Goal: Transaction & Acquisition: Purchase product/service

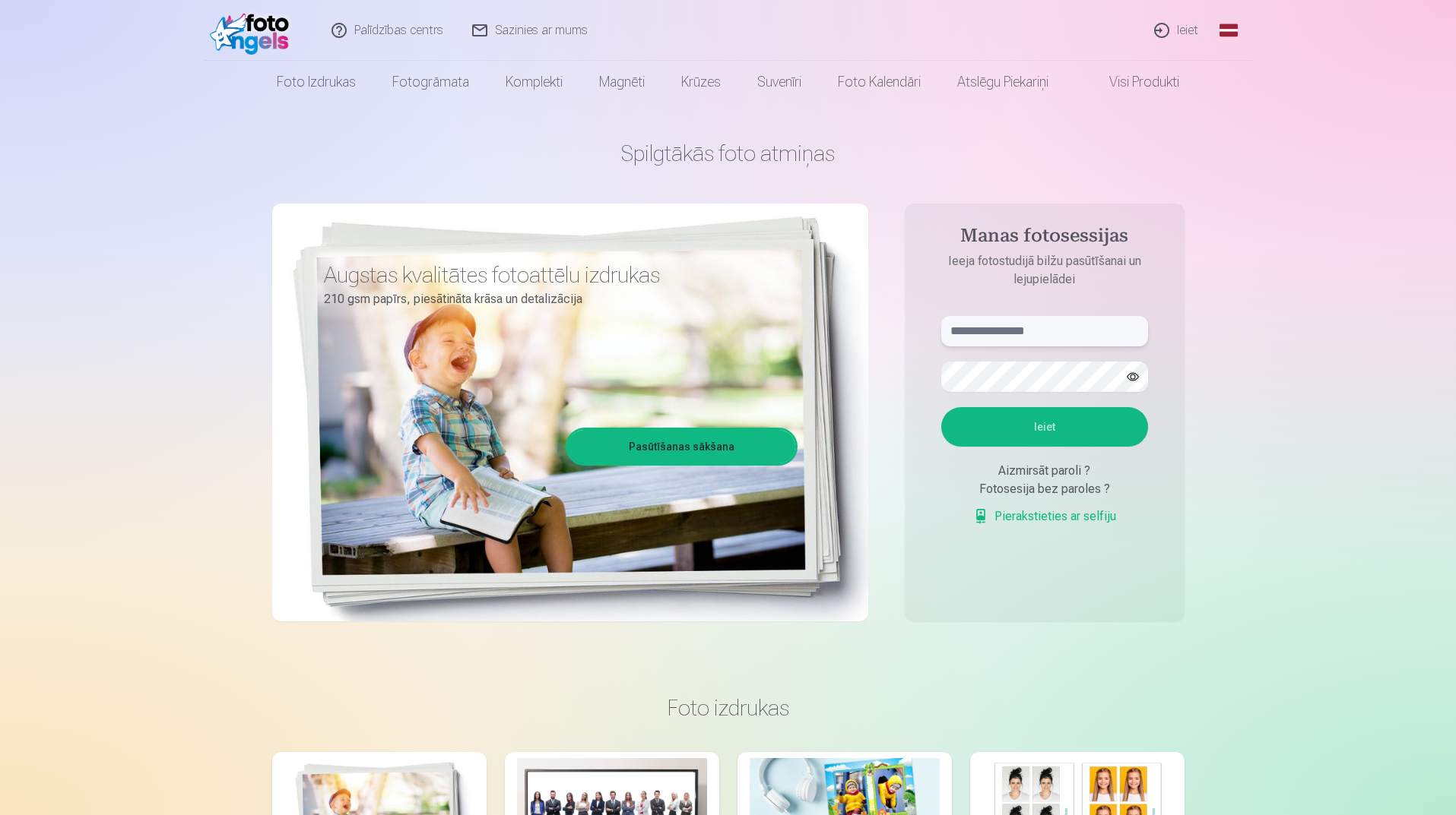
click at [998, 327] on input "text" at bounding box center [1044, 331] width 207 height 30
type input "**********"
click at [1077, 431] on button "Ieiet" at bounding box center [1044, 427] width 207 height 39
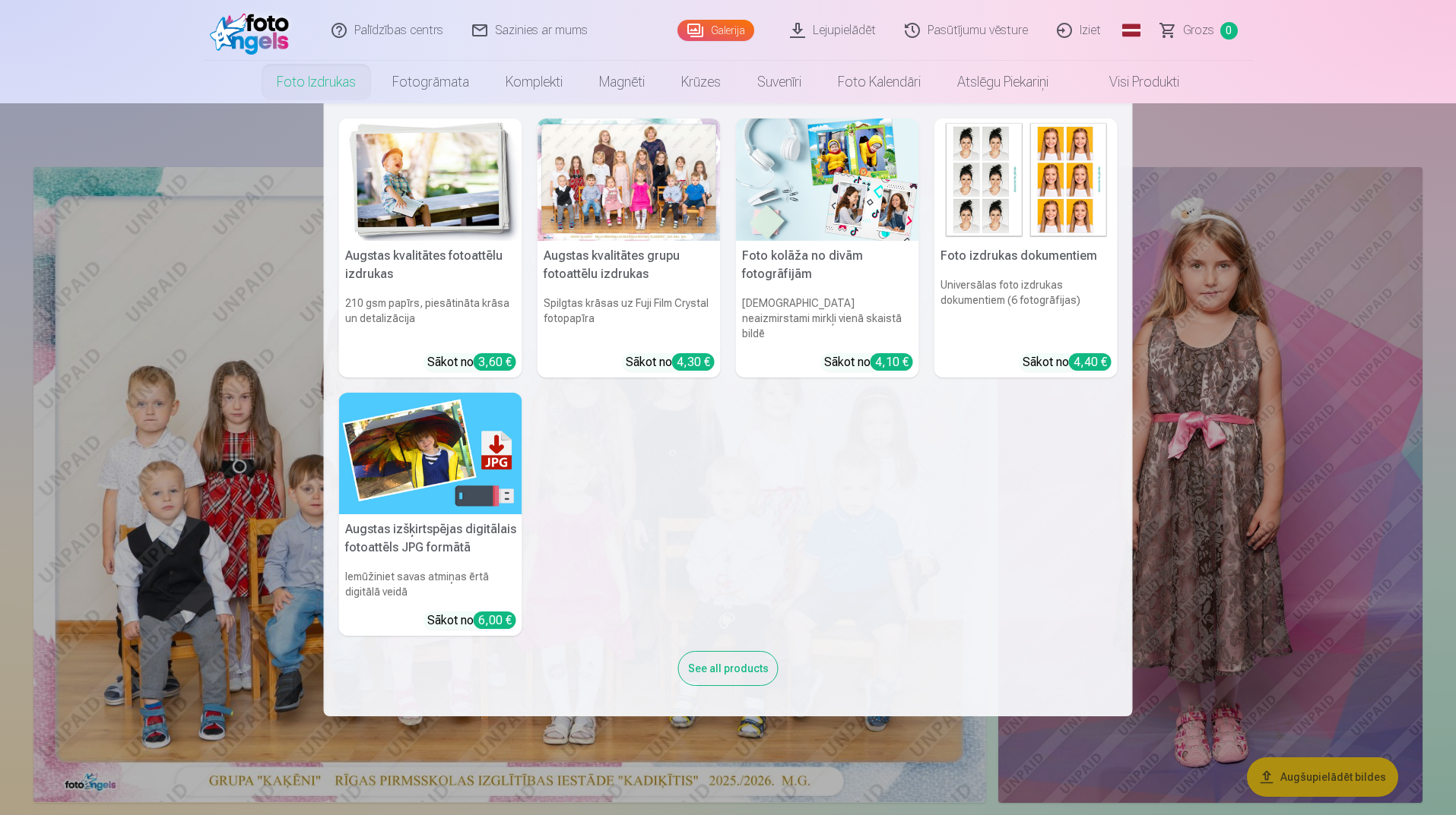
click at [599, 200] on div at bounding box center [629, 179] width 183 height 123
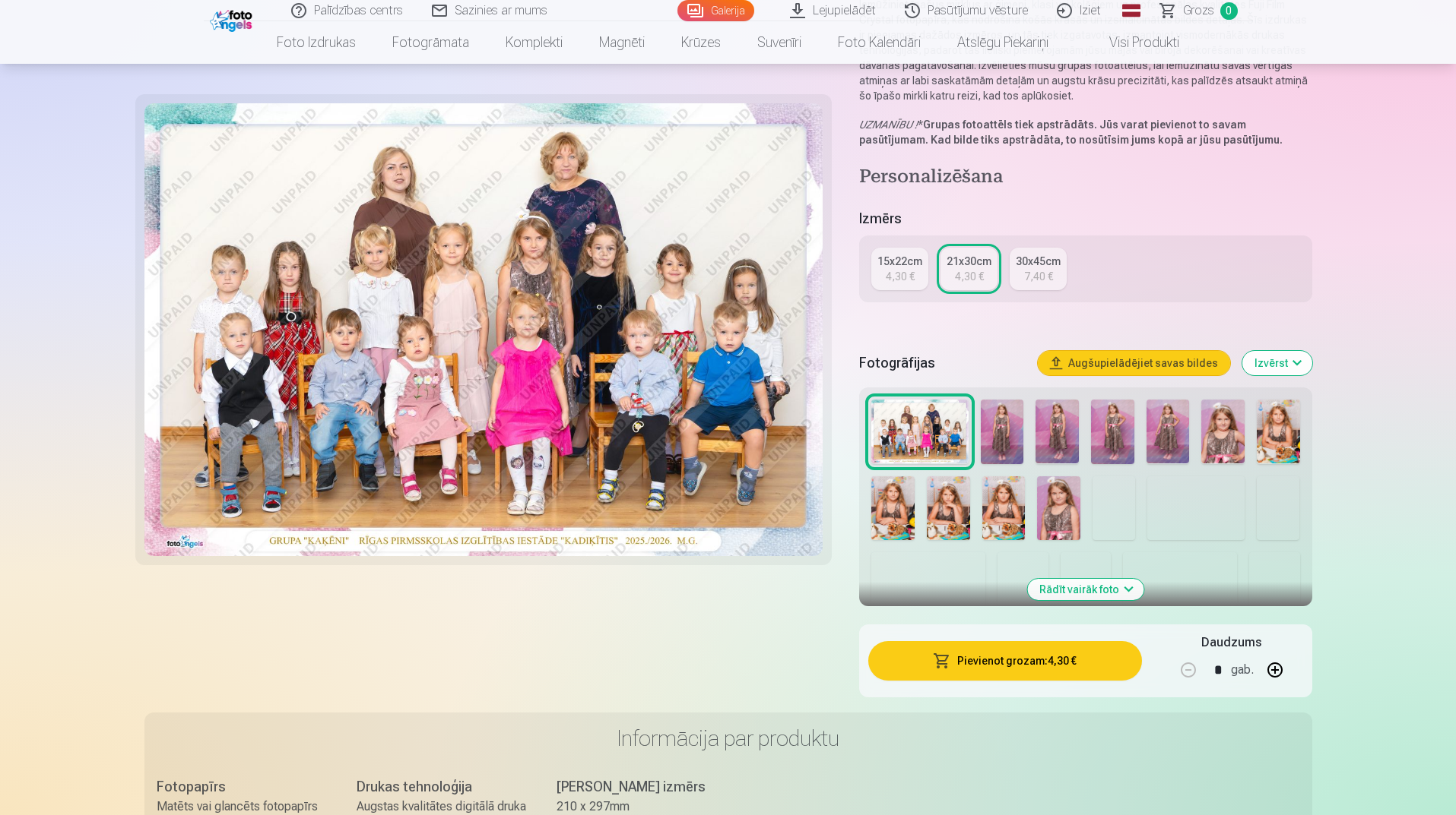
scroll to position [228, 0]
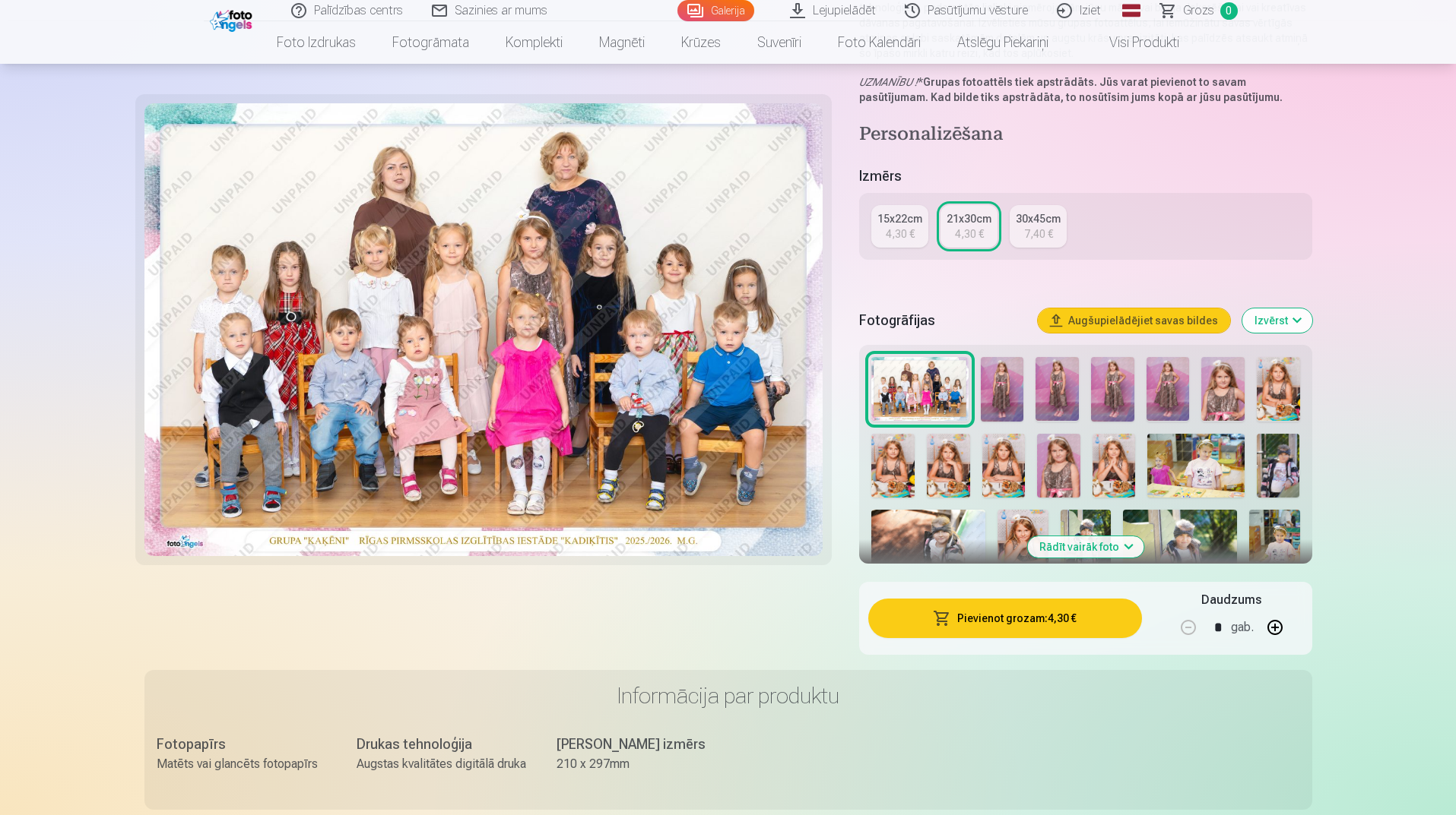
click at [1063, 626] on button "Pievienot grozam : 4,30 €" at bounding box center [1005, 619] width 273 height 39
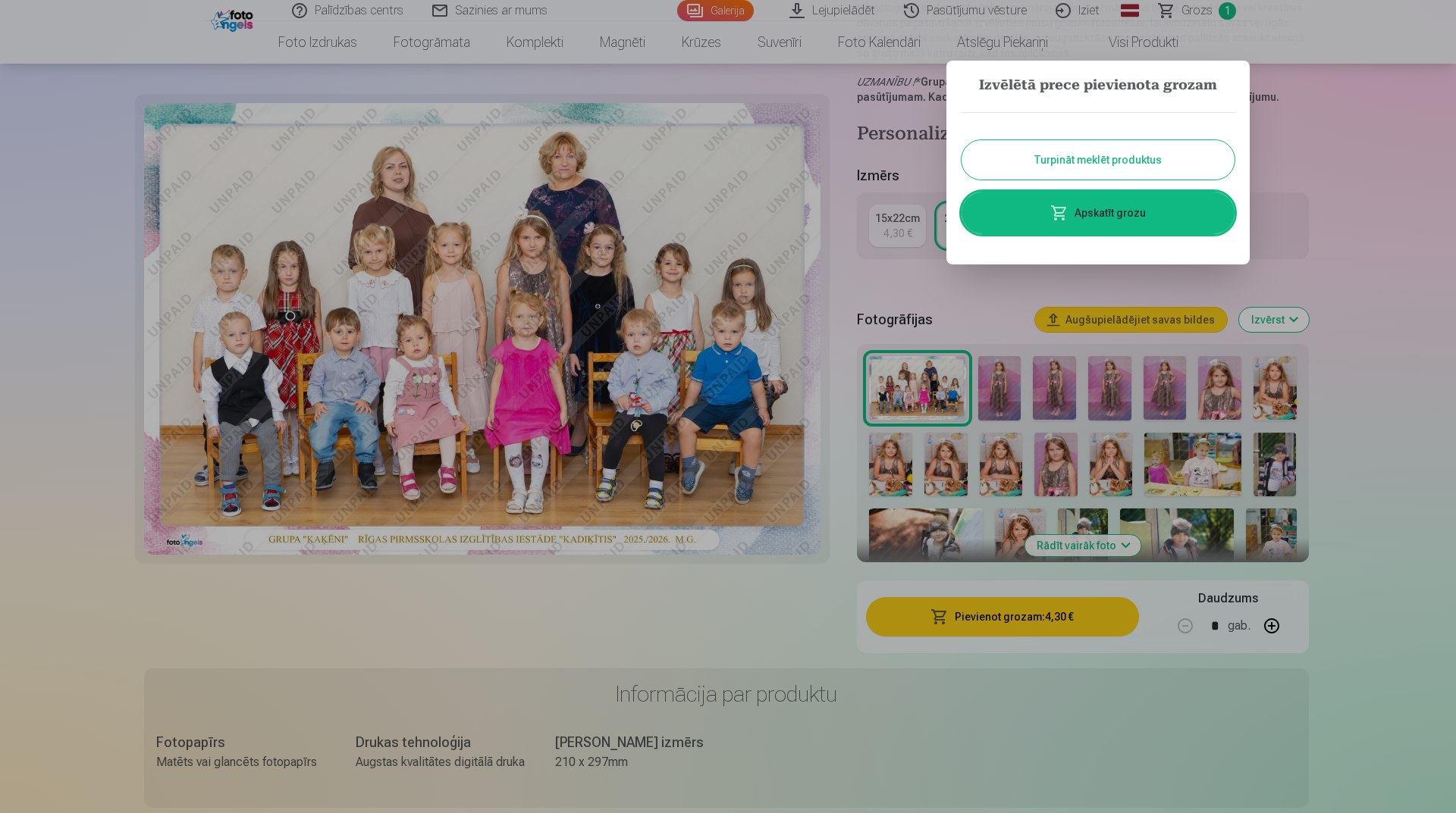
click at [1060, 162] on button "Turpināt meklēt produktus" at bounding box center [1098, 159] width 273 height 39
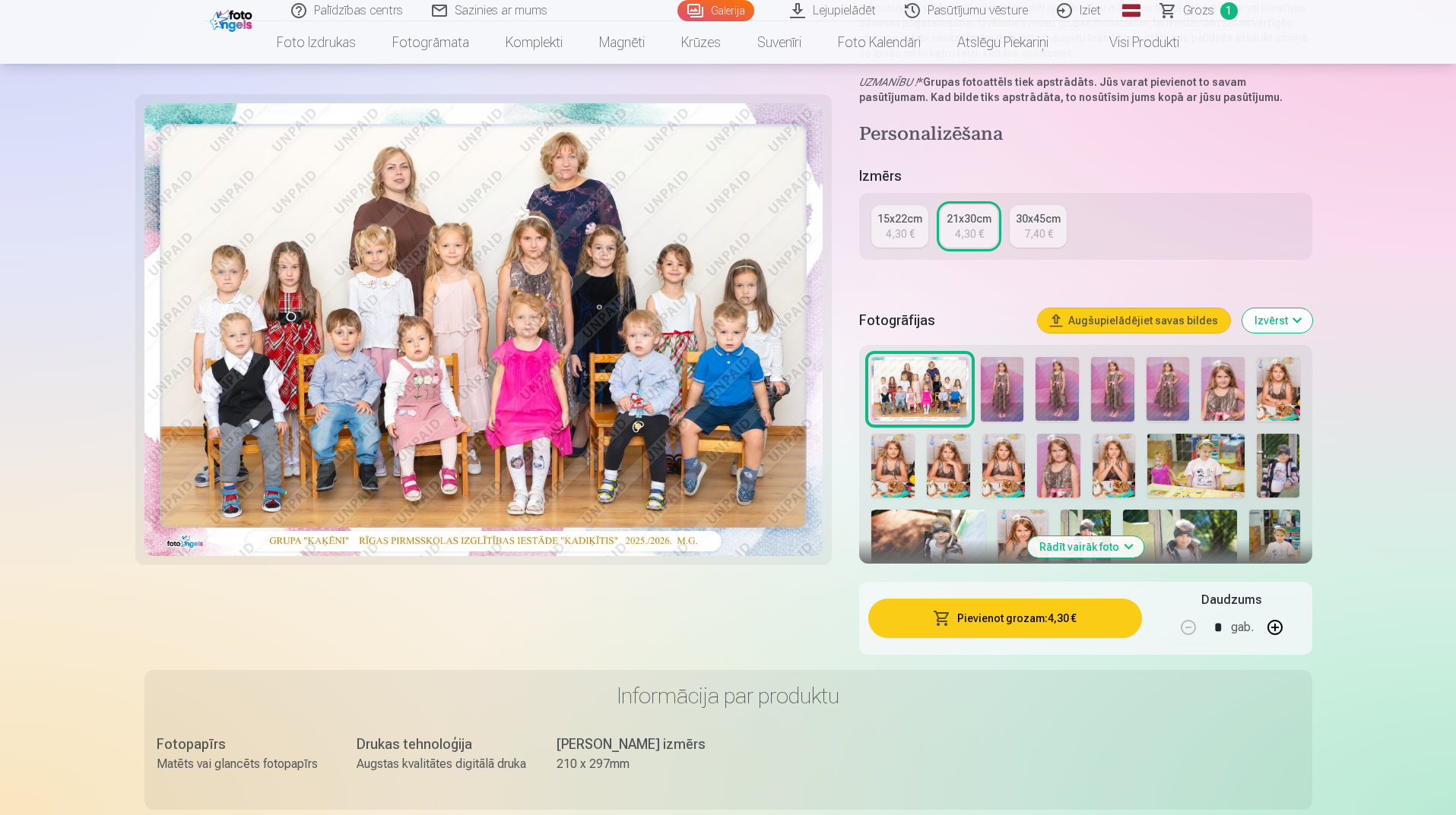
click at [1098, 545] on button "Rādīt vairāk foto" at bounding box center [1085, 547] width 117 height 22
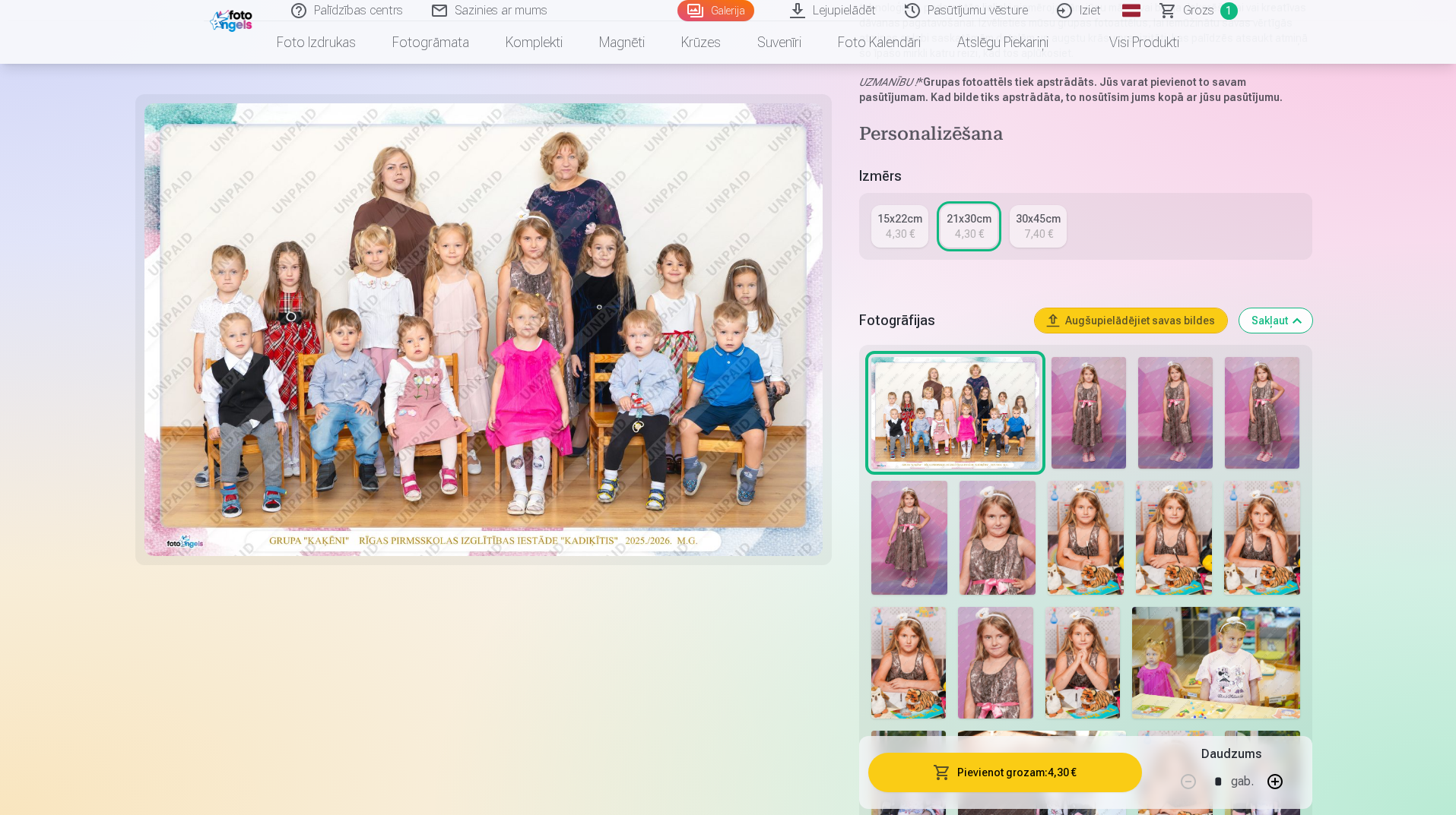
click at [1266, 434] on img at bounding box center [1262, 413] width 75 height 112
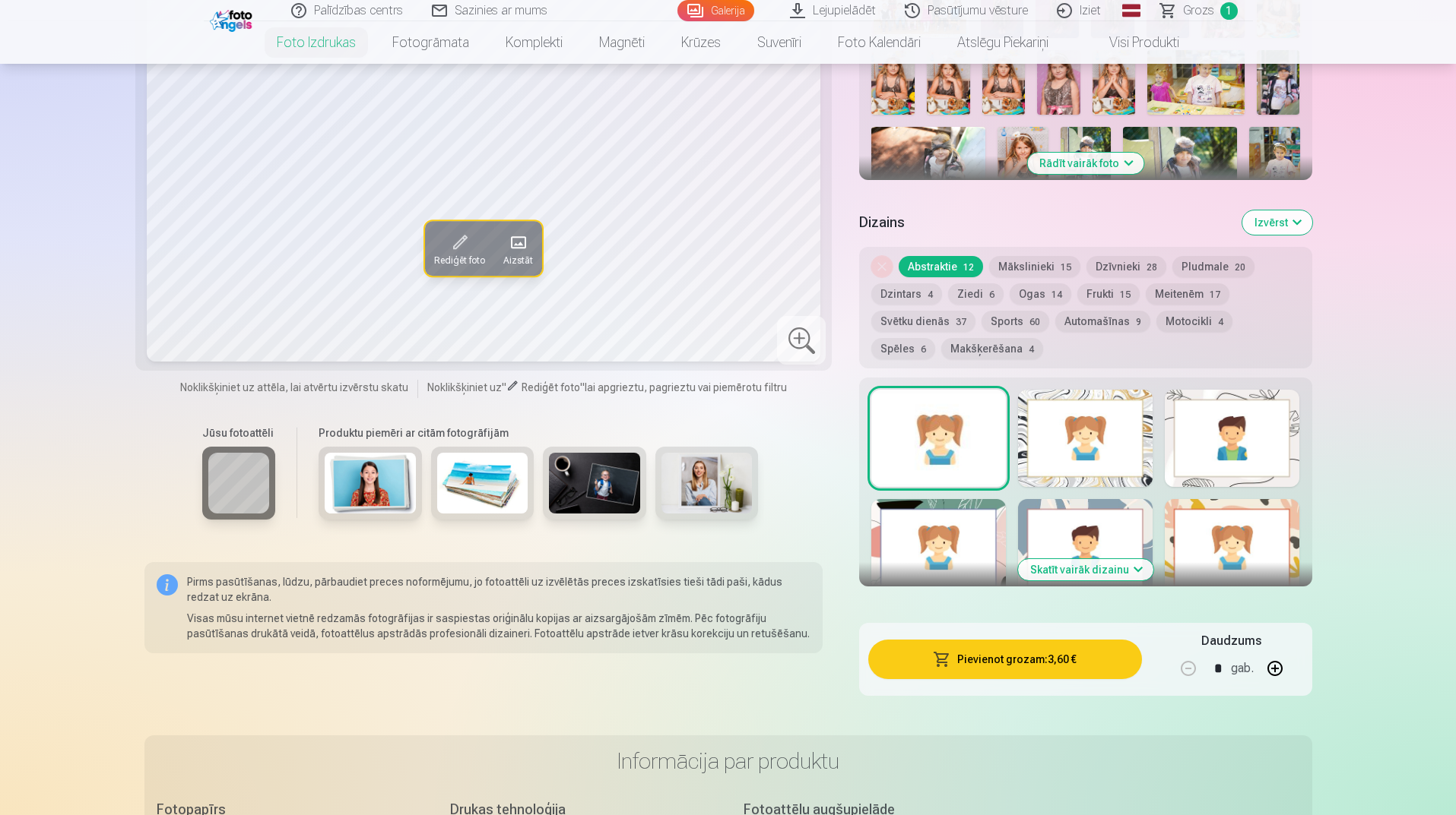
scroll to position [608, 0]
click at [962, 460] on div at bounding box center [938, 437] width 134 height 97
click at [1042, 533] on div at bounding box center [1085, 546] width 134 height 97
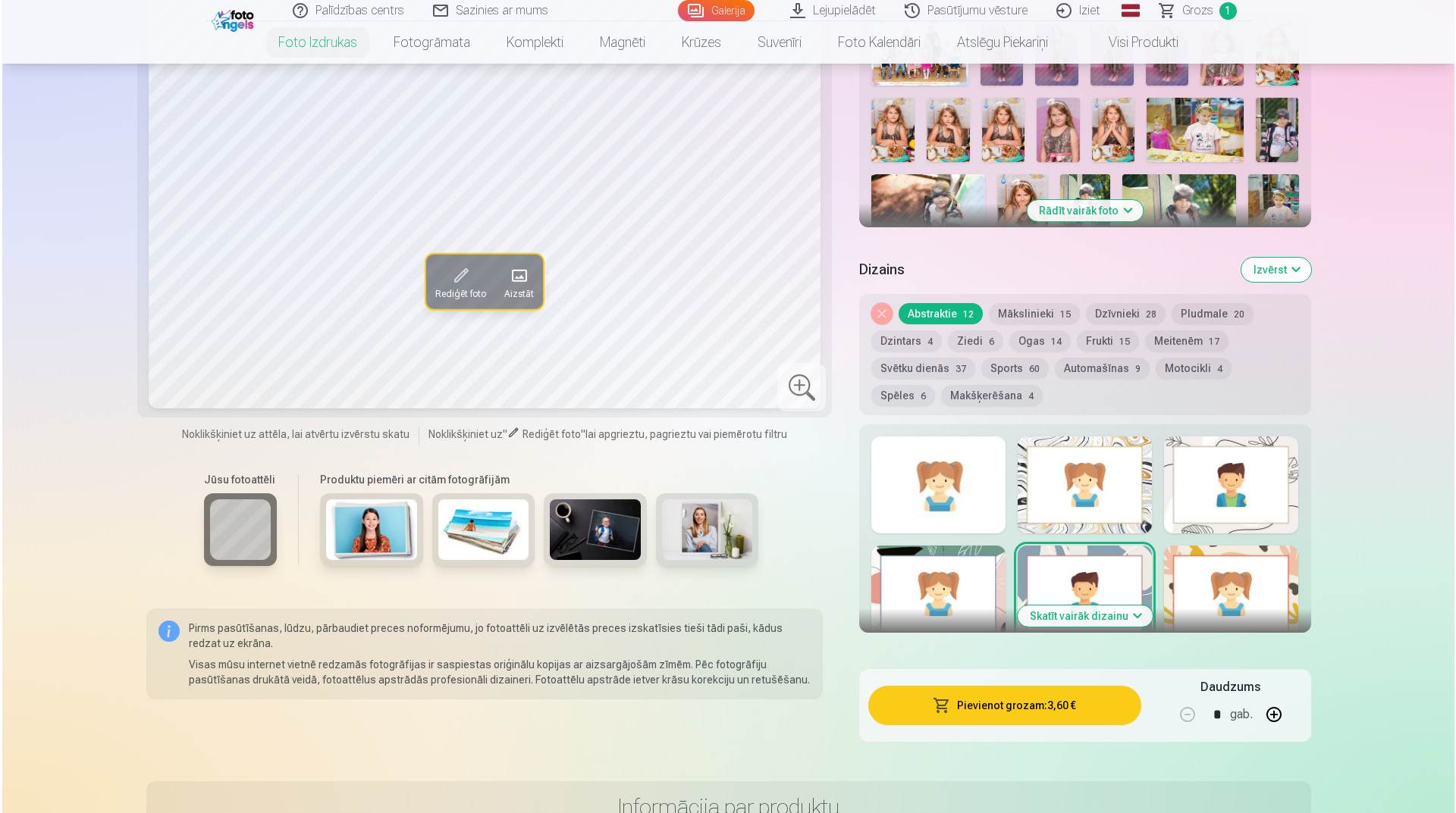
scroll to position [530, 0]
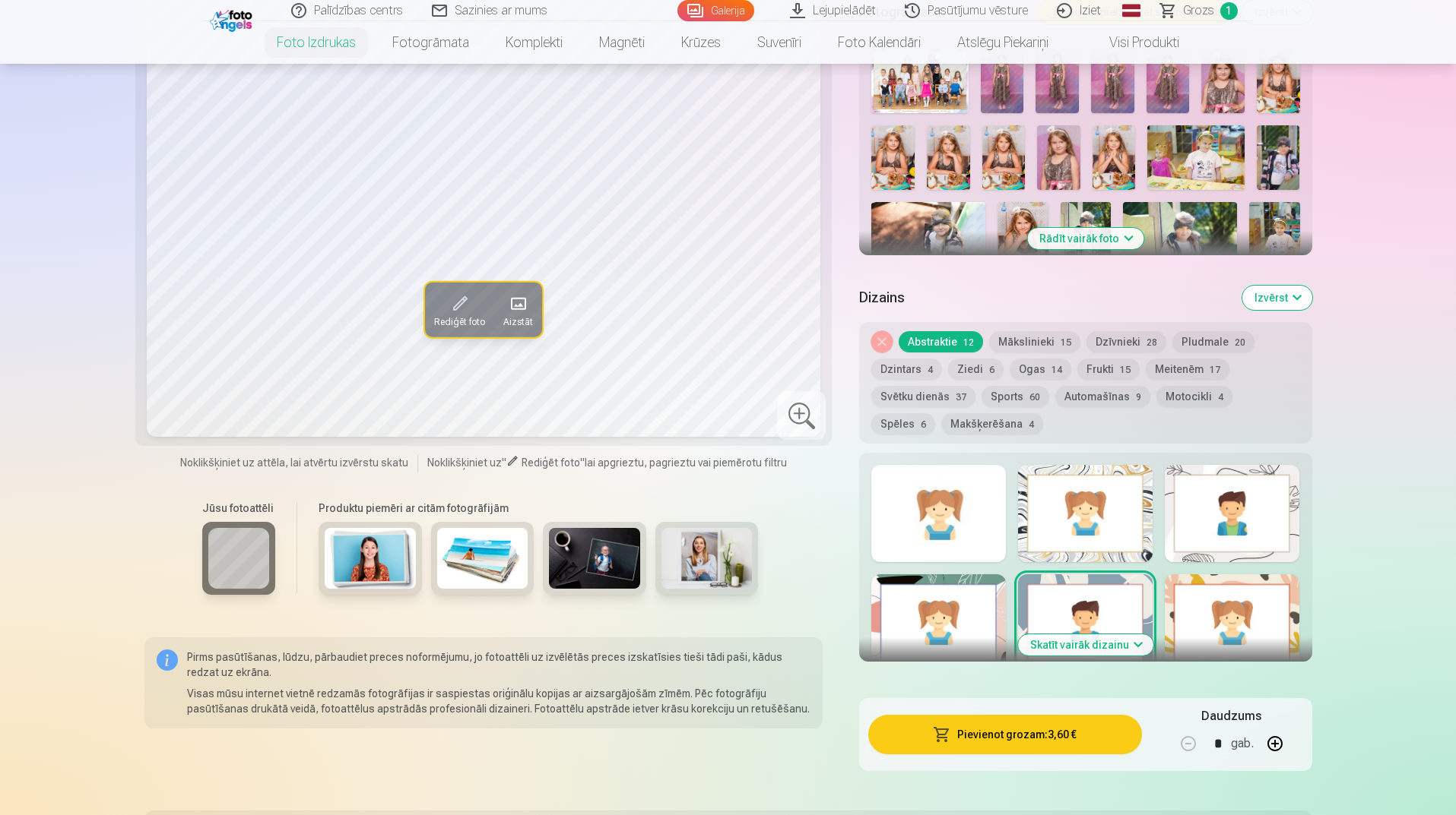
click at [1052, 735] on button "Pievienot grozam : 3,60 €" at bounding box center [1005, 735] width 273 height 39
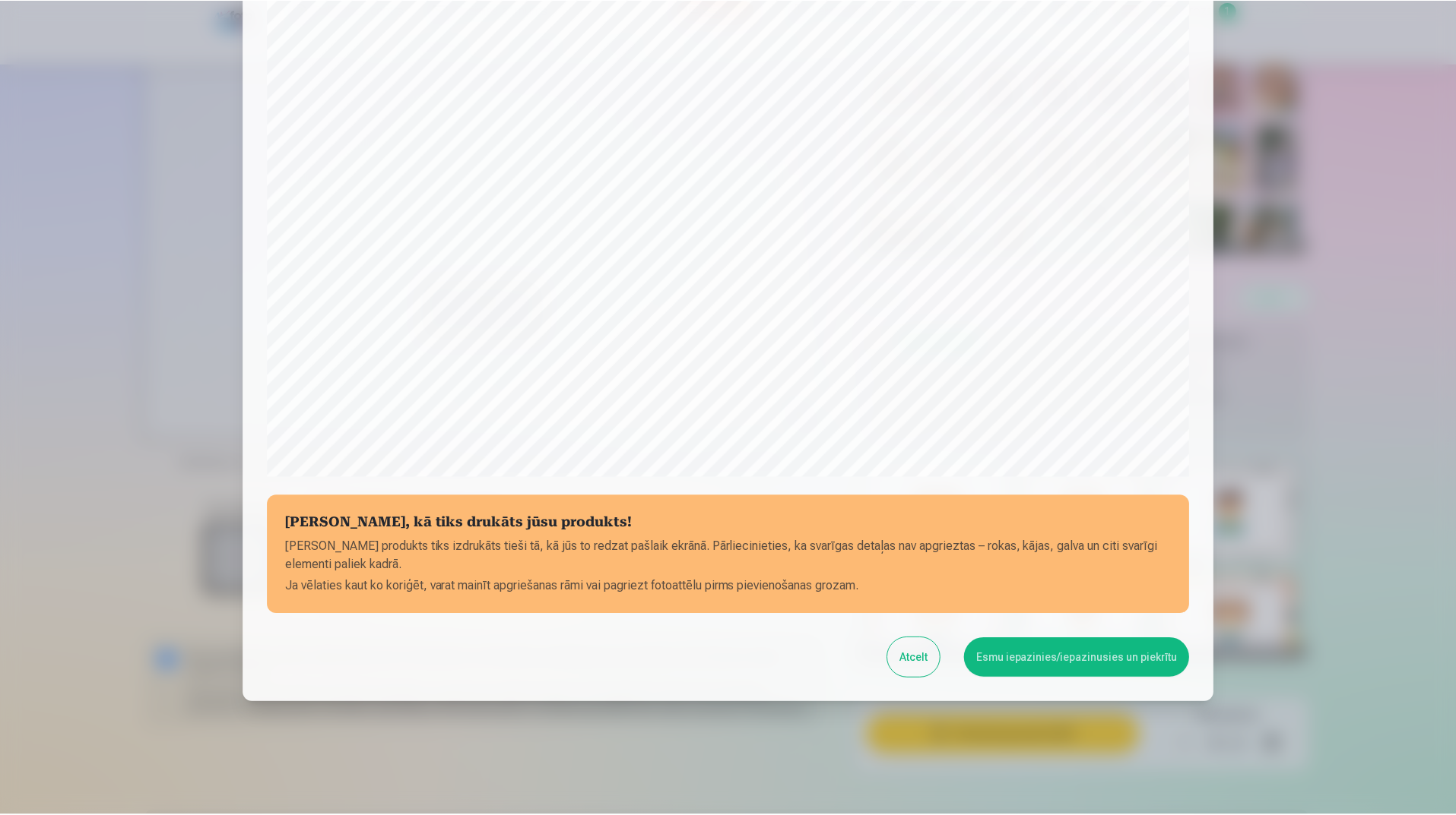
scroll to position [279, 0]
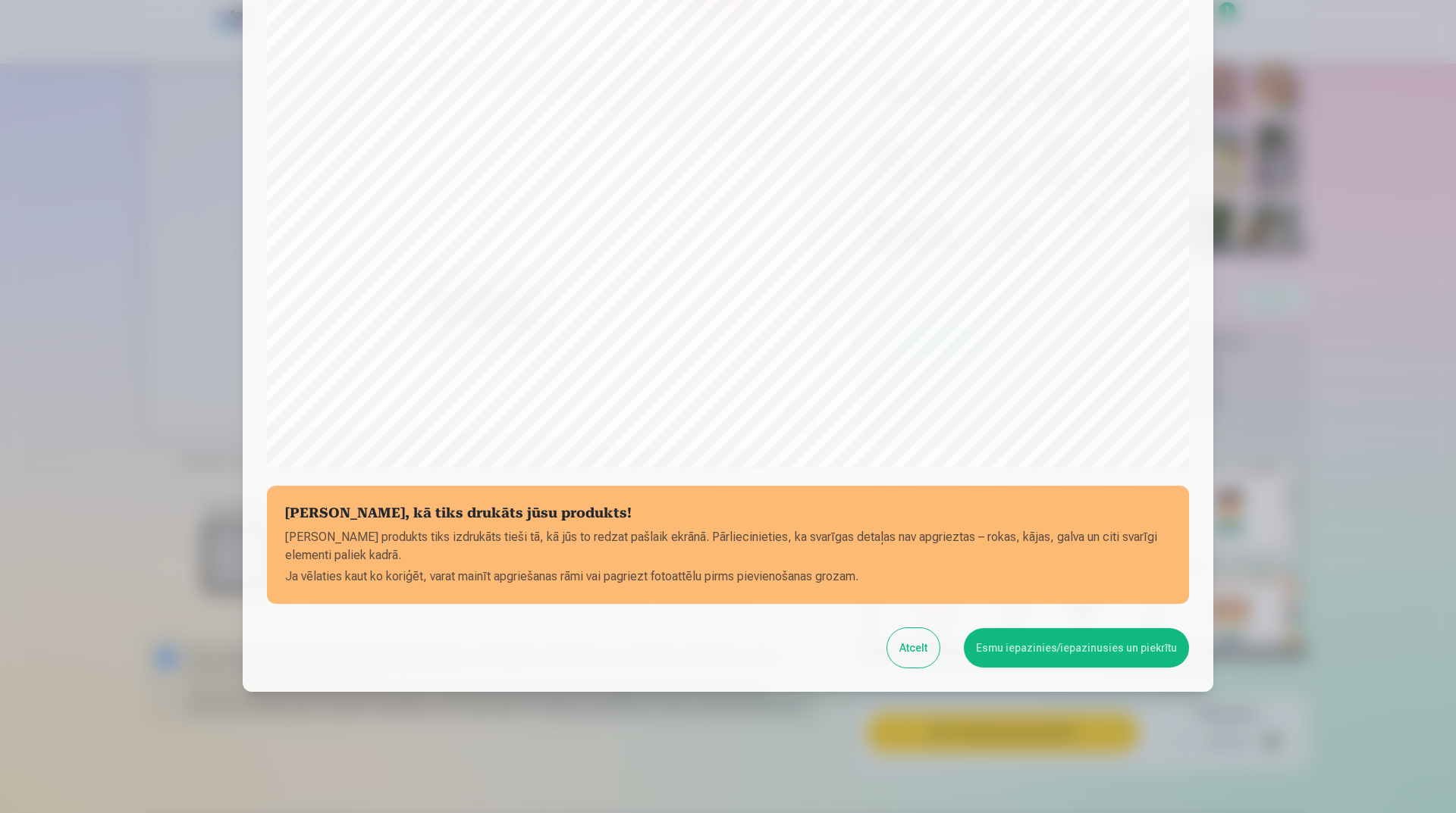
click at [1049, 655] on button "Esmu iepazinies/iepazinusies un piekrītu" at bounding box center [1076, 648] width 225 height 39
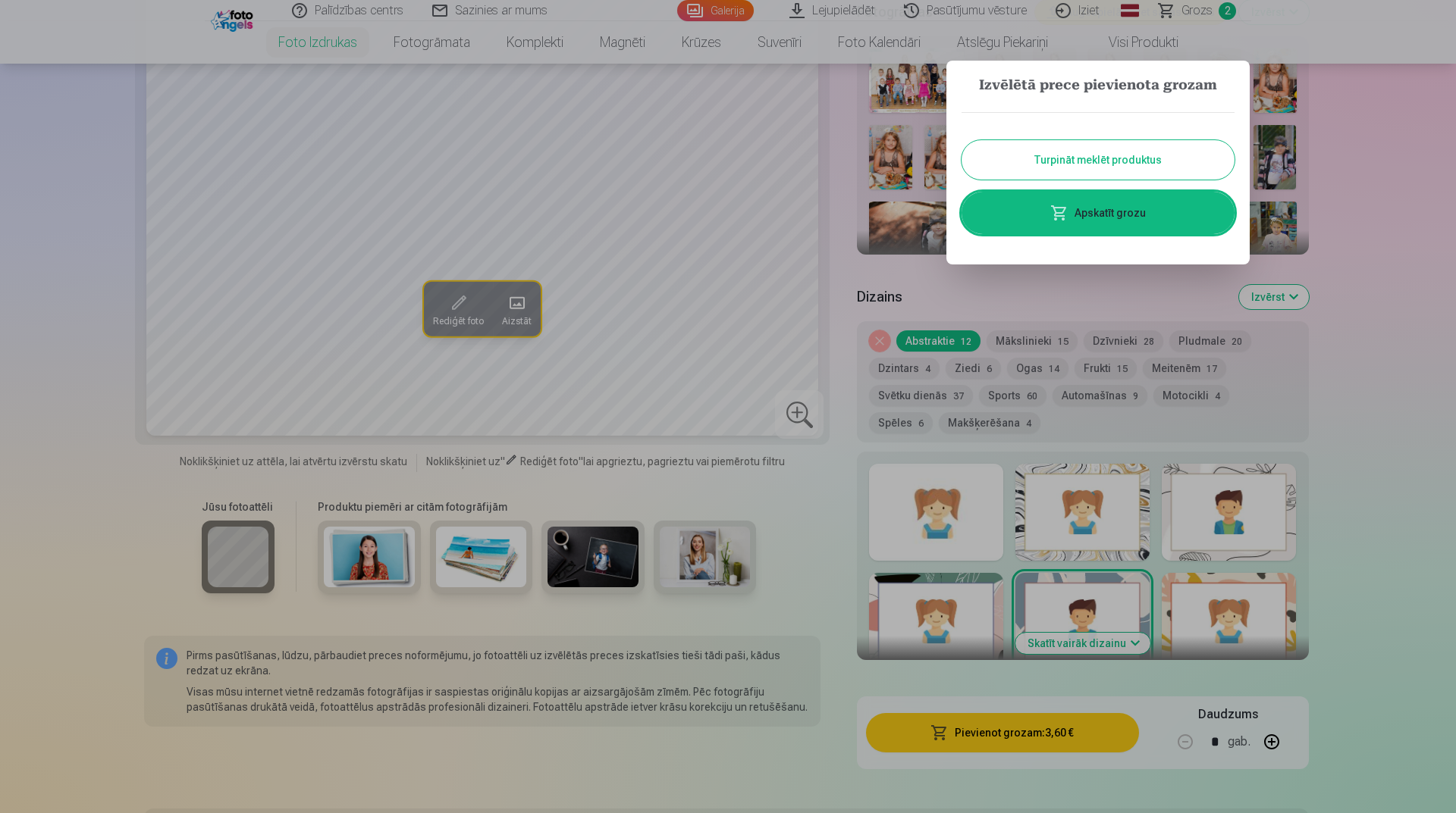
click at [1368, 367] on div at bounding box center [728, 406] width 1456 height 813
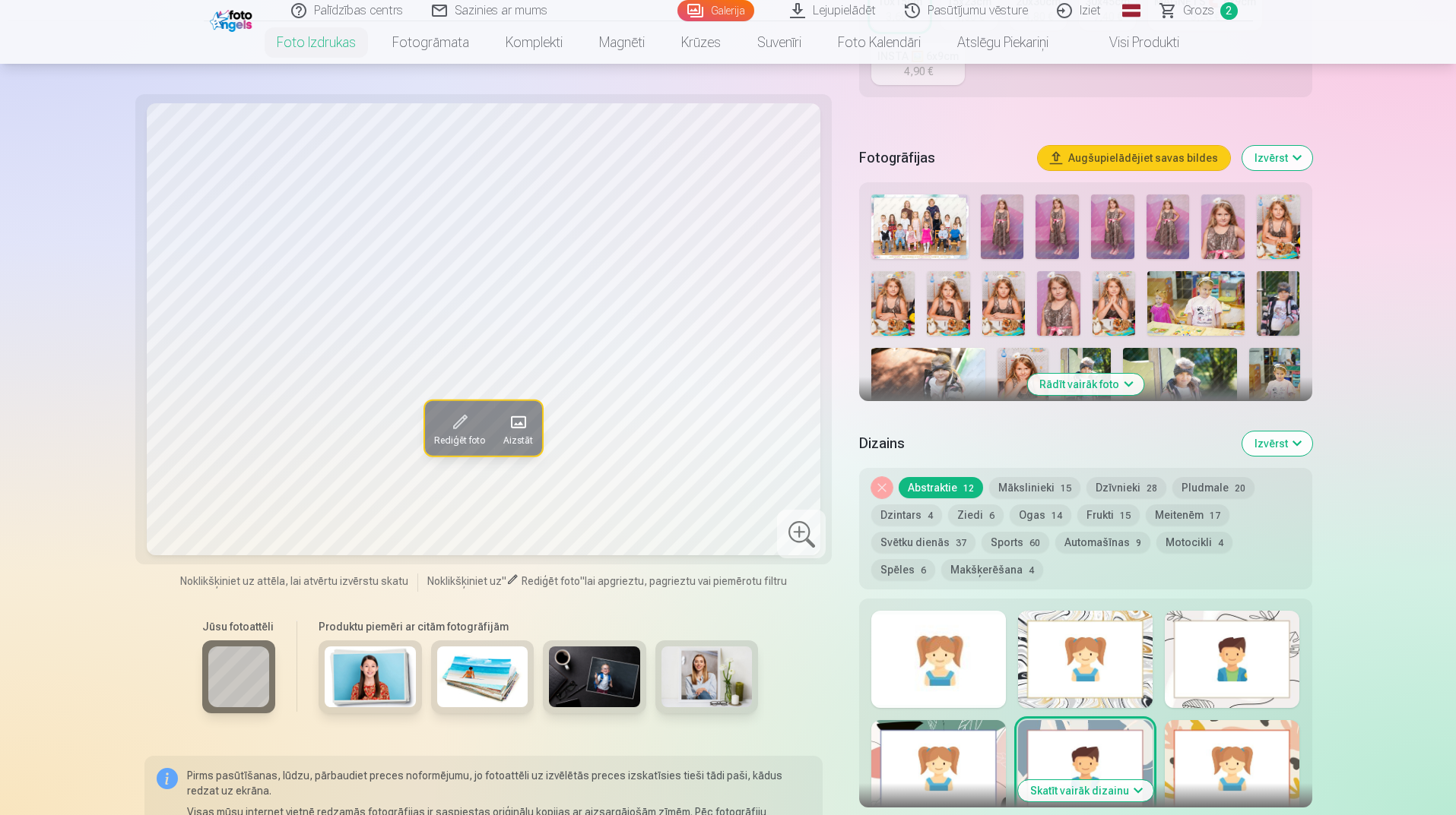
scroll to position [380, 0]
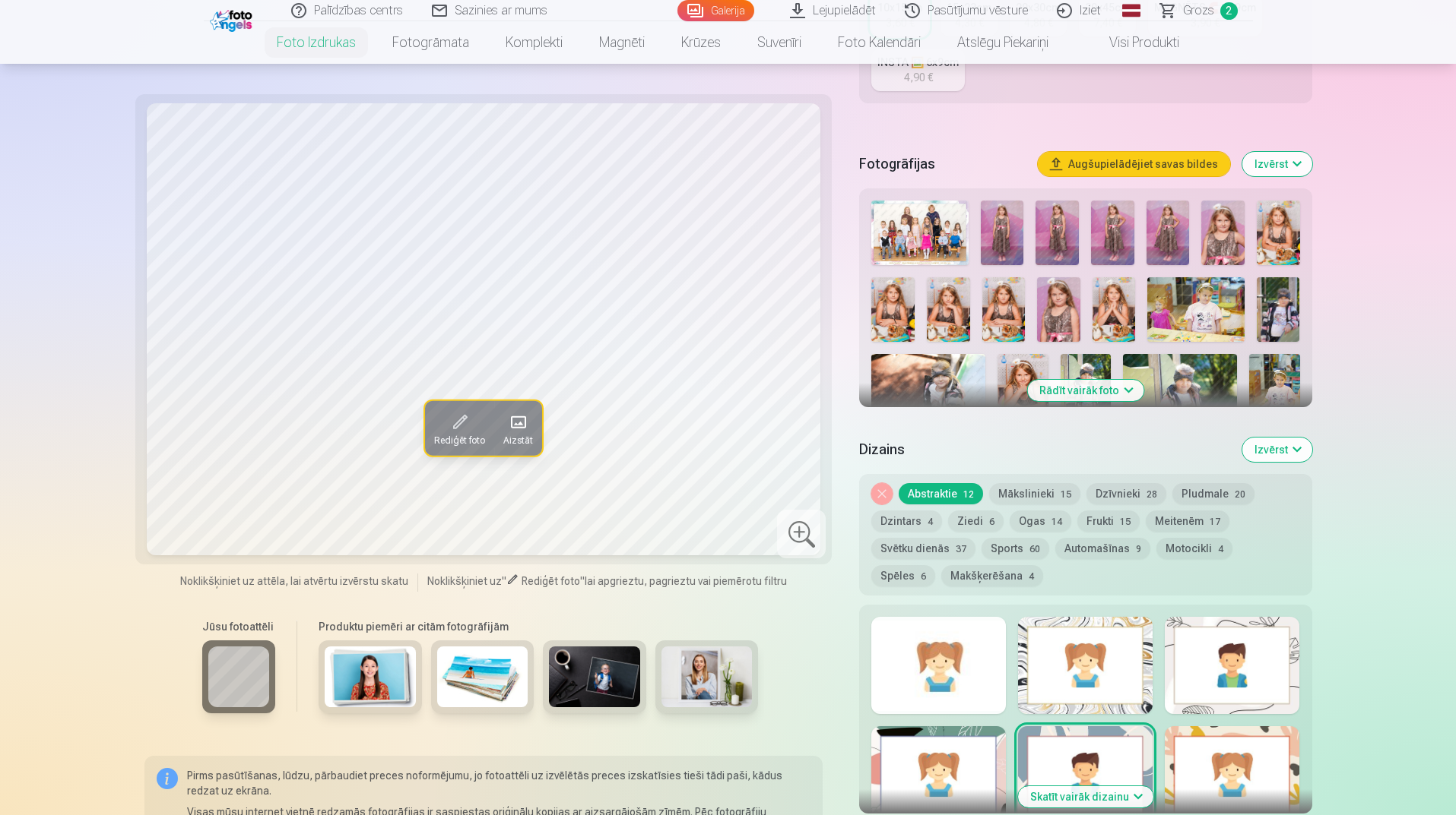
click at [1179, 237] on img at bounding box center [1169, 233] width 43 height 65
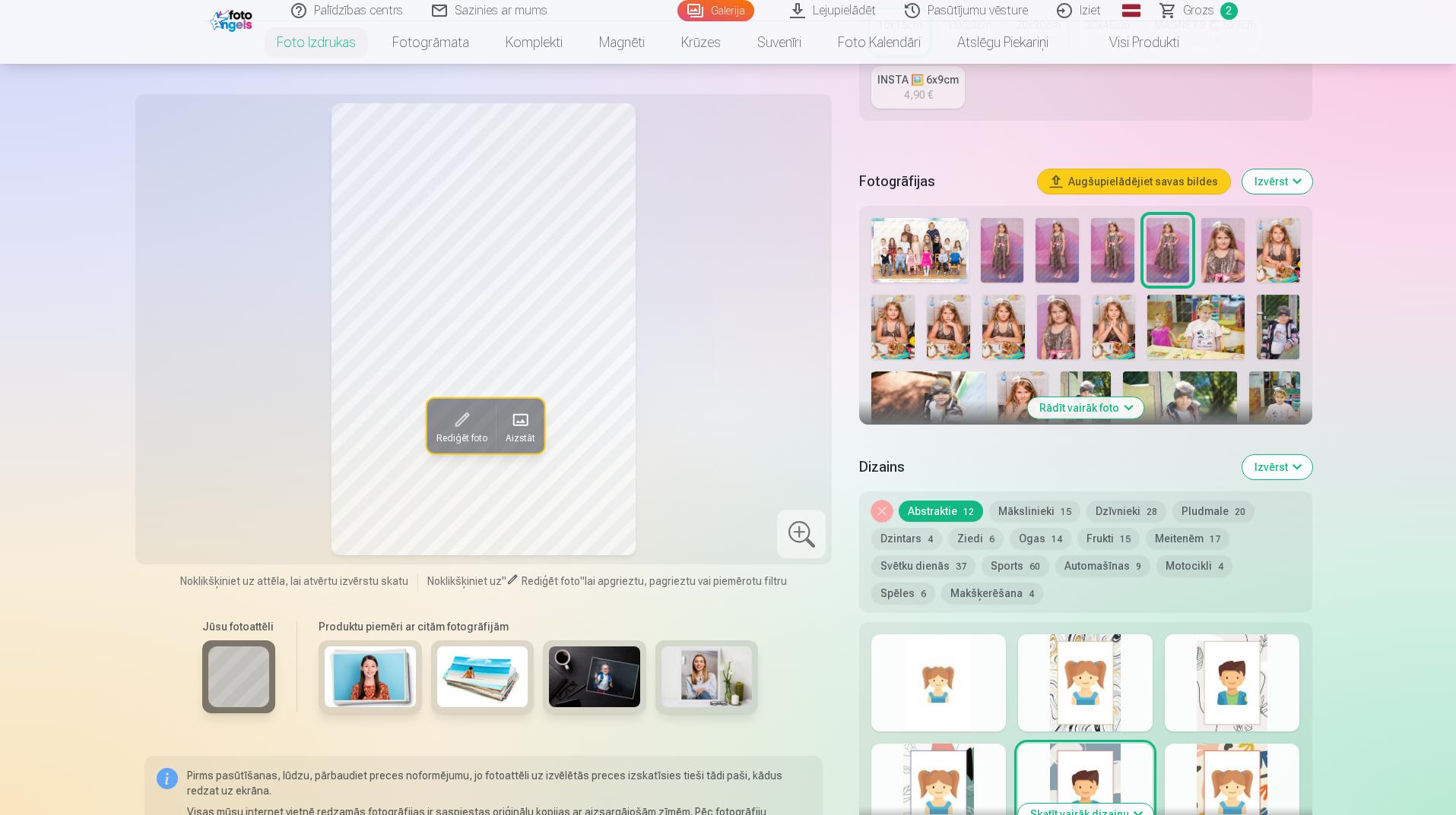
scroll to position [304, 0]
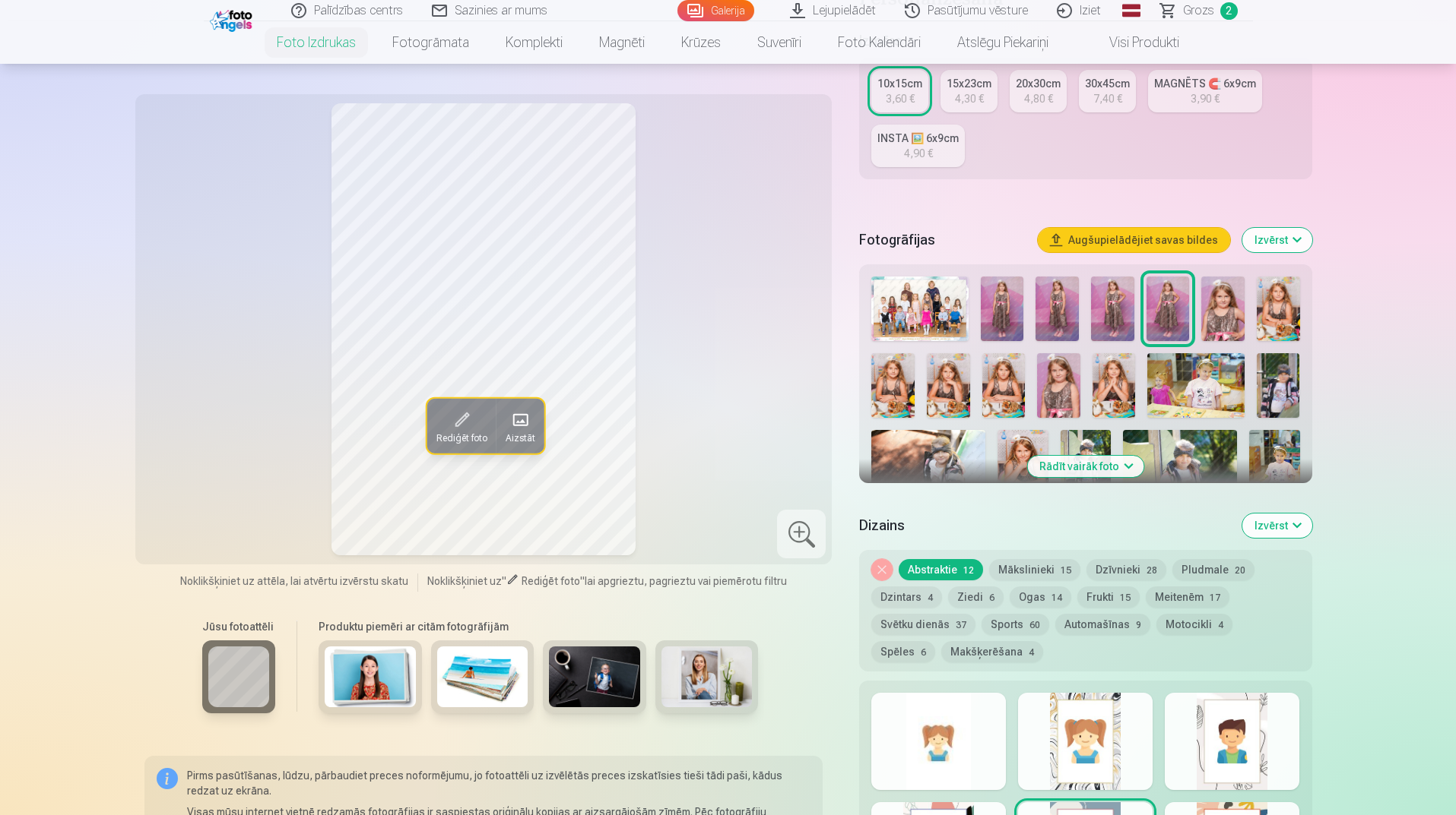
click at [1283, 386] on img at bounding box center [1278, 385] width 43 height 65
click at [1190, 396] on img at bounding box center [1195, 385] width 96 height 65
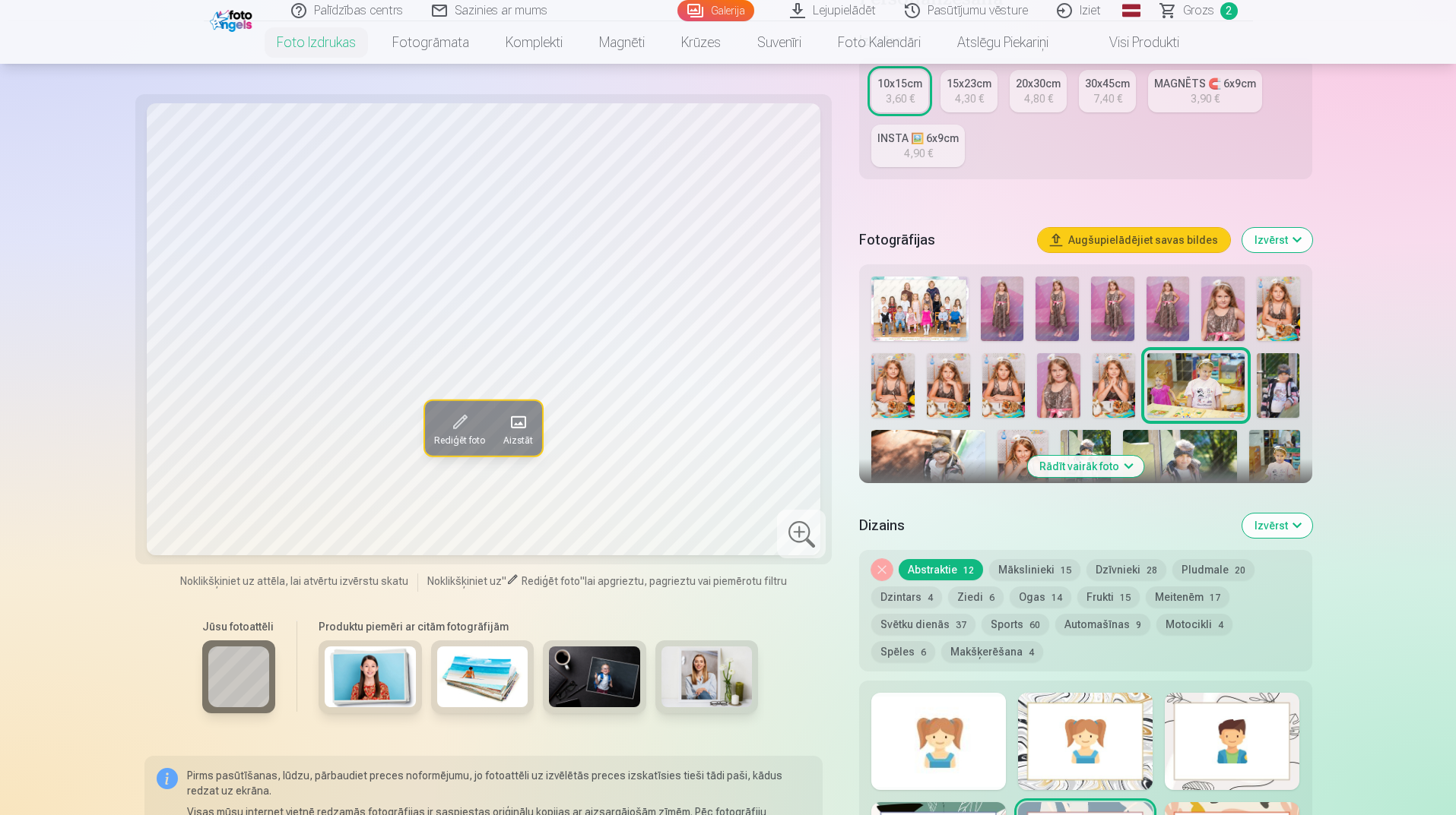
click at [950, 471] on img at bounding box center [928, 468] width 114 height 76
click at [1006, 460] on img at bounding box center [1023, 468] width 51 height 76
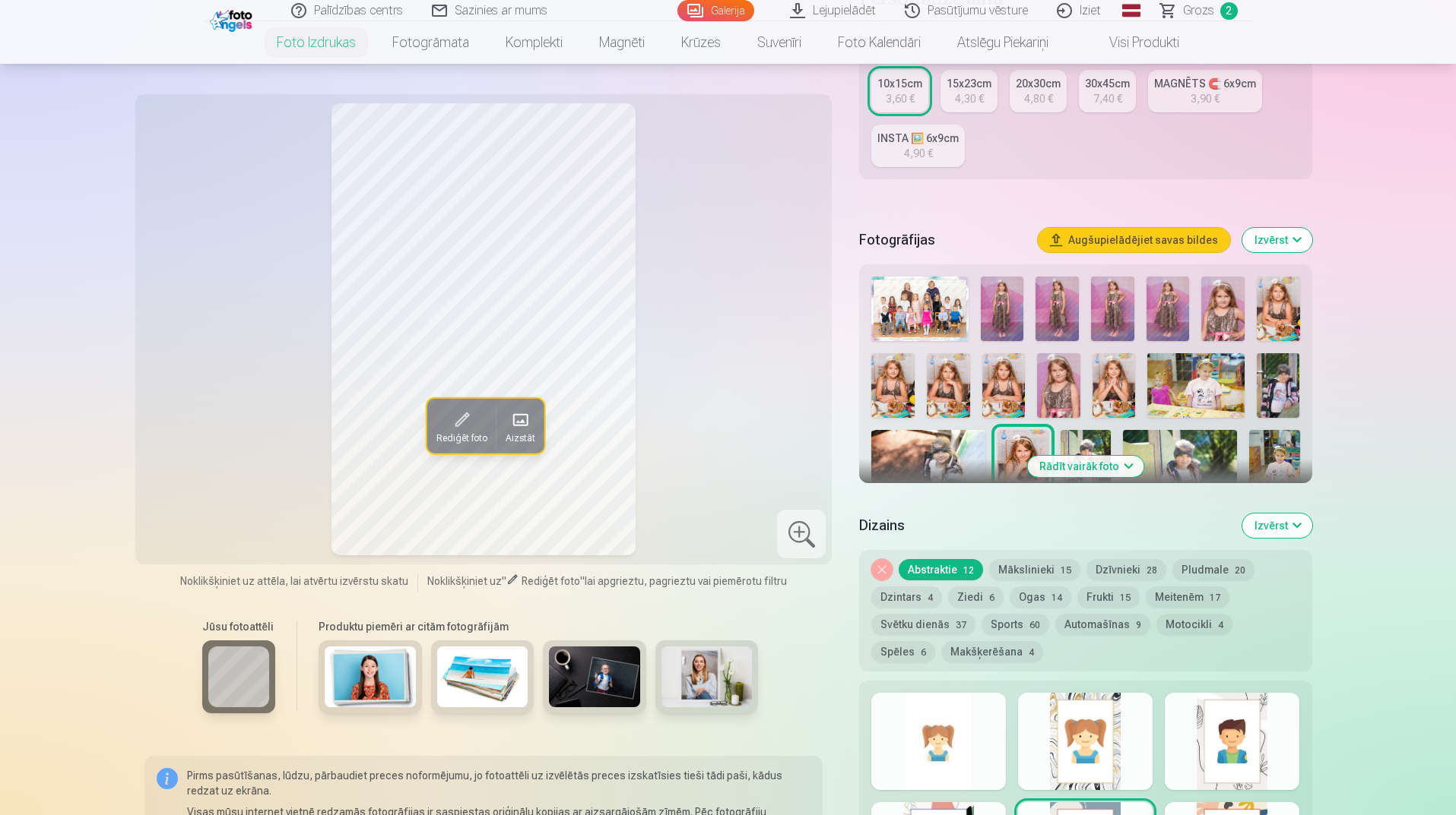
click at [1282, 459] on img at bounding box center [1274, 468] width 51 height 76
click at [898, 396] on img at bounding box center [893, 385] width 43 height 65
click at [913, 295] on img at bounding box center [919, 309] width 96 height 65
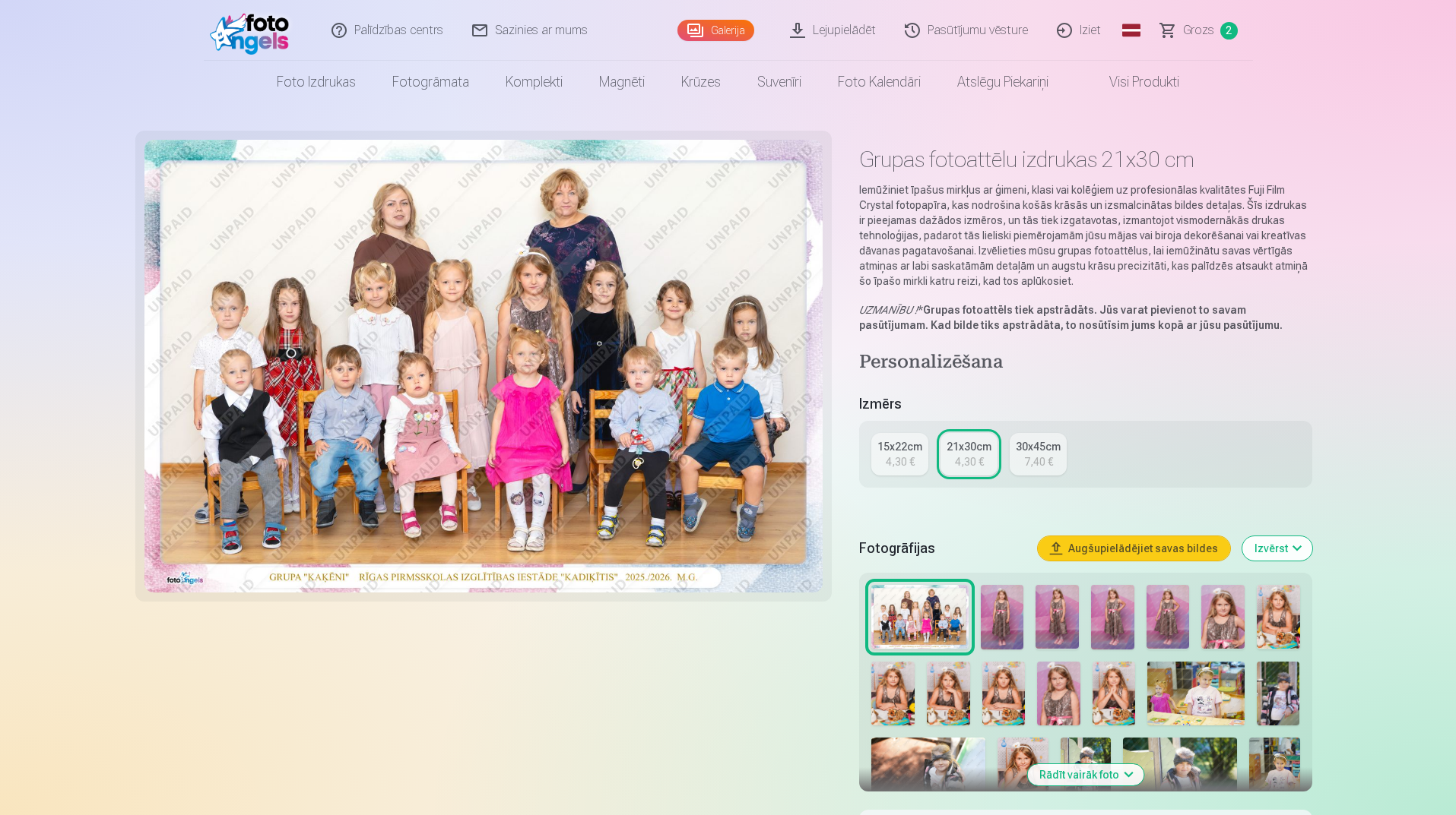
click at [1190, 29] on span "Grozs" at bounding box center [1199, 30] width 31 height 19
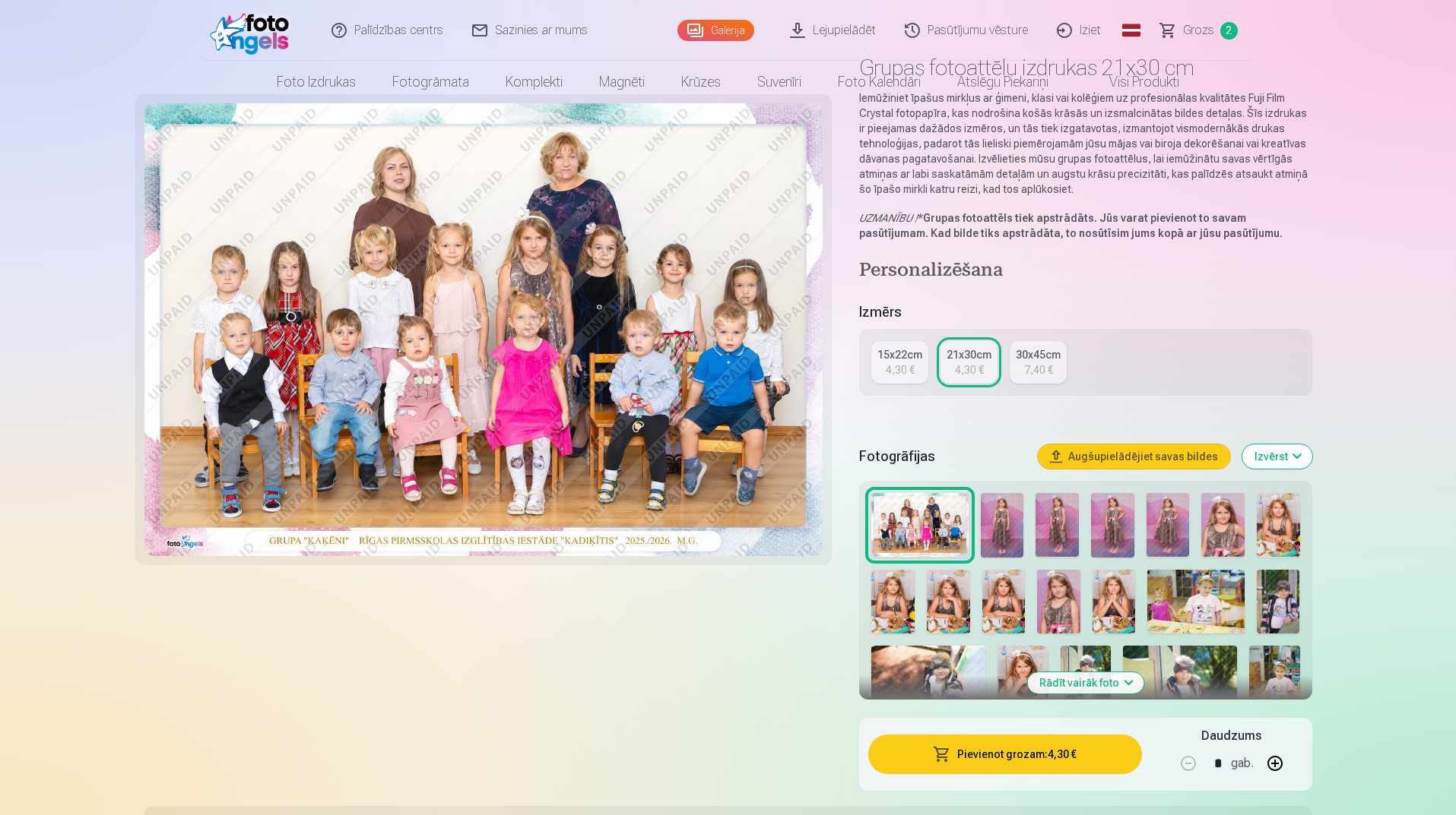
scroll to position [228, 0]
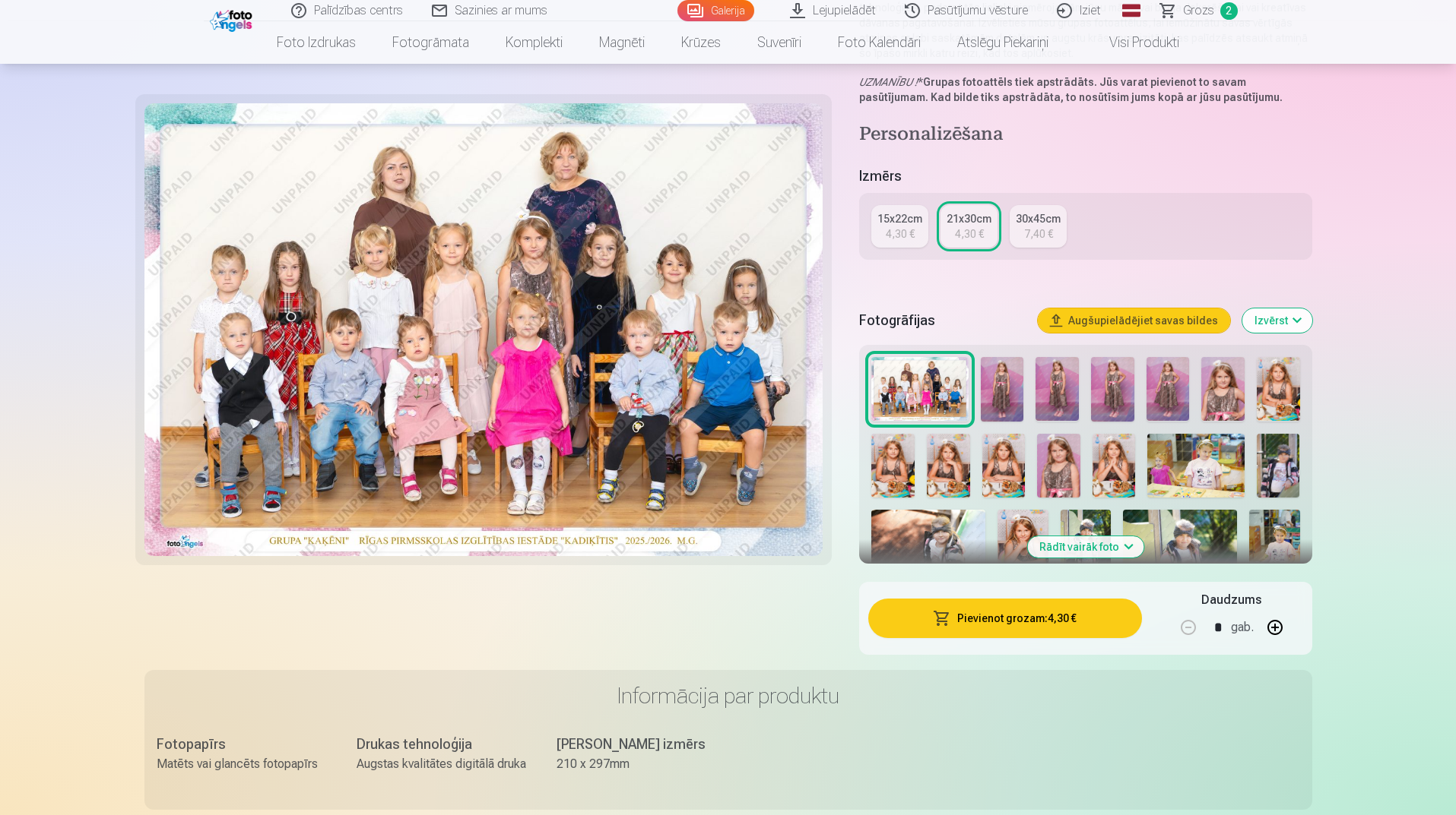
click at [1170, 375] on img at bounding box center [1169, 389] width 43 height 65
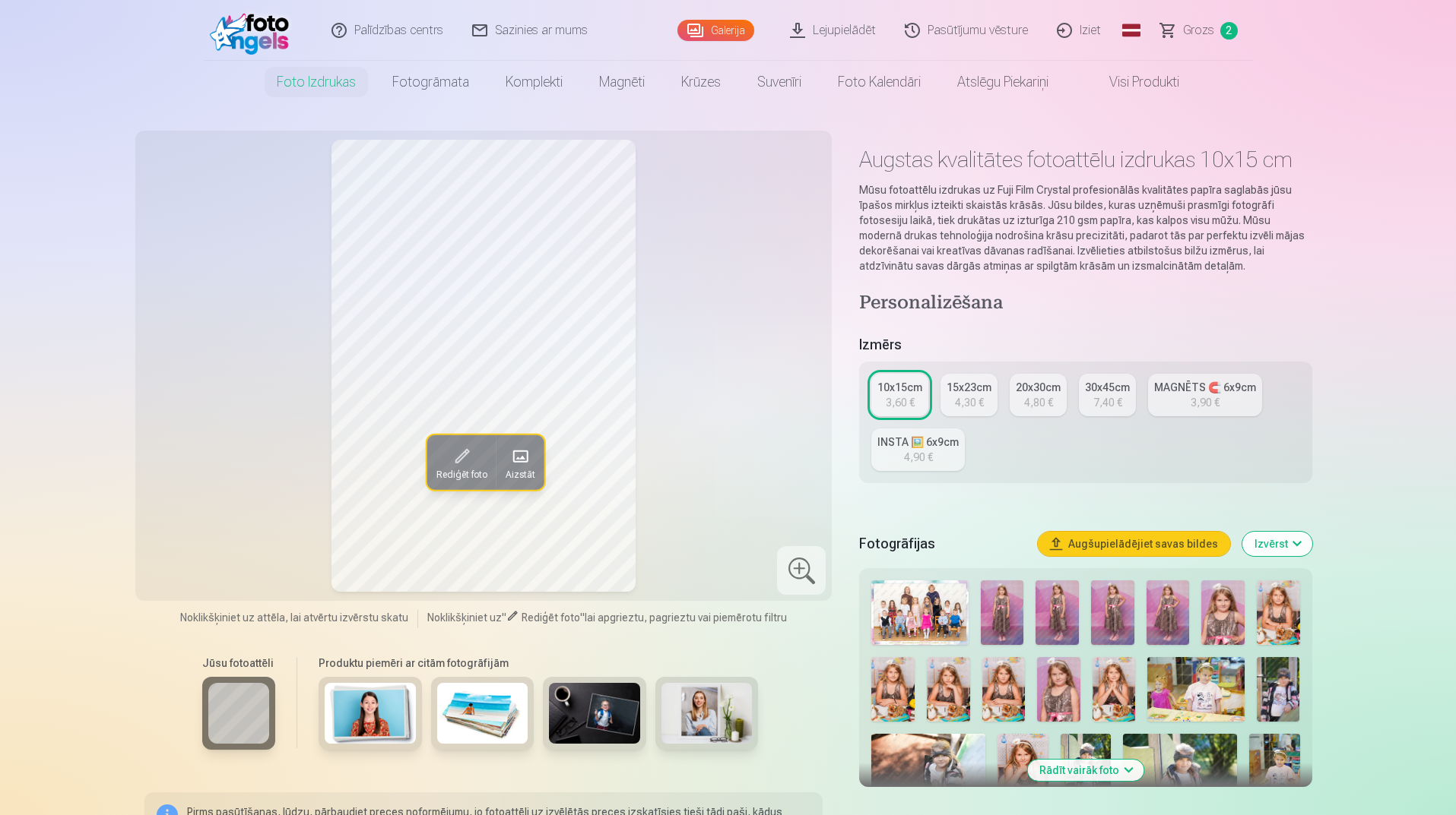
click at [1158, 617] on img at bounding box center [1169, 613] width 43 height 65
click at [712, 440] on div "Rediģēt foto Aizstāt" at bounding box center [484, 366] width 679 height 452
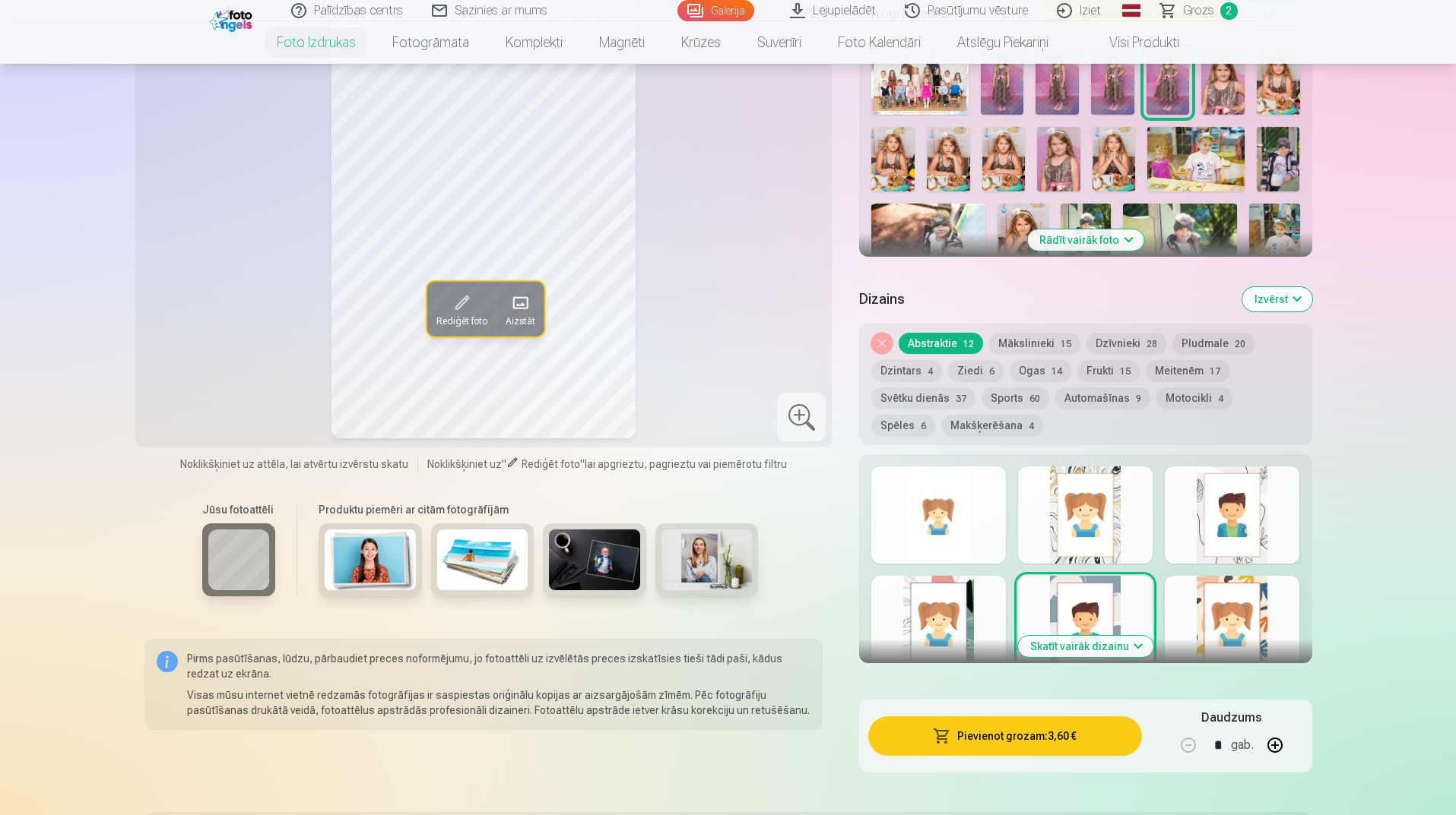
scroll to position [532, 0]
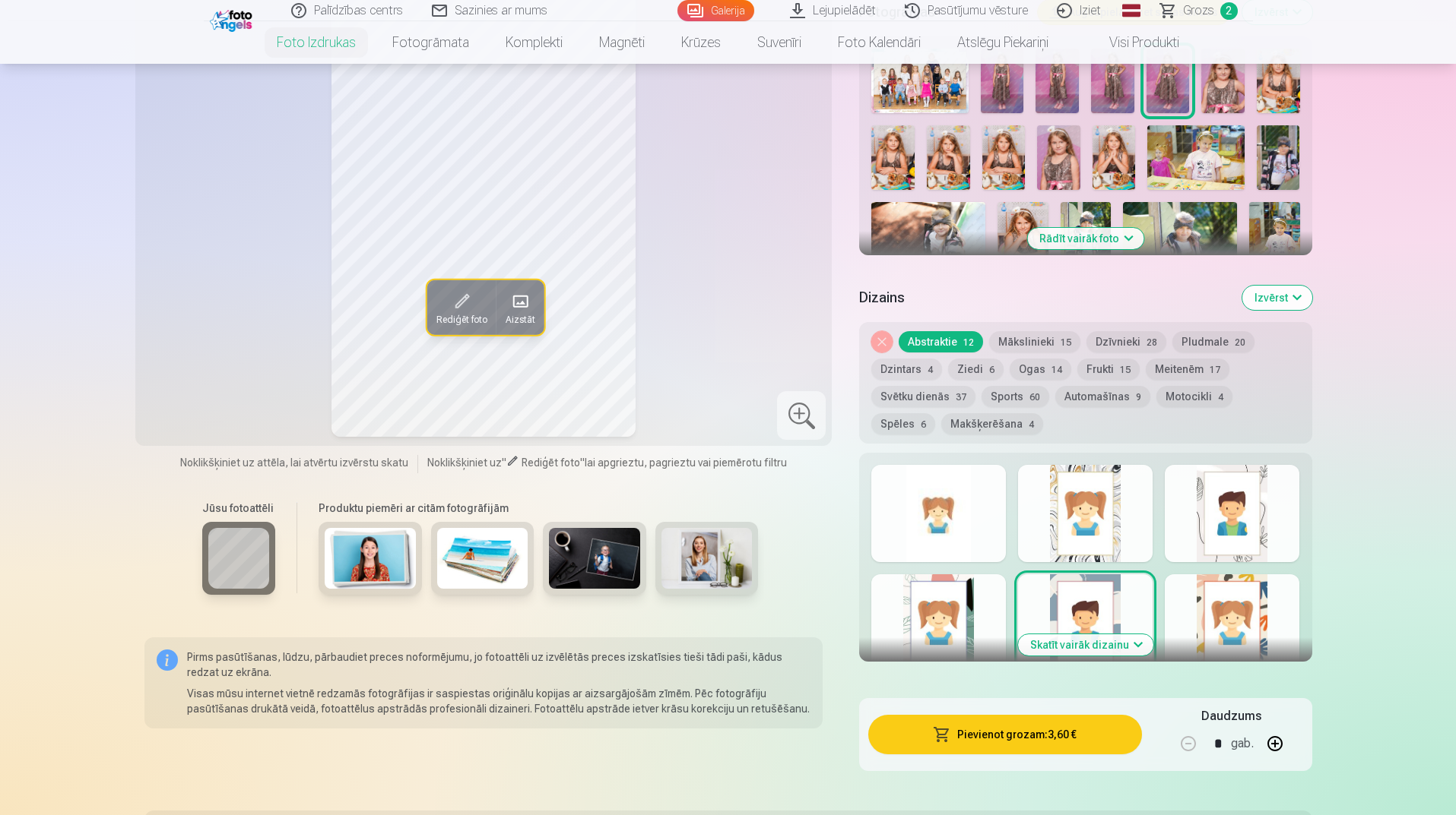
click at [920, 399] on button "Svētku dienās 37" at bounding box center [923, 397] width 104 height 22
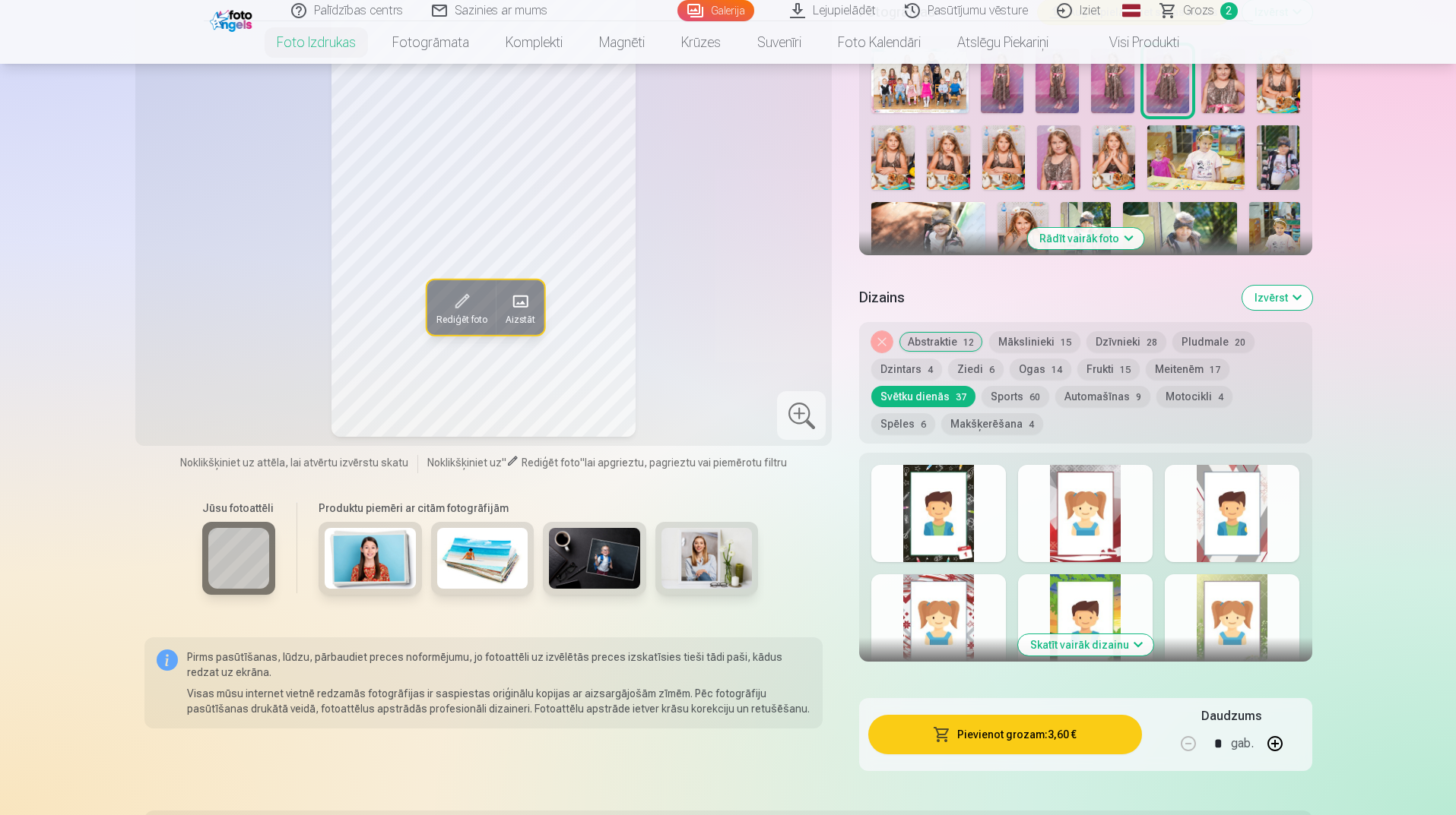
click at [1096, 516] on div at bounding box center [1085, 513] width 134 height 97
click at [1241, 509] on div at bounding box center [1231, 513] width 134 height 97
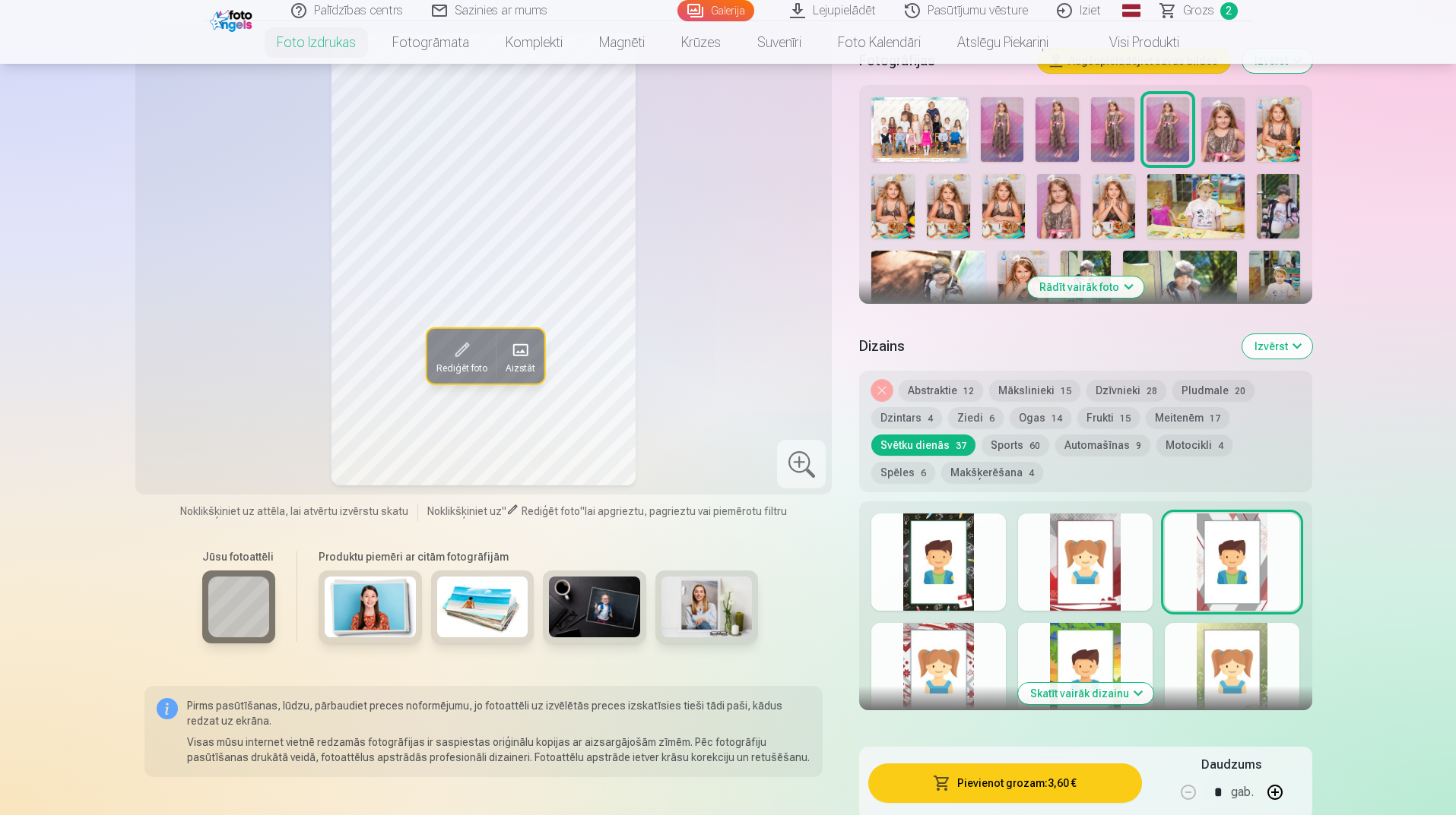
scroll to position [456, 0]
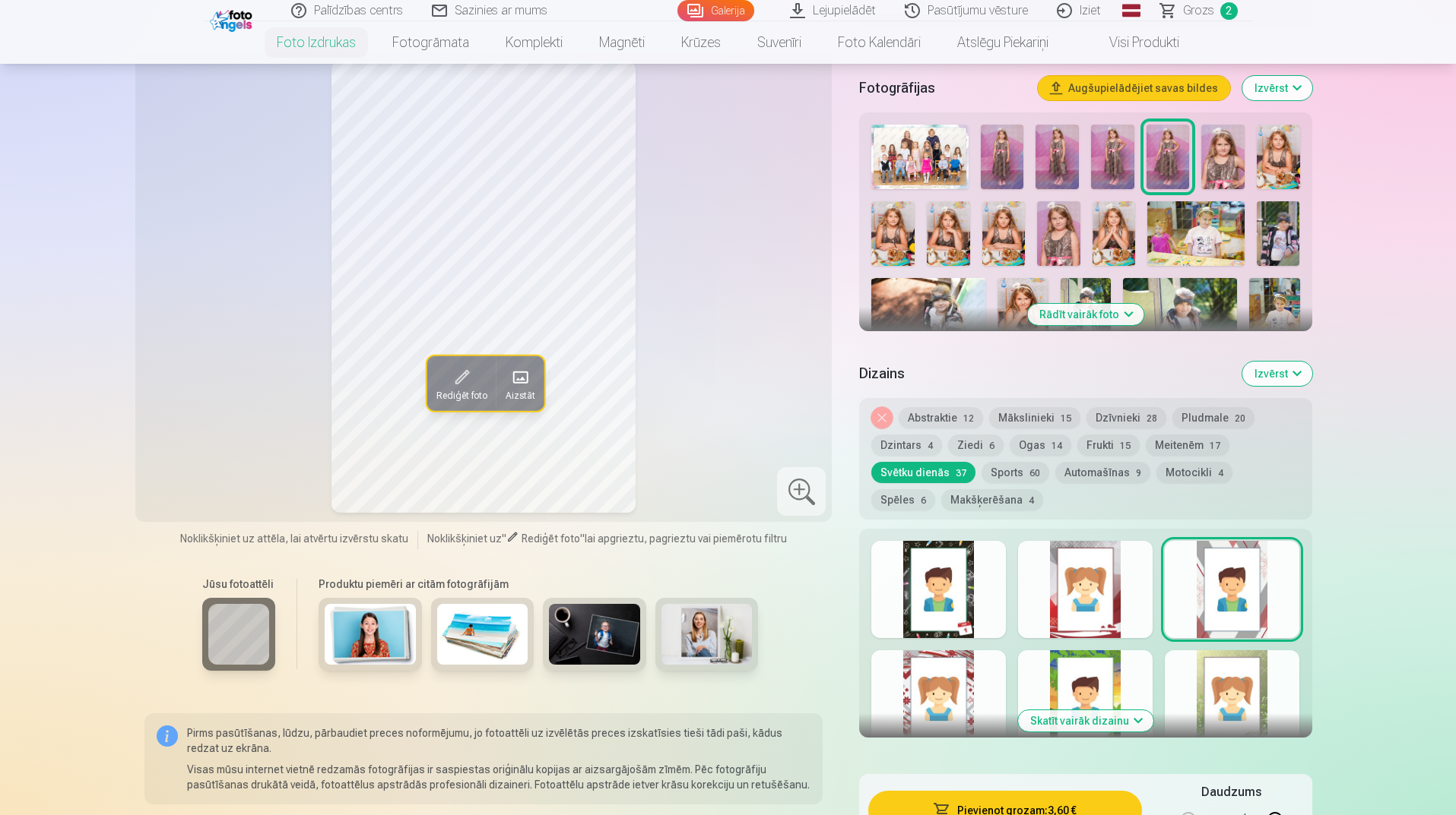
click at [1201, 417] on button "Pludmale 20" at bounding box center [1214, 418] width 82 height 22
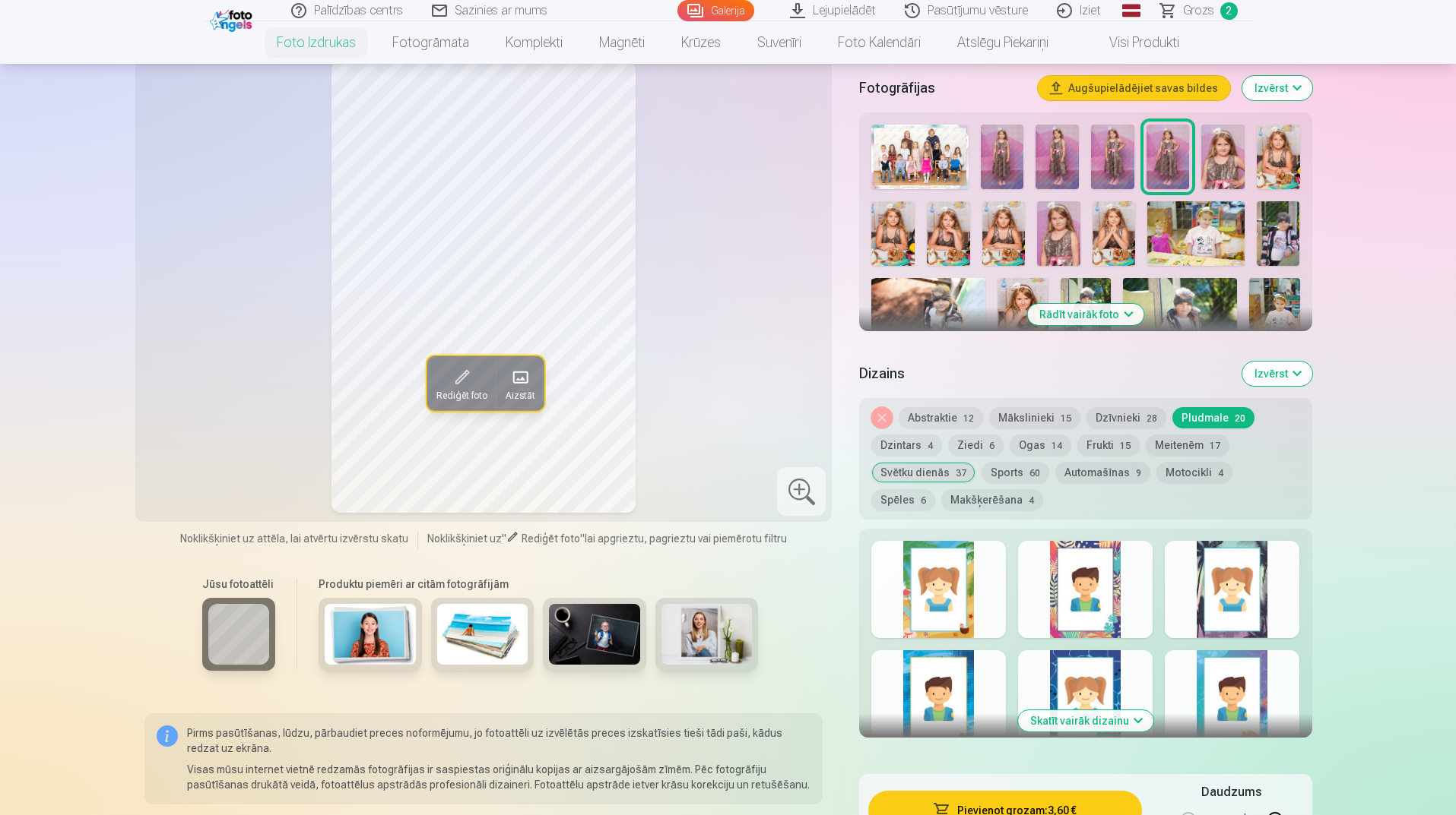
click at [1029, 423] on button "Mākslinieki 15" at bounding box center [1034, 418] width 91 height 22
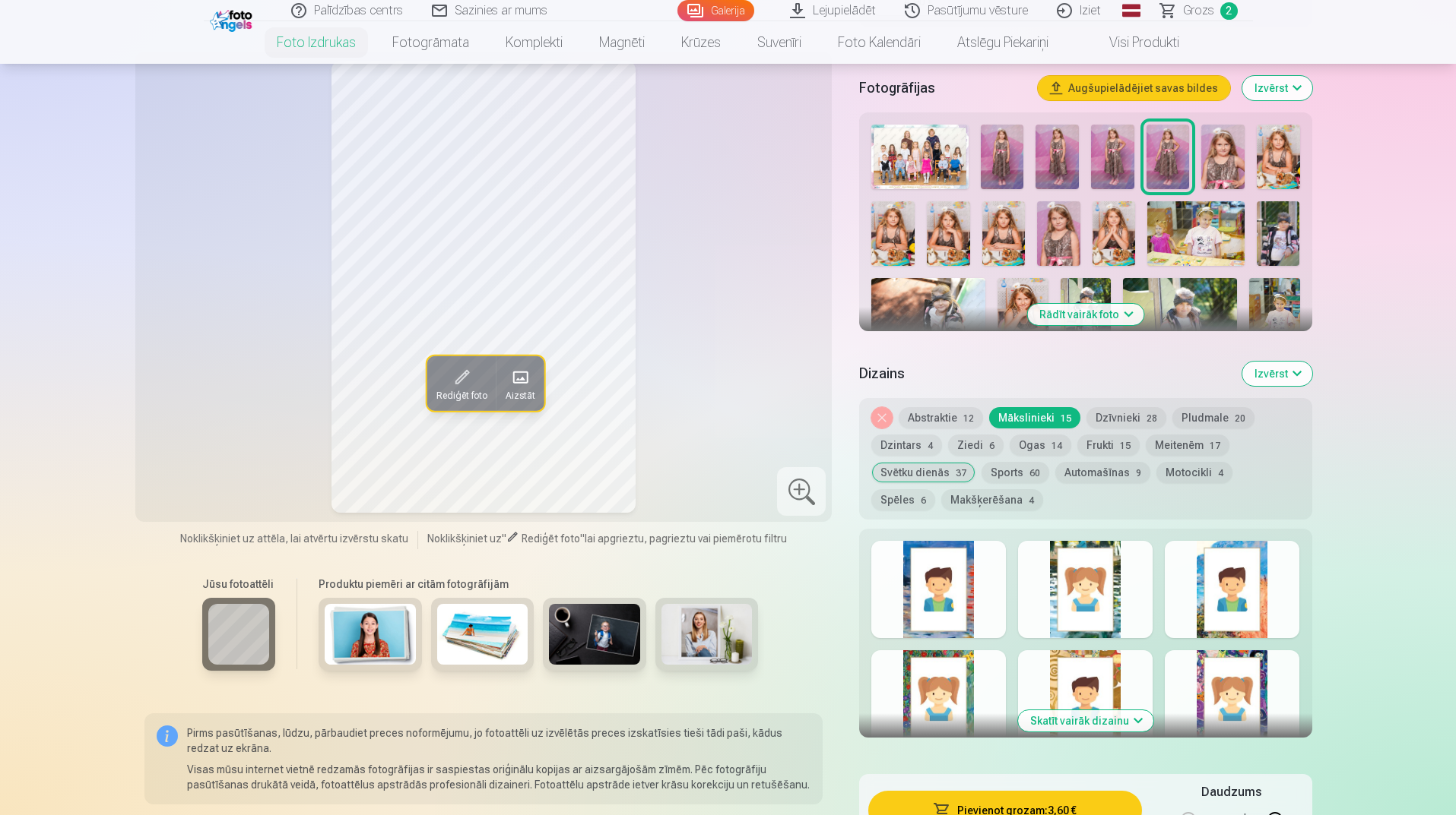
click at [1086, 614] on div at bounding box center [1085, 589] width 134 height 97
click at [1213, 711] on div at bounding box center [1231, 698] width 134 height 97
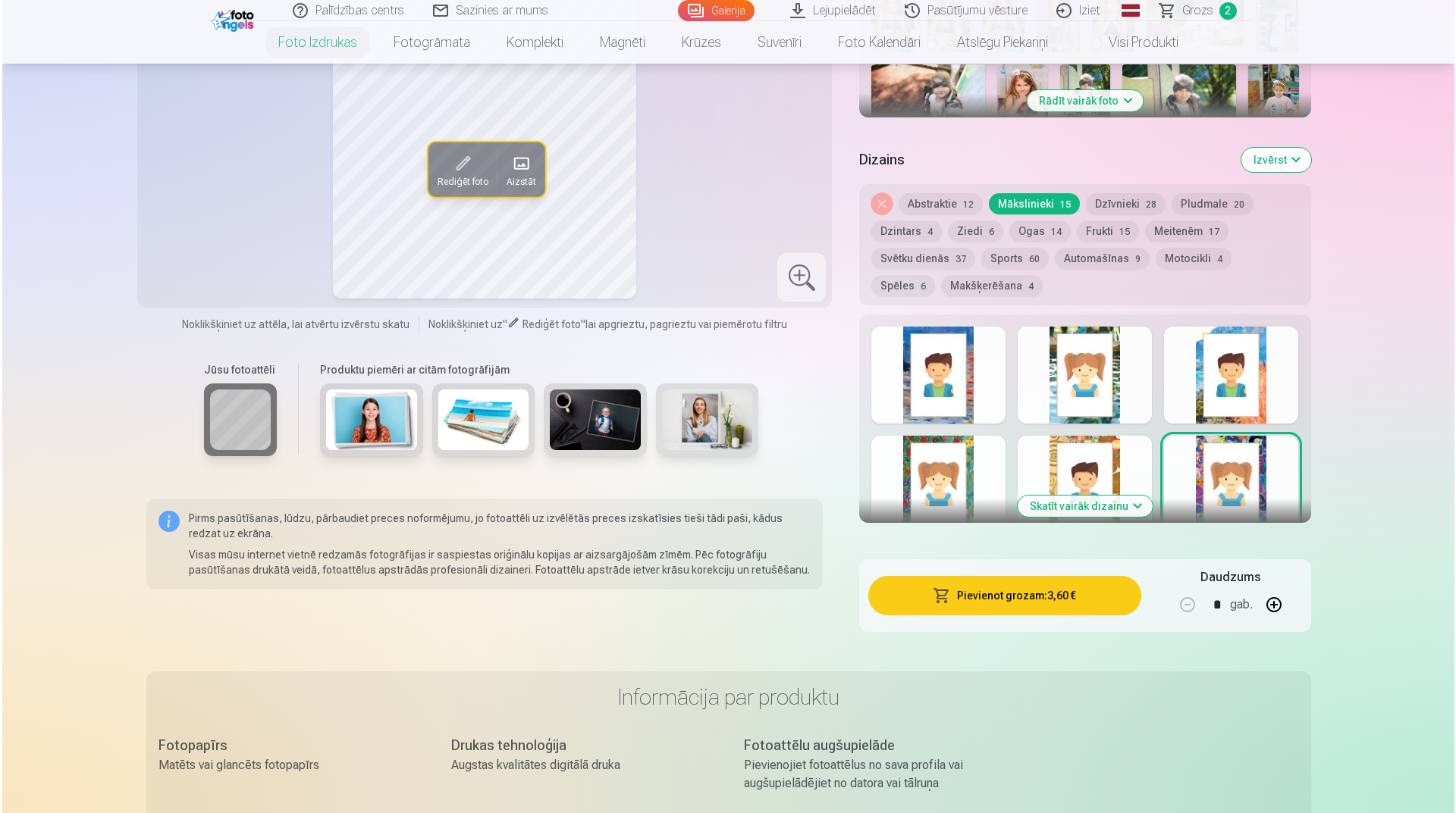
scroll to position [682, 0]
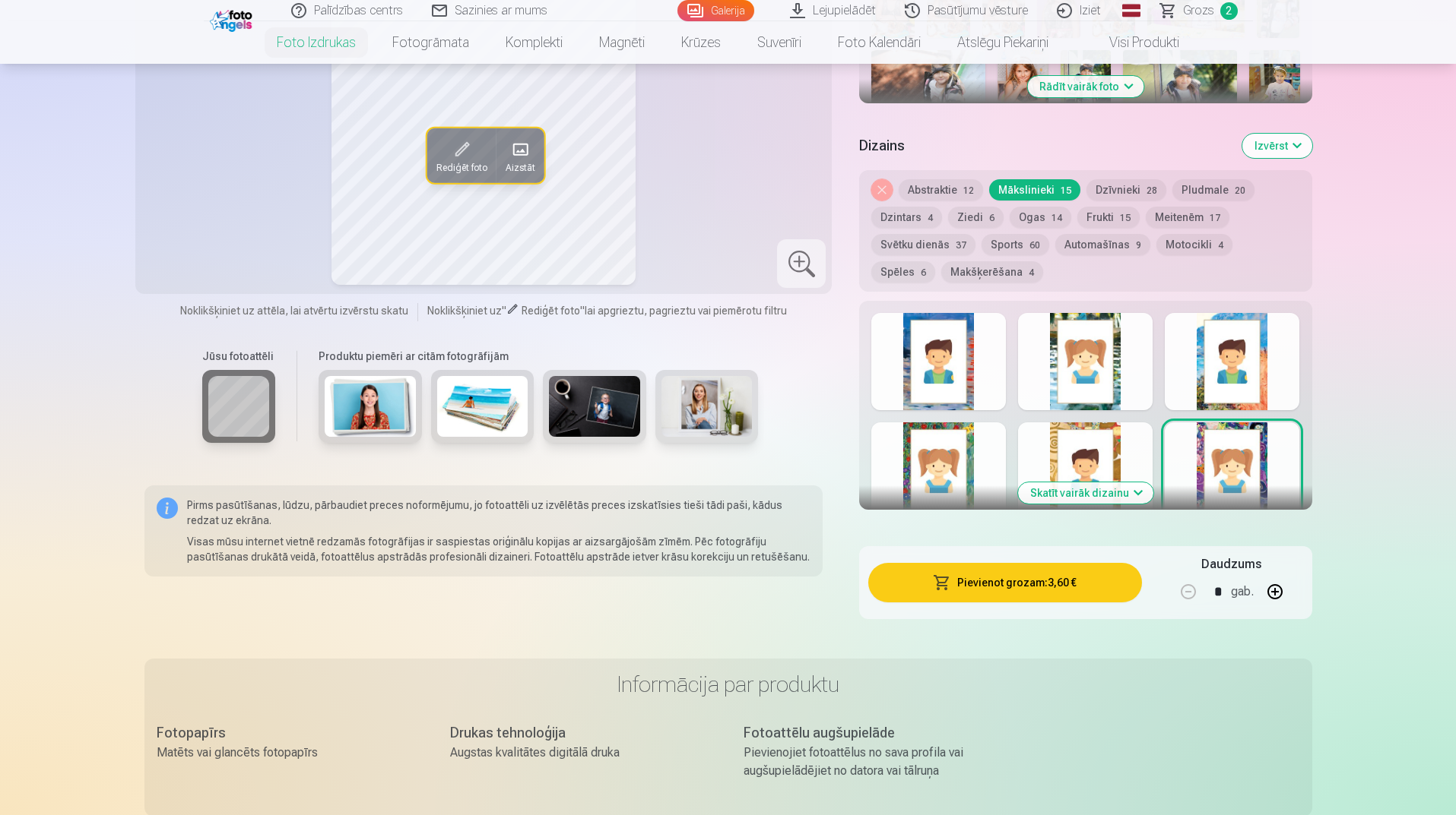
click at [976, 594] on button "Pievienot grozam : 3,60 €" at bounding box center [1005, 583] width 273 height 39
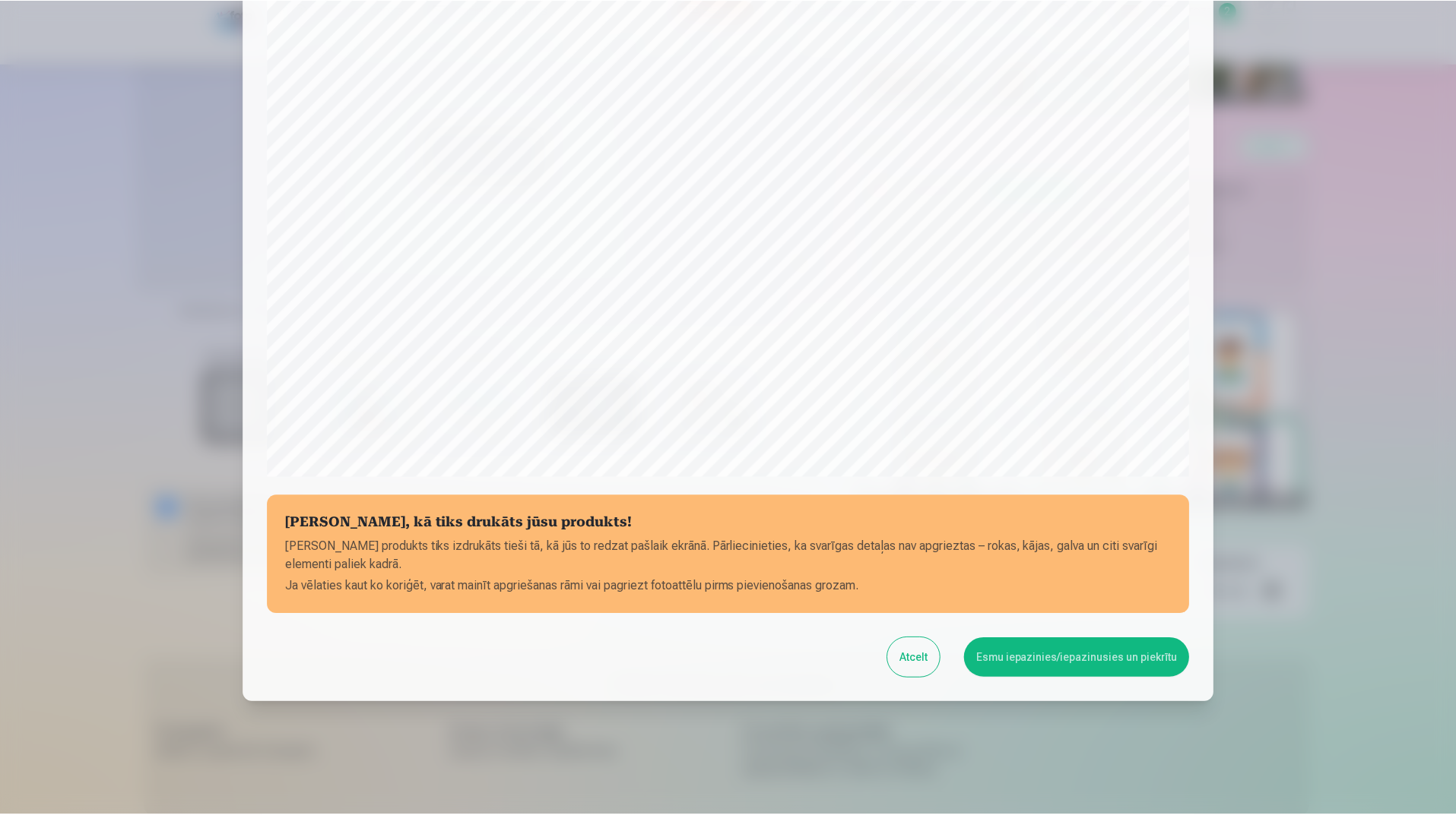
scroll to position [279, 0]
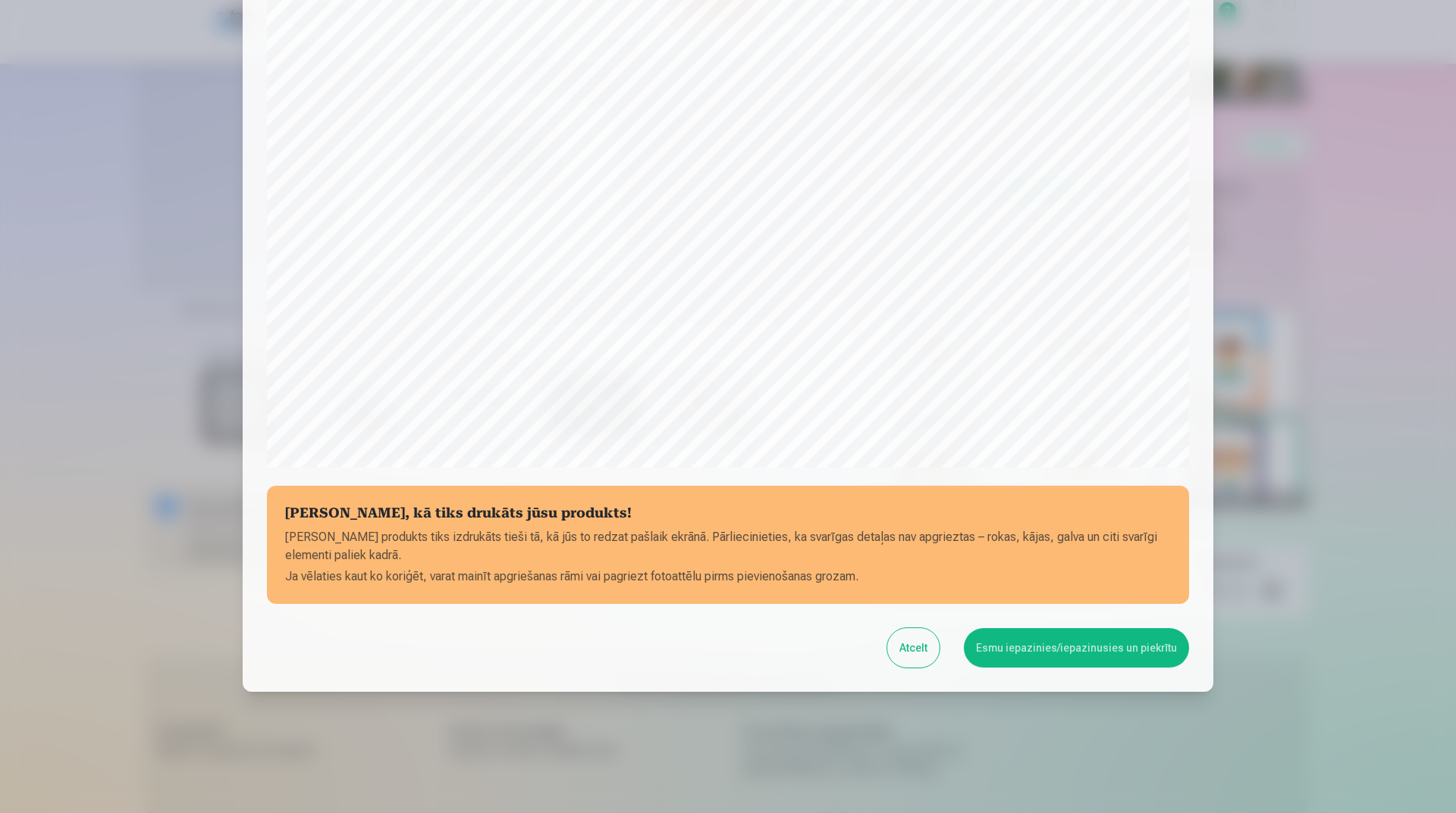
click at [1019, 659] on button "Esmu iepazinies/iepazinusies un piekrītu" at bounding box center [1076, 648] width 225 height 39
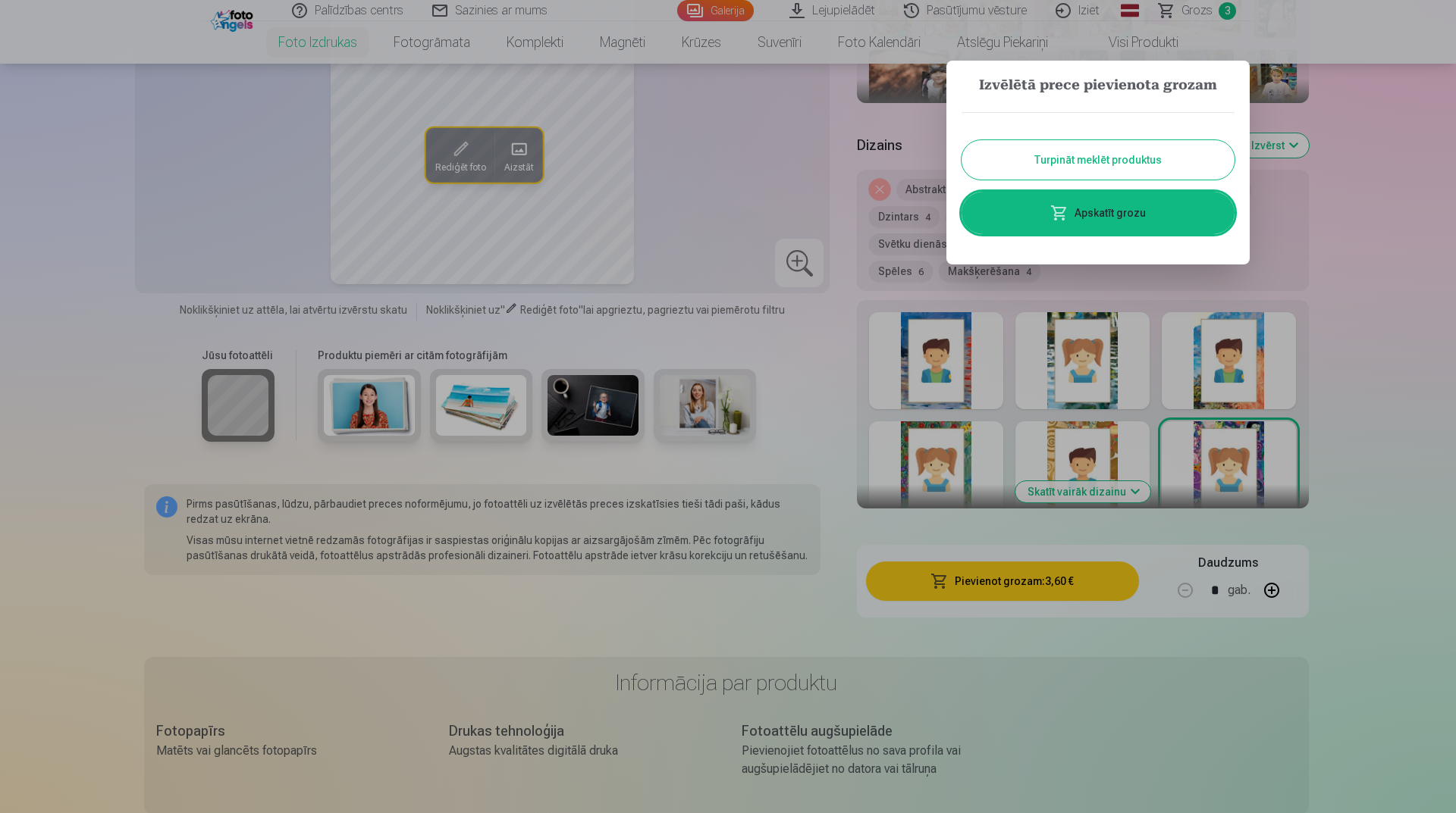
click at [1154, 154] on button "Turpināt meklēt produktus" at bounding box center [1098, 159] width 273 height 39
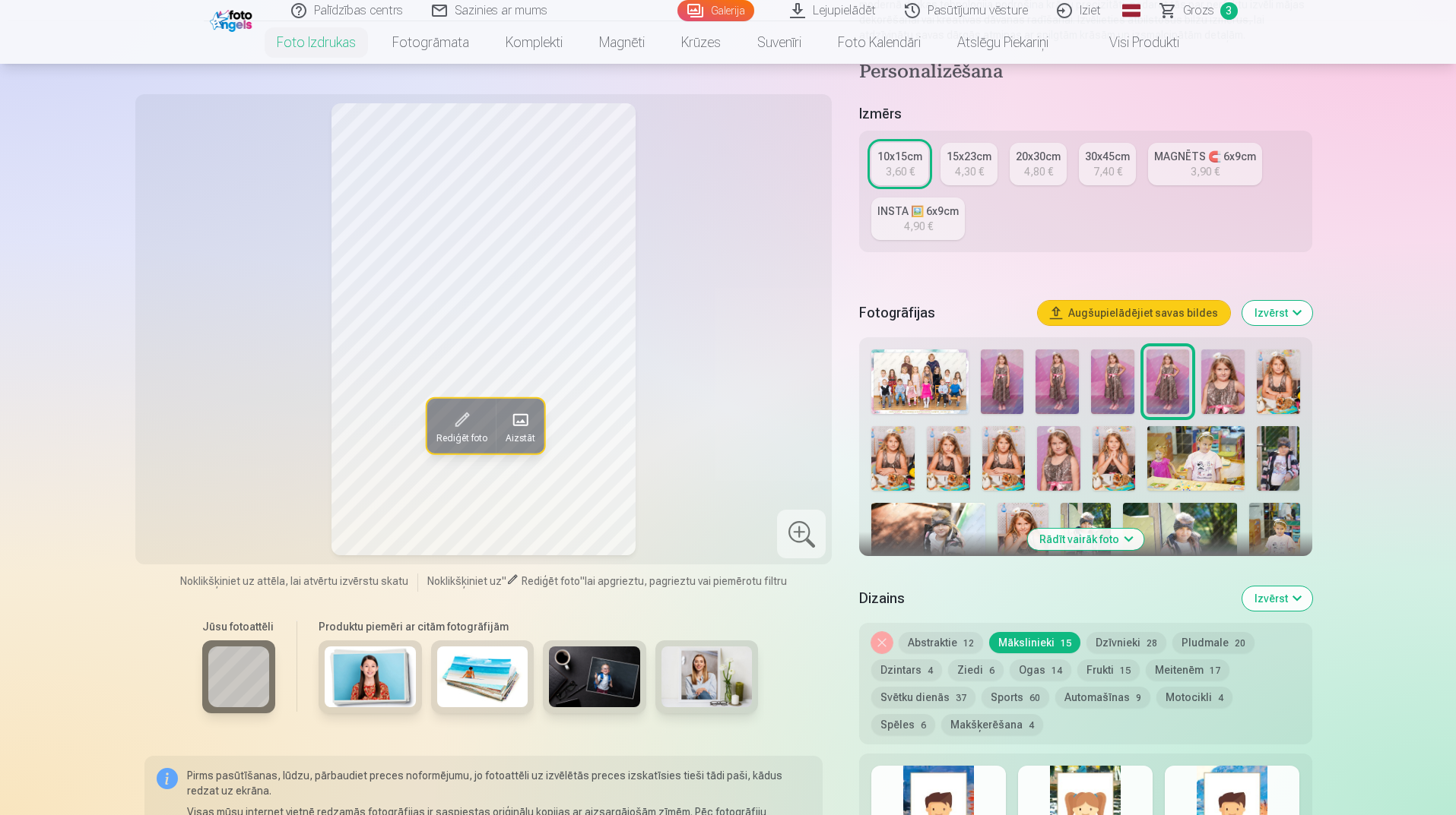
scroll to position [228, 0]
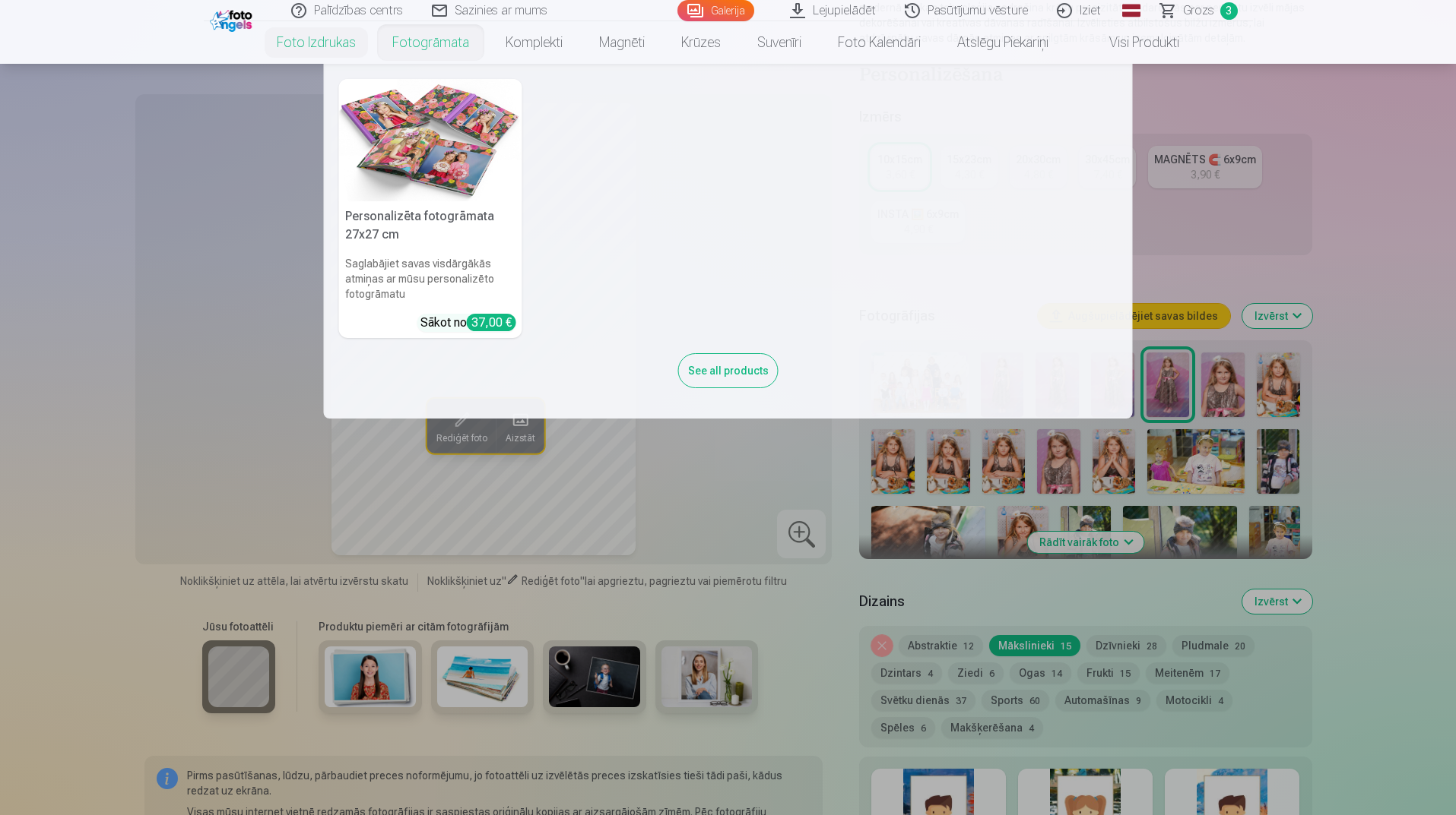
click at [407, 40] on link "Fotogrāmata" at bounding box center [430, 42] width 113 height 42
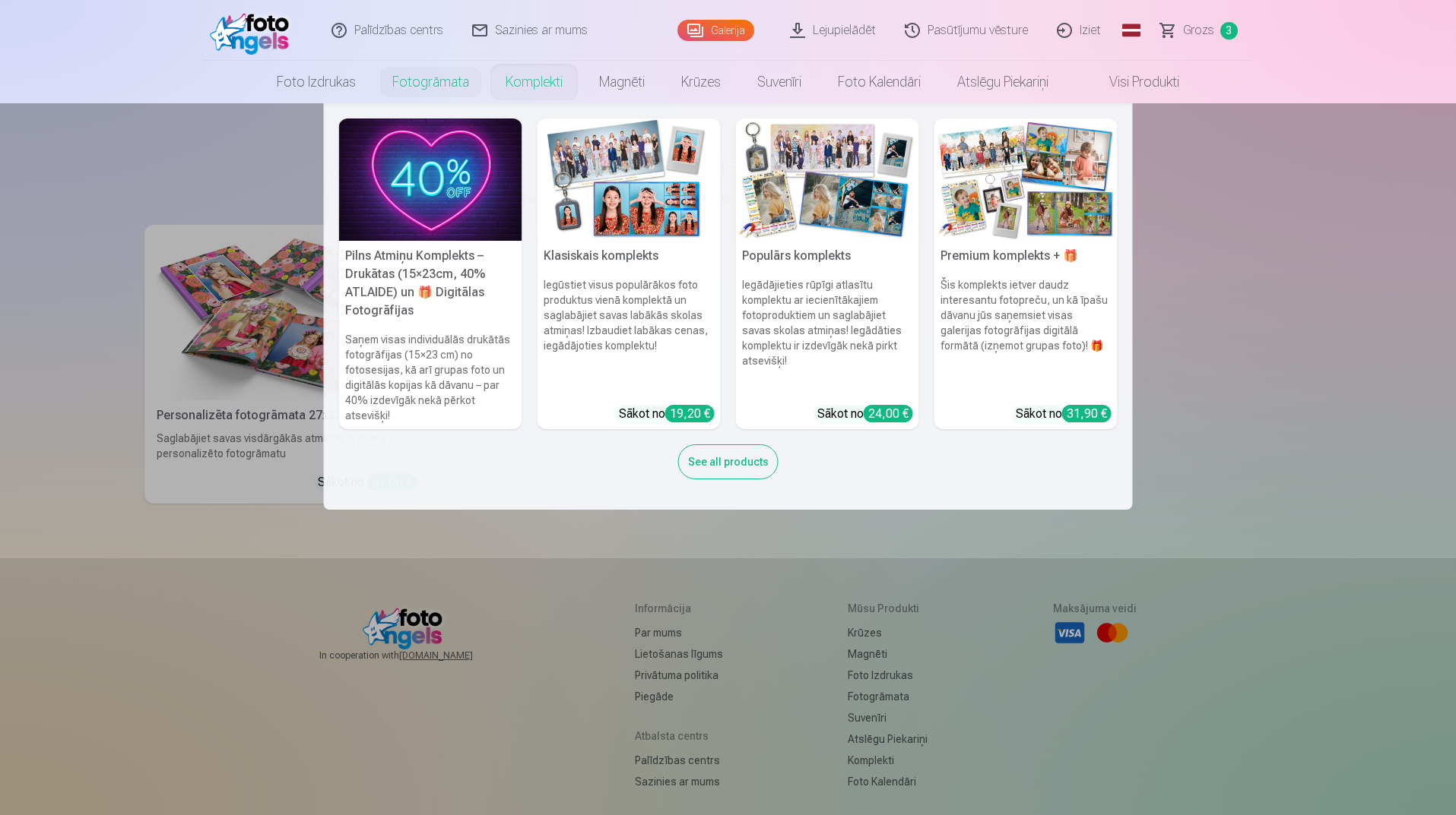
click at [525, 82] on link "Komplekti" at bounding box center [534, 81] width 93 height 42
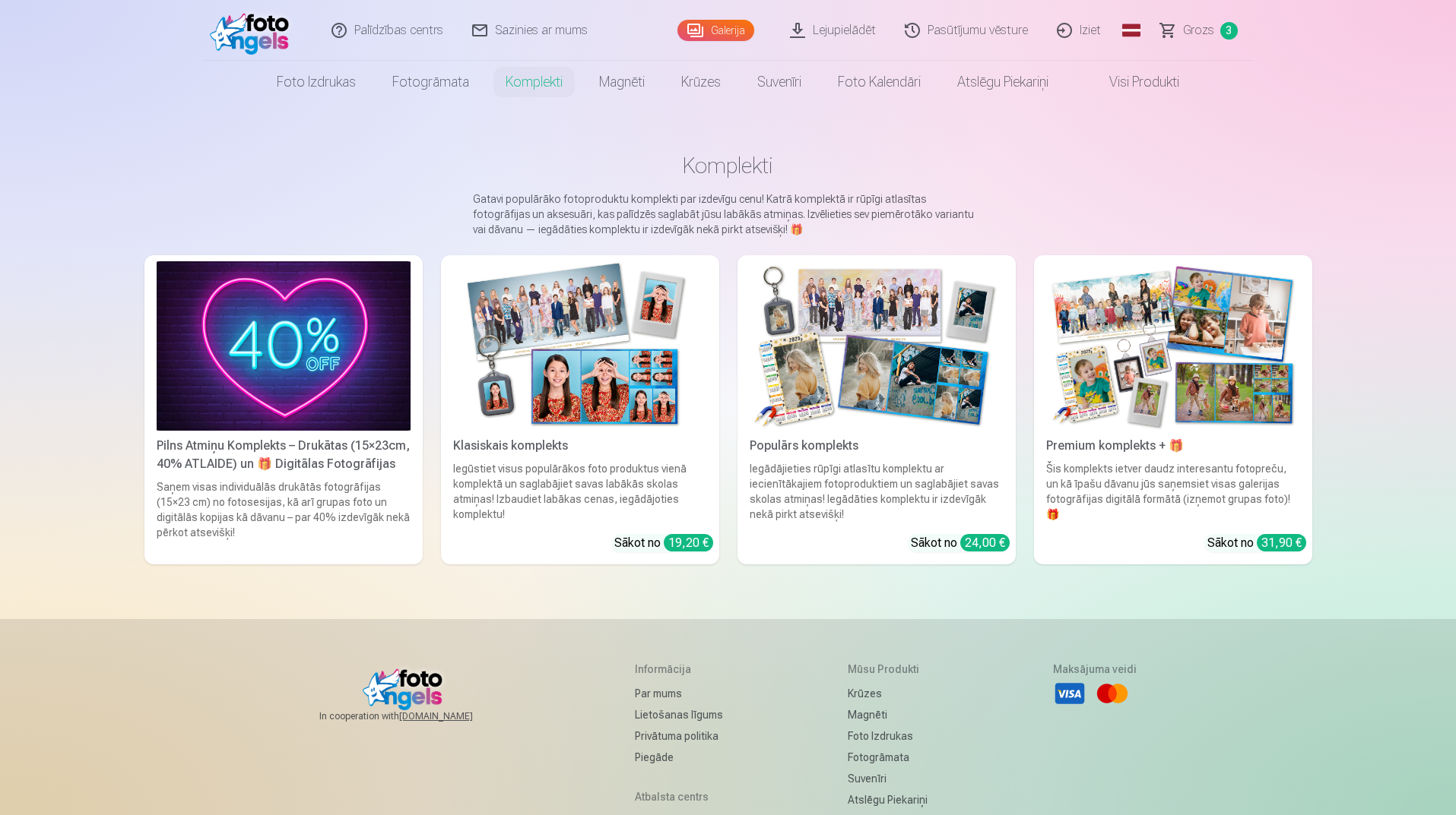
click at [634, 398] on img at bounding box center [580, 346] width 254 height 170
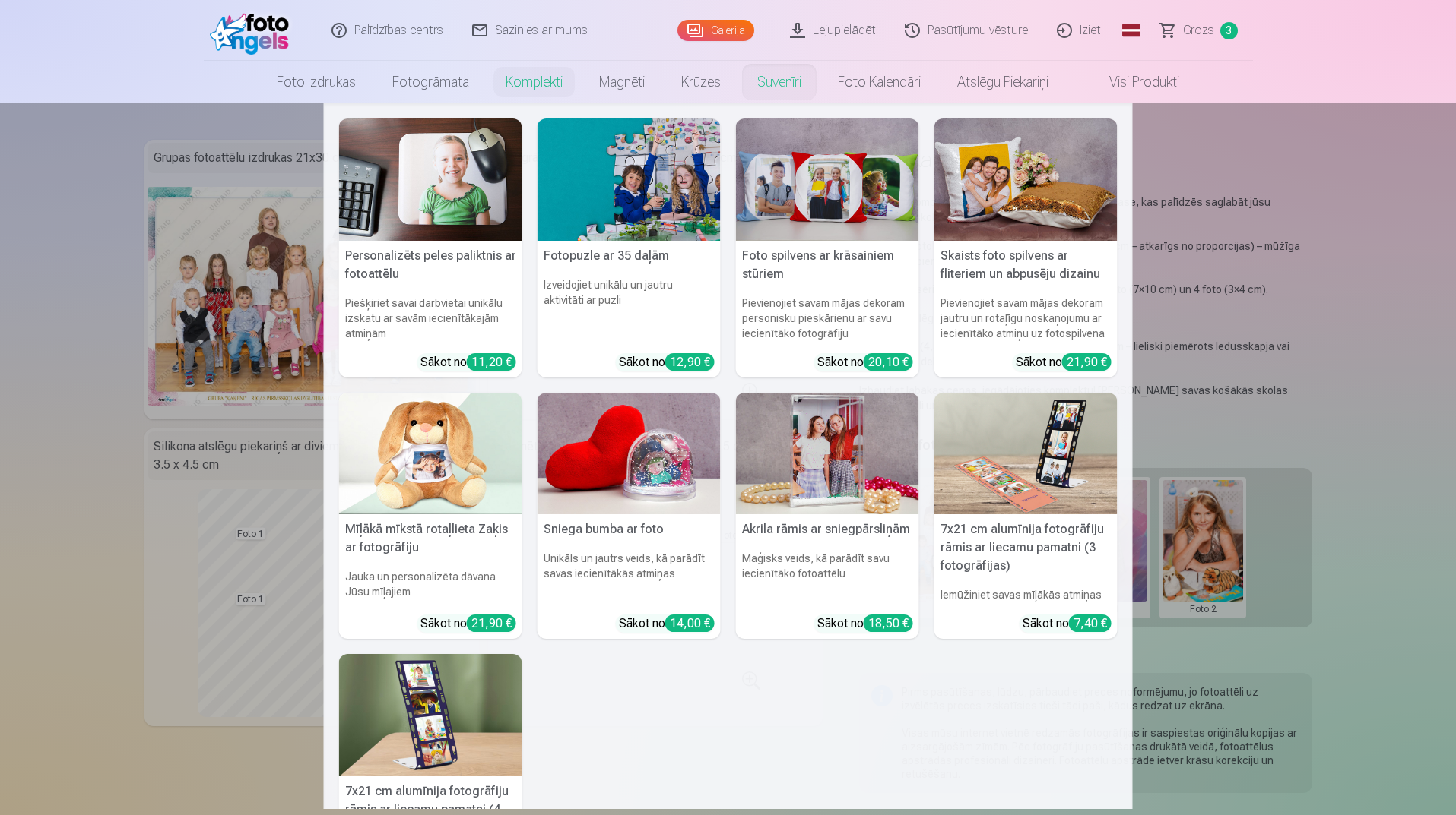
click at [765, 81] on link "Suvenīri" at bounding box center [779, 81] width 80 height 42
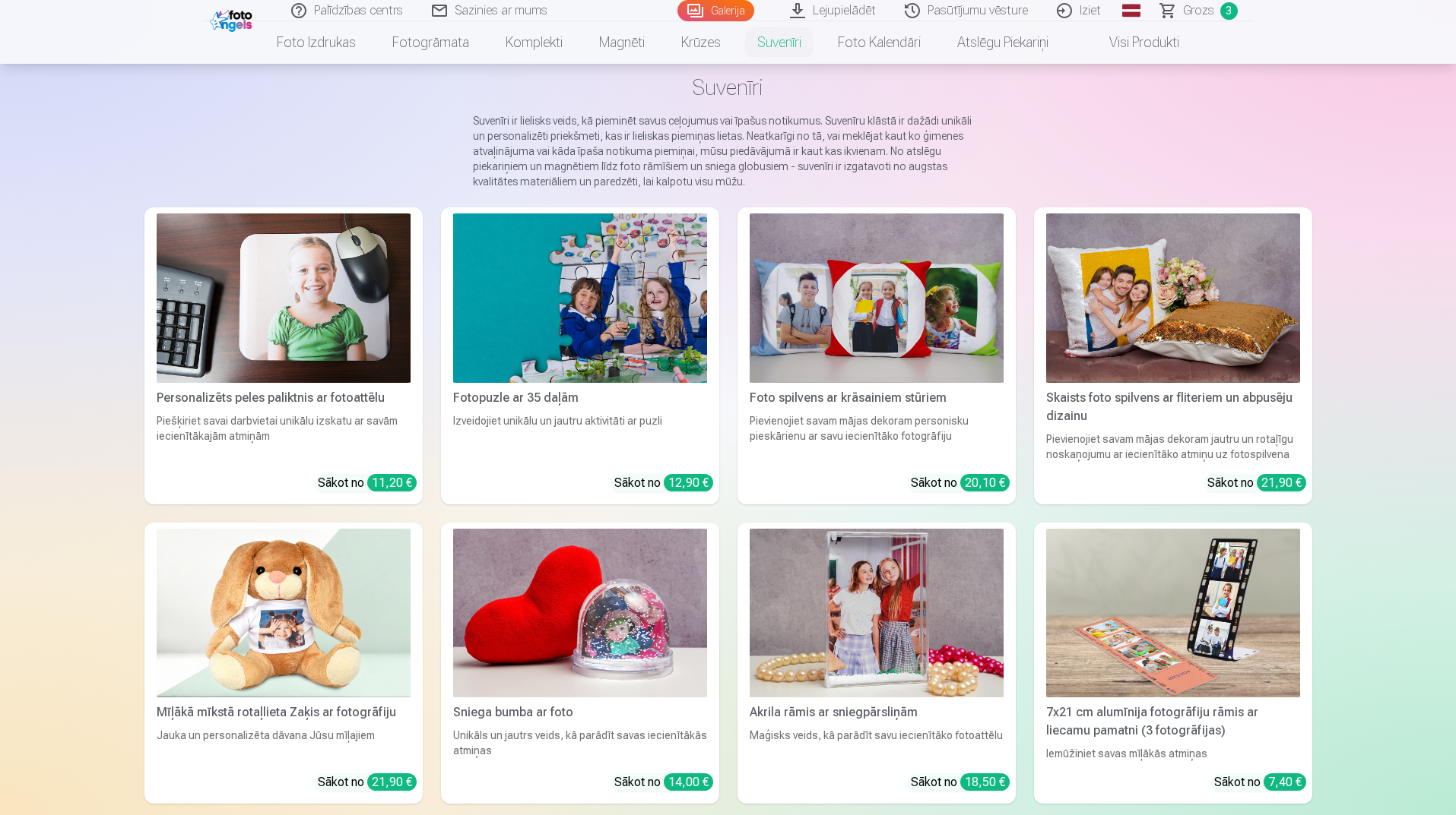
scroll to position [76, 0]
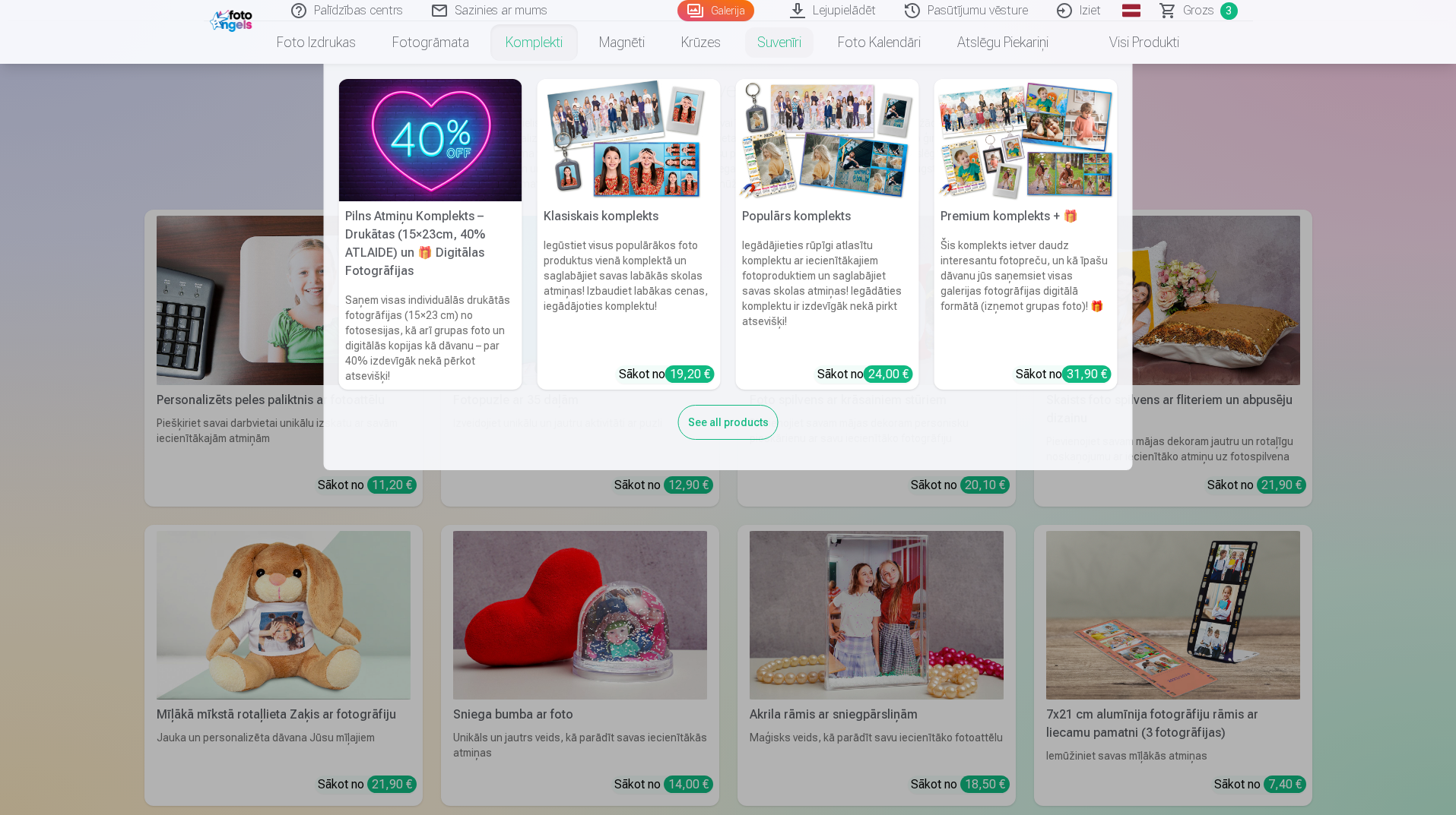
click at [836, 228] on h5 "Populārs komplekts" at bounding box center [827, 216] width 183 height 30
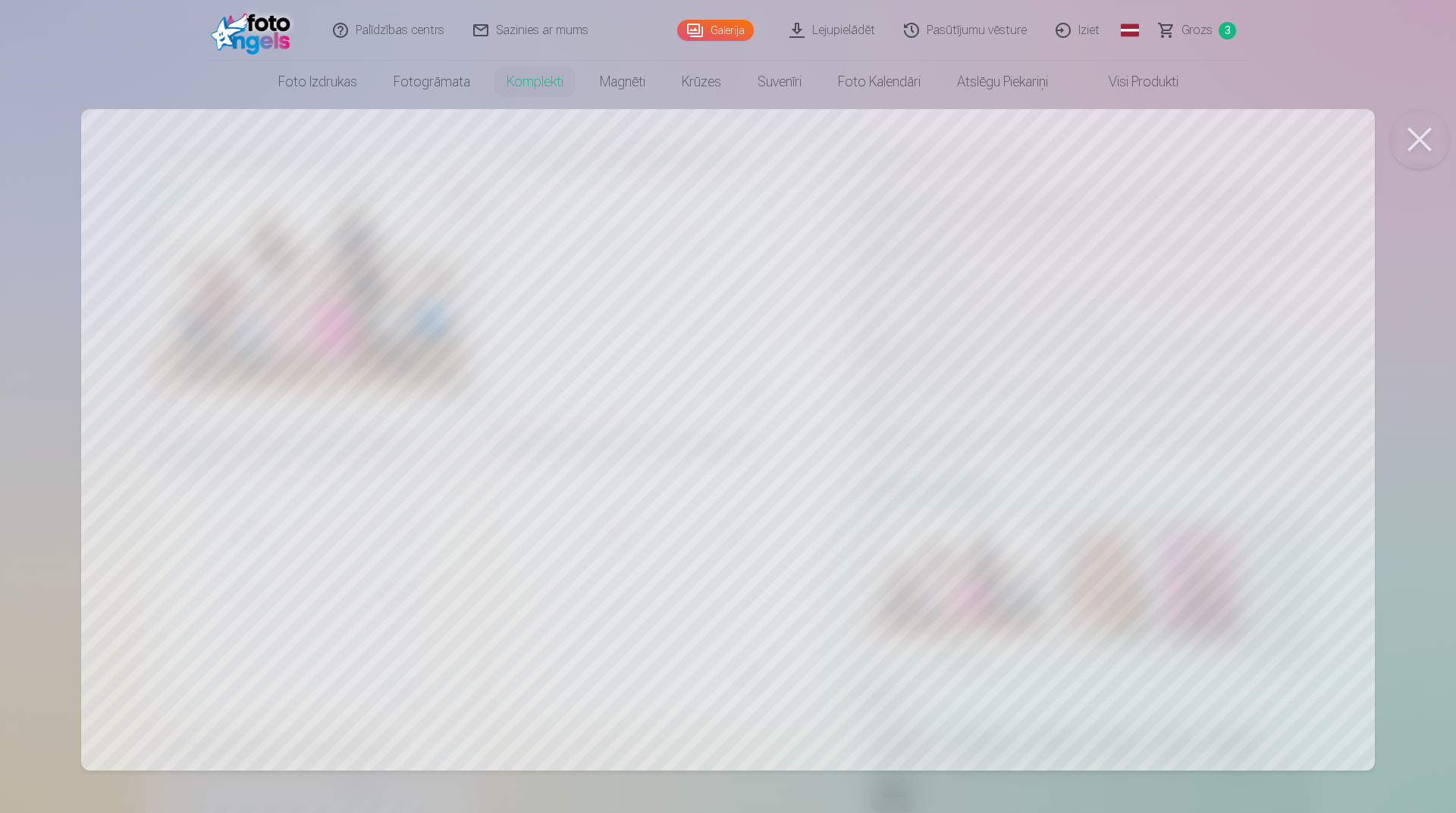
click at [1416, 140] on button at bounding box center [1420, 140] width 61 height 61
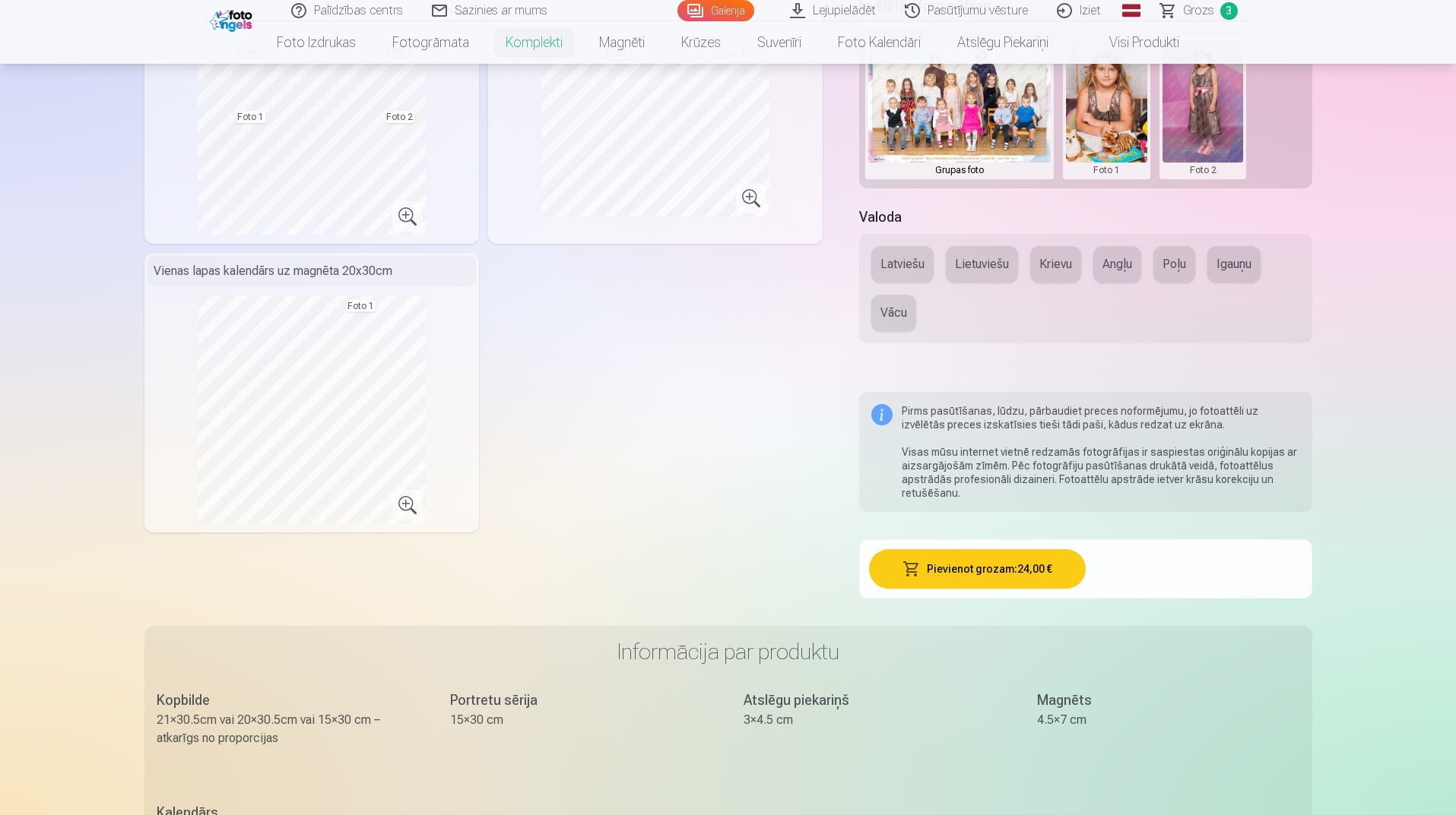
scroll to position [532, 0]
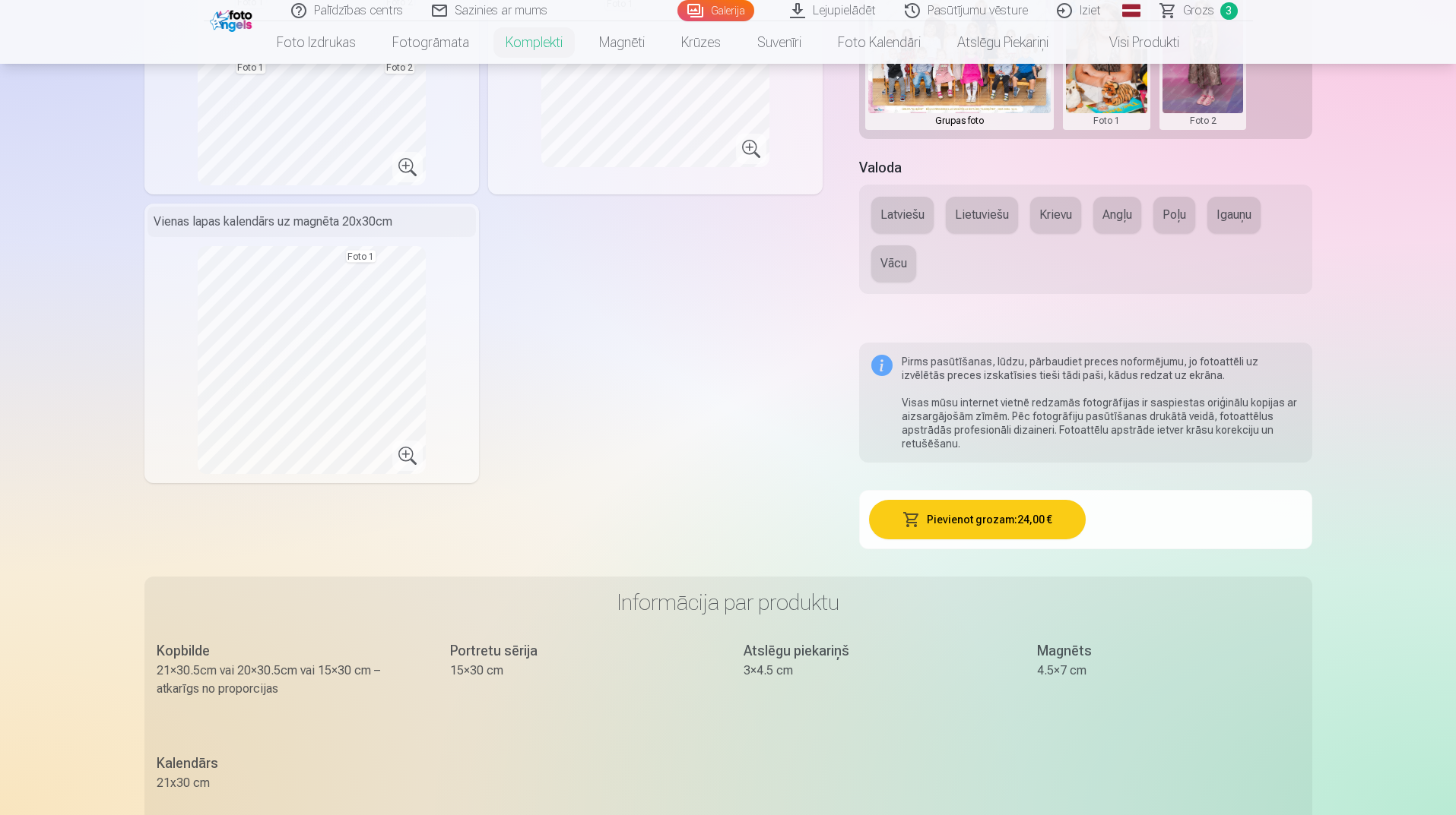
click at [971, 512] on button "Pievienot grozam : 24,00 €" at bounding box center [977, 520] width 217 height 39
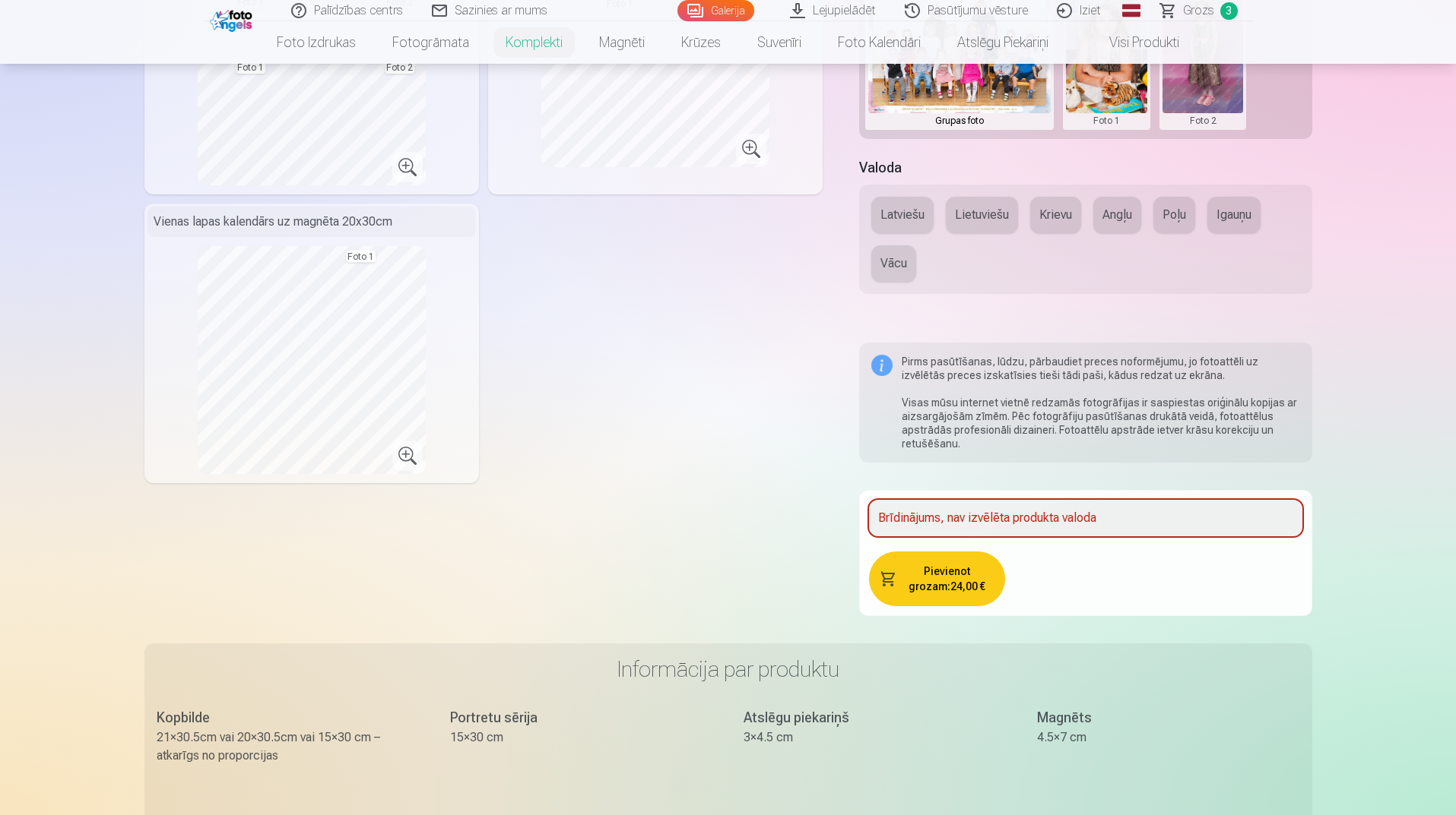
click at [929, 581] on button "Pievienot grozam : 24,00 €" at bounding box center [937, 580] width 136 height 55
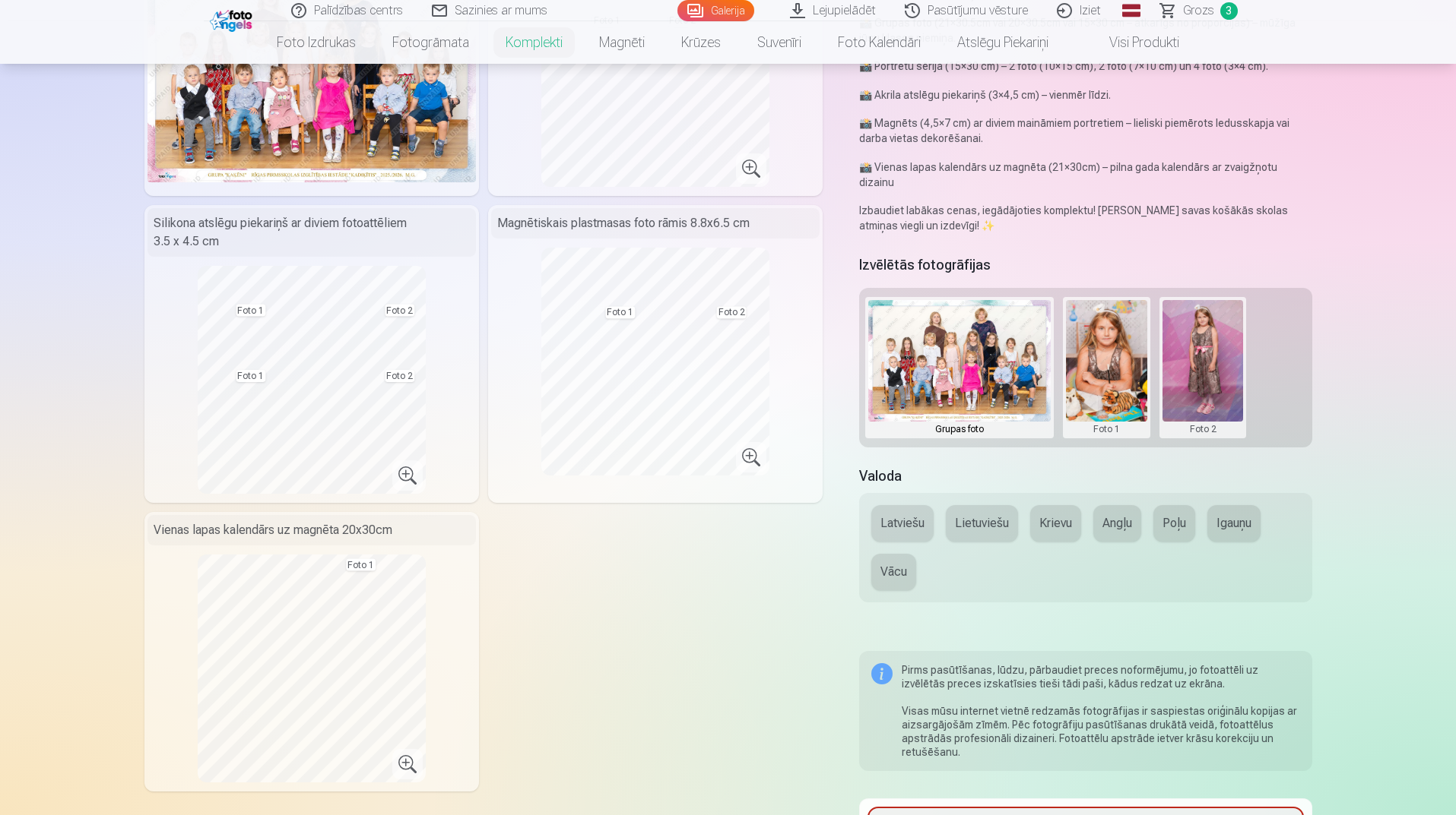
scroll to position [0, 0]
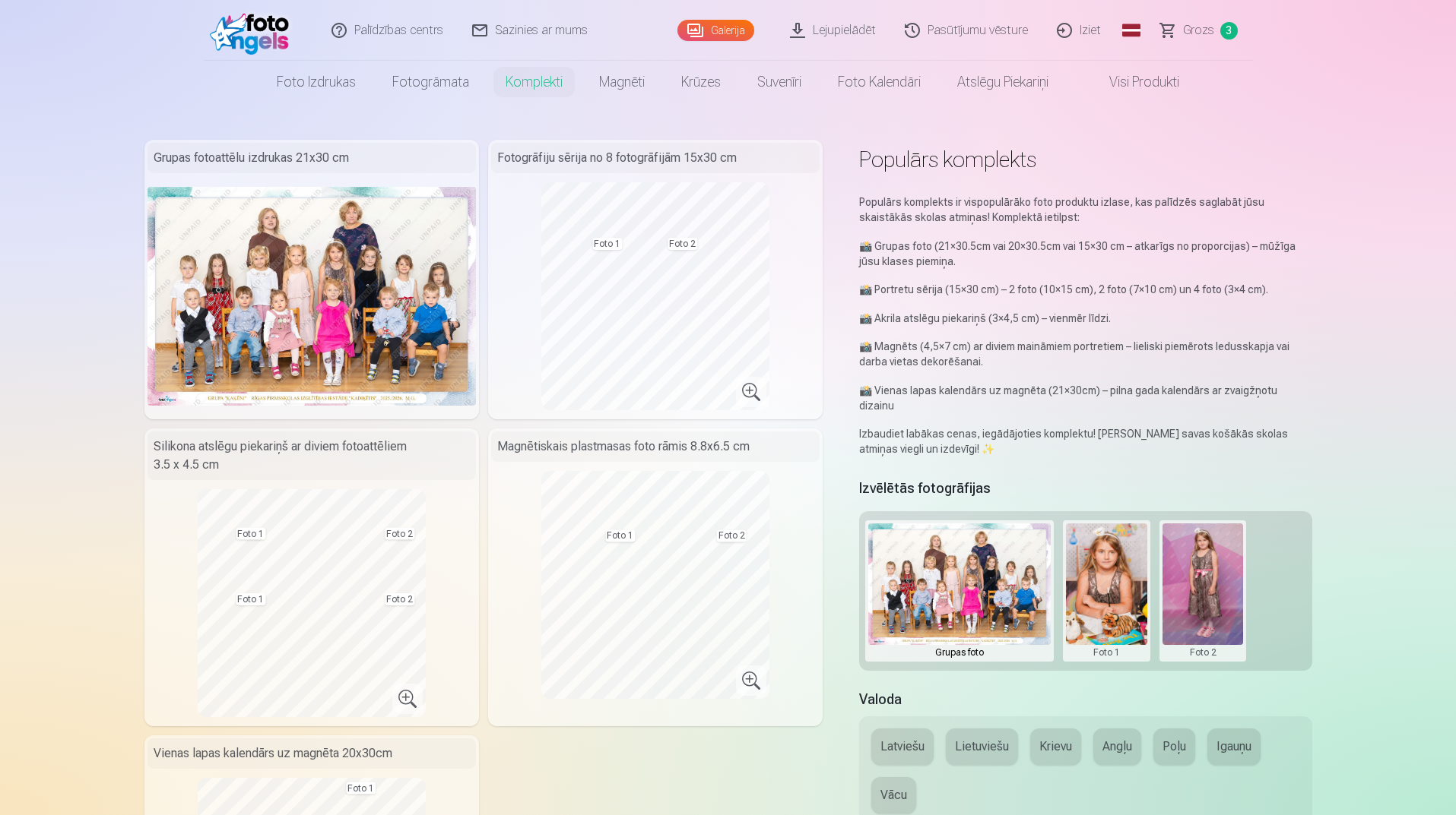
click at [1193, 34] on span "Grozs" at bounding box center [1199, 30] width 31 height 19
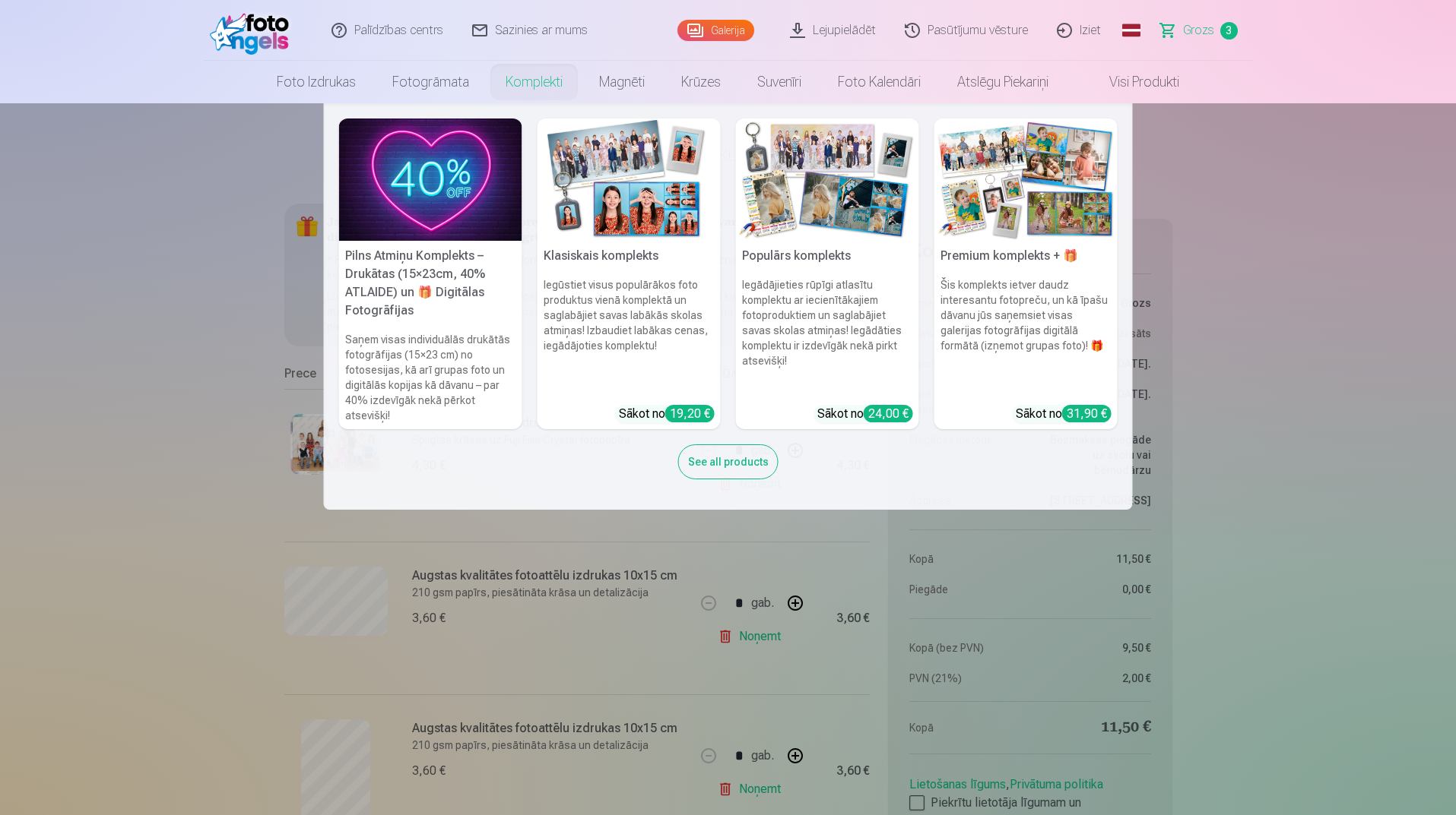
click at [519, 89] on link "Komplekti" at bounding box center [534, 81] width 93 height 42
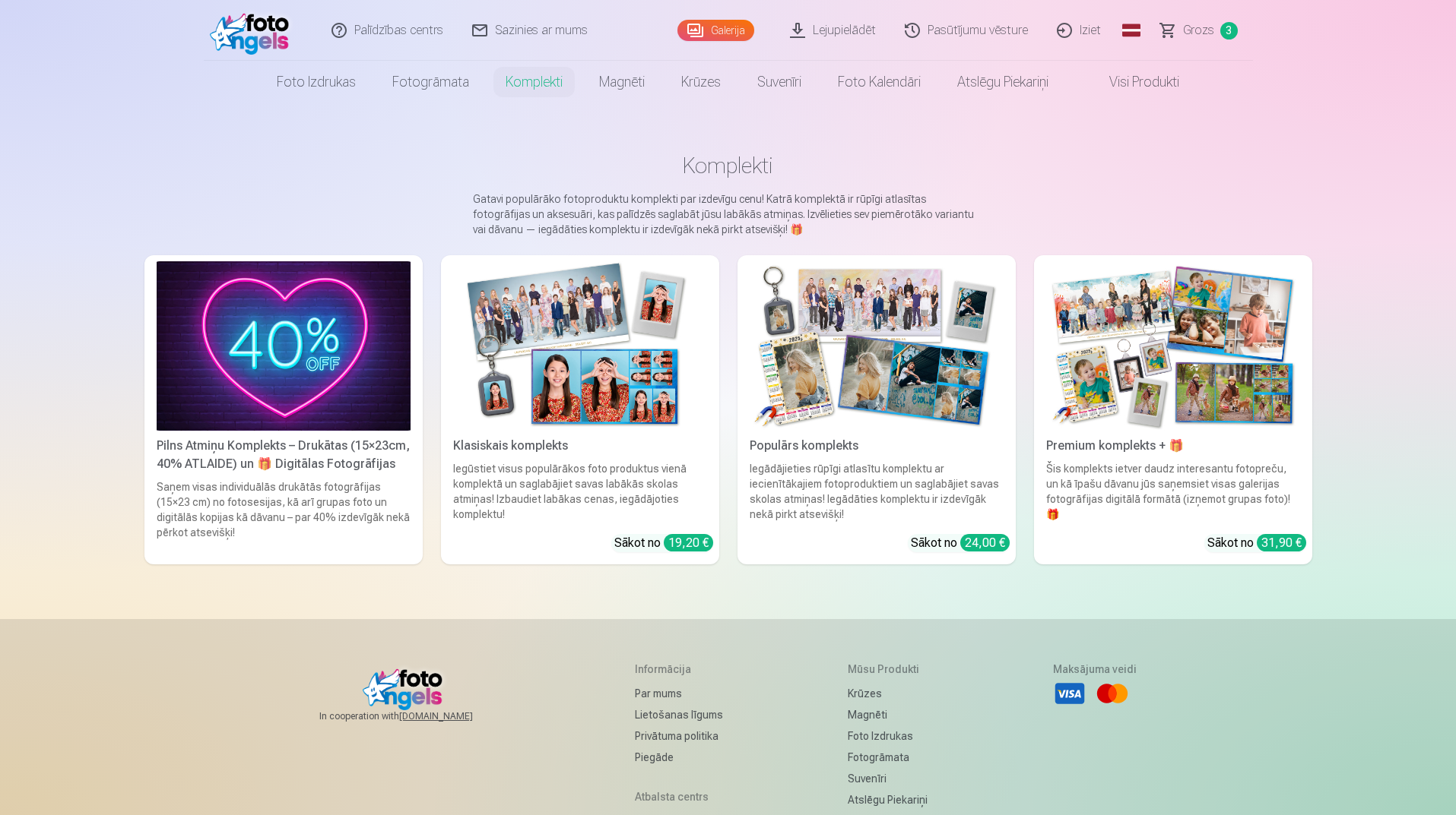
click at [866, 424] on img at bounding box center [876, 346] width 254 height 170
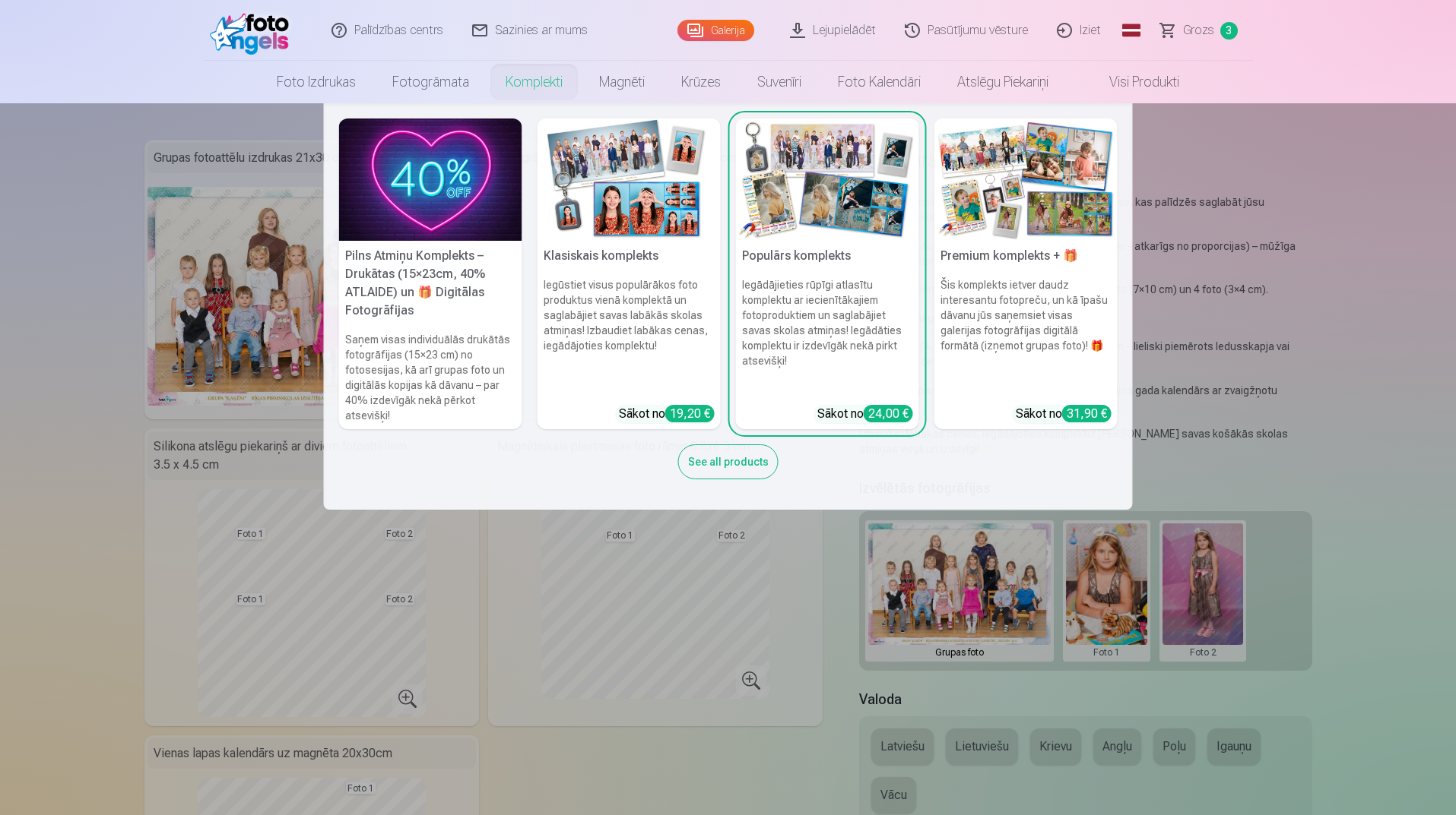
click at [522, 74] on link "Komplekti" at bounding box center [534, 81] width 93 height 42
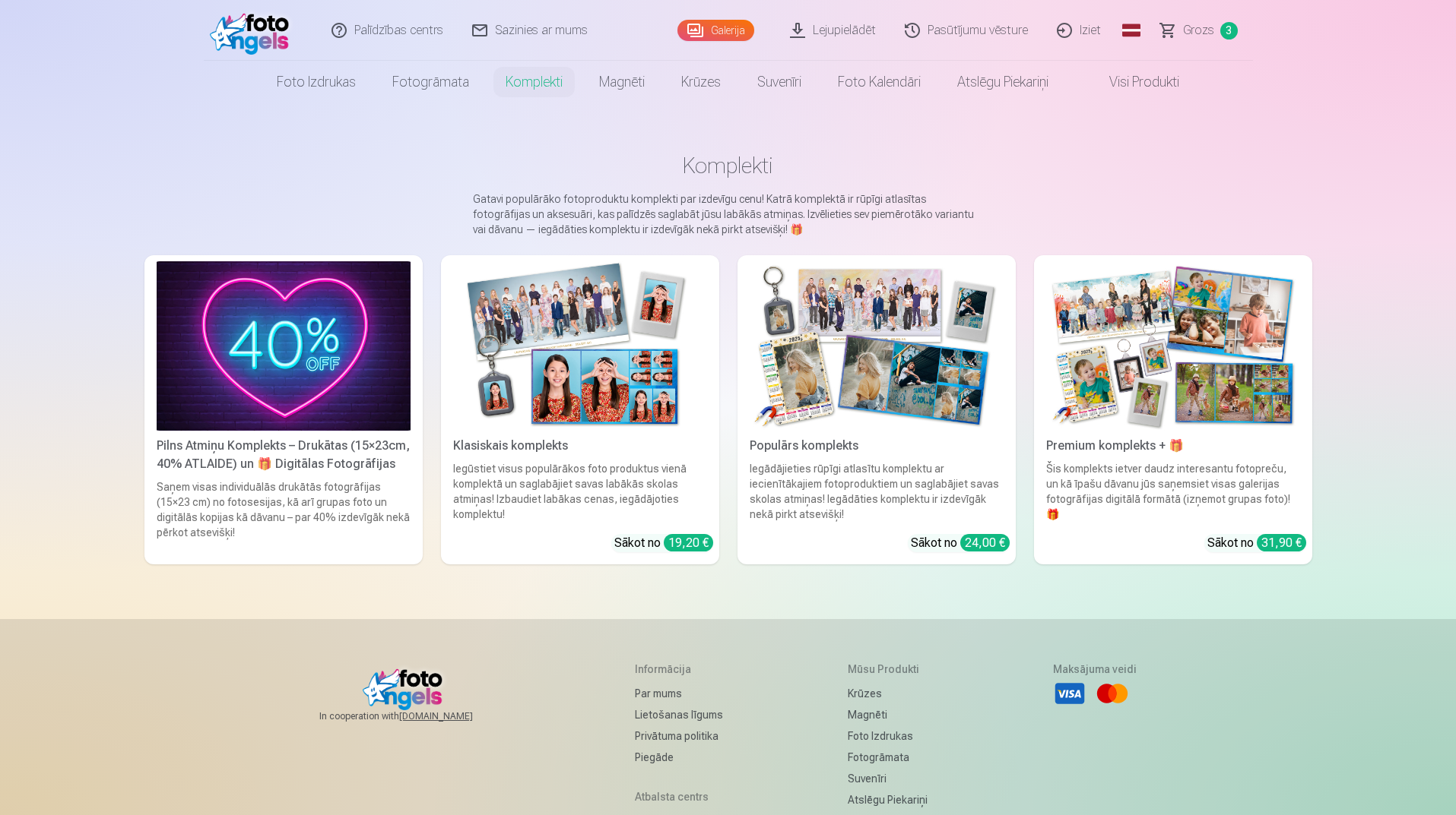
click at [501, 350] on img at bounding box center [580, 346] width 254 height 170
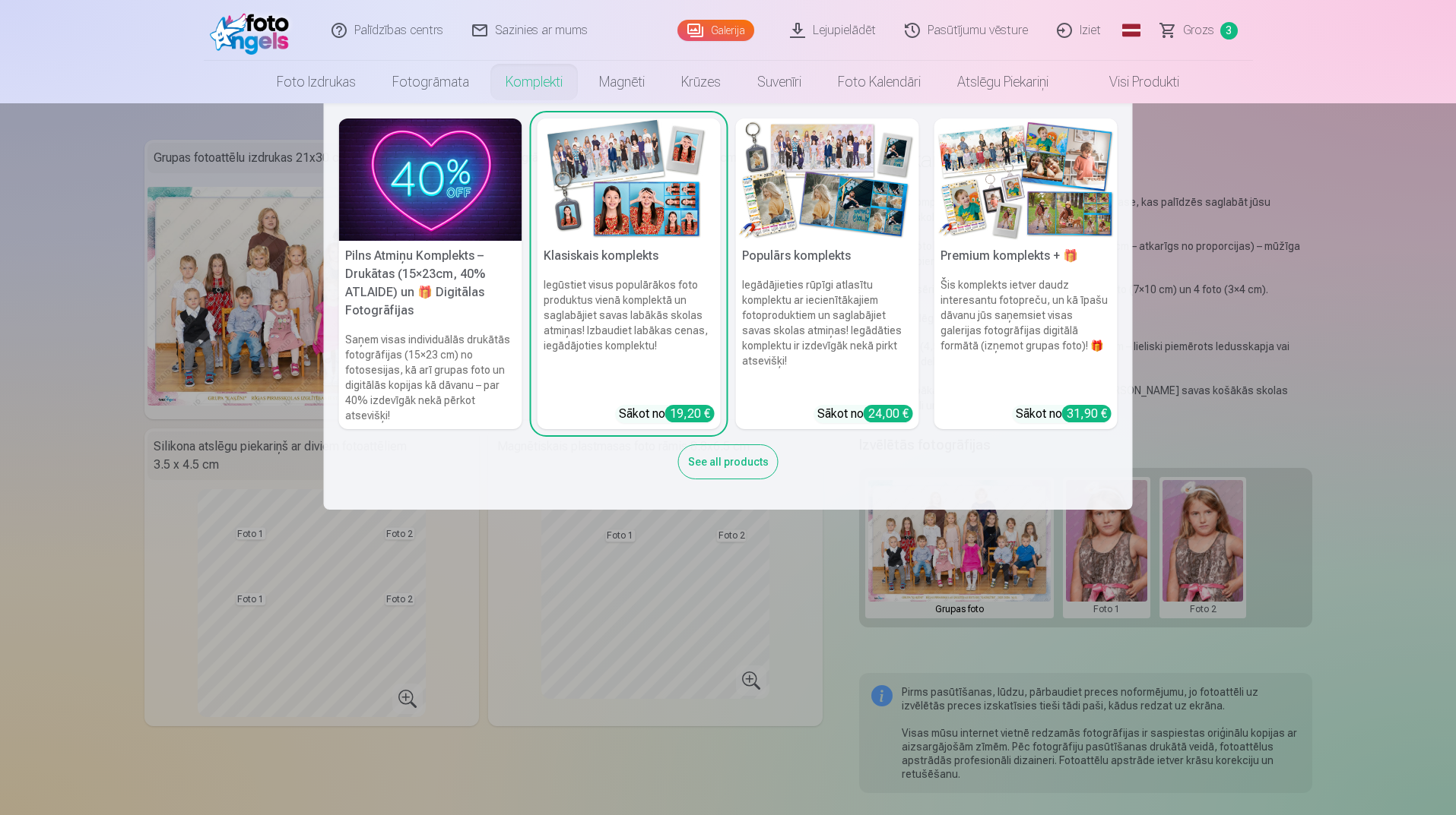
click at [509, 81] on link "Komplekti" at bounding box center [534, 81] width 93 height 42
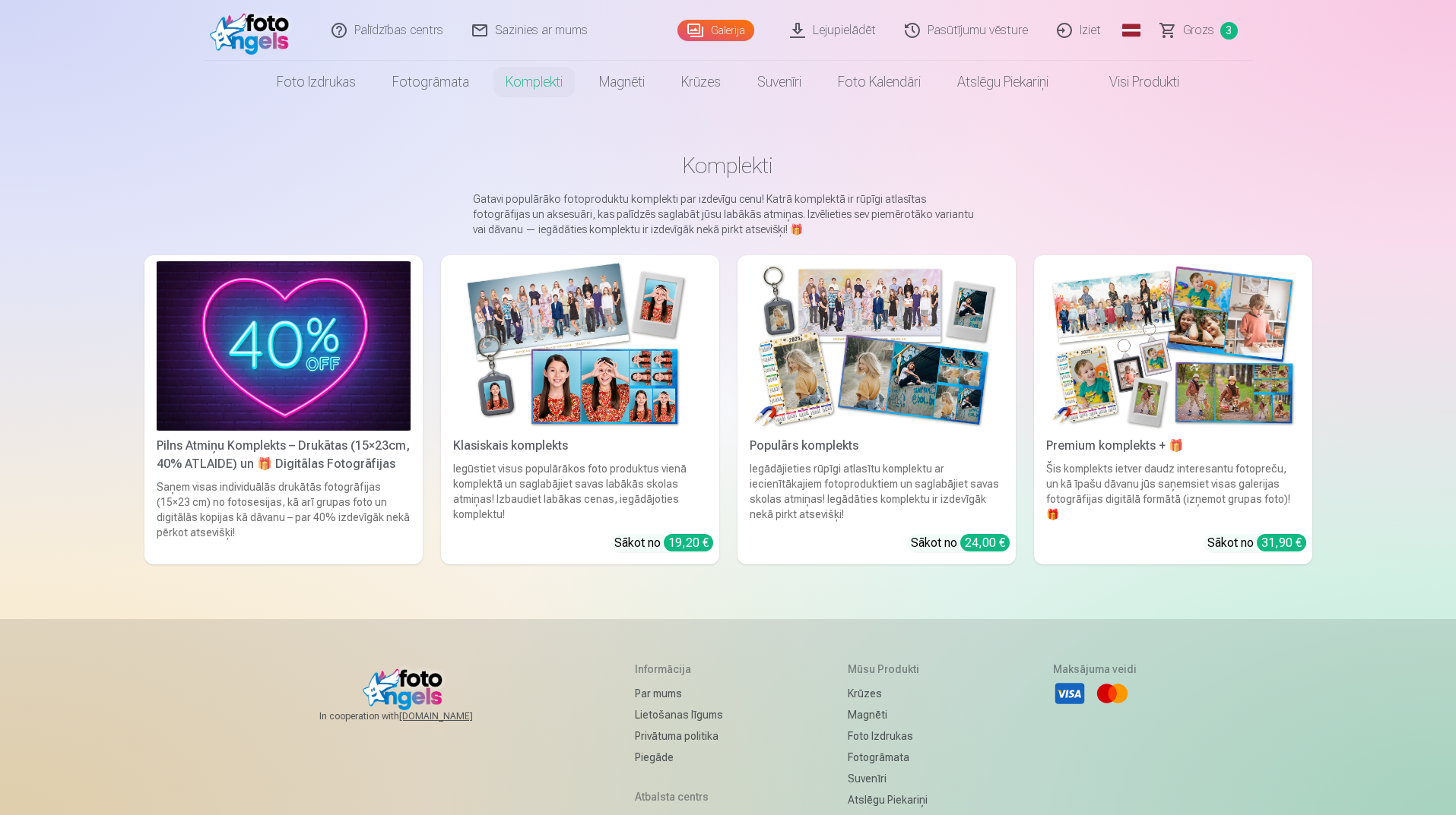
click at [891, 394] on img at bounding box center [876, 346] width 254 height 170
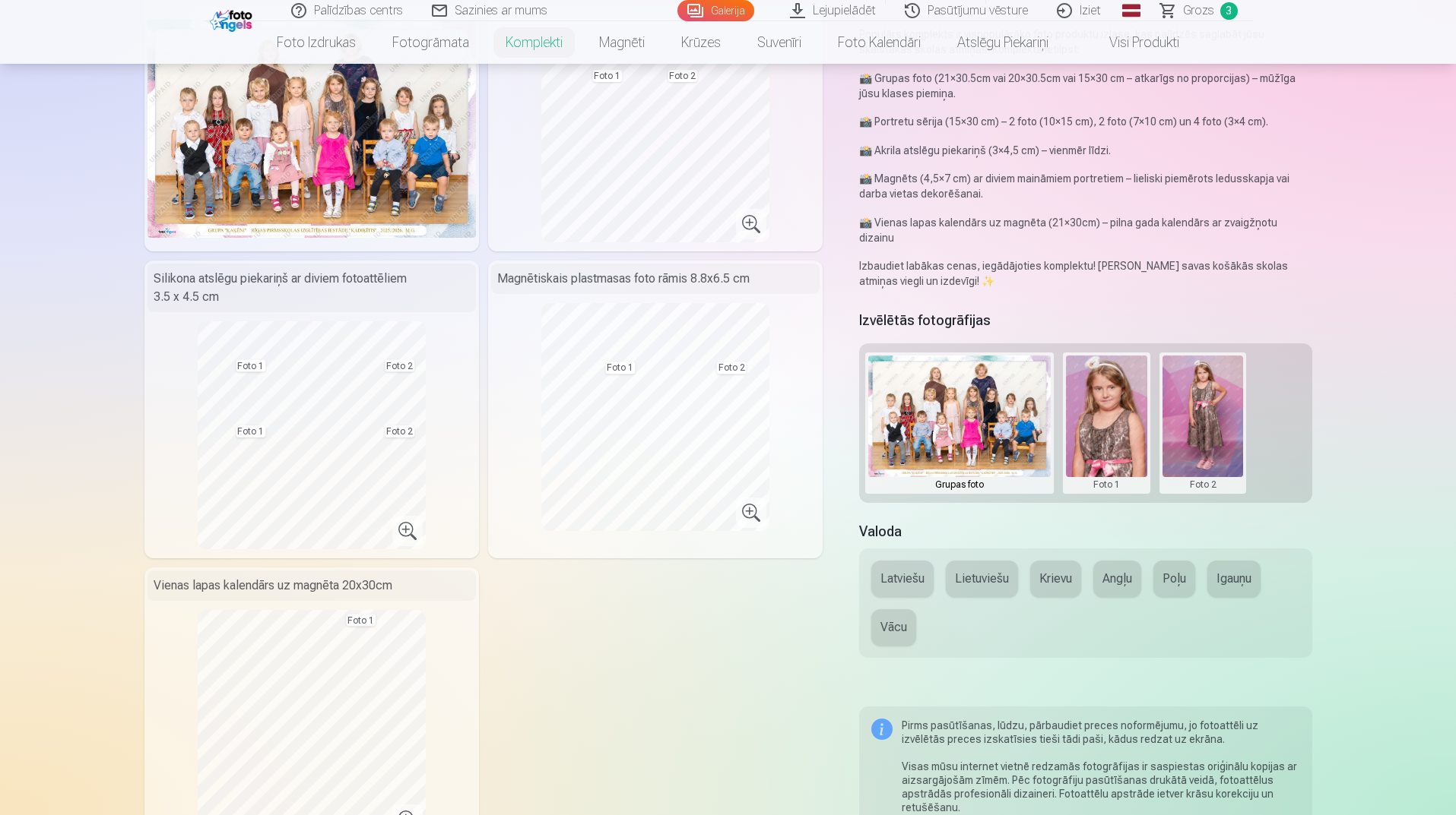
scroll to position [76, 0]
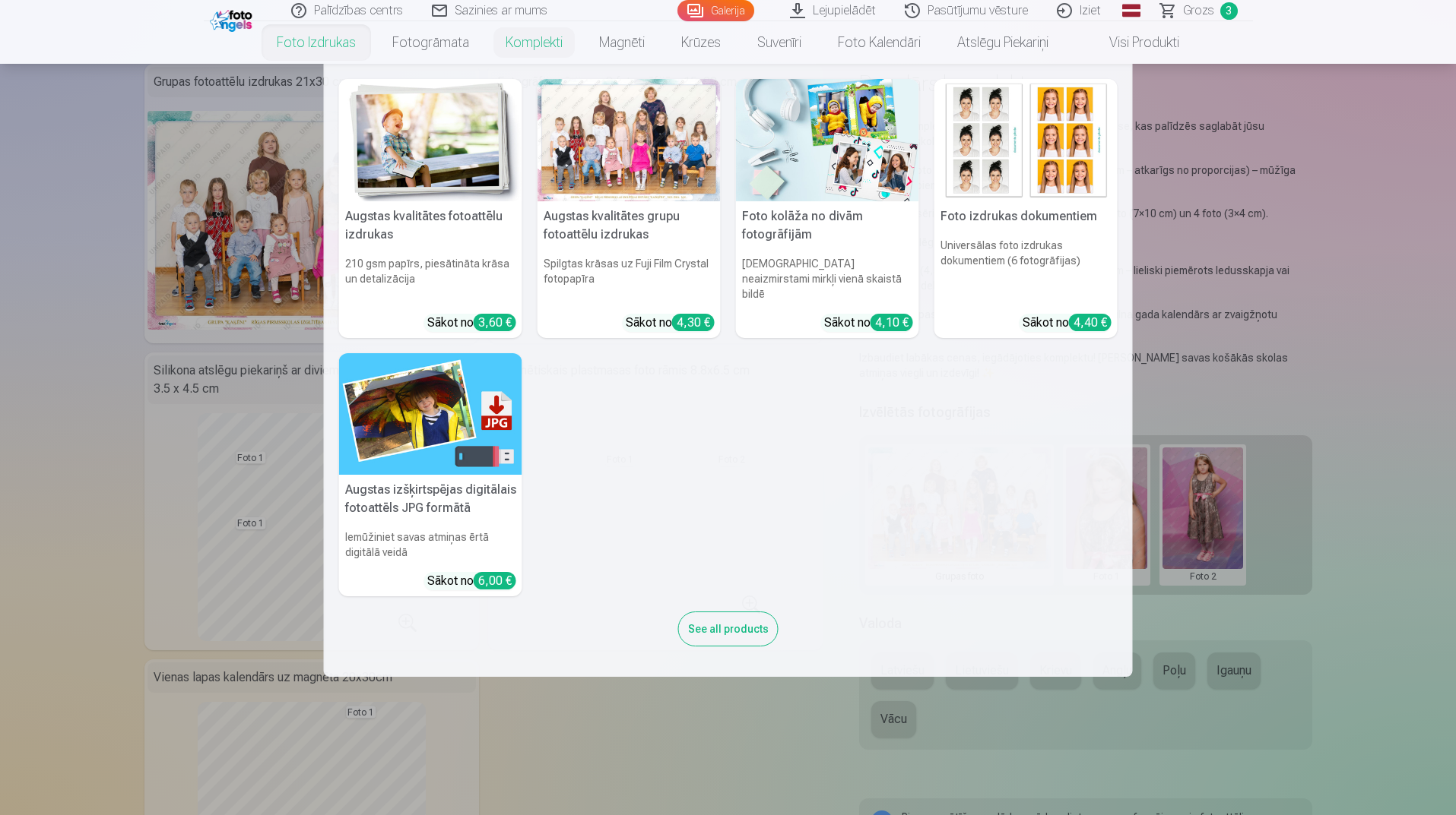
click at [574, 467] on div "Augstas kvalitātes fotoattēlu izdrukas 210 gsm papīrs, piesātināta krāsa un det…" at bounding box center [728, 371] width 778 height 583
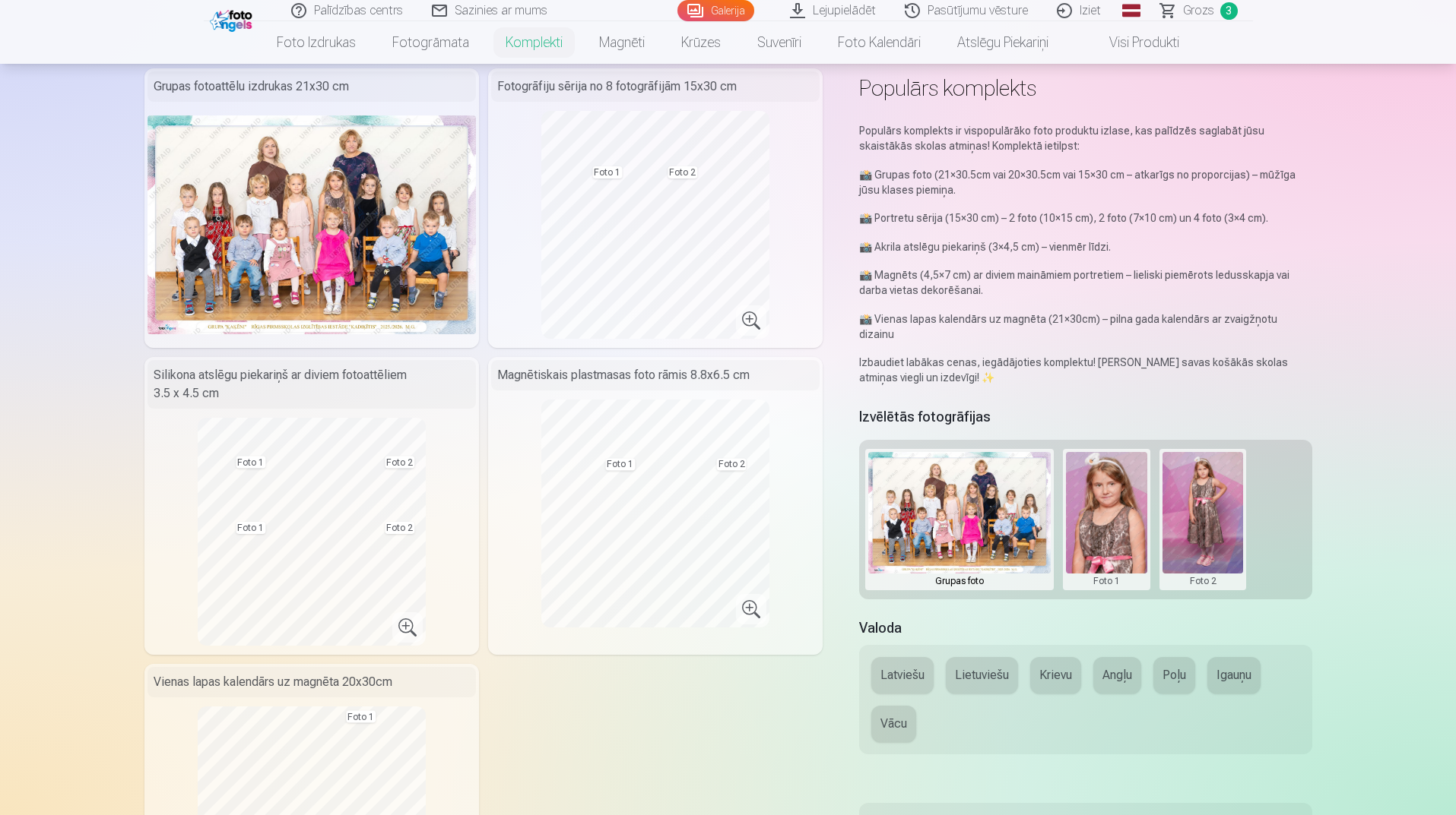
scroll to position [0, 0]
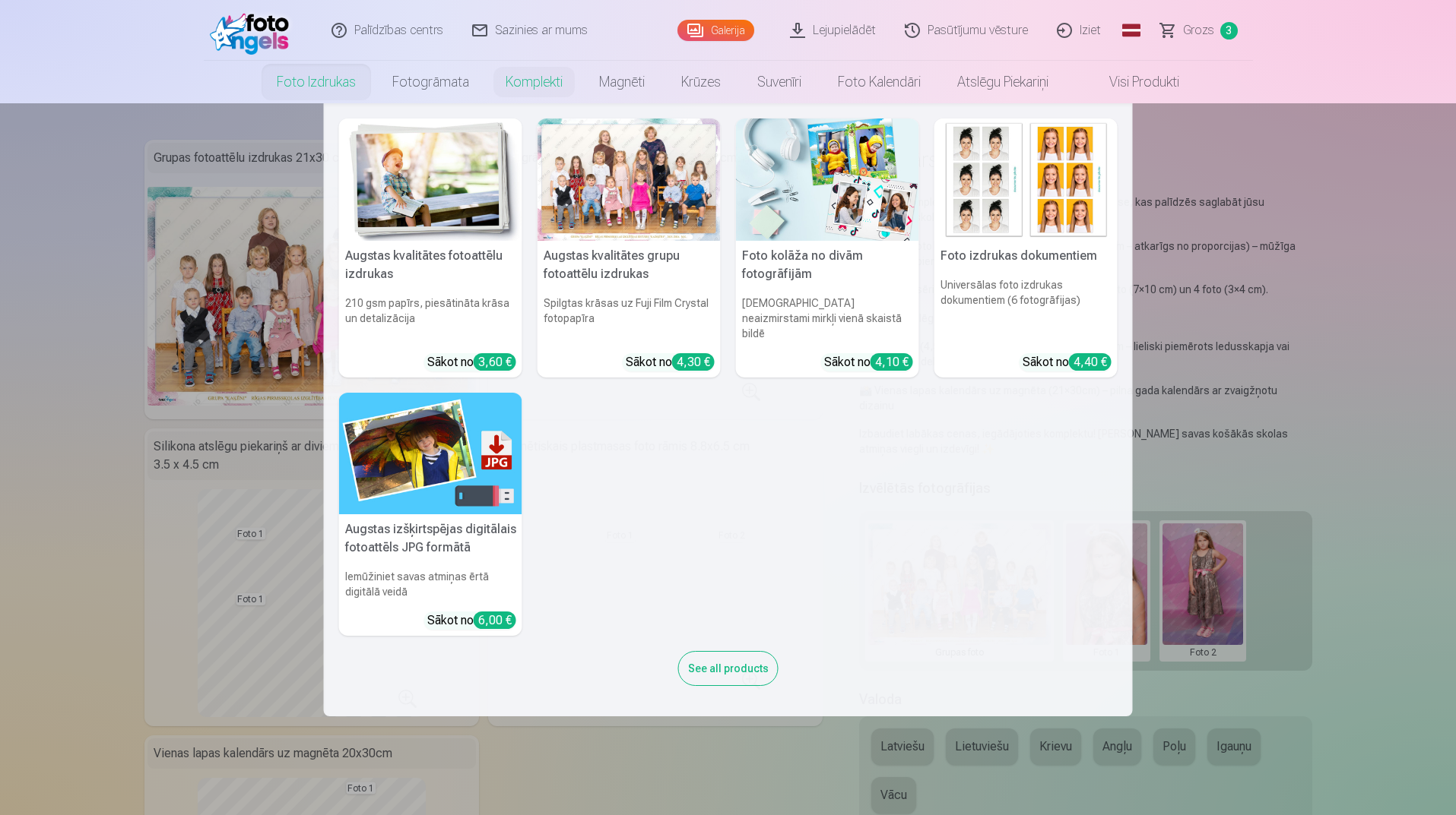
click at [300, 86] on link "Foto izdrukas" at bounding box center [316, 81] width 116 height 42
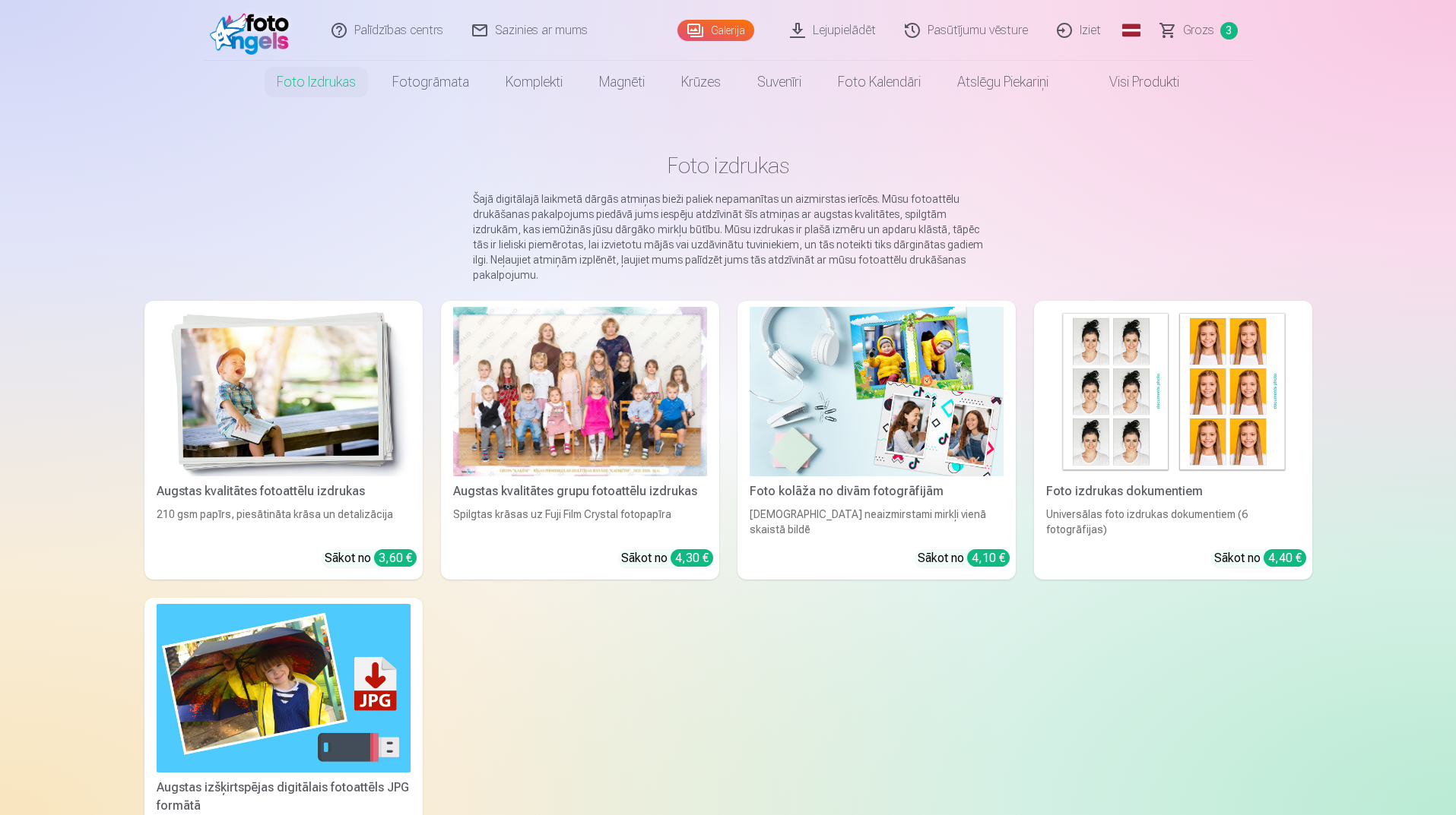
click at [671, 409] on div at bounding box center [580, 391] width 254 height 170
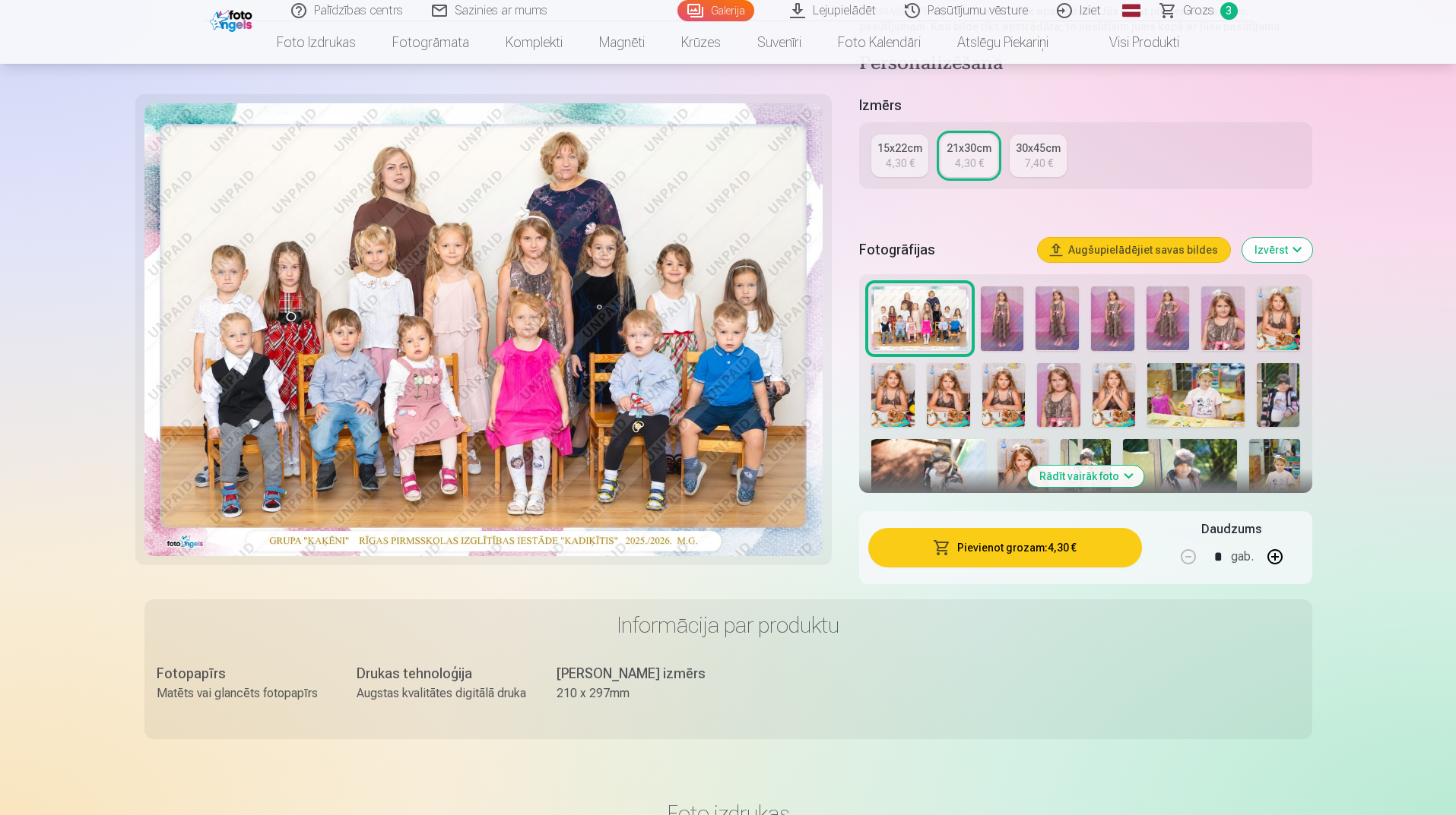
scroll to position [304, 0]
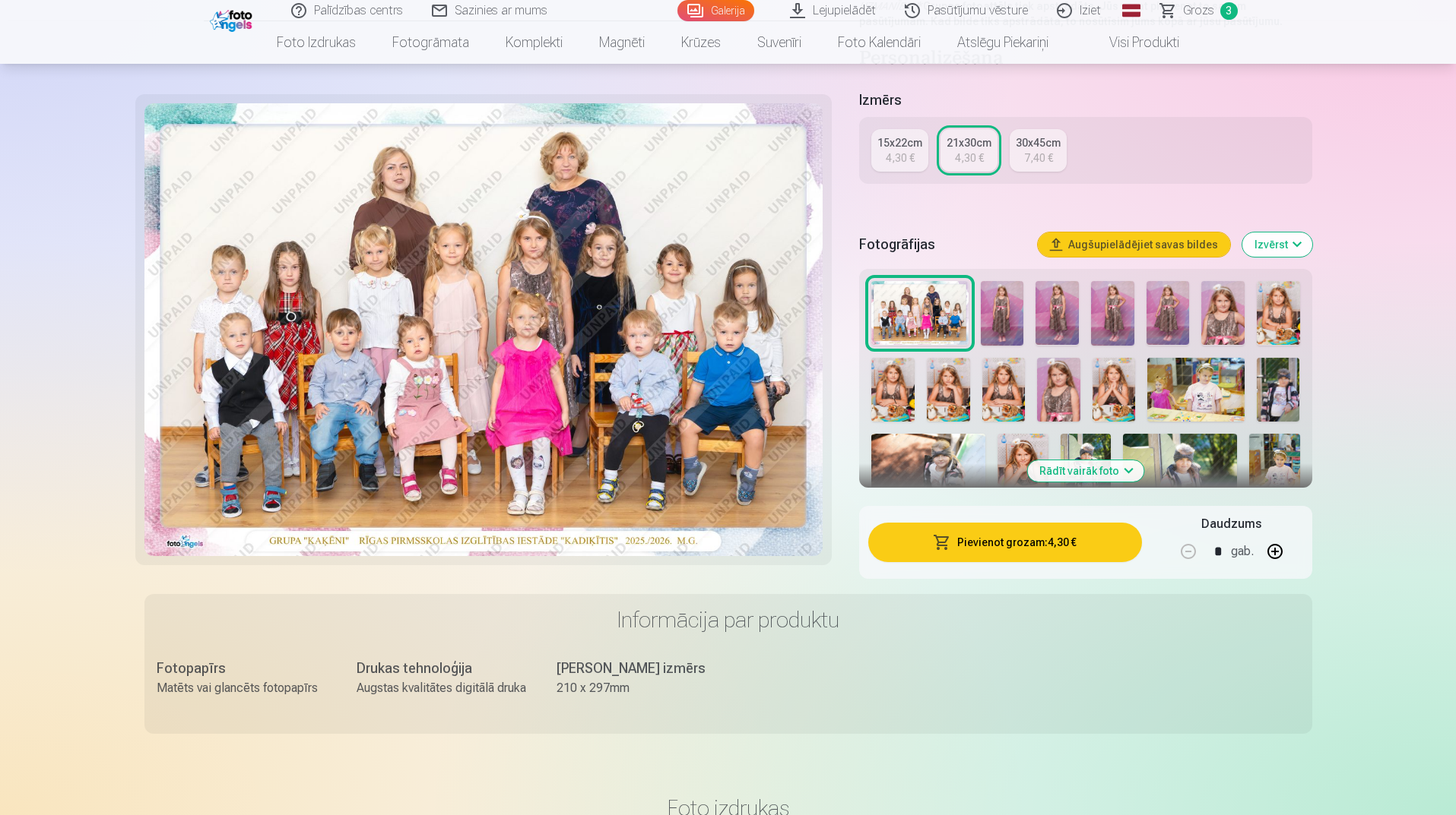
click at [1289, 394] on img at bounding box center [1278, 390] width 43 height 65
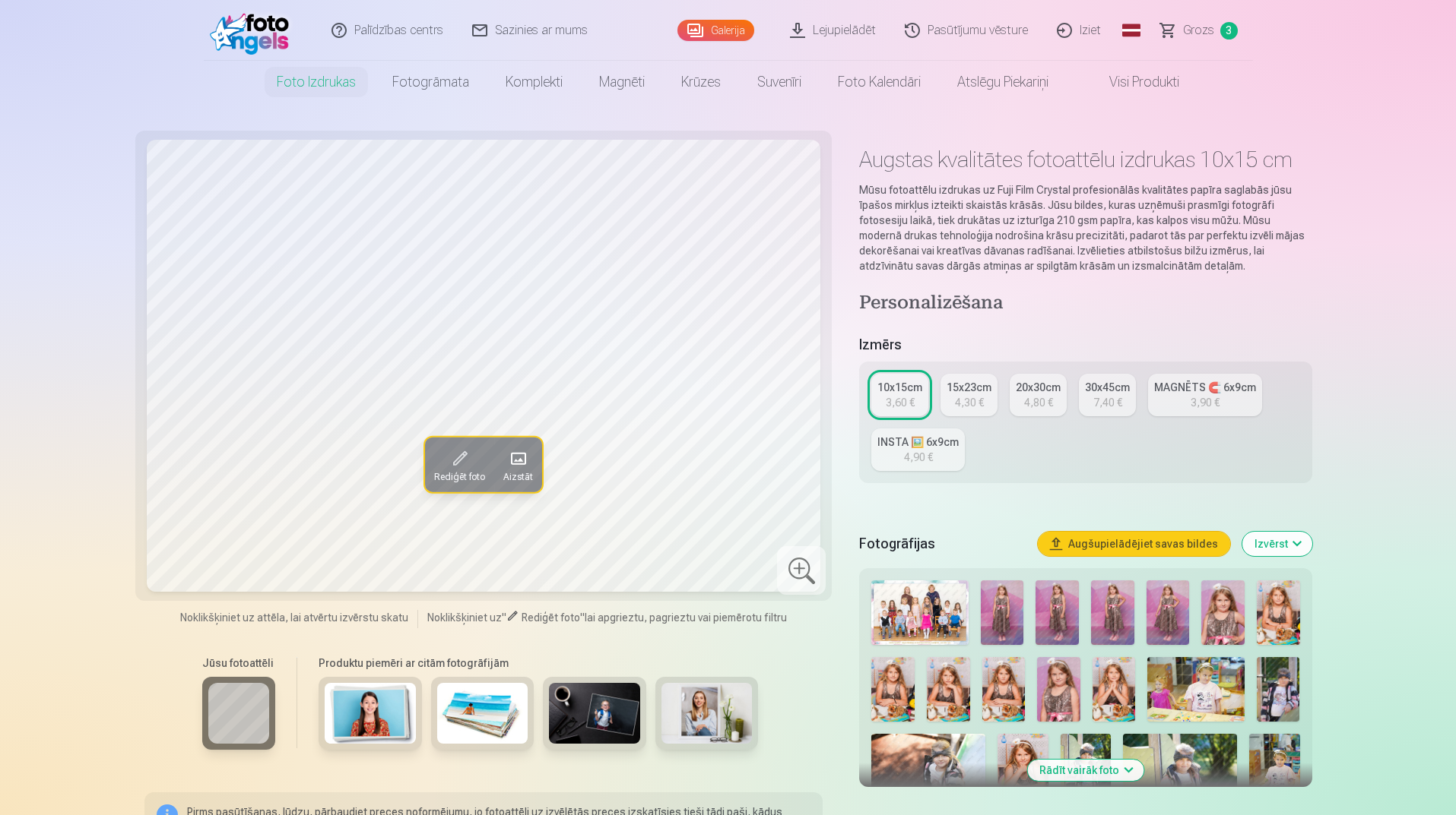
click at [1287, 702] on img at bounding box center [1278, 689] width 43 height 65
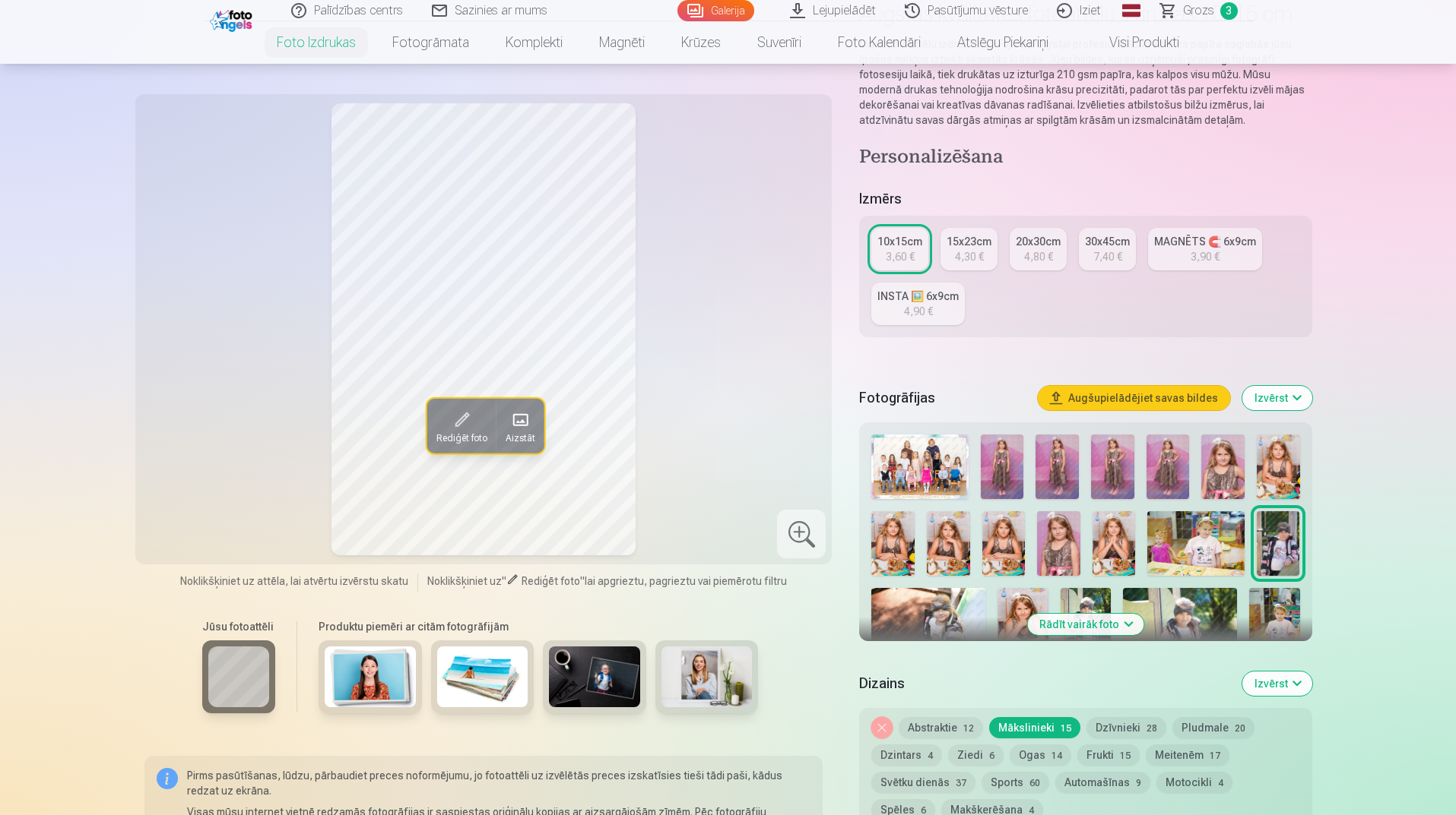
scroll to position [152, 0]
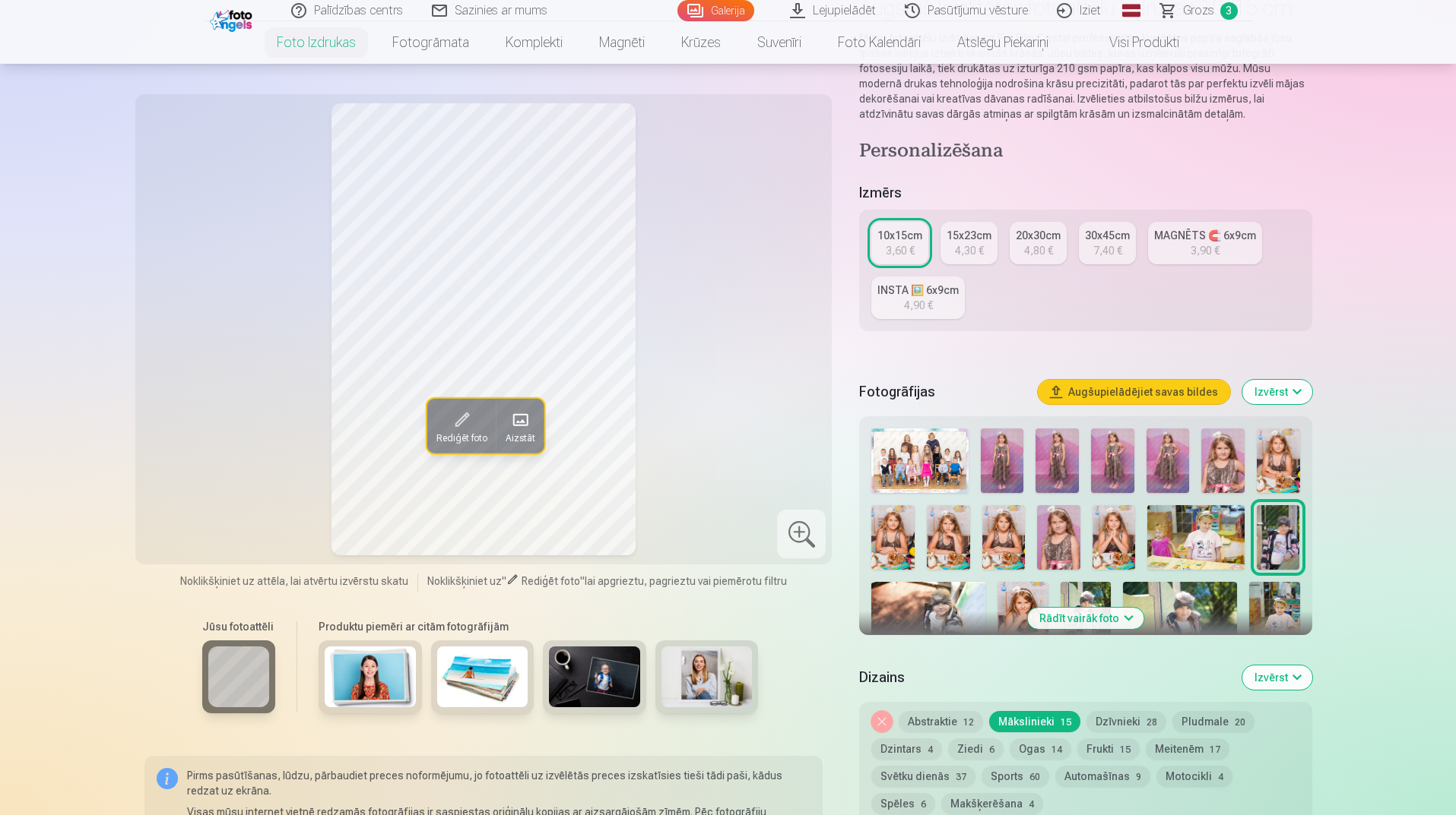
click at [951, 613] on img at bounding box center [928, 620] width 114 height 76
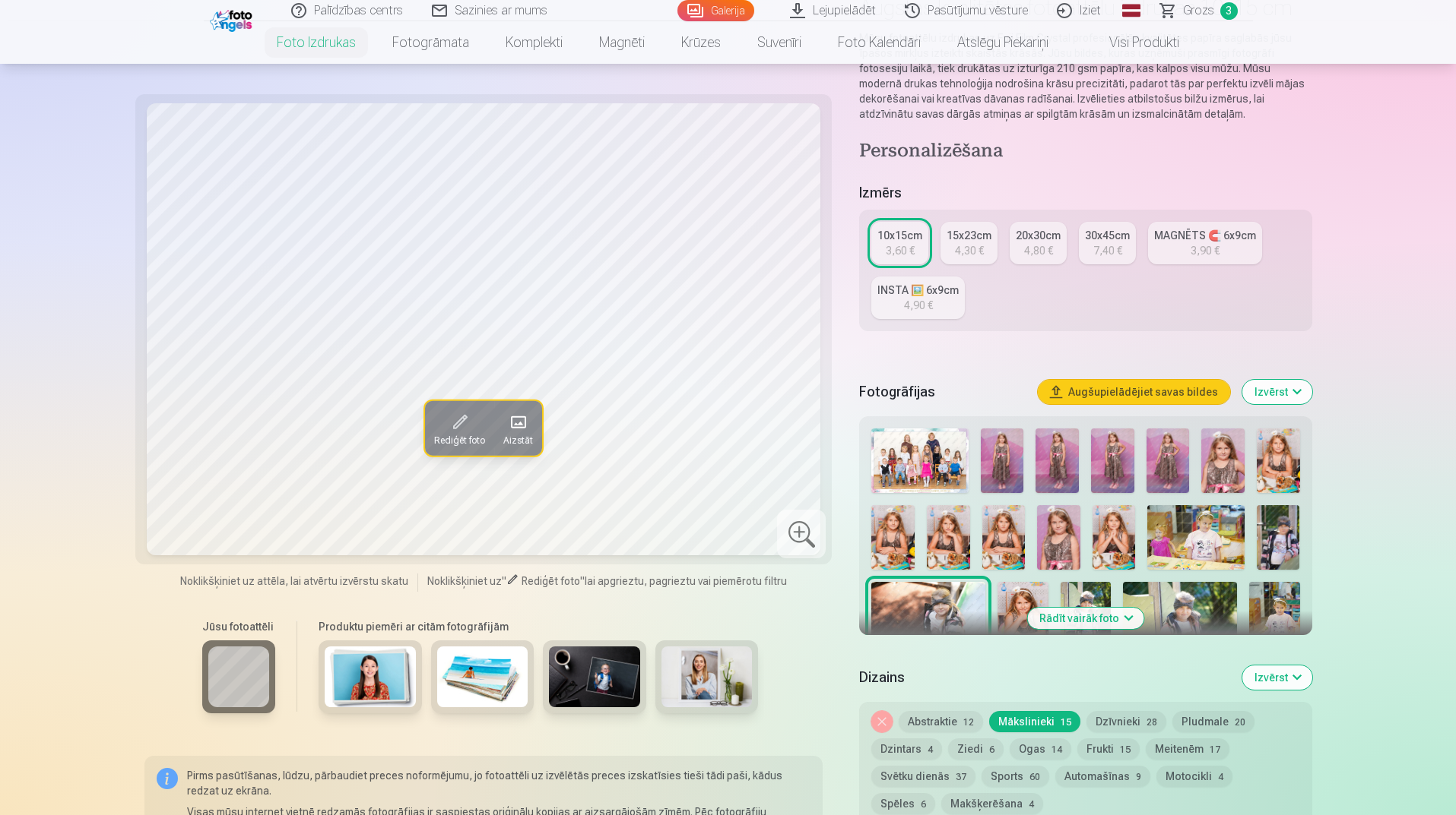
click at [1294, 551] on img at bounding box center [1278, 537] width 43 height 65
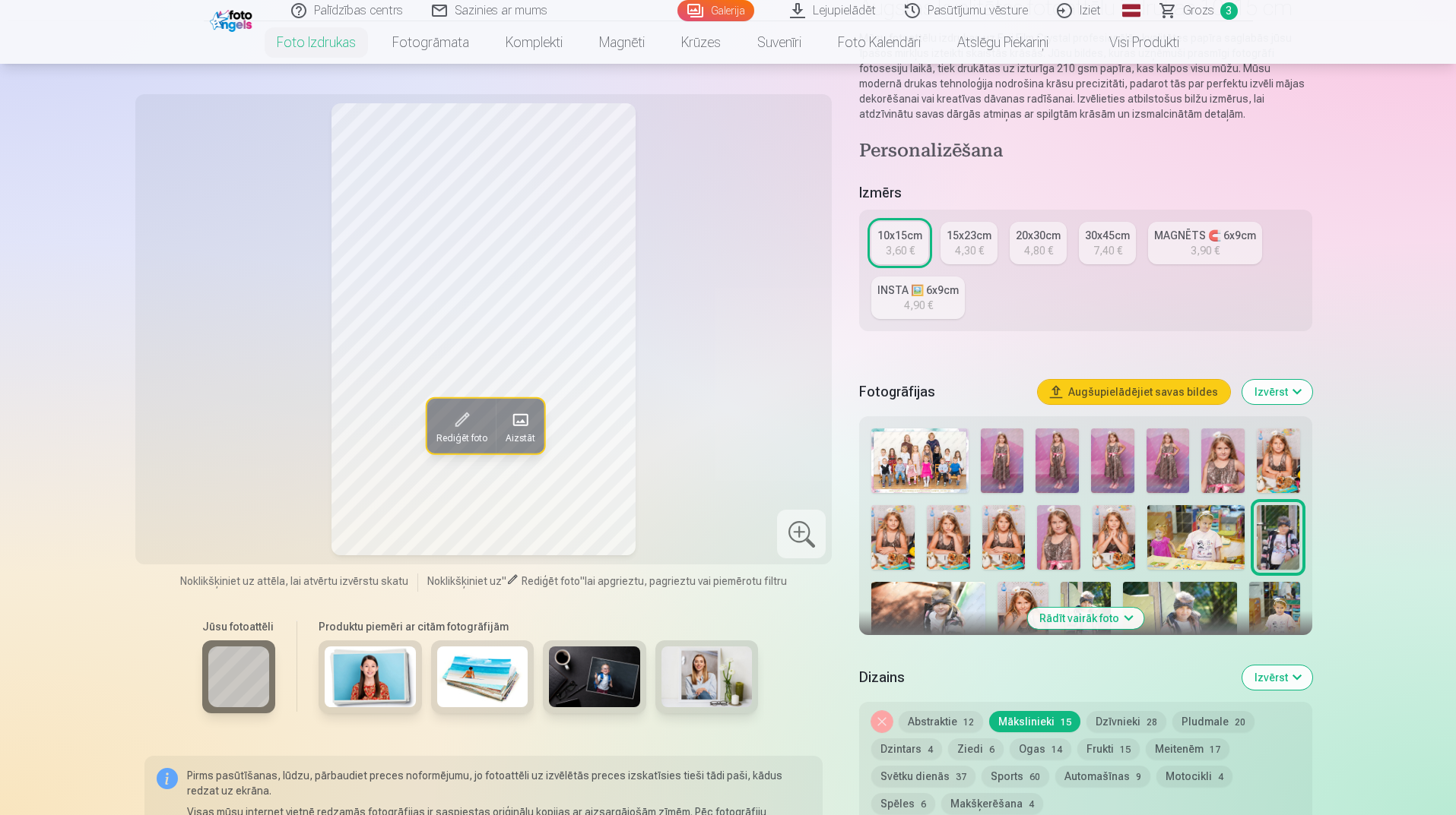
click at [920, 596] on img at bounding box center [928, 620] width 114 height 76
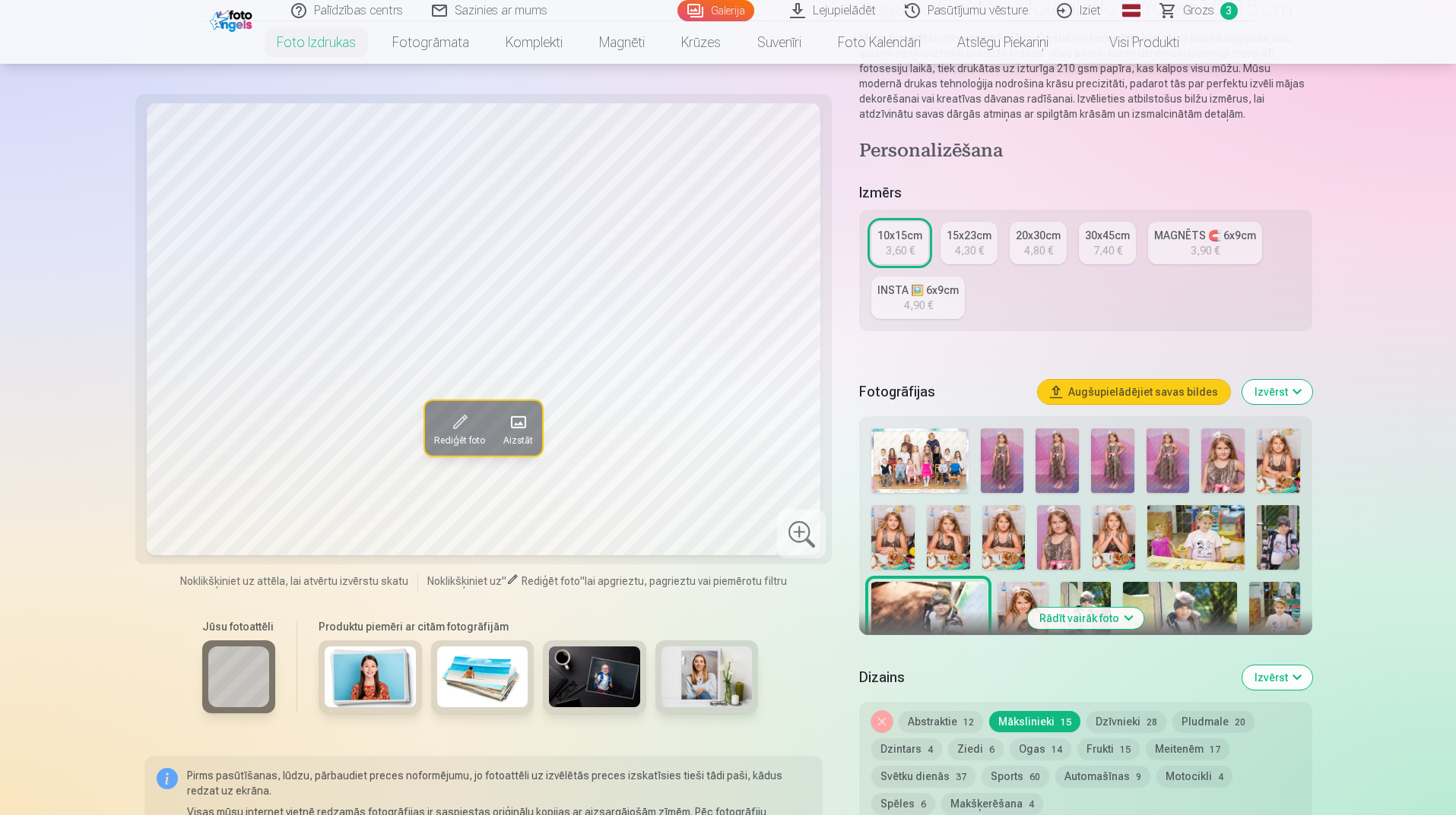
click at [1284, 534] on img at bounding box center [1278, 537] width 43 height 65
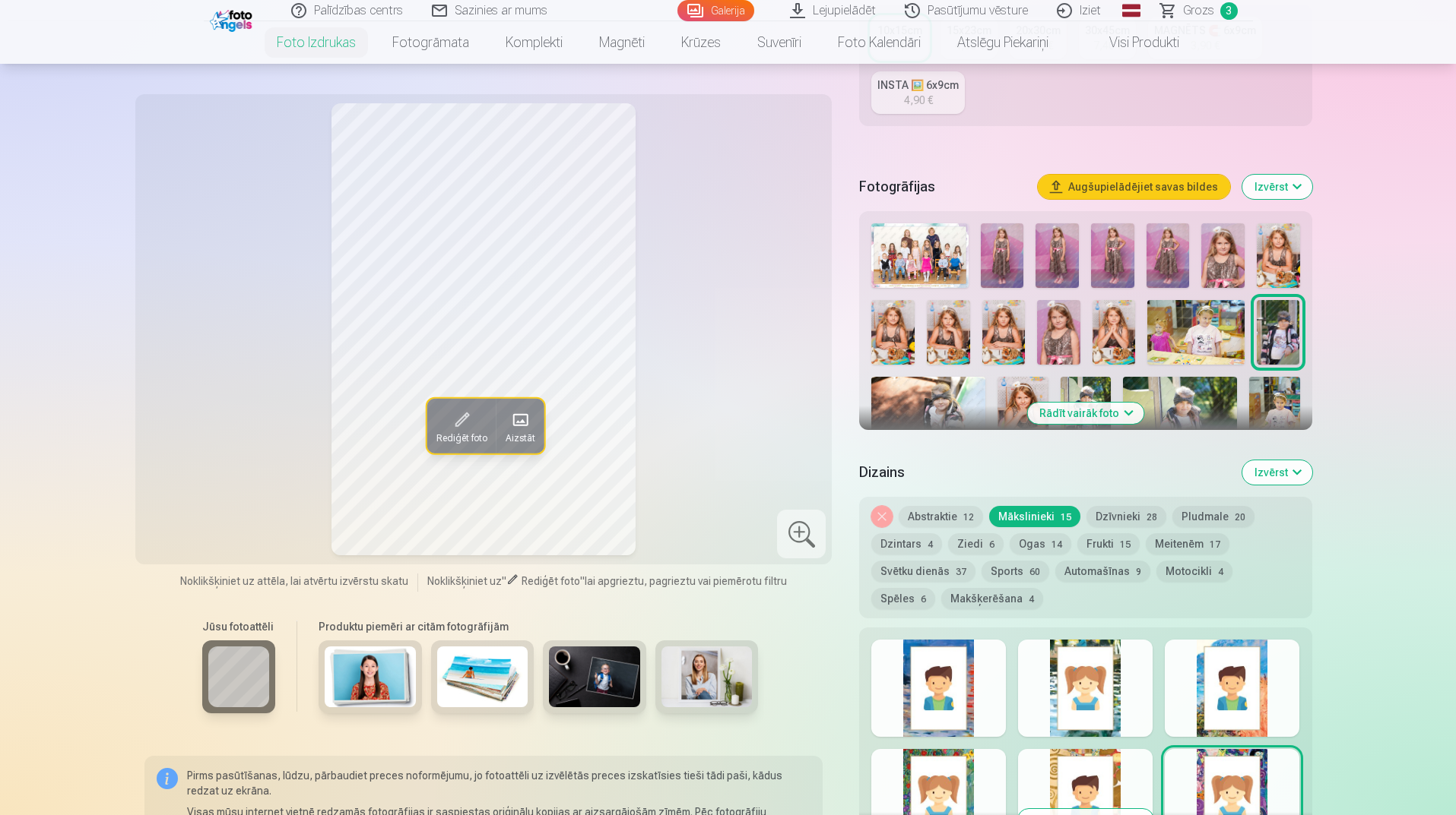
scroll to position [380, 0]
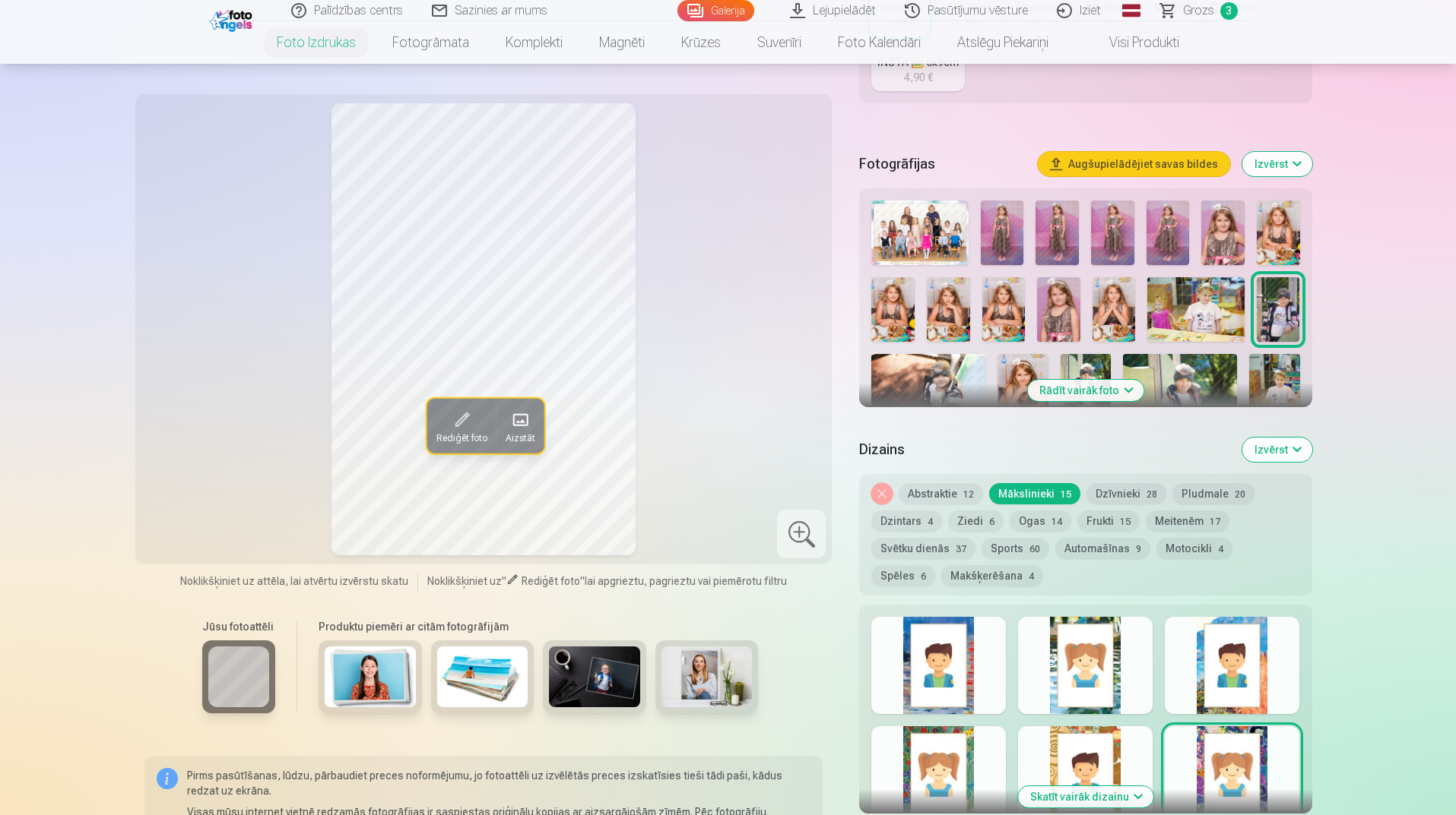
click at [1223, 679] on div at bounding box center [1231, 665] width 134 height 97
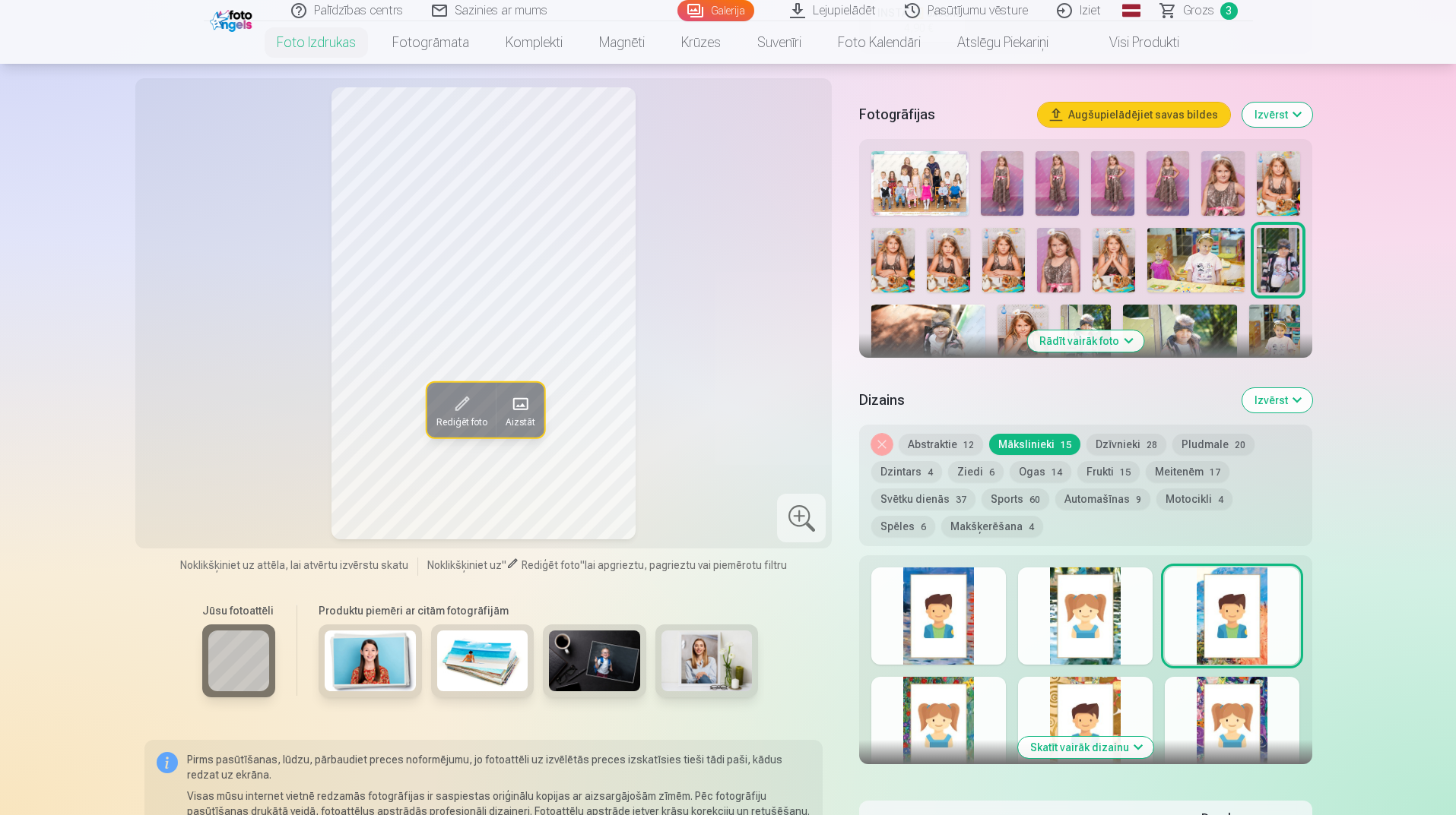
scroll to position [456, 0]
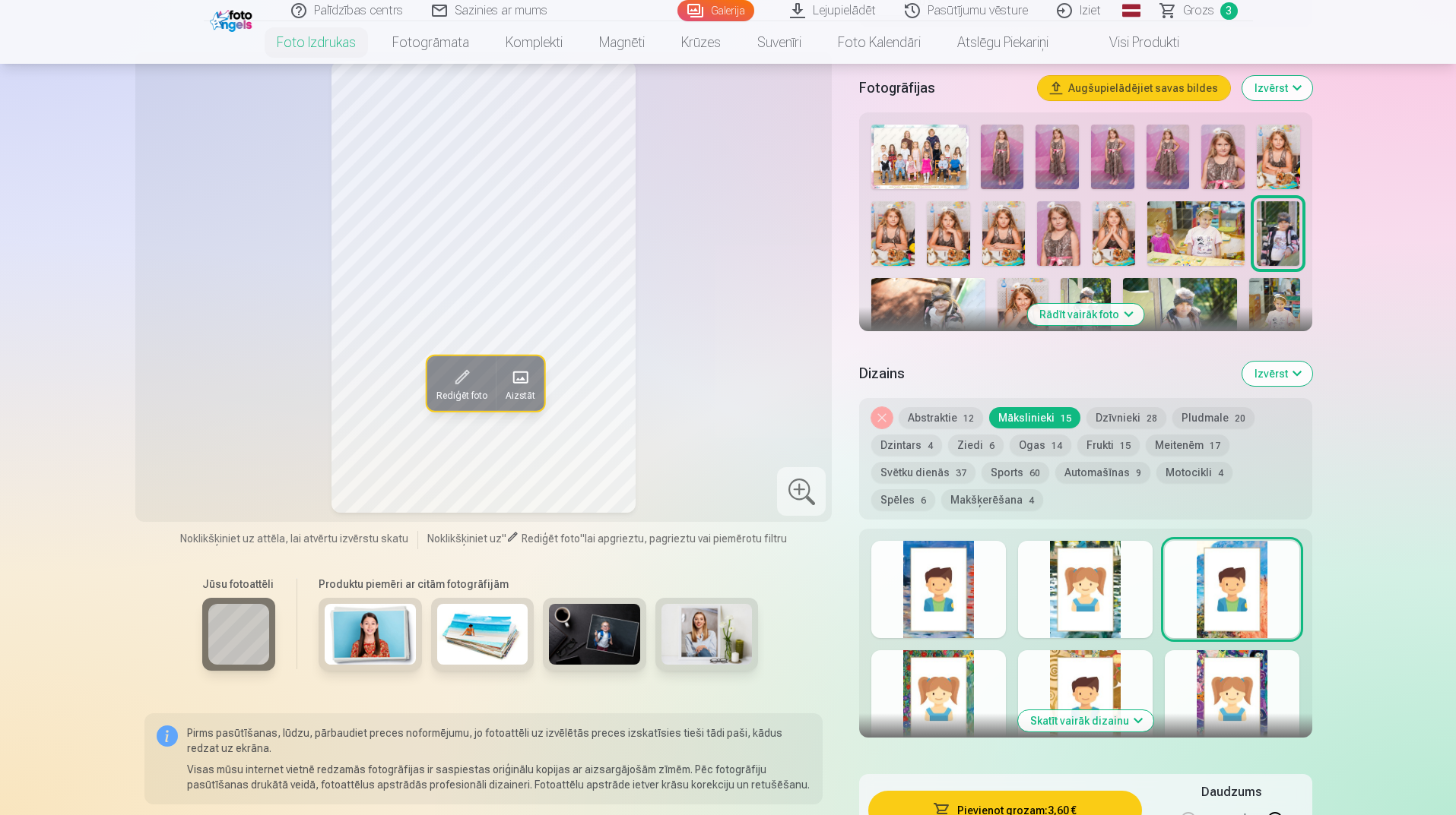
click at [1016, 475] on button "Sports 60" at bounding box center [1014, 473] width 68 height 22
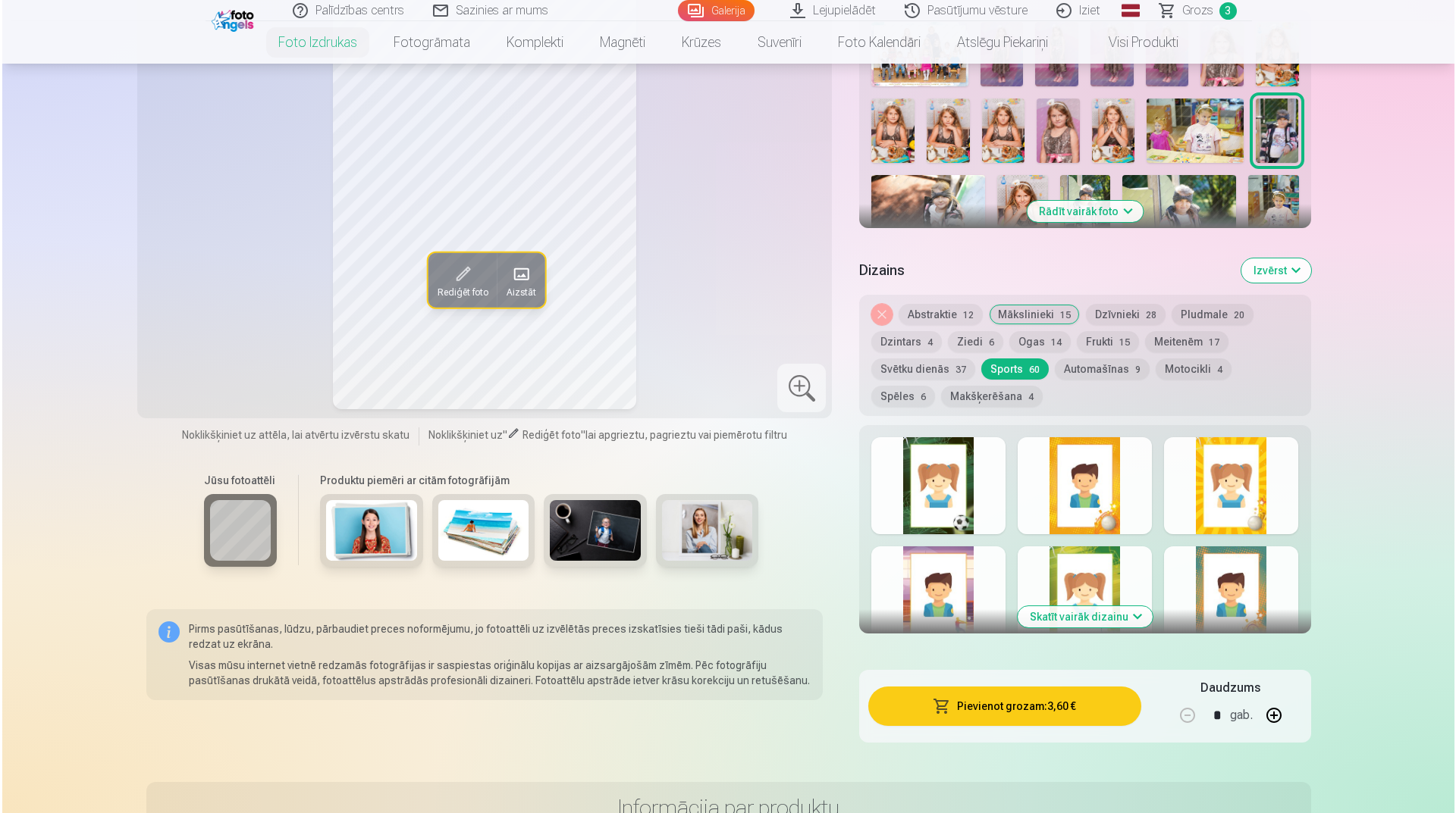
scroll to position [530, 0]
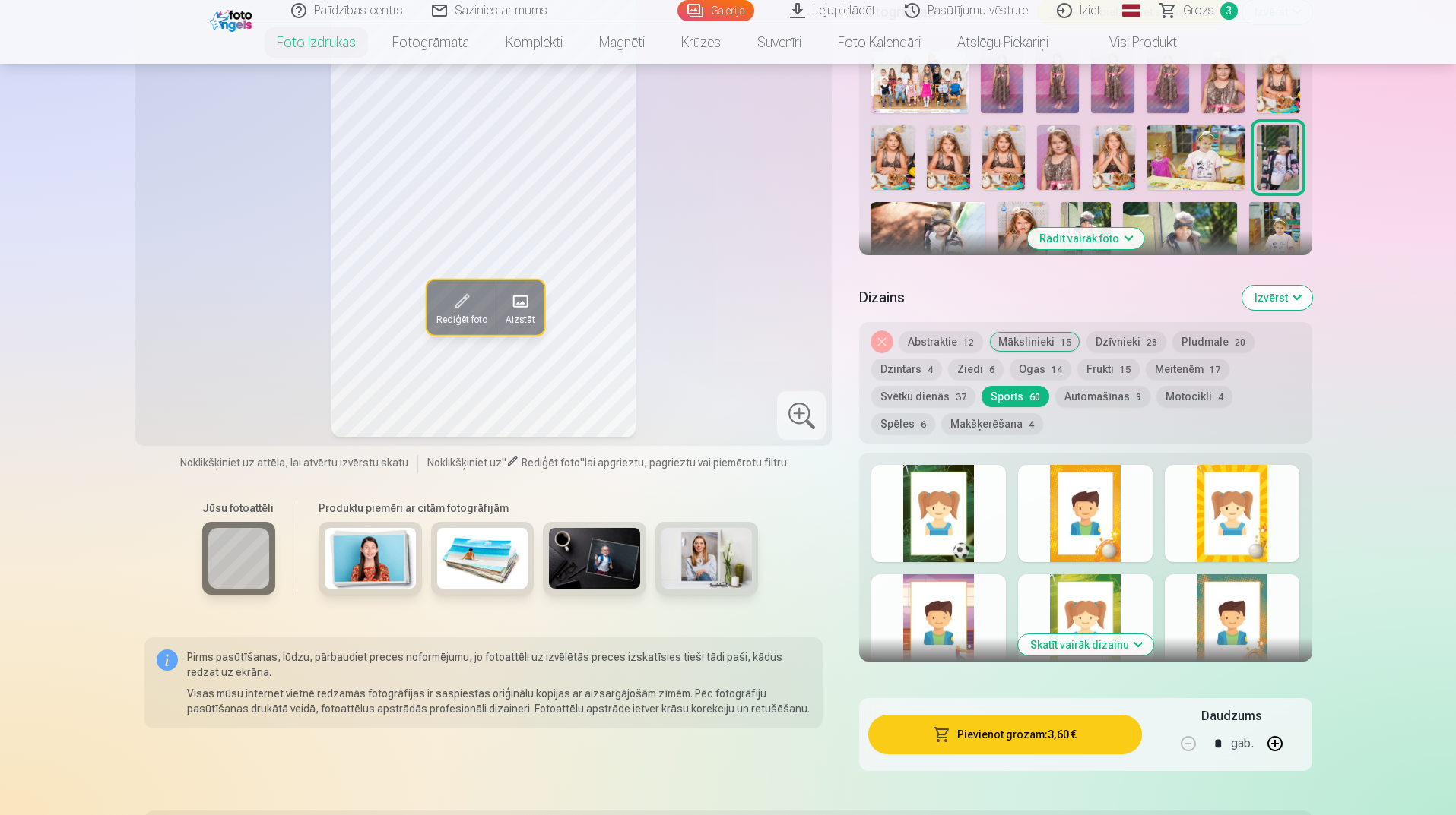
click at [1174, 375] on button "Meitenēm 17" at bounding box center [1187, 370] width 83 height 22
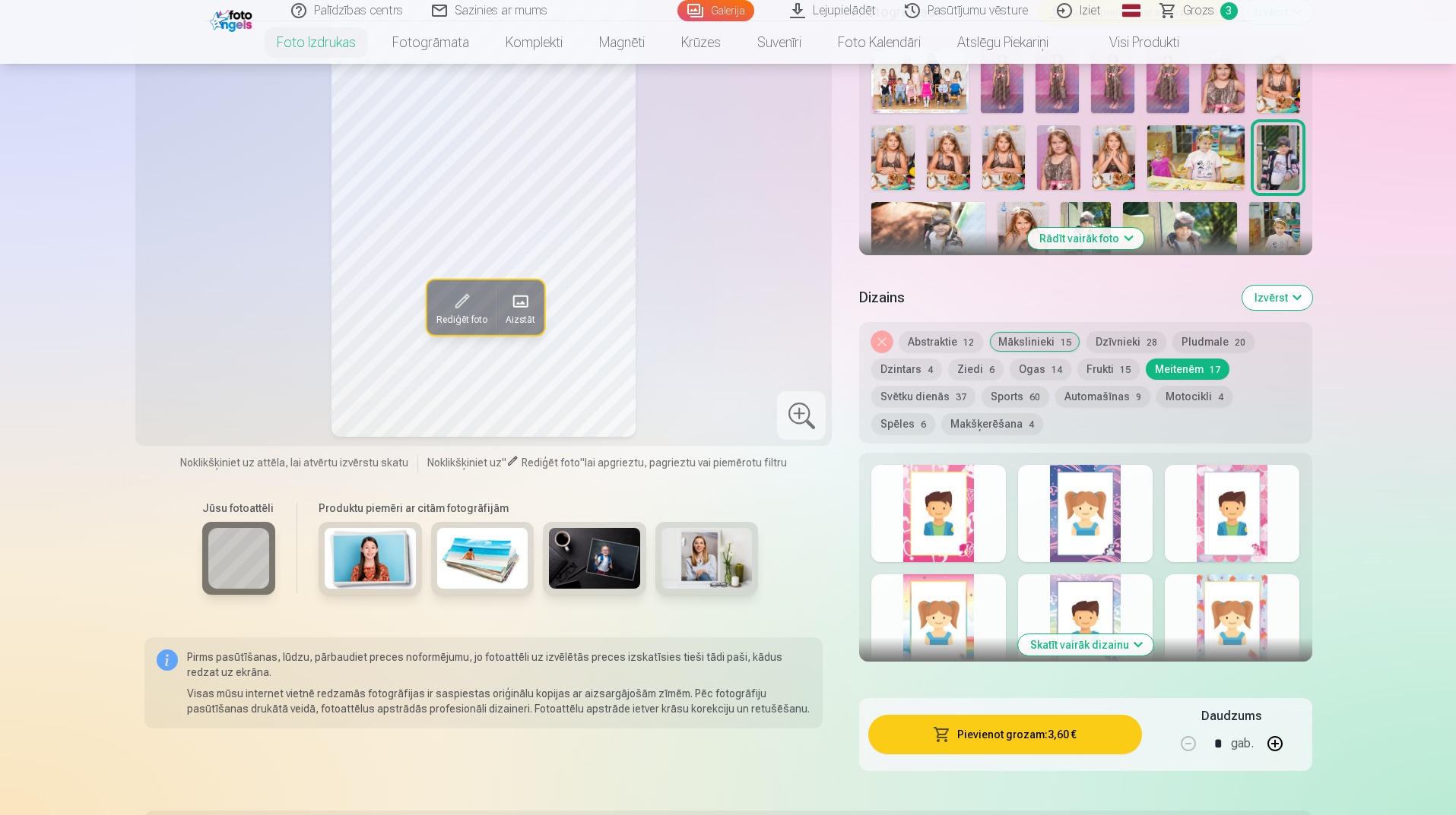
click at [961, 533] on div at bounding box center [938, 513] width 134 height 97
click at [1008, 731] on button "Pievienot grozam : 3,60 €" at bounding box center [1005, 735] width 273 height 39
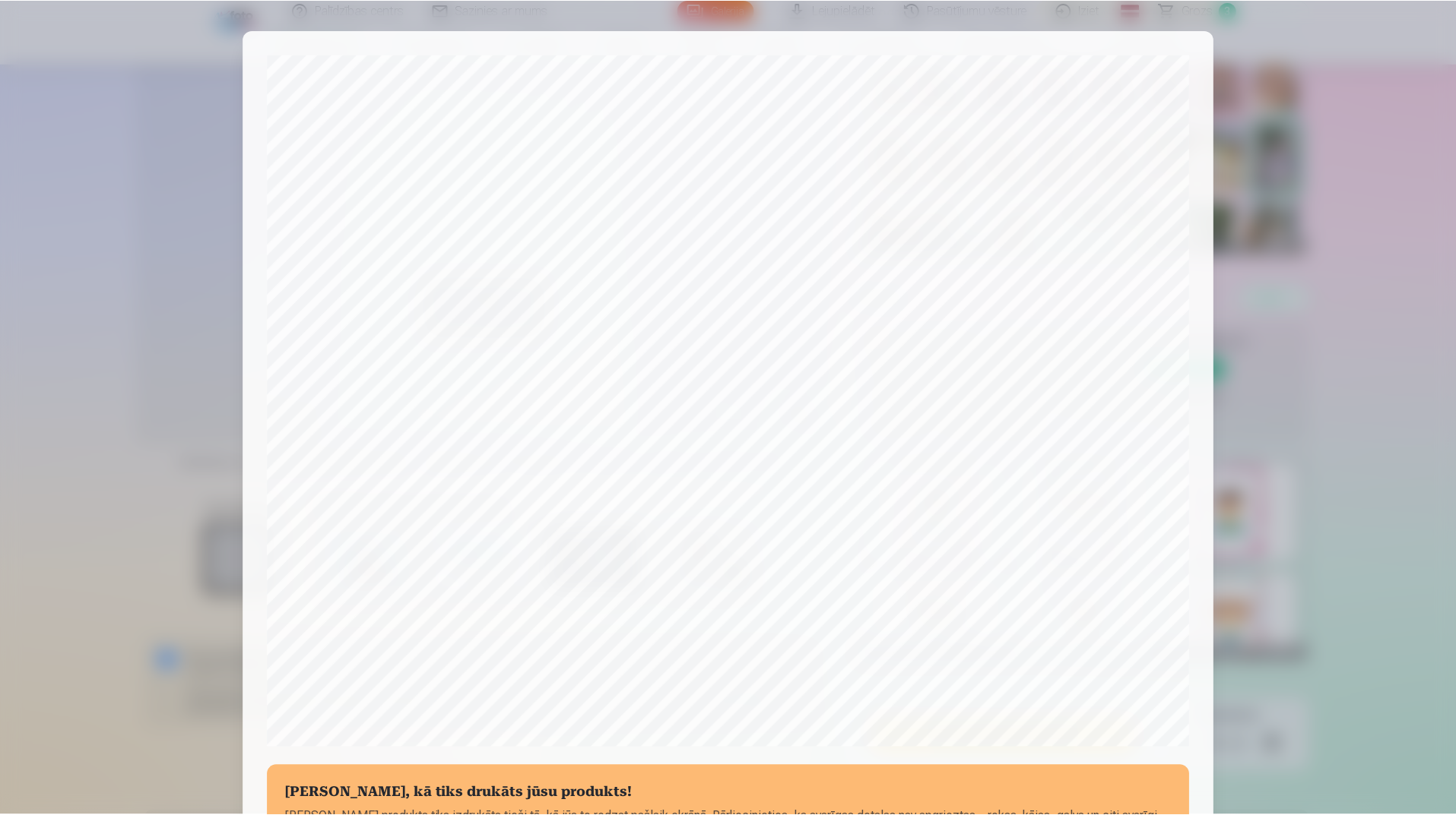
scroll to position [228, 0]
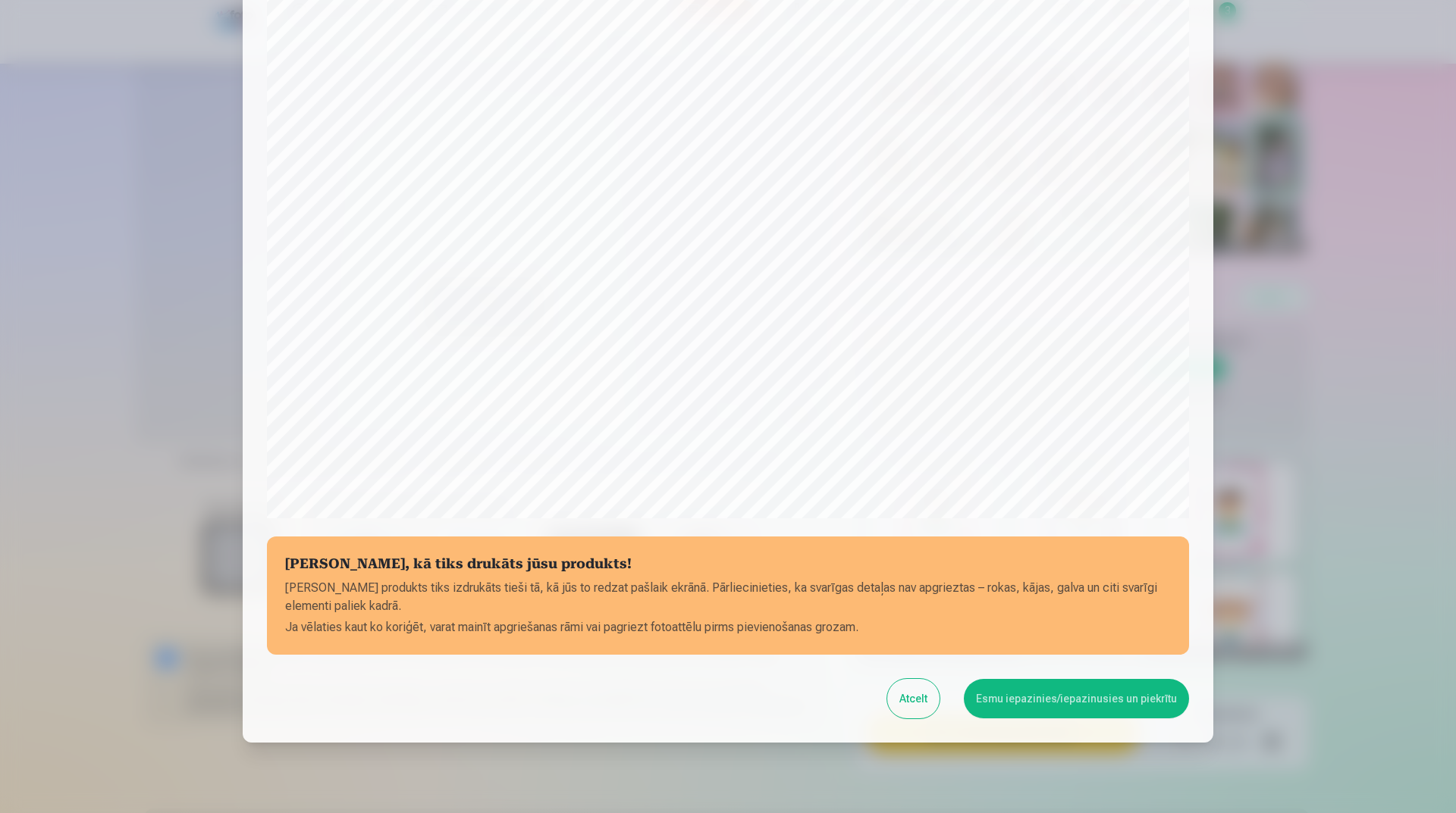
click at [1096, 703] on button "Esmu iepazinies/iepazinusies un piekrītu" at bounding box center [1076, 699] width 225 height 39
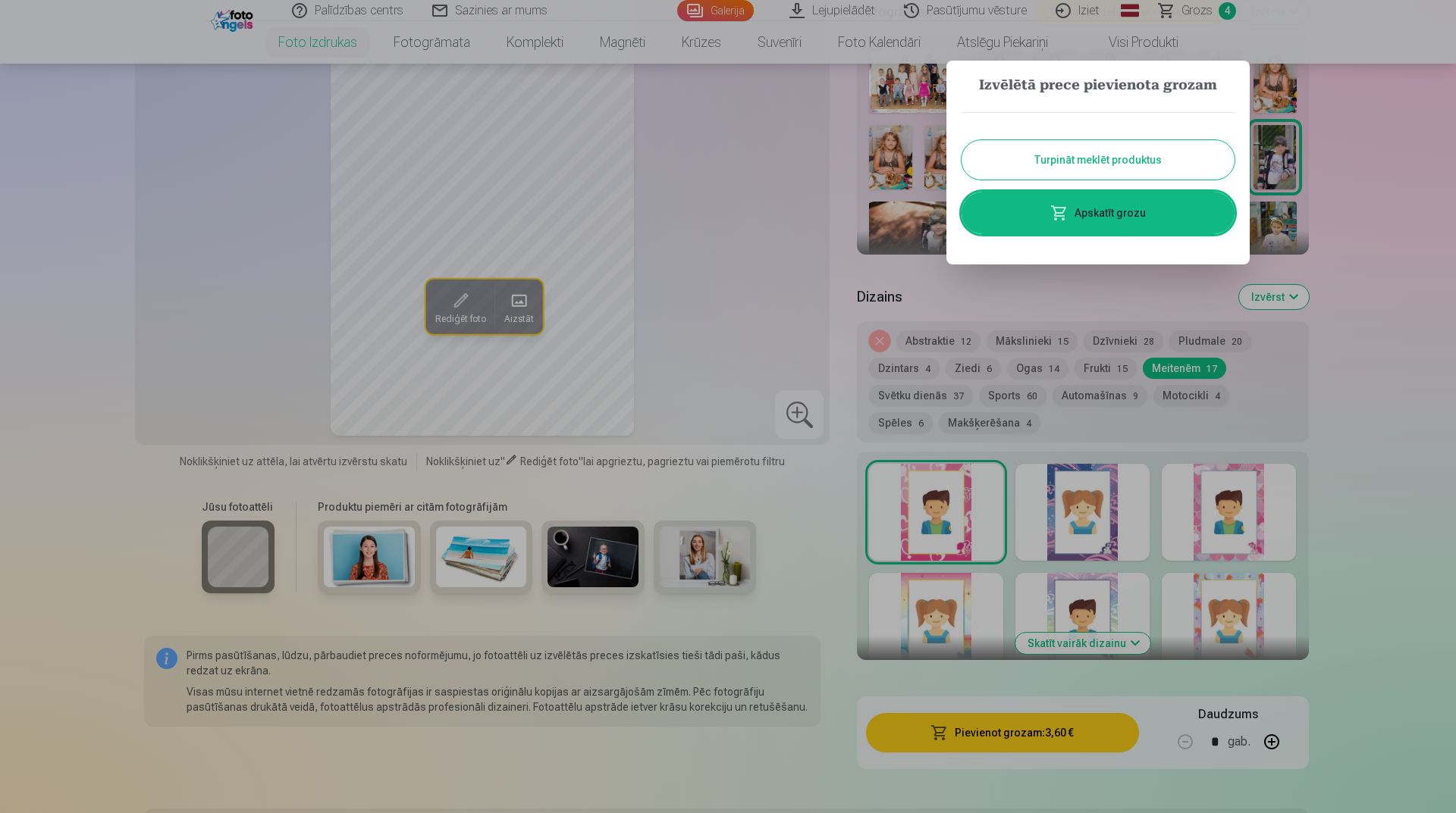
click at [1383, 413] on div at bounding box center [728, 406] width 1456 height 813
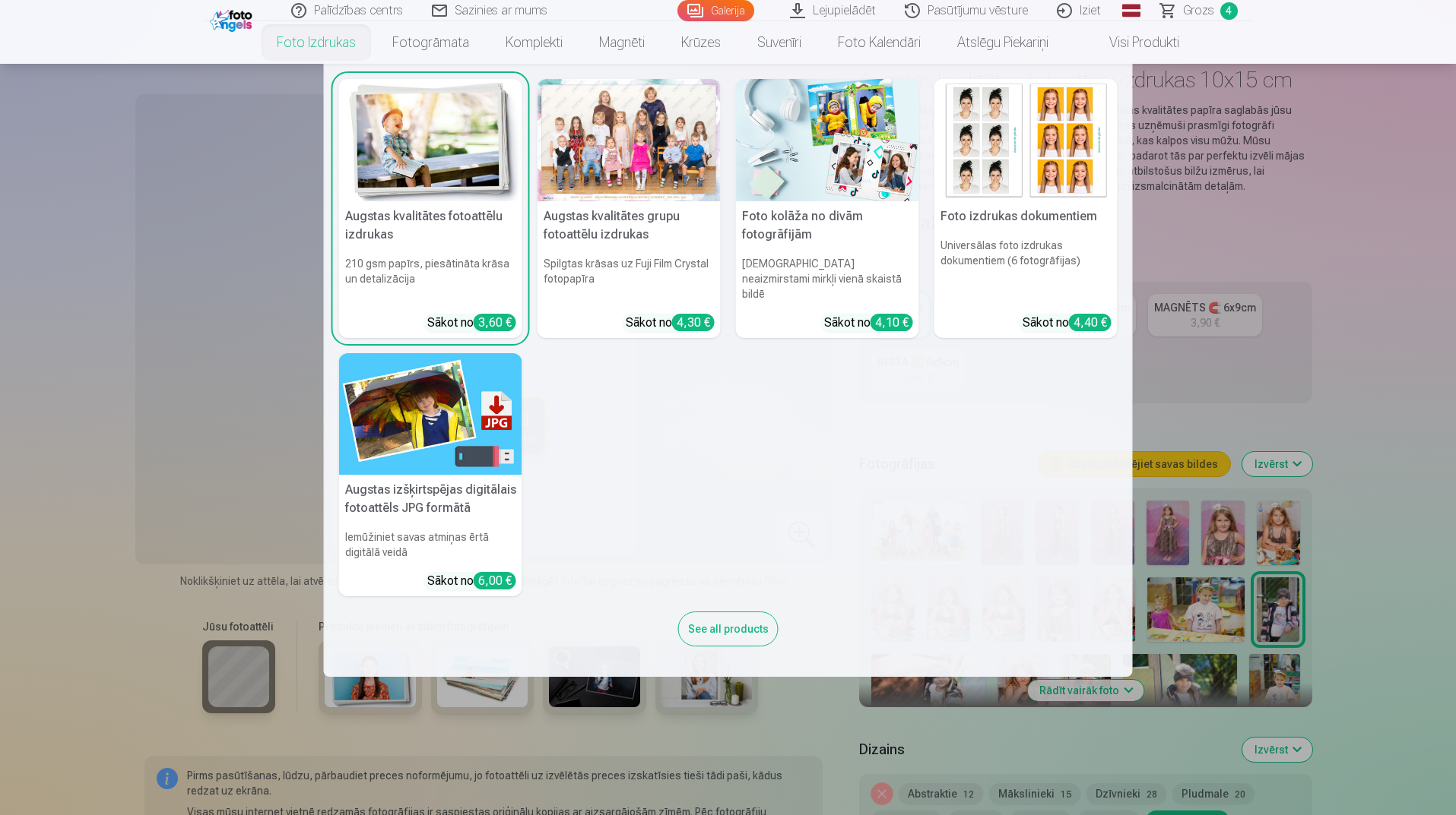
scroll to position [76, 0]
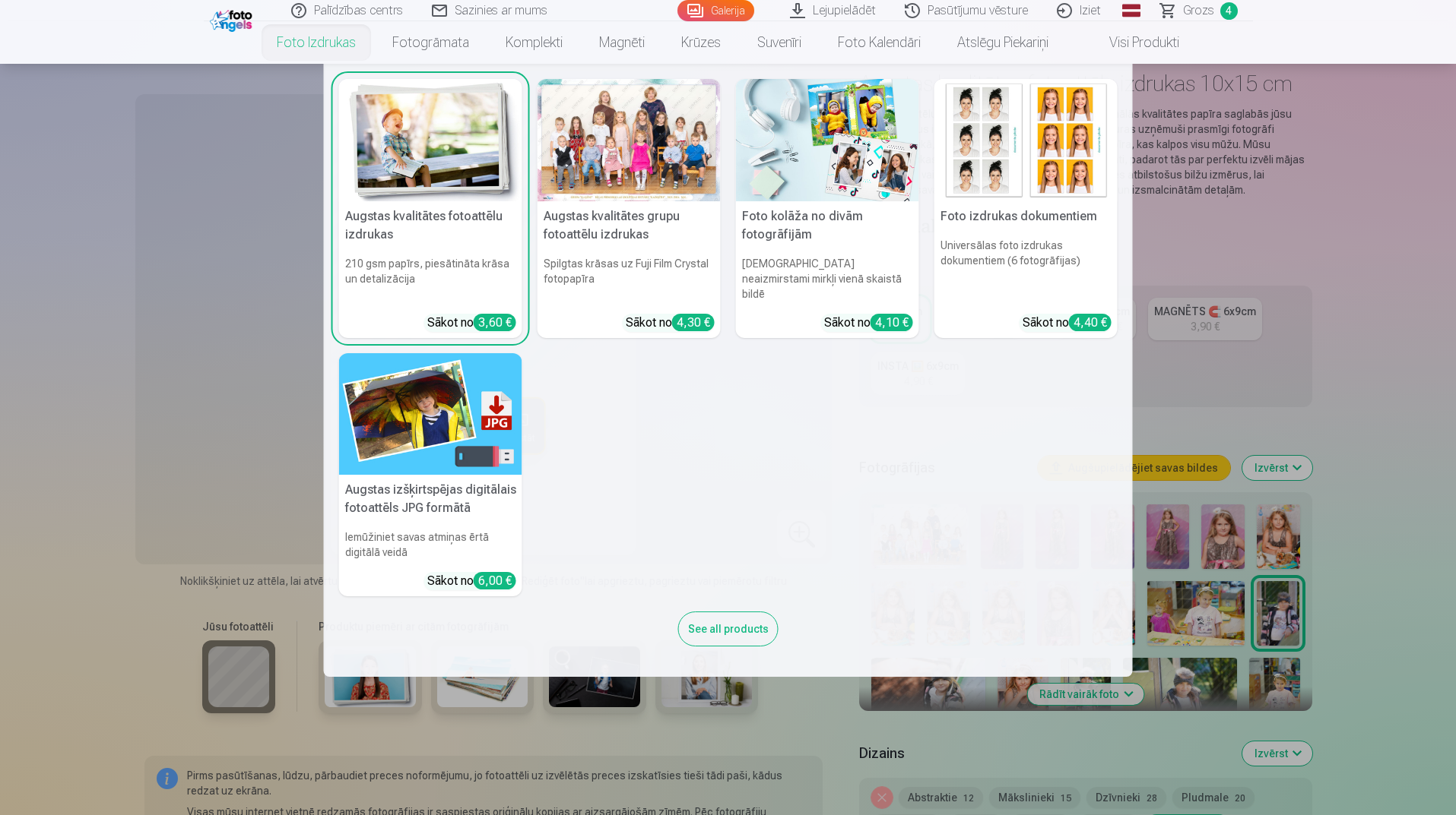
click at [920, 463] on div "Augstas kvalitātes fotoattēlu izdrukas 210 gsm papīrs, piesātināta krāsa un det…" at bounding box center [728, 371] width 778 height 583
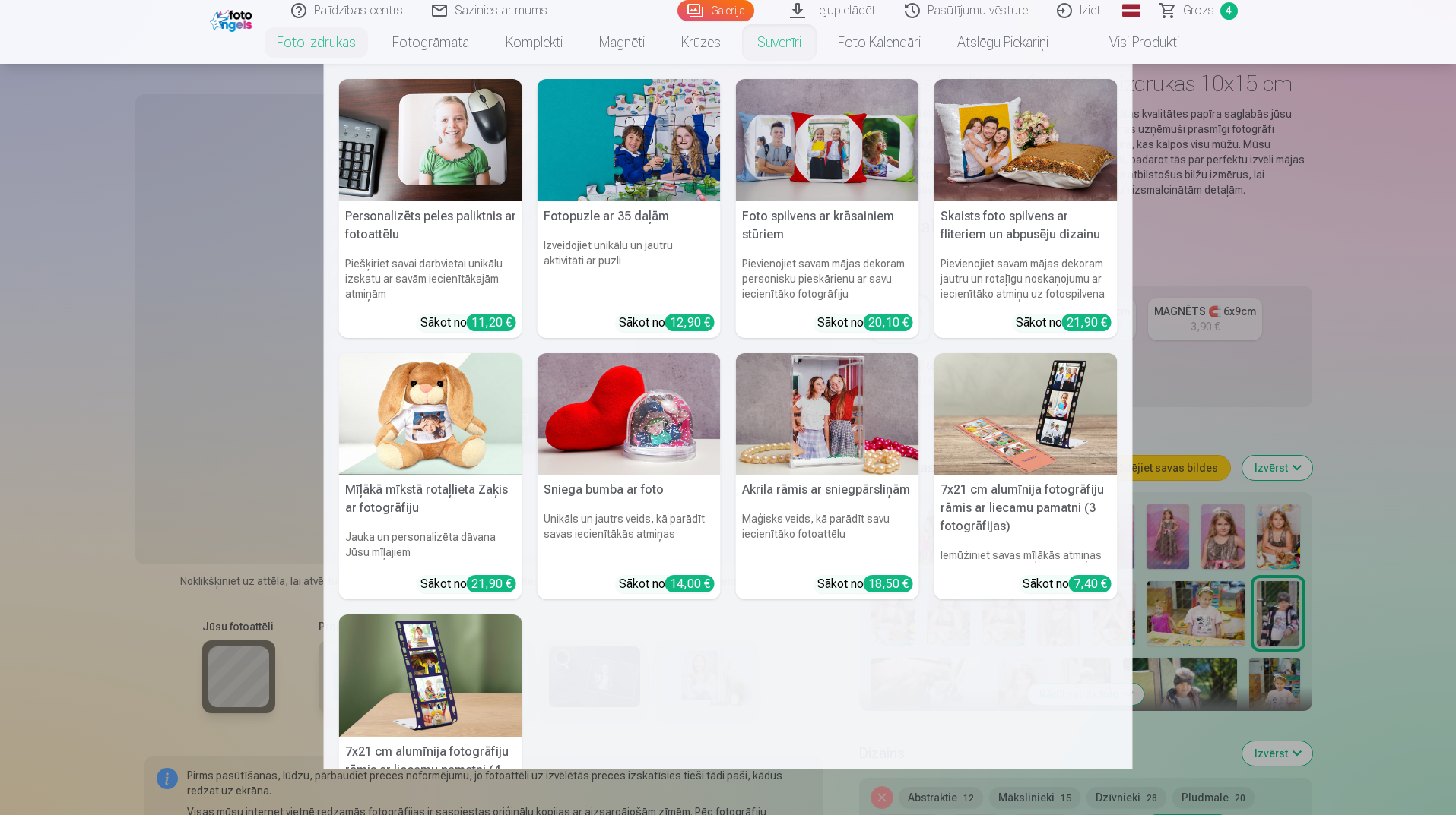
click at [768, 40] on link "Suvenīri" at bounding box center [779, 42] width 80 height 42
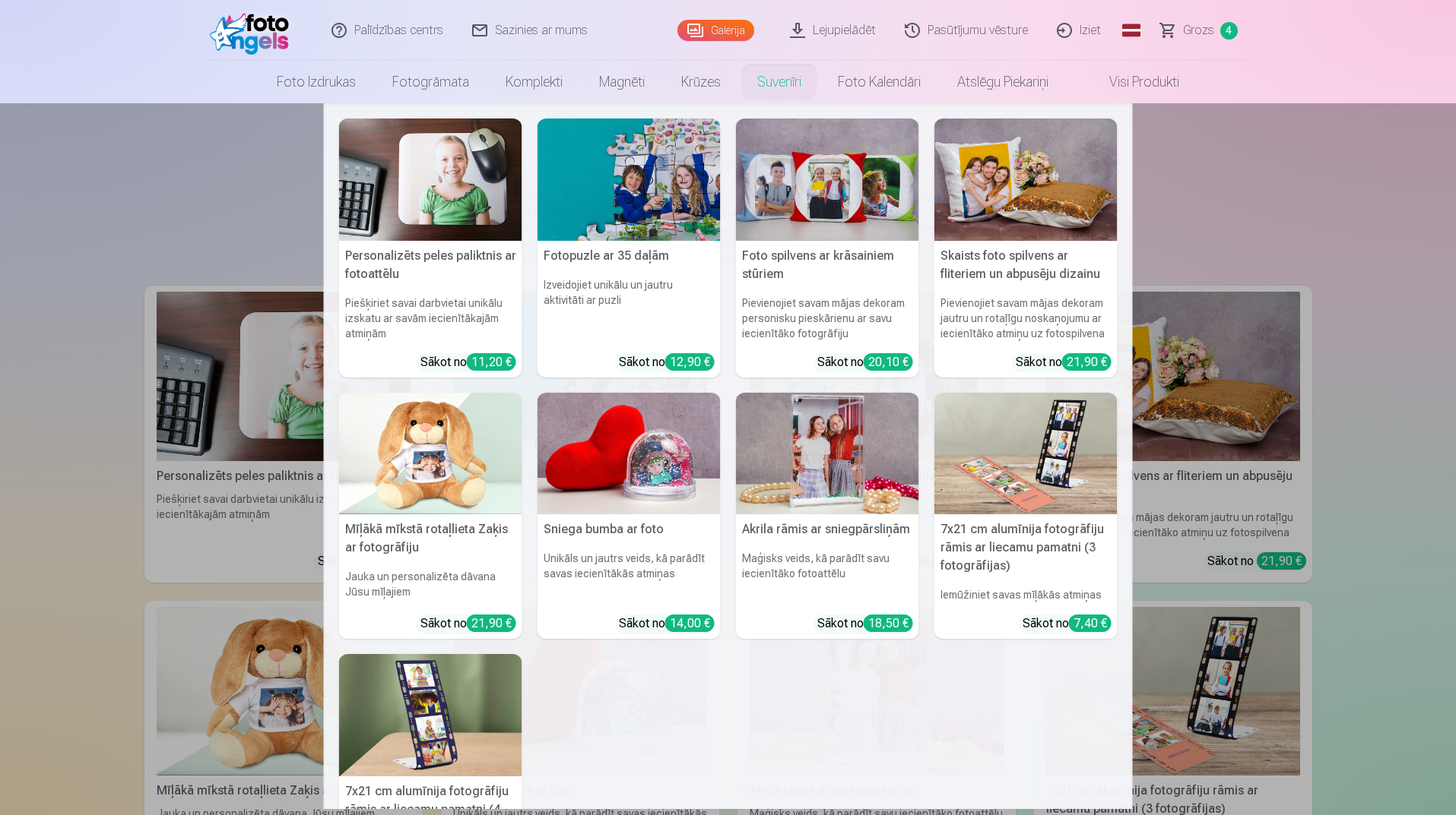
click at [832, 203] on img at bounding box center [827, 179] width 183 height 123
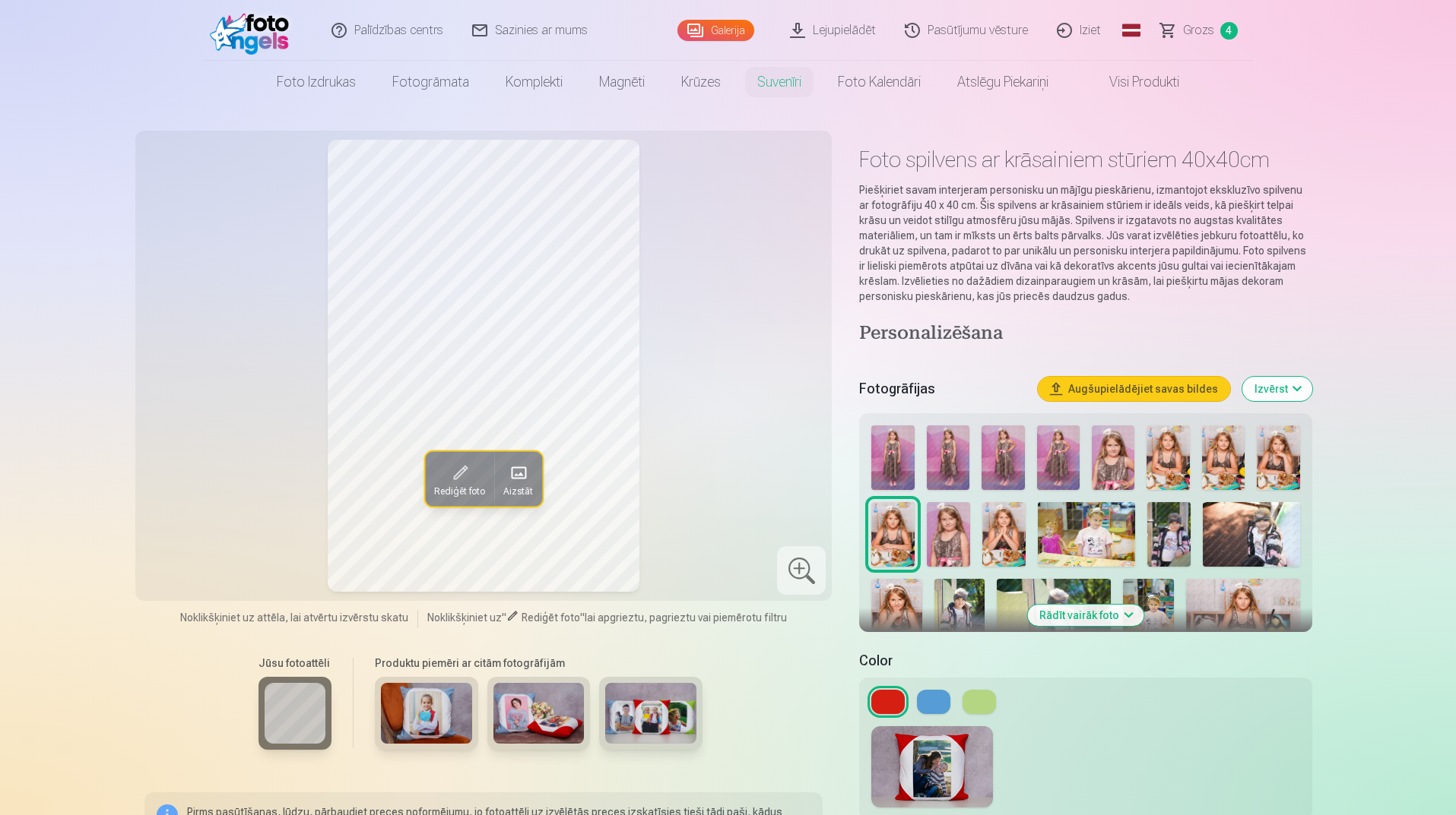
click at [414, 732] on img at bounding box center [426, 714] width 91 height 61
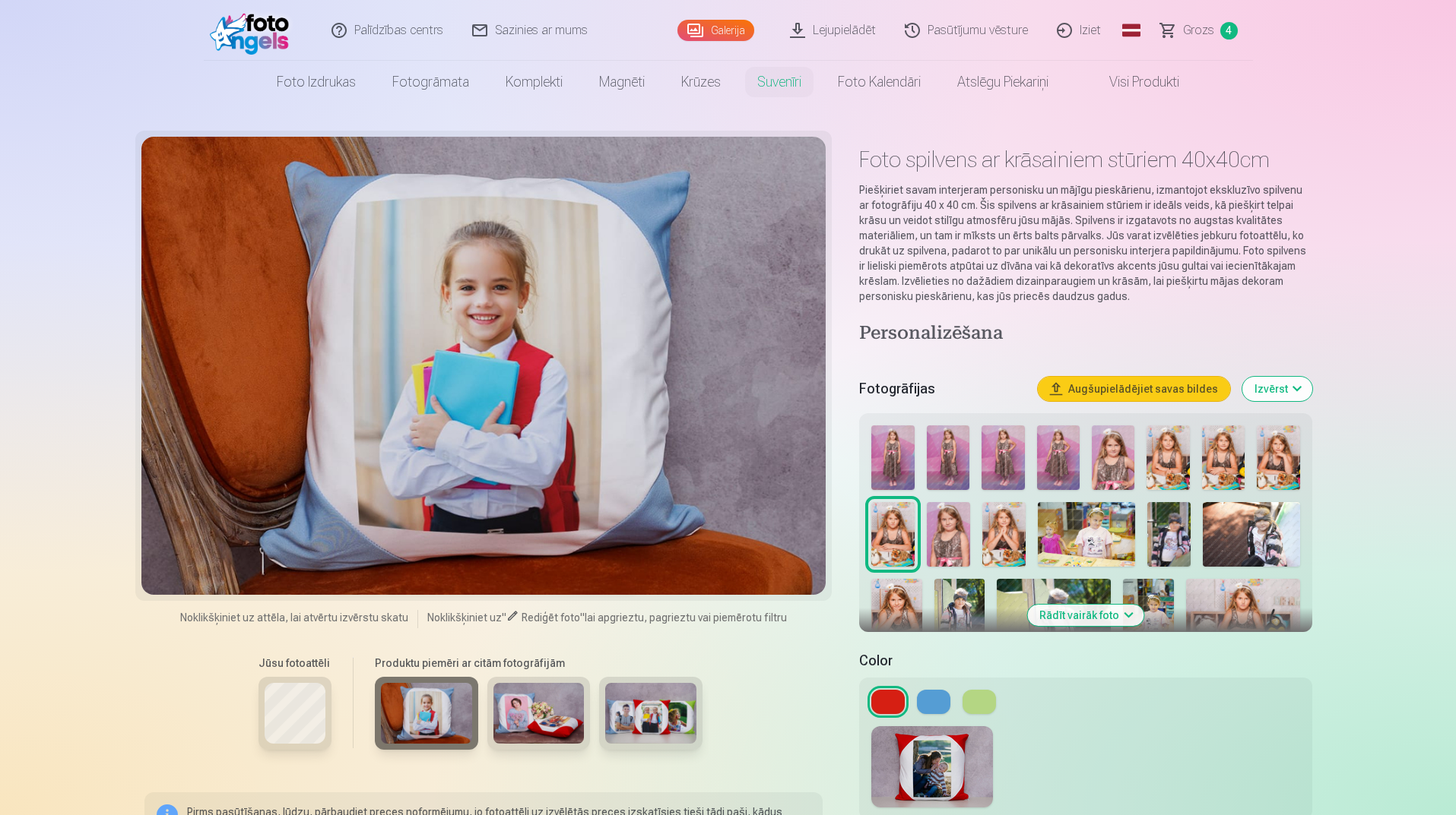
click at [508, 727] on img at bounding box center [539, 714] width 91 height 61
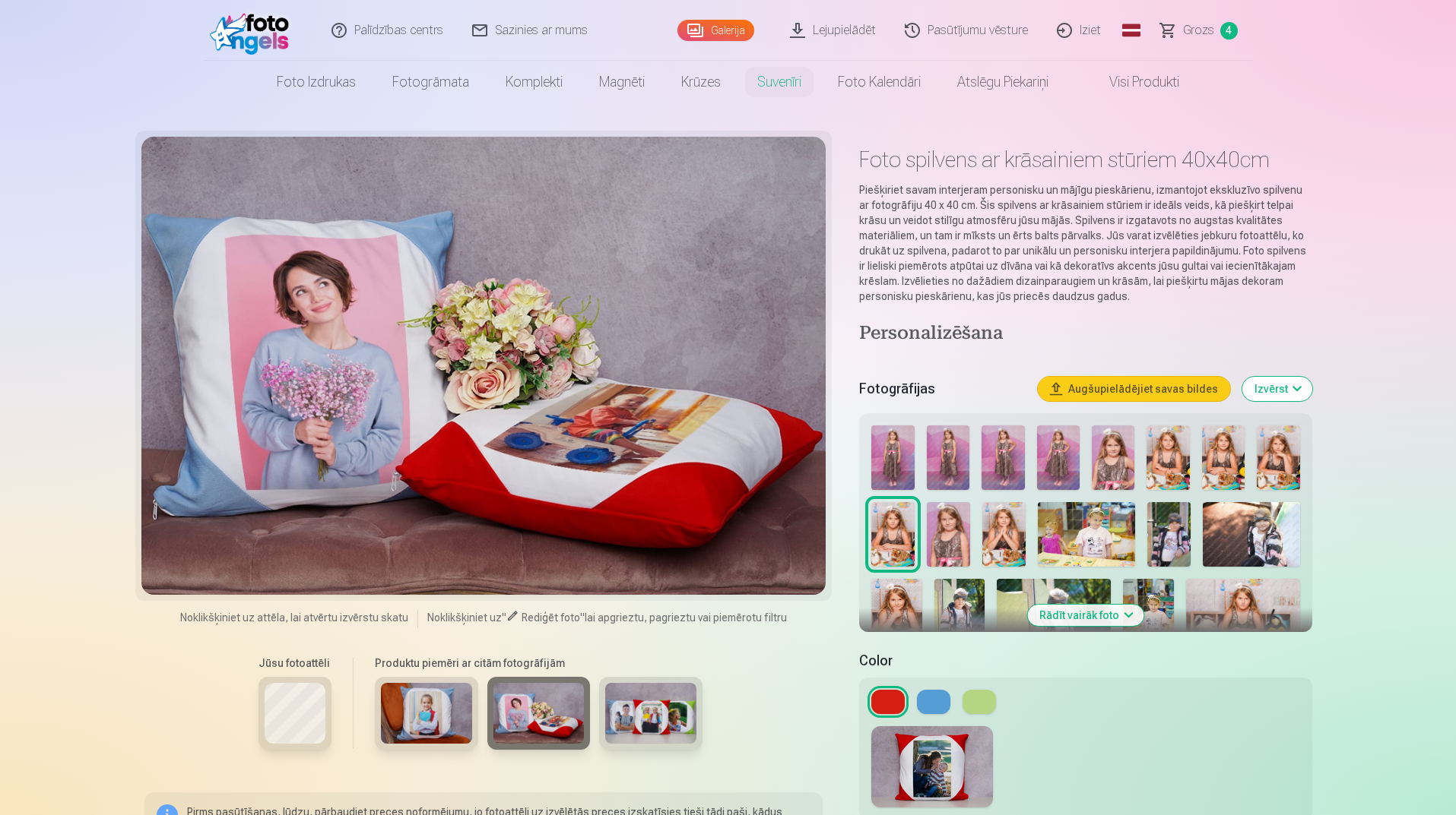
click at [620, 718] on img at bounding box center [650, 714] width 91 height 61
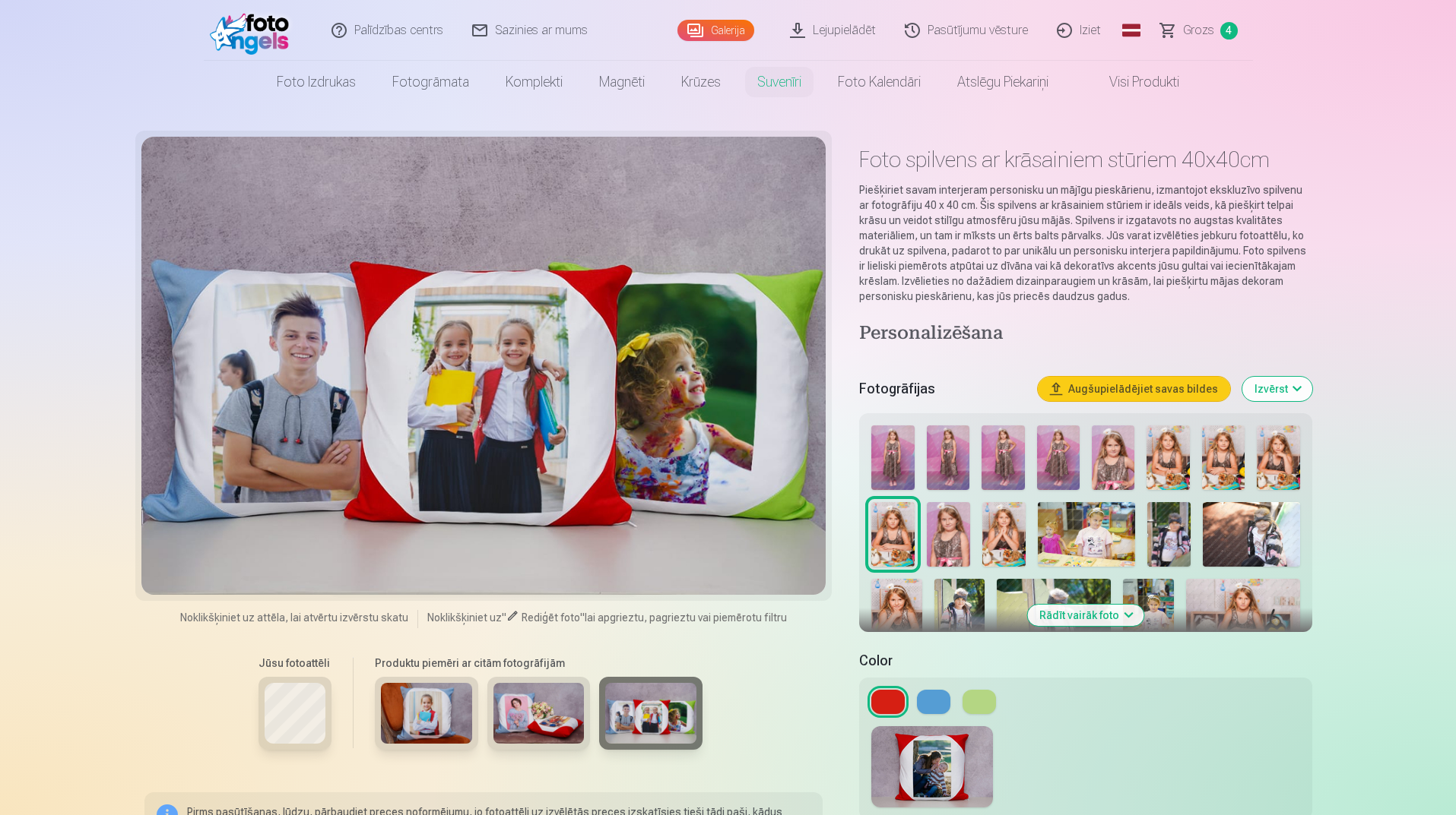
click at [423, 721] on img at bounding box center [426, 714] width 91 height 61
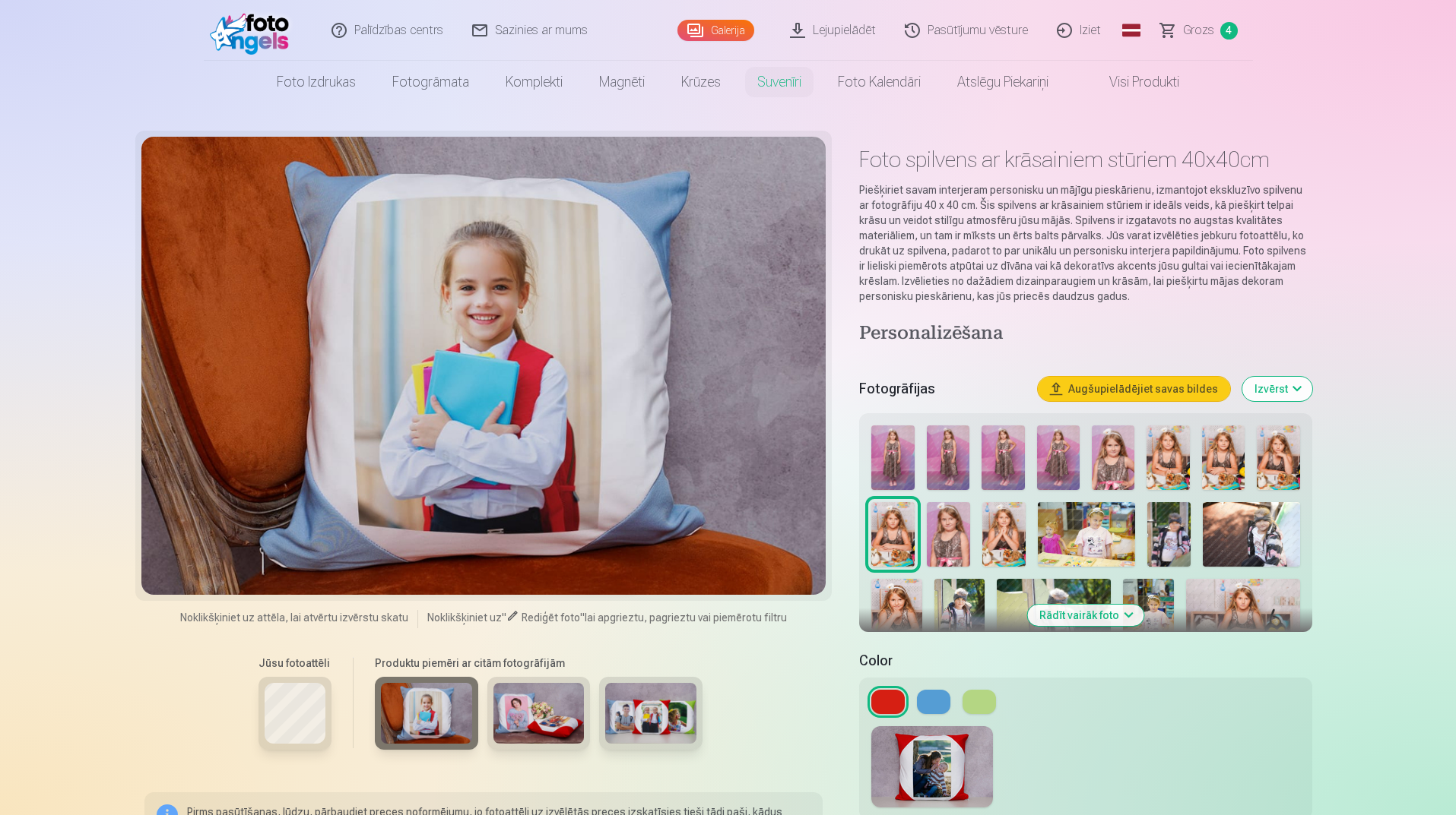
click at [916, 442] on div at bounding box center [1085, 692] width 441 height 546
click at [1063, 554] on img at bounding box center [1086, 535] width 97 height 65
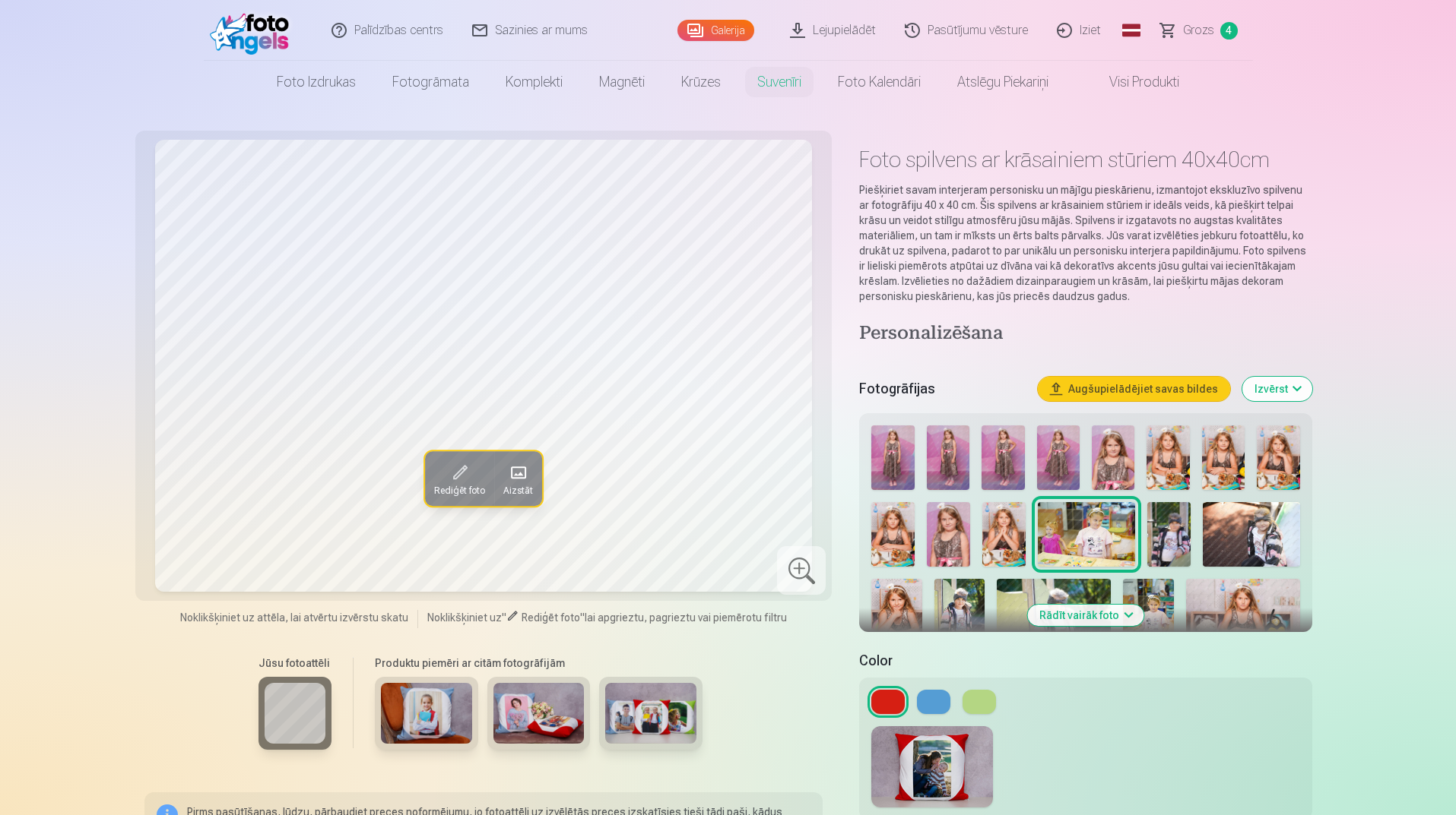
click at [1148, 548] on img at bounding box center [1169, 535] width 43 height 65
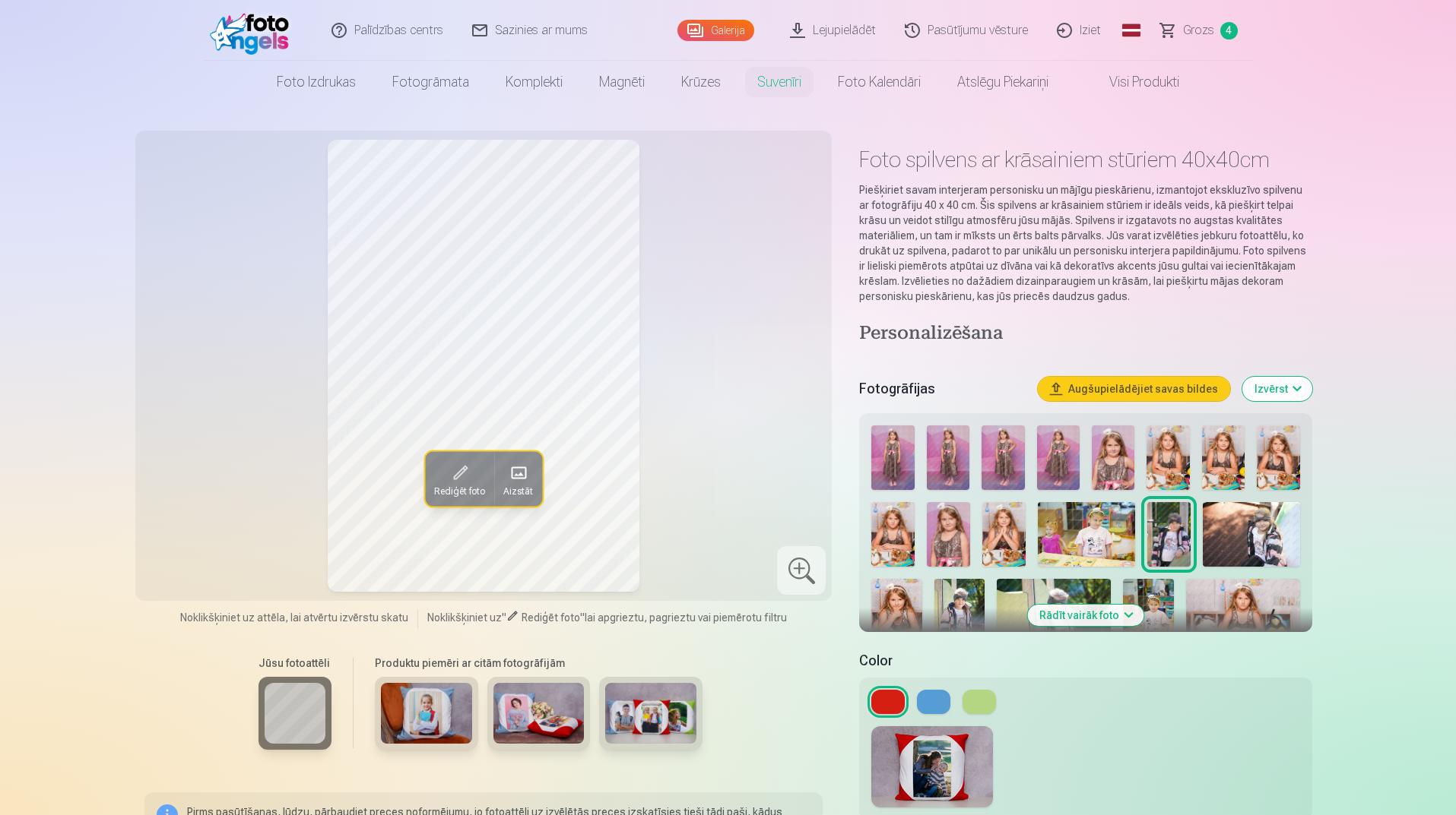
click at [1220, 548] on img at bounding box center [1251, 535] width 97 height 65
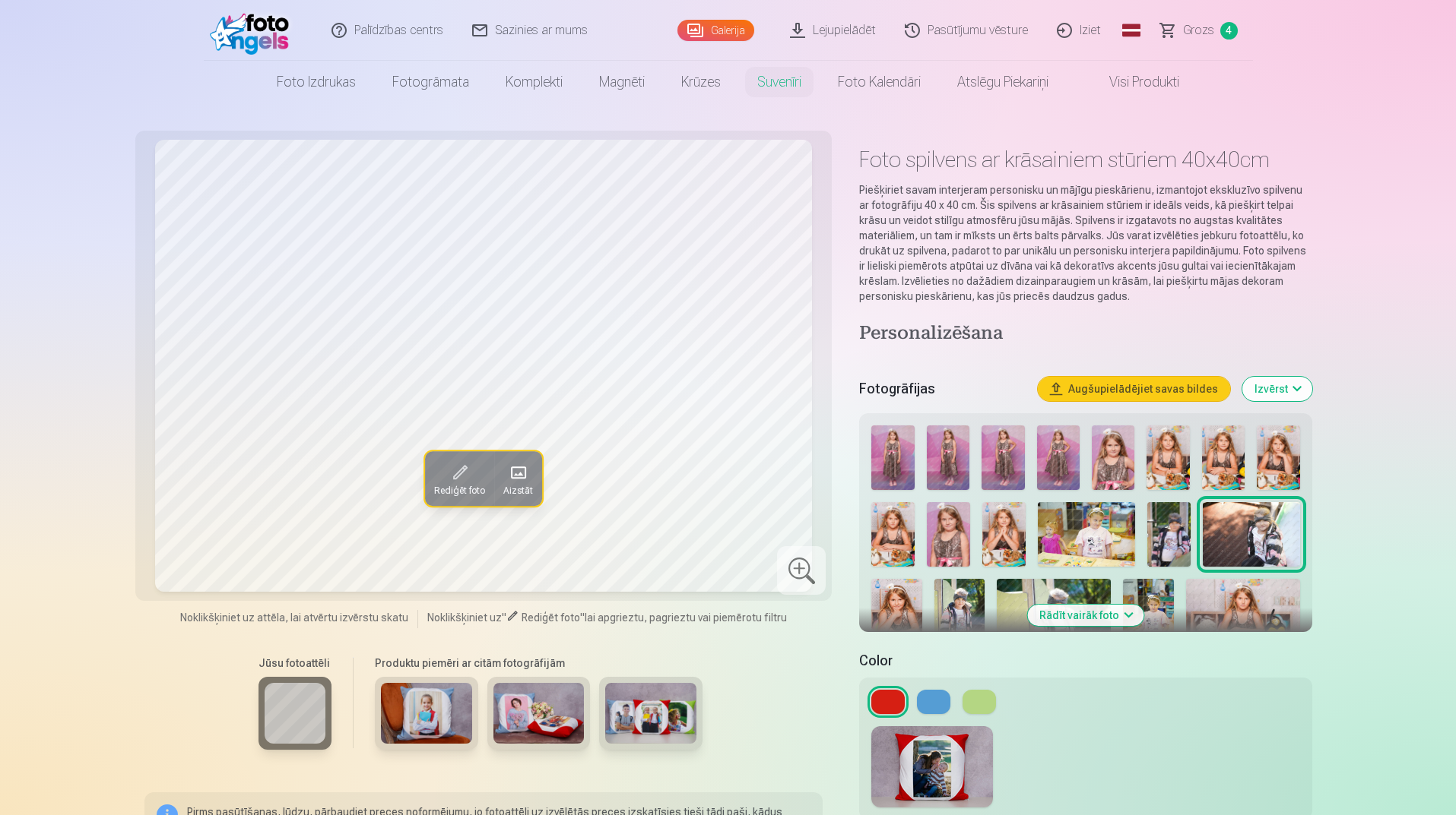
click at [1263, 596] on img at bounding box center [1243, 616] width 114 height 76
click at [994, 585] on div at bounding box center [1085, 692] width 441 height 546
click at [1021, 603] on img at bounding box center [1054, 616] width 114 height 76
click at [946, 618] on img at bounding box center [960, 616] width 51 height 76
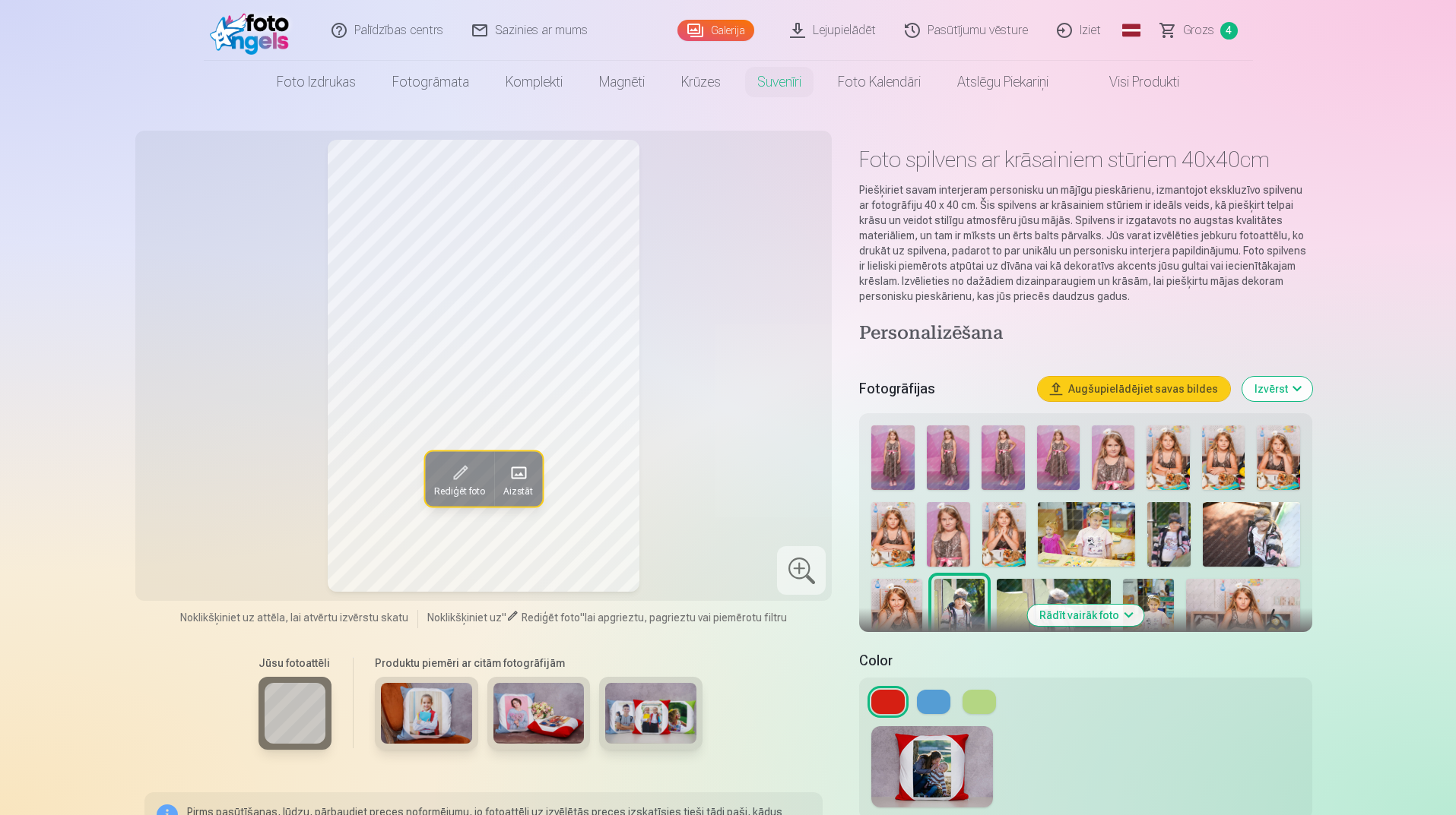
click at [904, 619] on img at bounding box center [897, 616] width 51 height 76
click at [883, 535] on img at bounding box center [893, 535] width 43 height 65
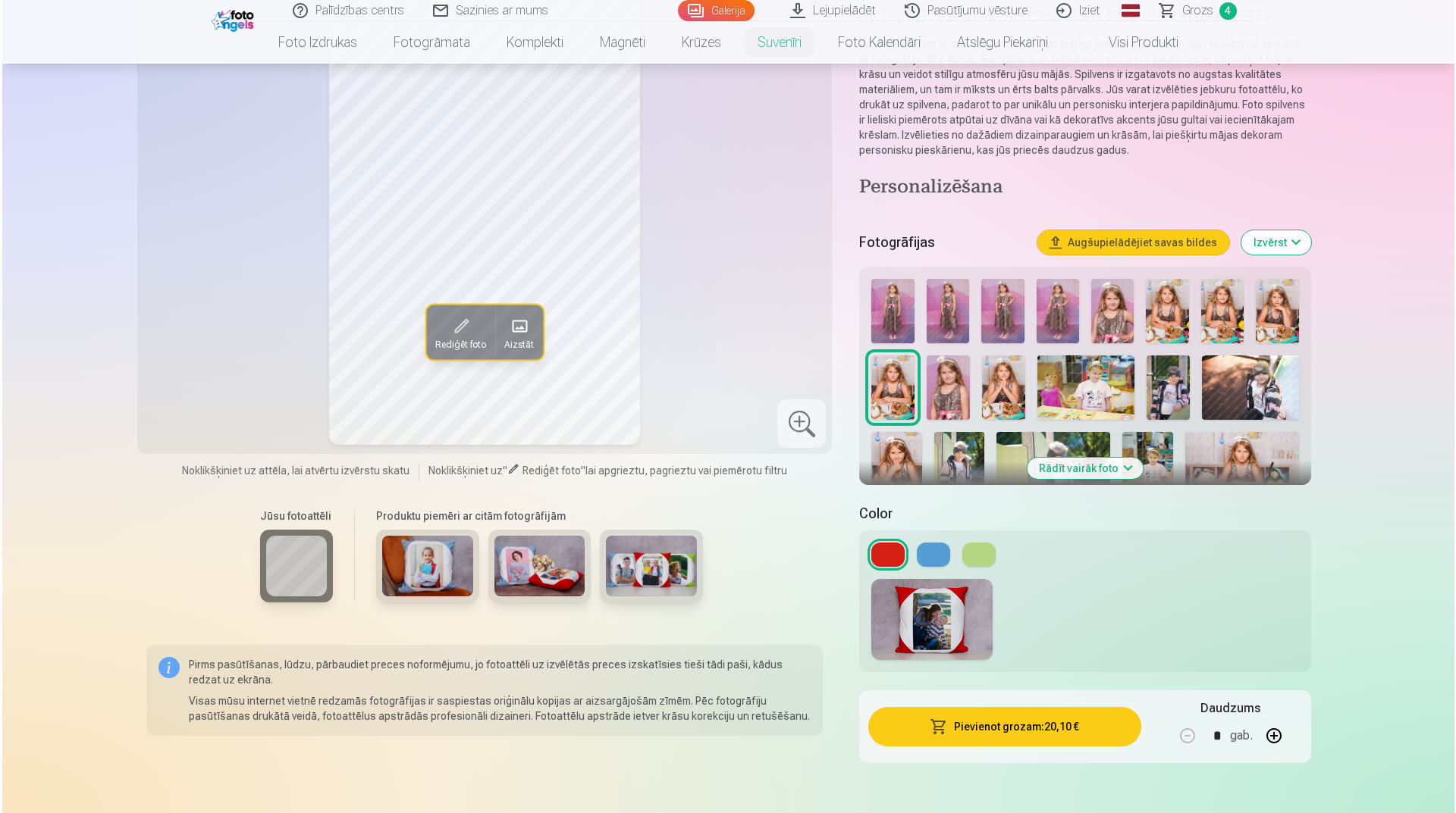
scroll to position [152, 0]
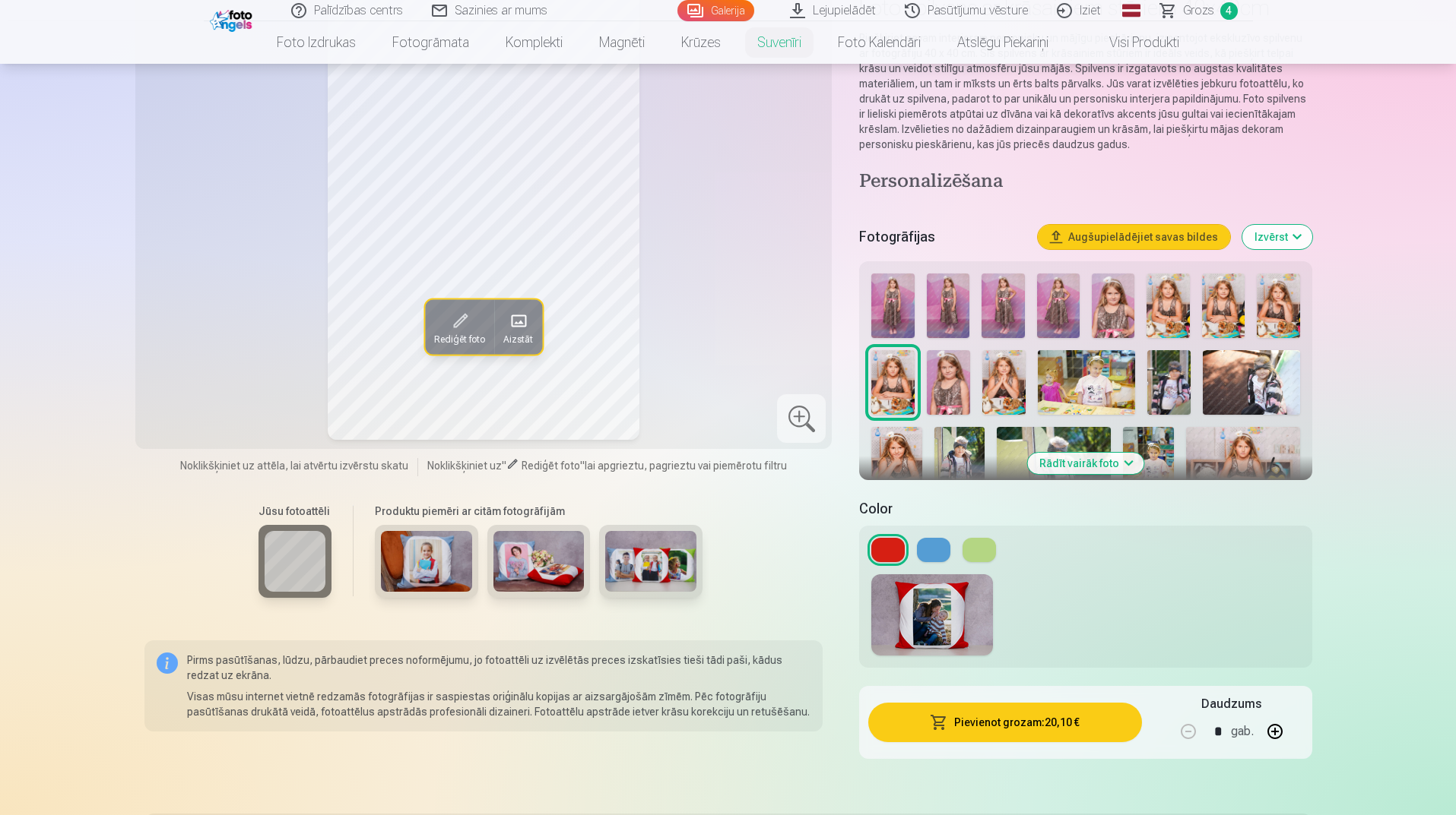
click at [930, 552] on button at bounding box center [934, 550] width 33 height 25
click at [971, 555] on button at bounding box center [979, 550] width 33 height 25
click at [900, 558] on button at bounding box center [888, 550] width 33 height 25
click at [897, 460] on img at bounding box center [897, 464] width 51 height 76
click at [980, 727] on button "Pievienot grozam : 20,10 €" at bounding box center [1005, 723] width 273 height 39
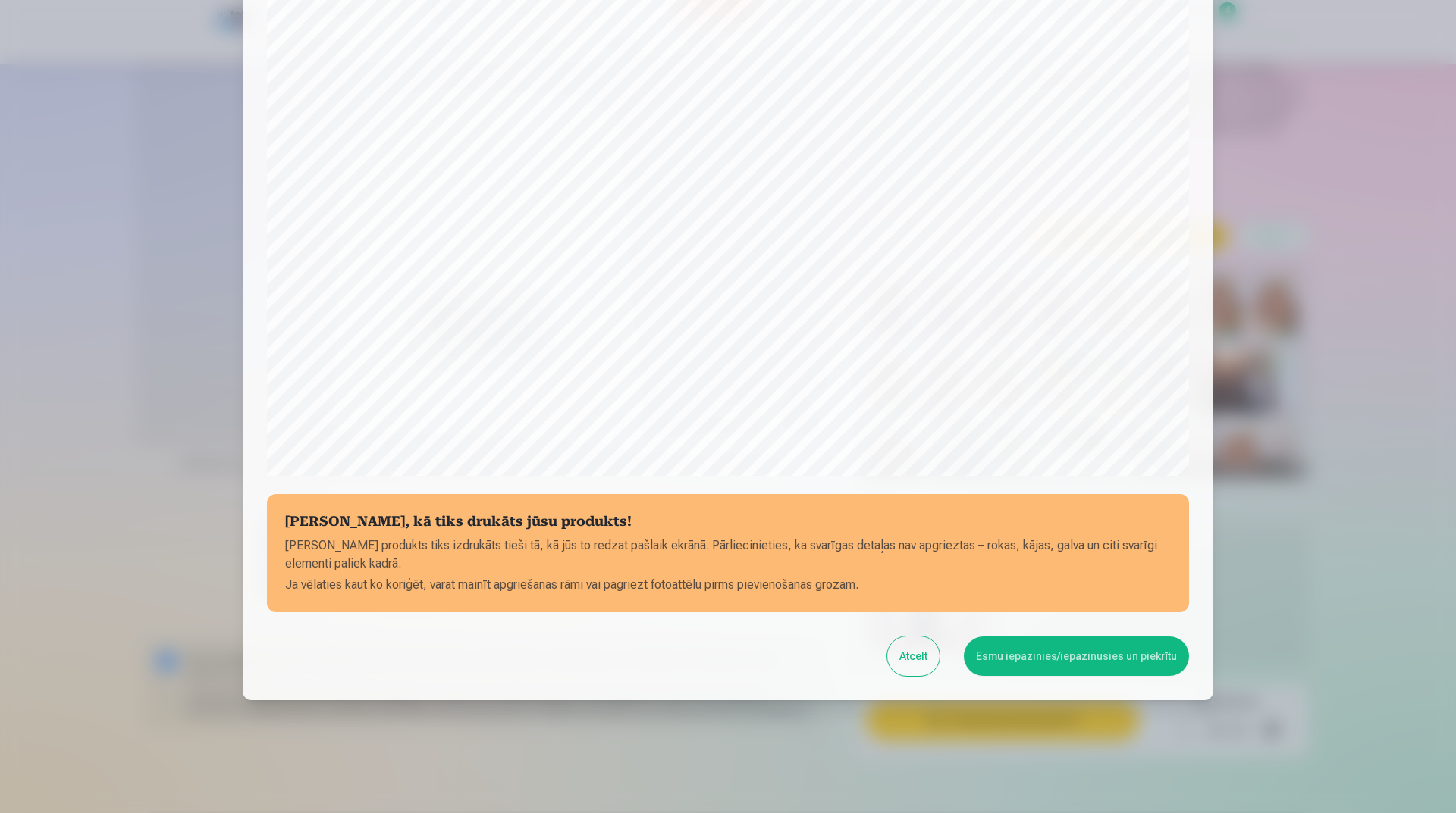
scroll to position [278, 0]
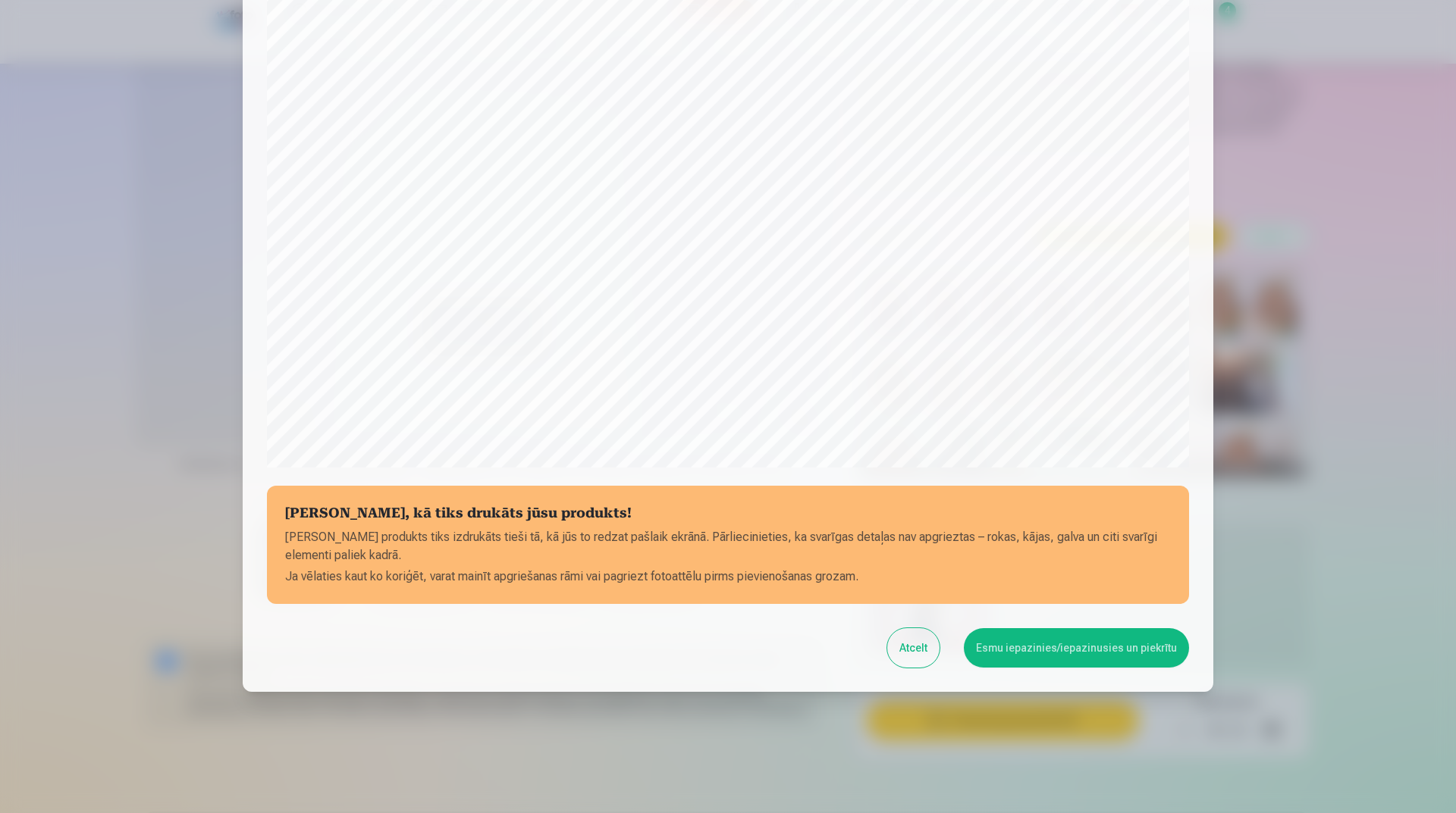
click at [1059, 649] on button "Esmu iepazinies/iepazinusies un piekrītu" at bounding box center [1076, 648] width 225 height 39
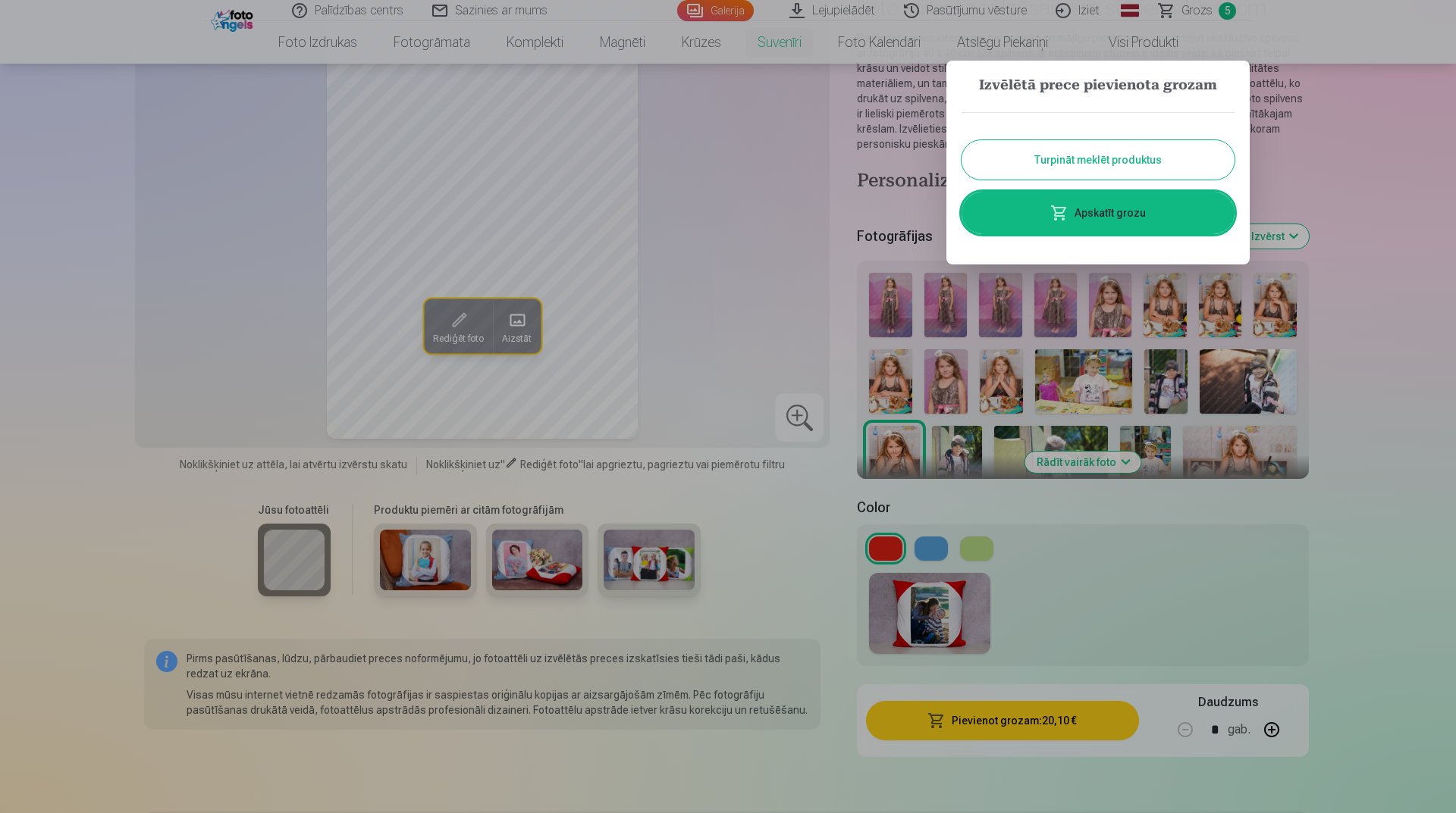
click at [1111, 219] on link "Apskatīt grozu" at bounding box center [1098, 212] width 273 height 42
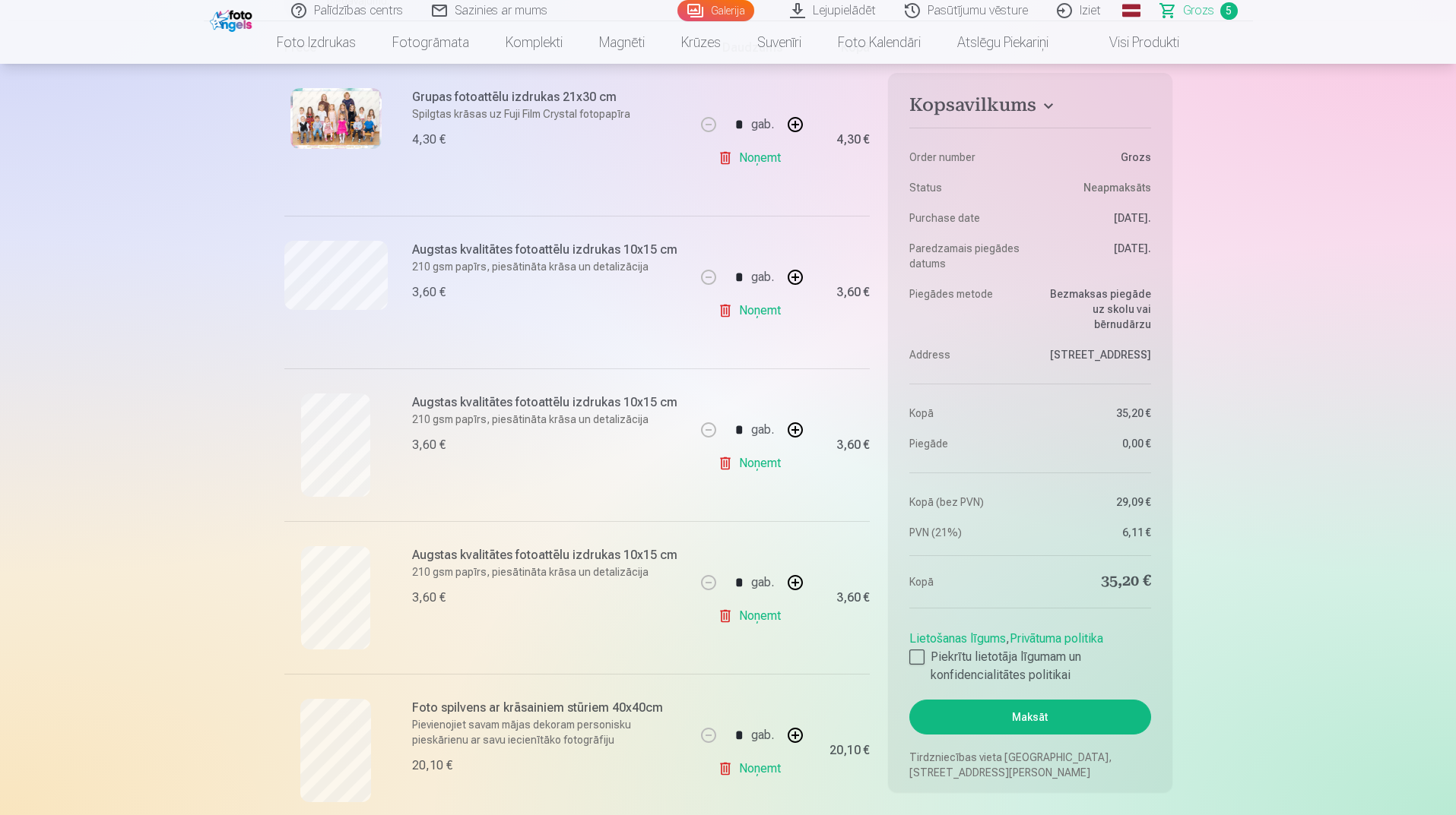
scroll to position [380, 0]
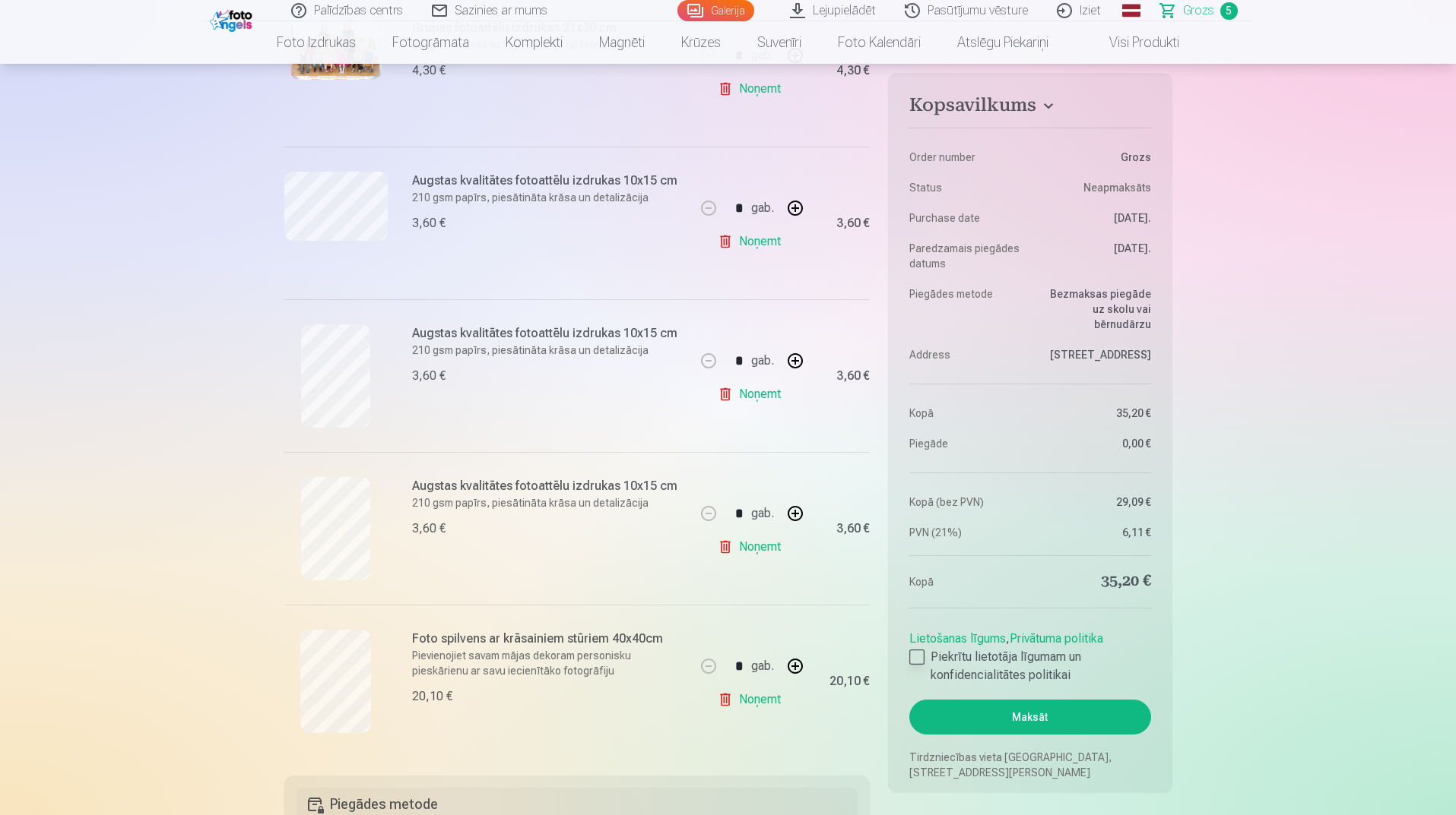
click at [918, 653] on div at bounding box center [916, 657] width 15 height 15
click at [1071, 710] on button "Maksāt" at bounding box center [1030, 718] width 241 height 35
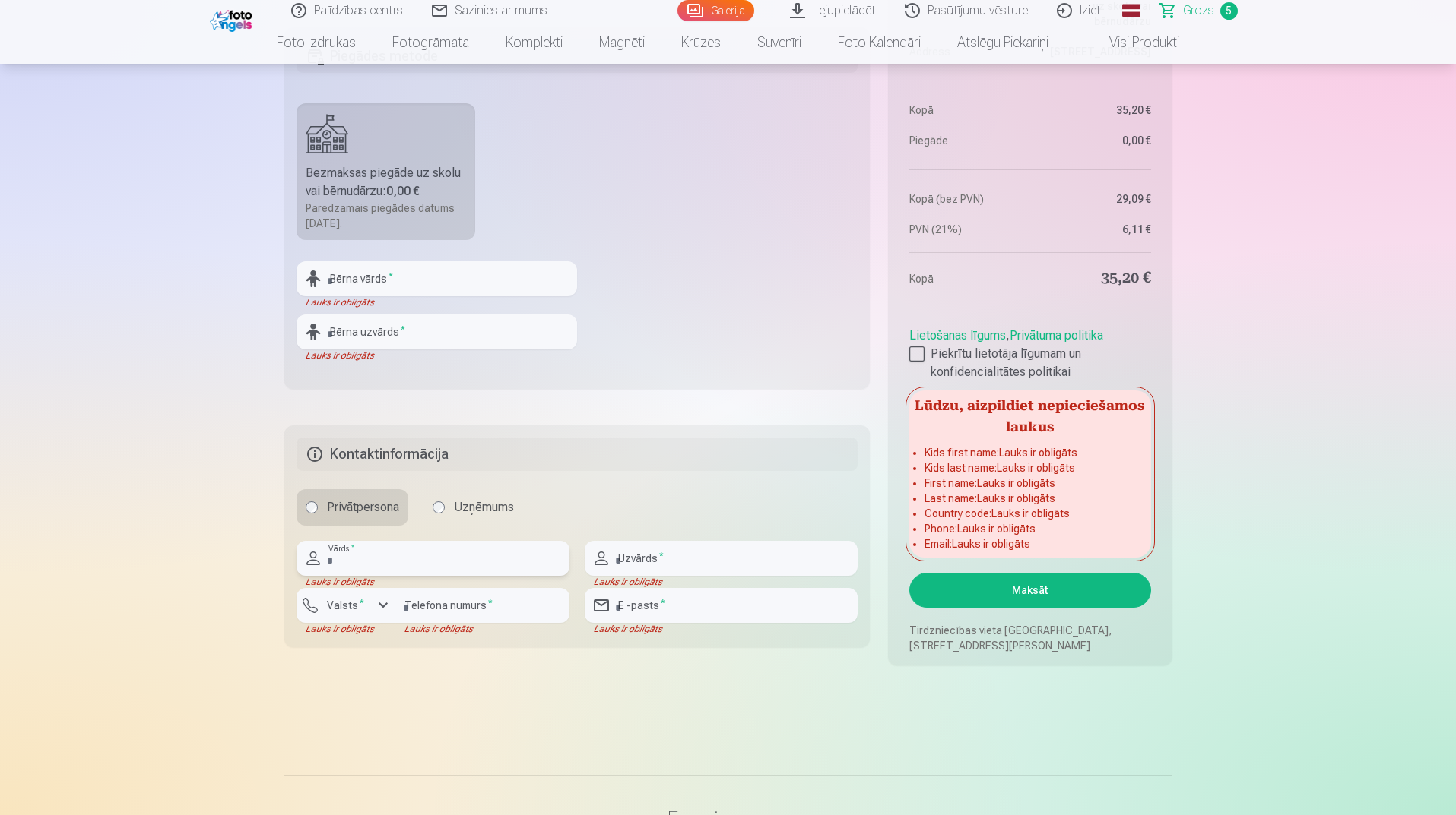
scroll to position [1128, 0]
click at [346, 278] on input "text" at bounding box center [437, 280] width 281 height 35
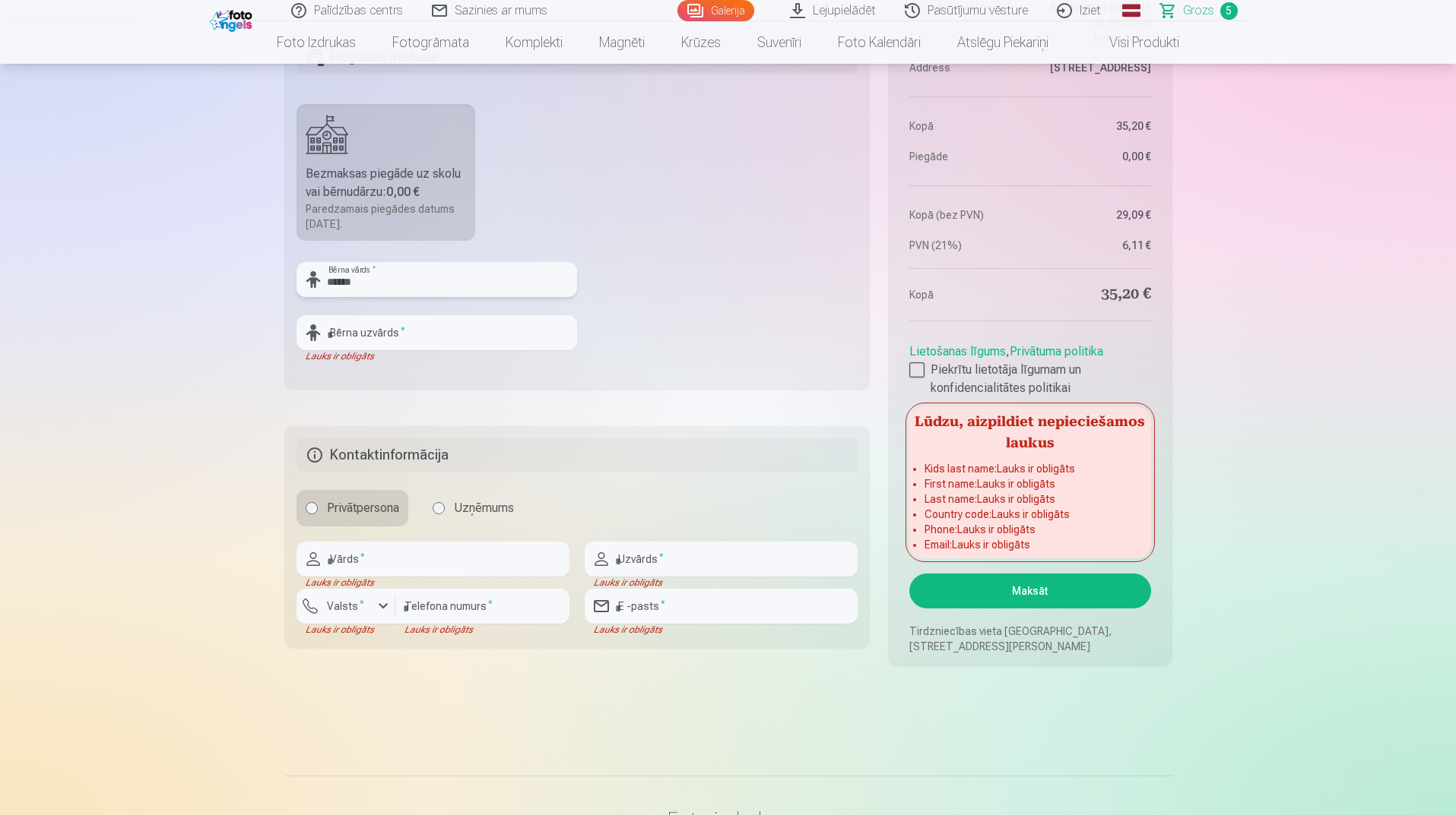
type input "******"
click at [359, 344] on input "text" at bounding box center [437, 333] width 281 height 35
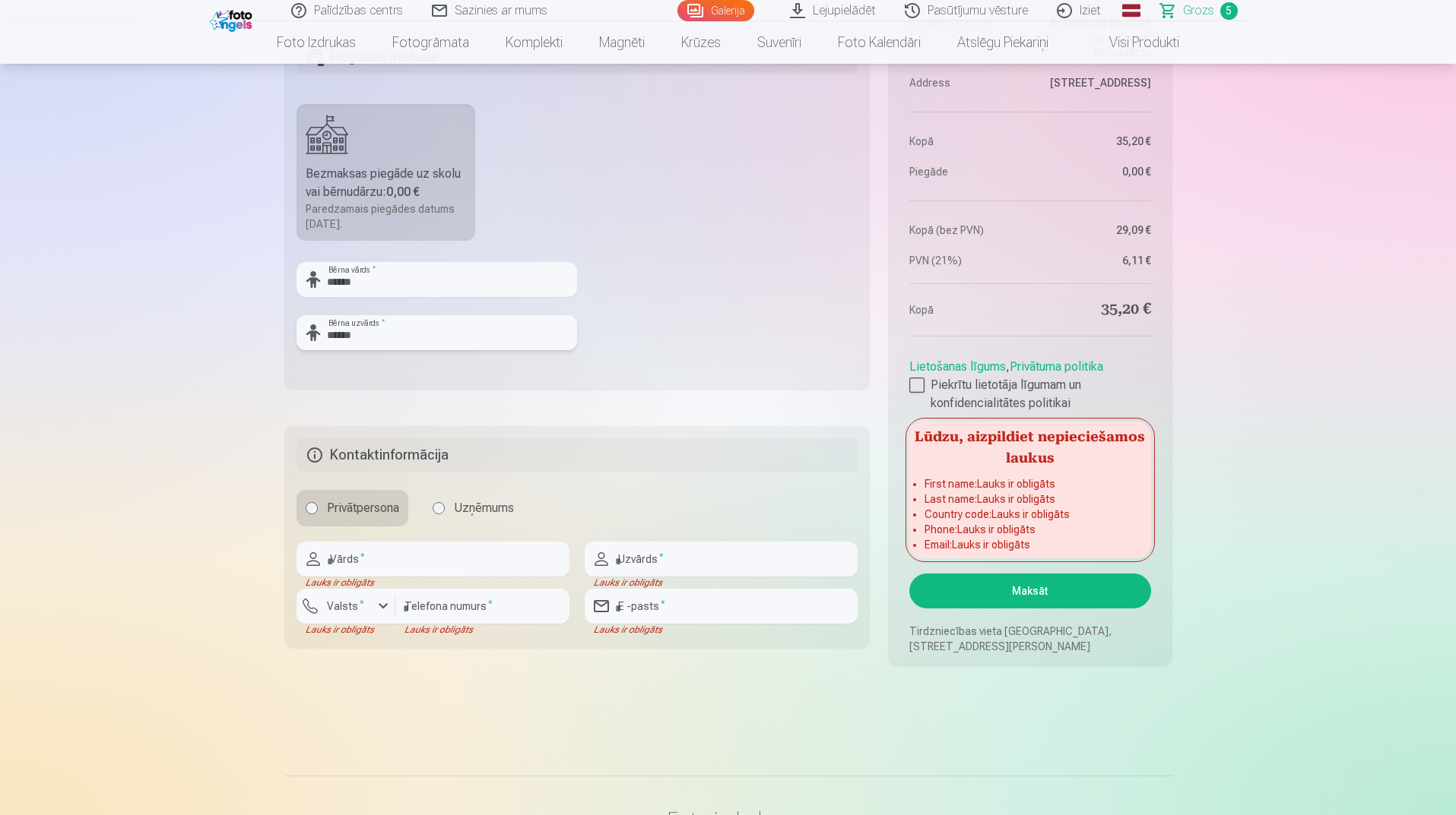
type input "******"
click at [371, 554] on input "text" at bounding box center [433, 559] width 273 height 35
type input "****"
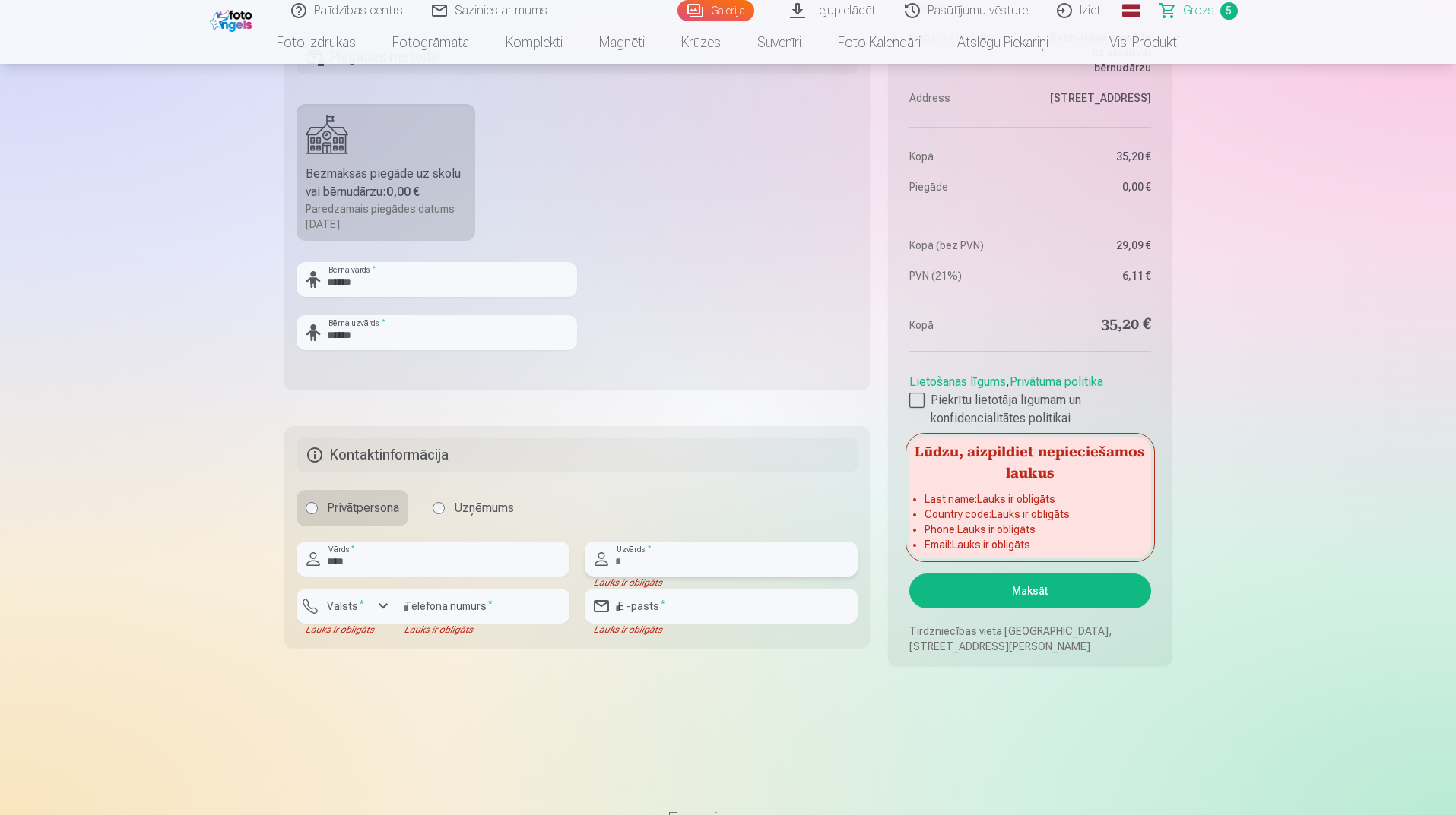
click at [648, 568] on input "text" at bounding box center [721, 559] width 273 height 35
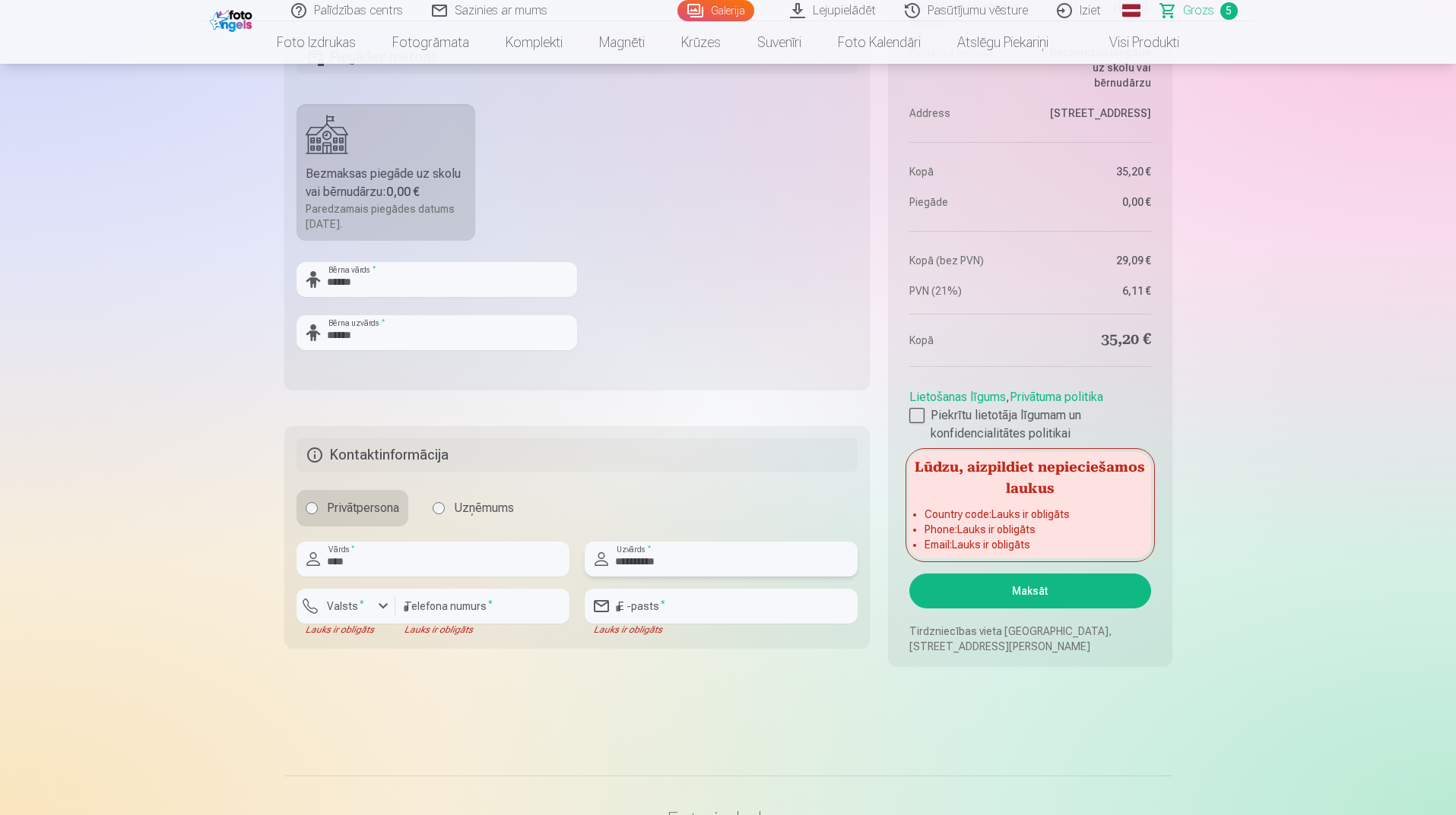
type input "**********"
click at [444, 606] on input "number" at bounding box center [482, 607] width 174 height 35
click at [653, 614] on input "email" at bounding box center [721, 607] width 273 height 35
type input "**********"
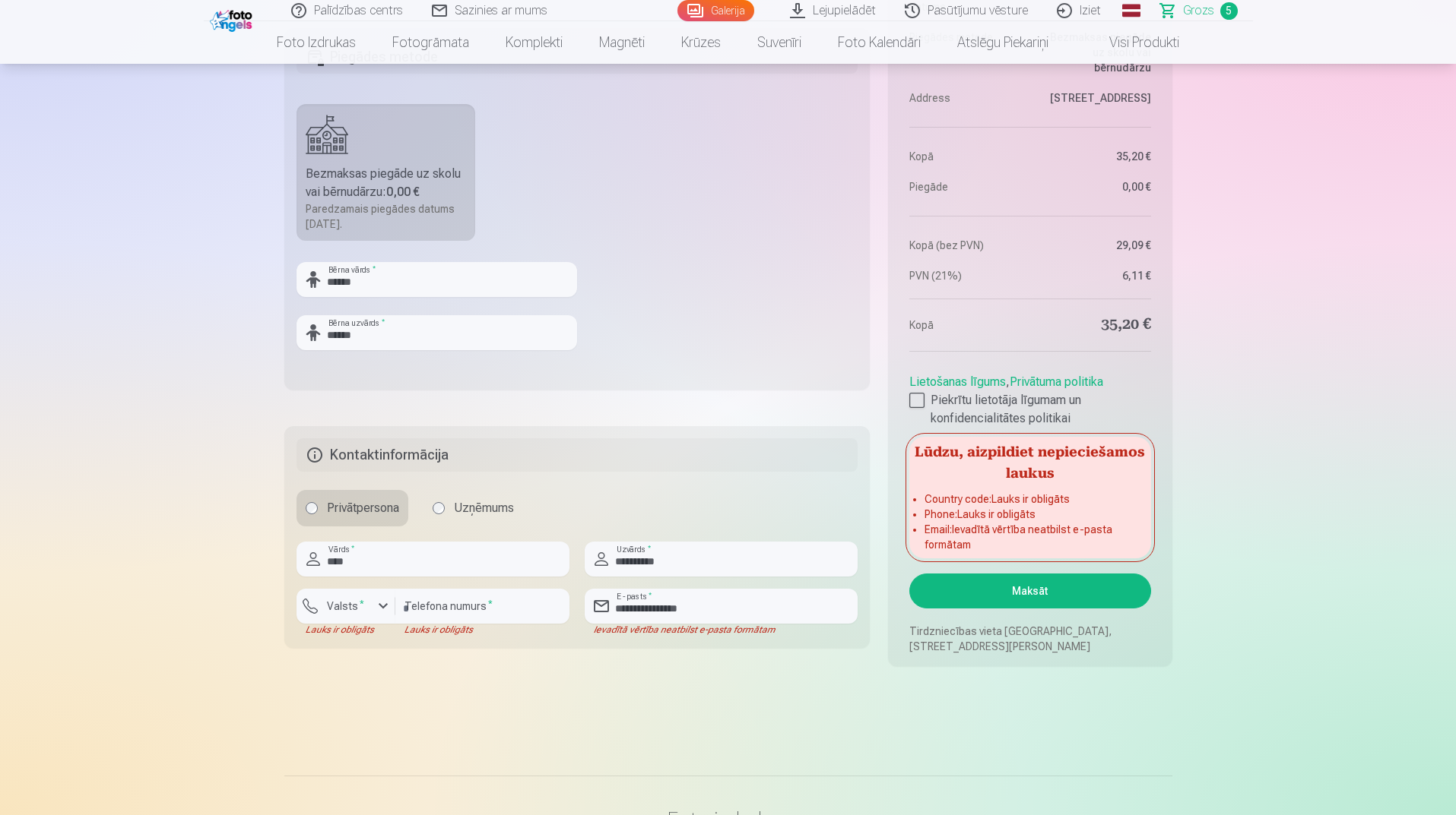
click at [1043, 599] on button "Maksāt" at bounding box center [1030, 591] width 241 height 35
click at [1037, 586] on button "Maksāt" at bounding box center [1030, 591] width 241 height 35
click at [409, 615] on input "number" at bounding box center [482, 607] width 174 height 35
click at [385, 612] on div "button" at bounding box center [383, 606] width 19 height 19
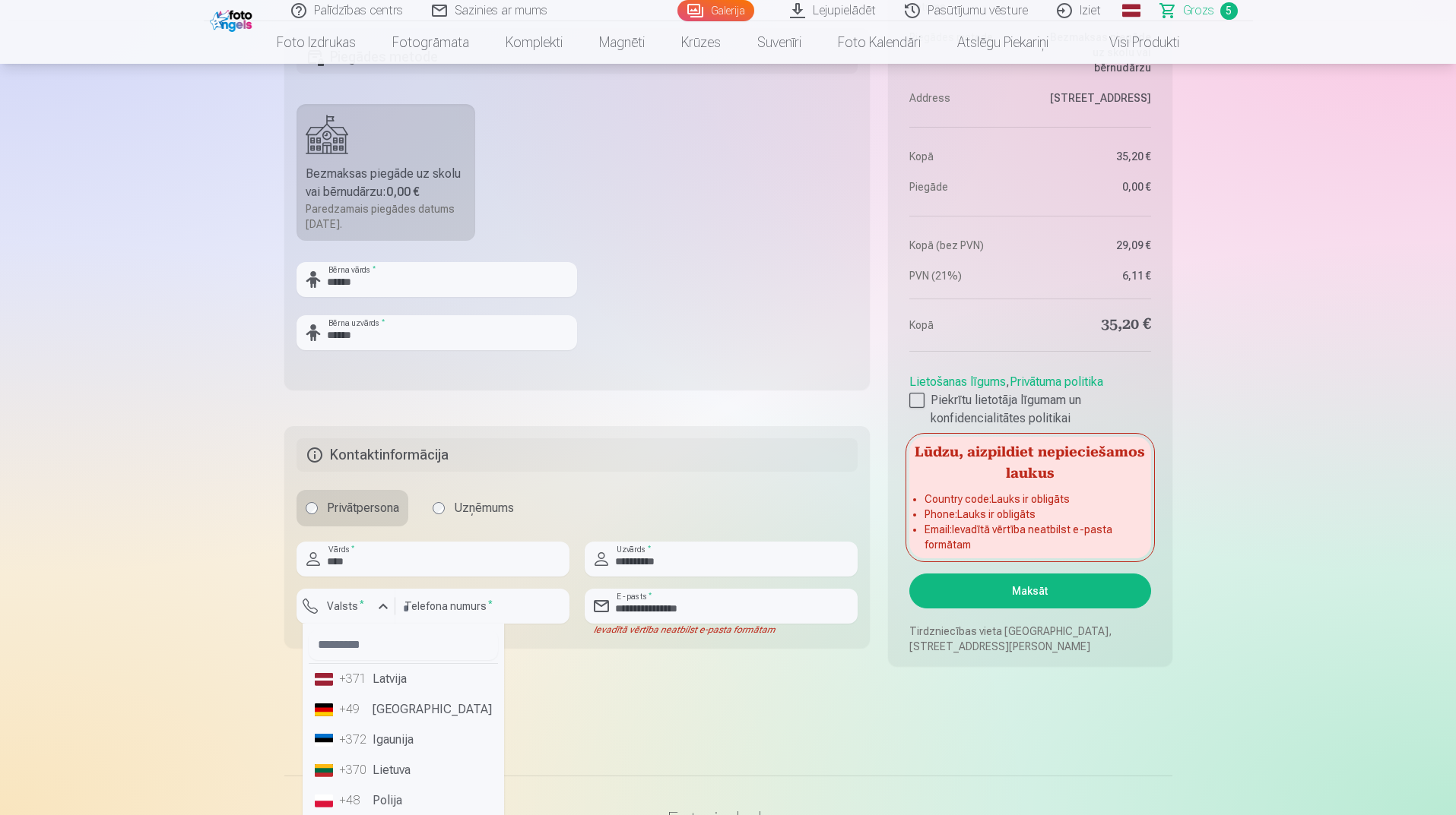
click at [409, 688] on li "+371 Latvija" at bounding box center [403, 679] width 189 height 30
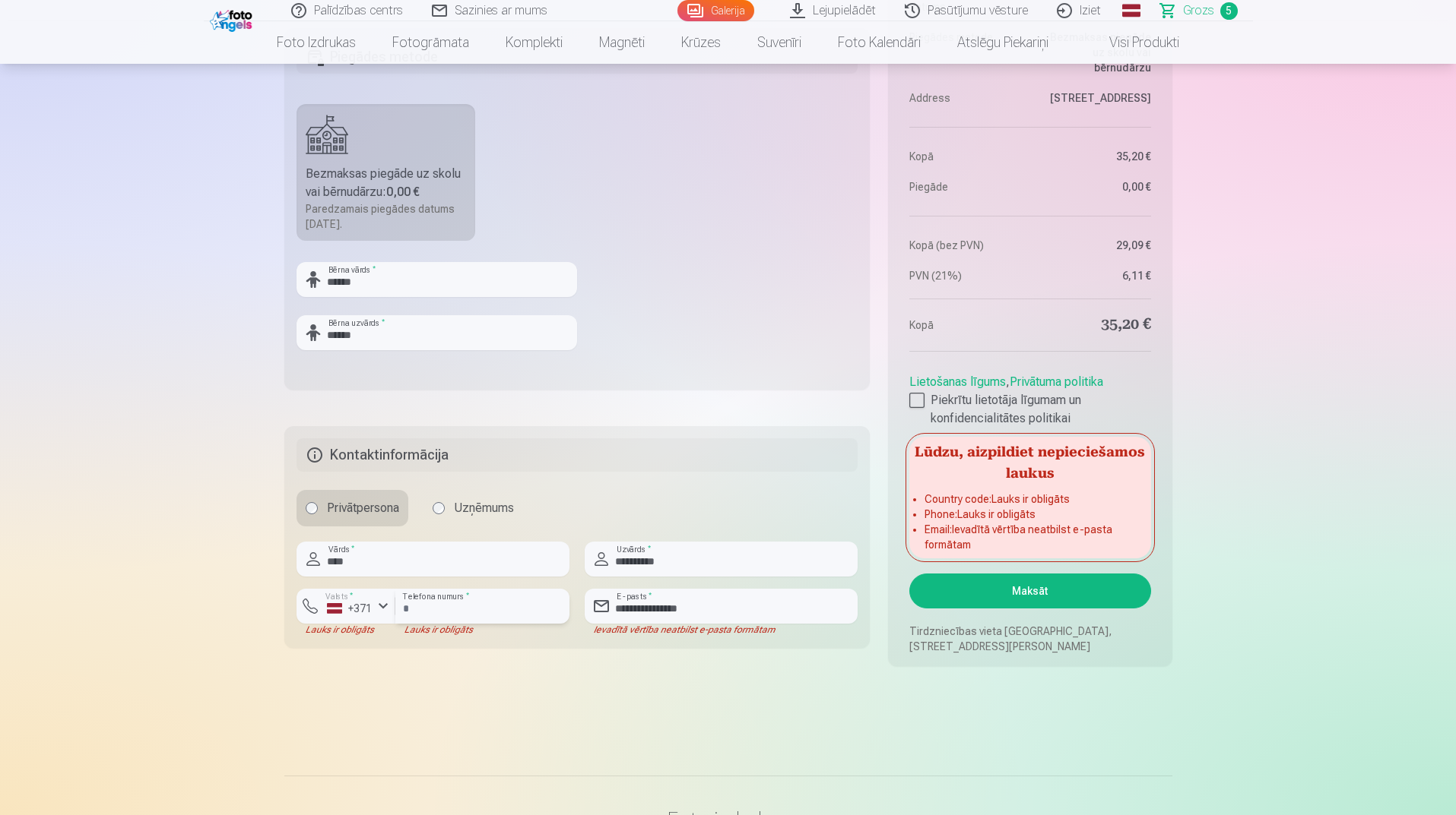
click at [431, 609] on input "number" at bounding box center [482, 607] width 174 height 35
click at [481, 607] on input "number" at bounding box center [482, 607] width 174 height 35
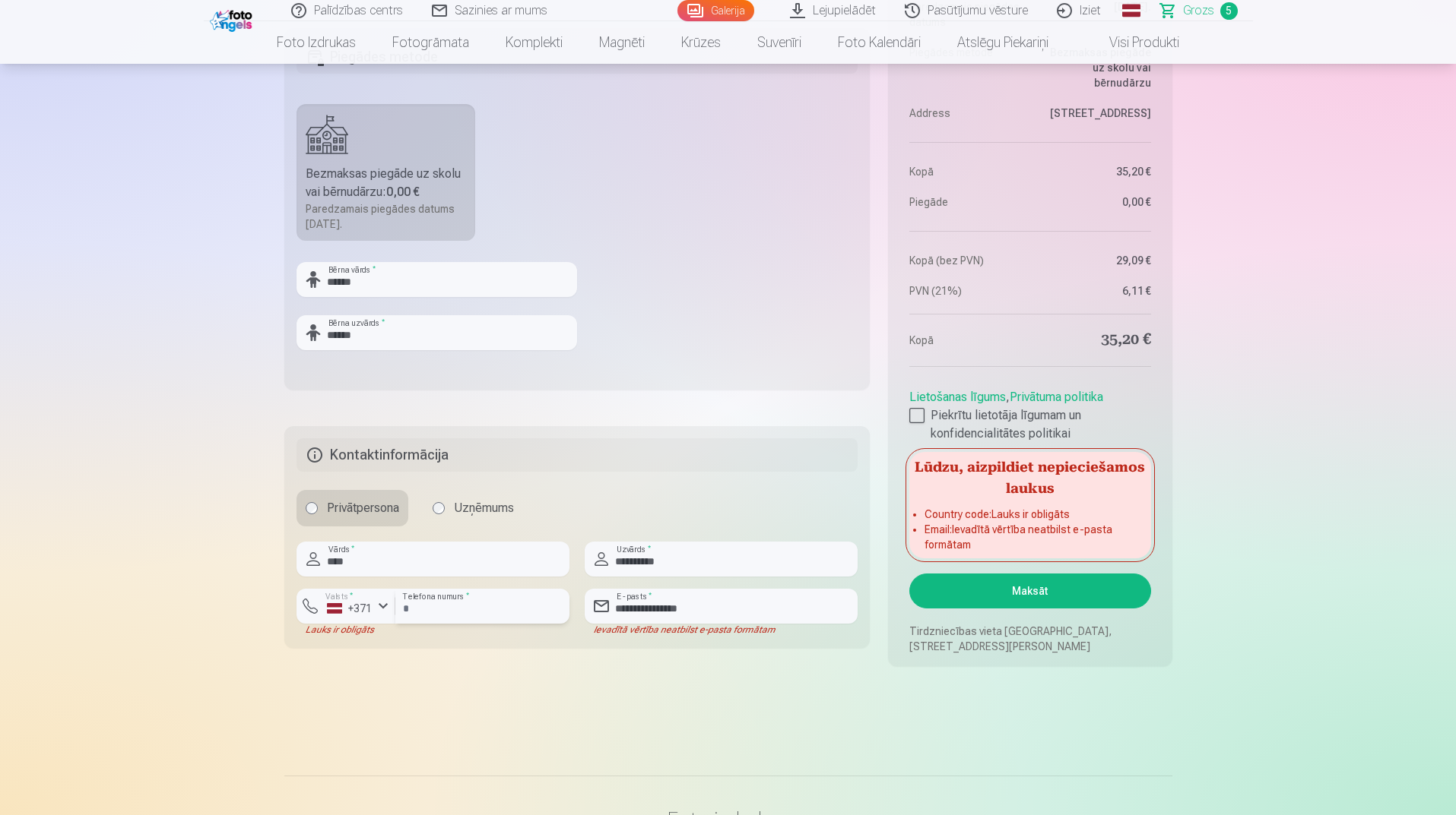
type input "********"
click at [1030, 587] on button "Maksāt" at bounding box center [1030, 591] width 241 height 35
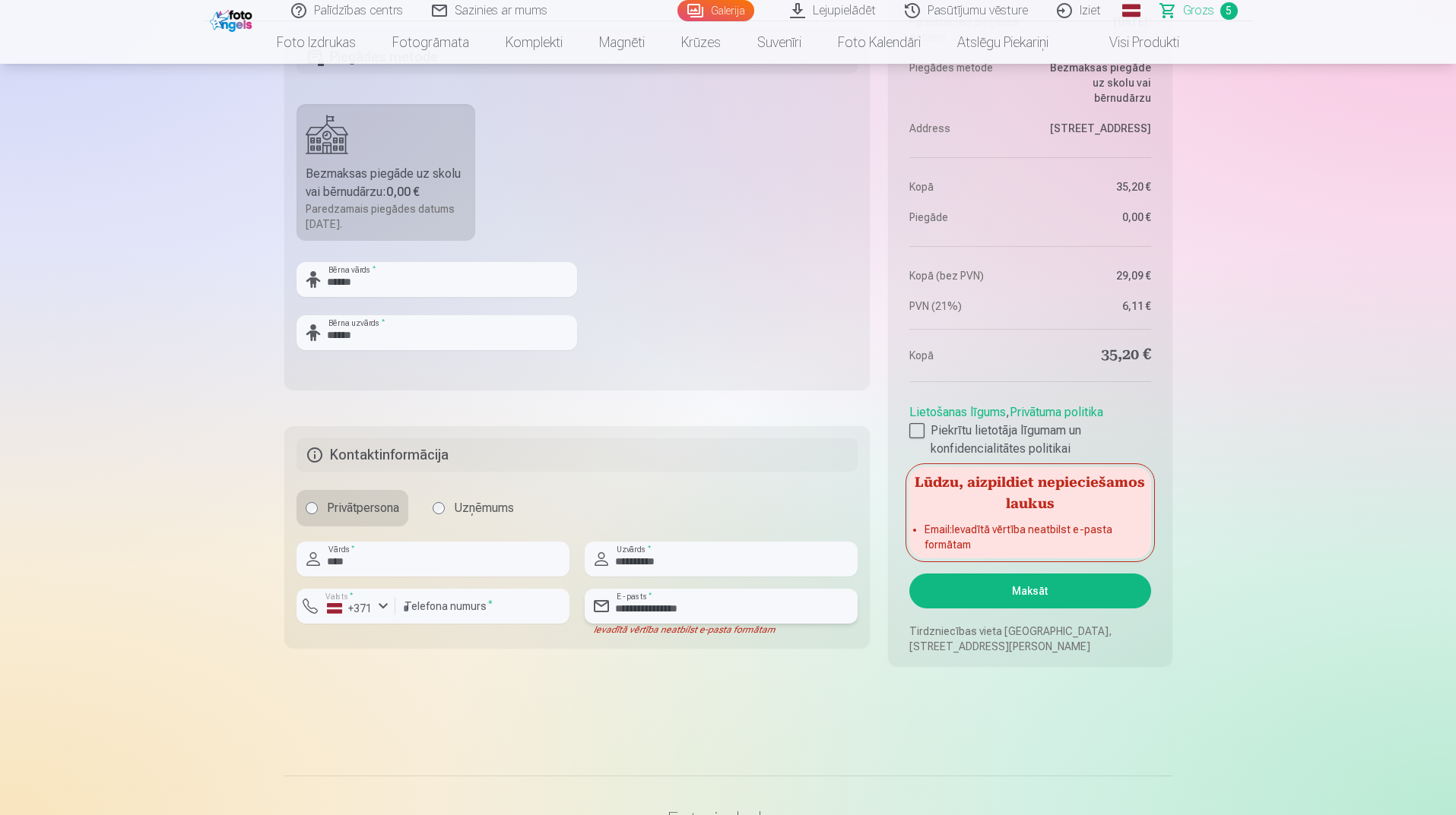
drag, startPoint x: 719, startPoint y: 609, endPoint x: 653, endPoint y: 632, distance: 69.9
click at [627, 619] on input "**********" at bounding box center [721, 607] width 273 height 35
type input "**********"
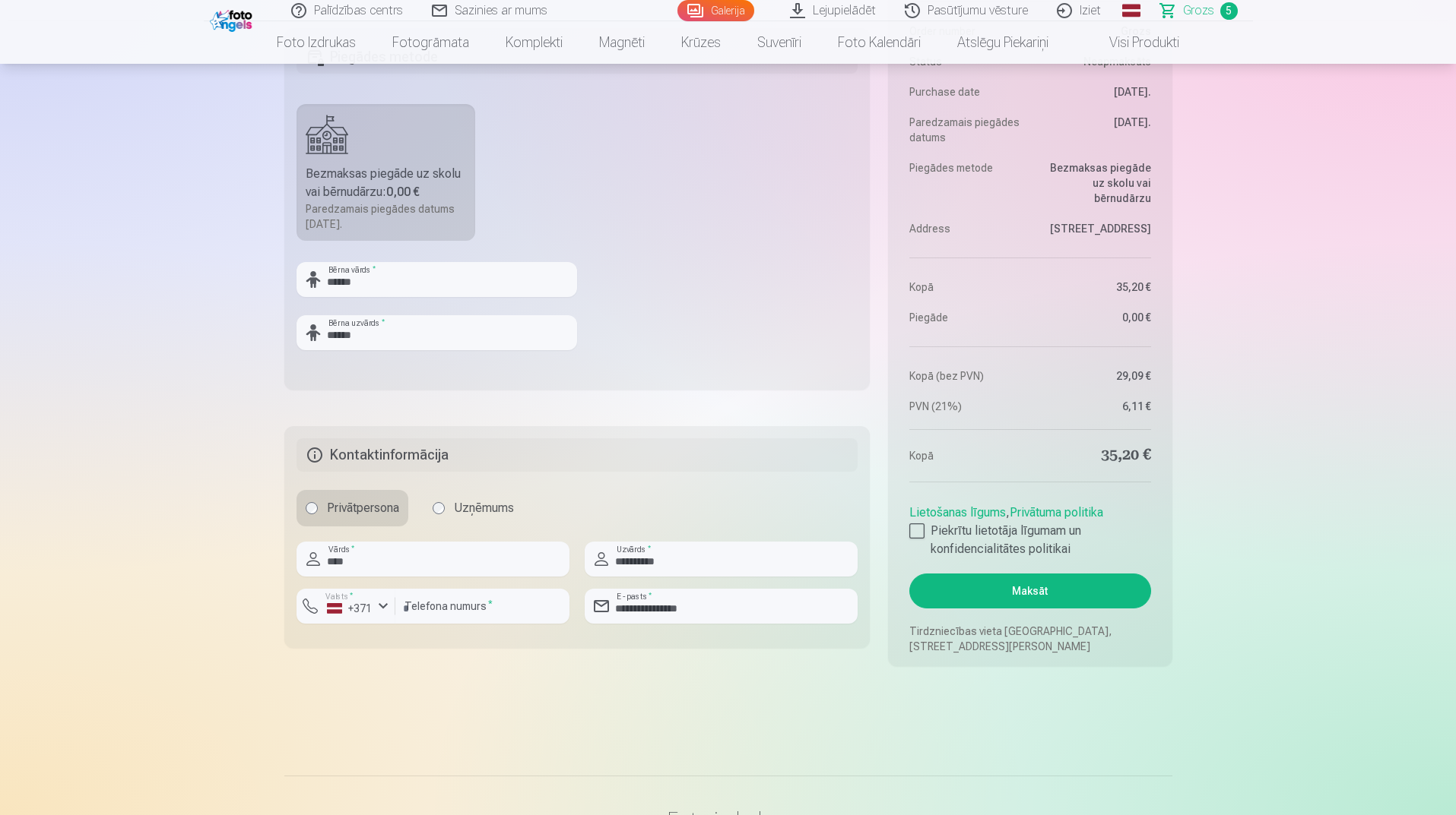
click at [1028, 595] on button "Maksāt" at bounding box center [1030, 591] width 241 height 35
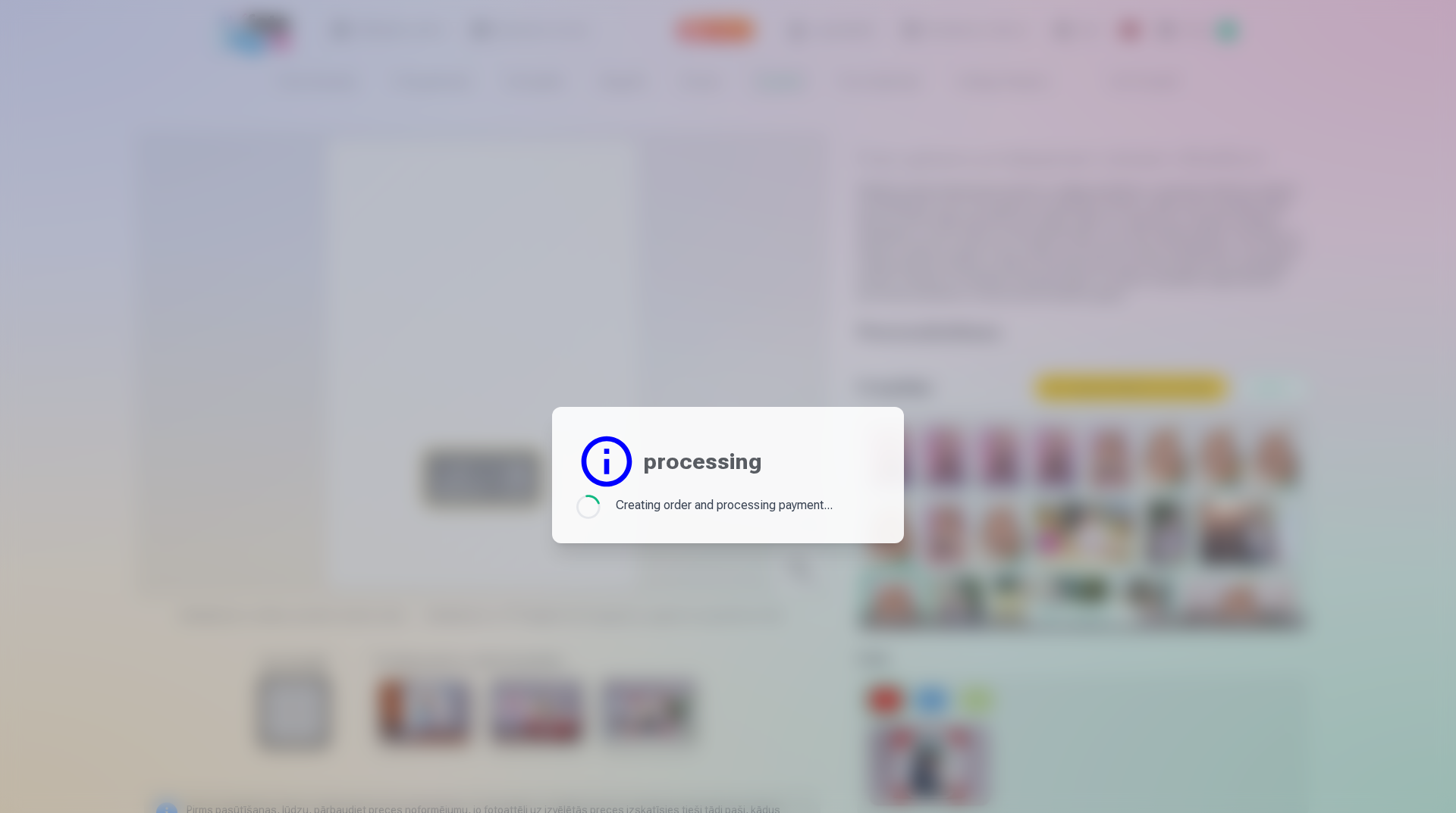
click at [857, 365] on div at bounding box center [728, 406] width 1456 height 813
drag, startPoint x: 869, startPoint y: 510, endPoint x: 869, endPoint y: 519, distance: 9.0
click at [869, 510] on div "Loading... Creating order and processing payment..." at bounding box center [728, 507] width 303 height 24
drag, startPoint x: 898, startPoint y: 545, endPoint x: 919, endPoint y: 519, distance: 33.4
click at [900, 545] on div at bounding box center [728, 406] width 1456 height 813
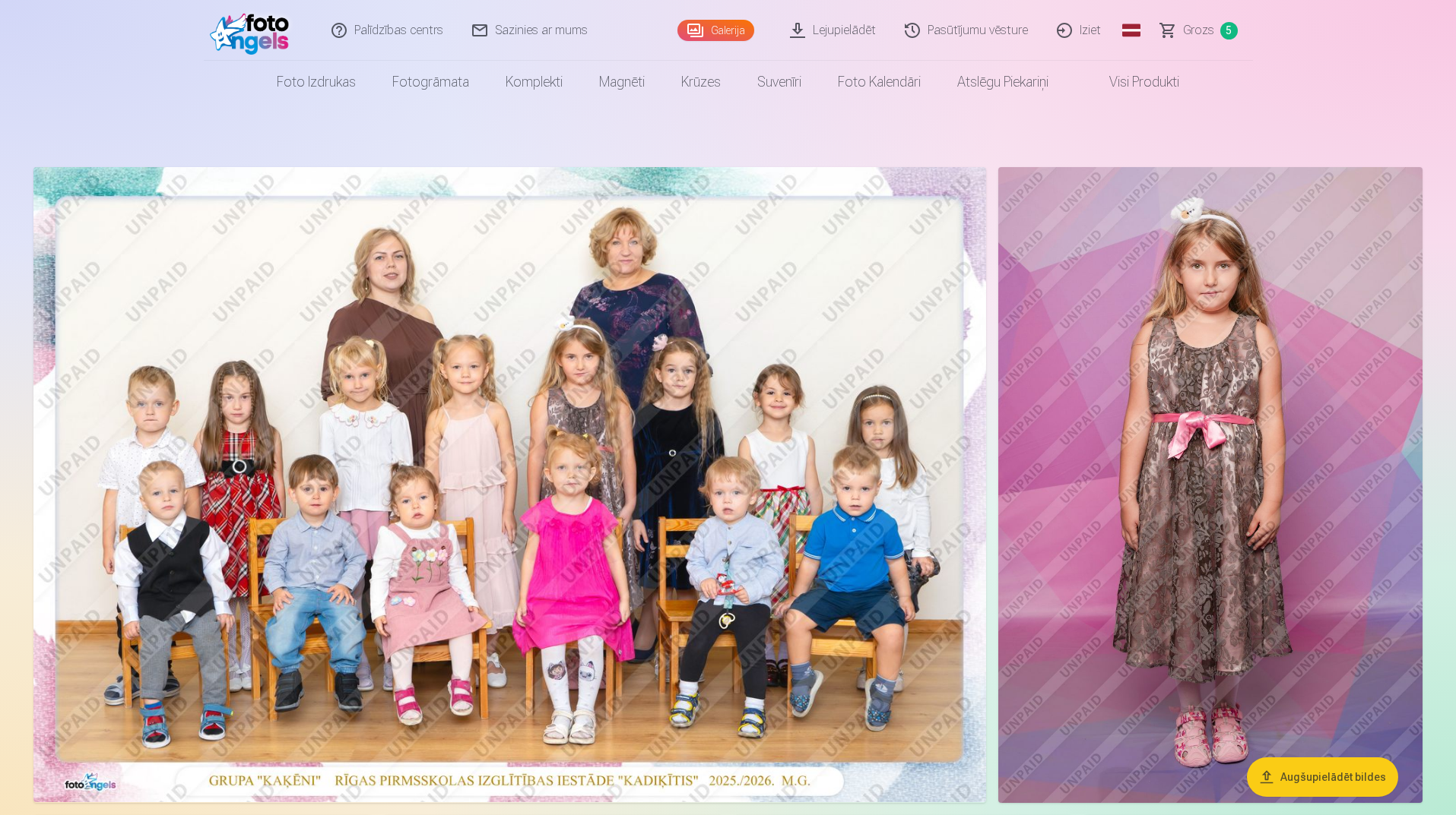
click at [1271, 82] on nav "Foto izdrukas Augstas kvalitātes fotoattēlu izdrukas 210 gsm papīrs, piesātināt…" at bounding box center [728, 81] width 1456 height 42
click at [1201, 28] on span "Grozs" at bounding box center [1199, 30] width 31 height 19
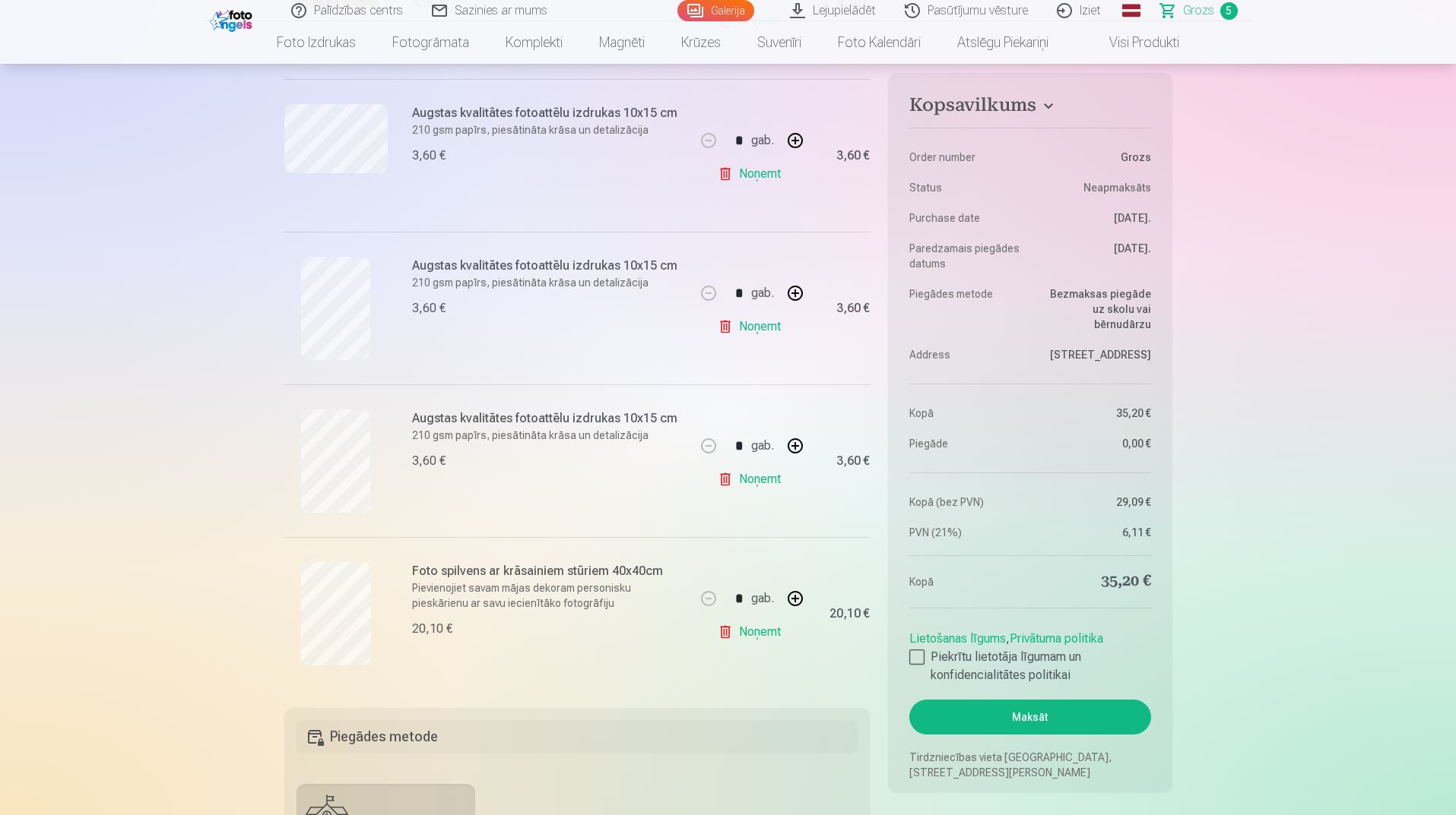
scroll to position [456, 0]
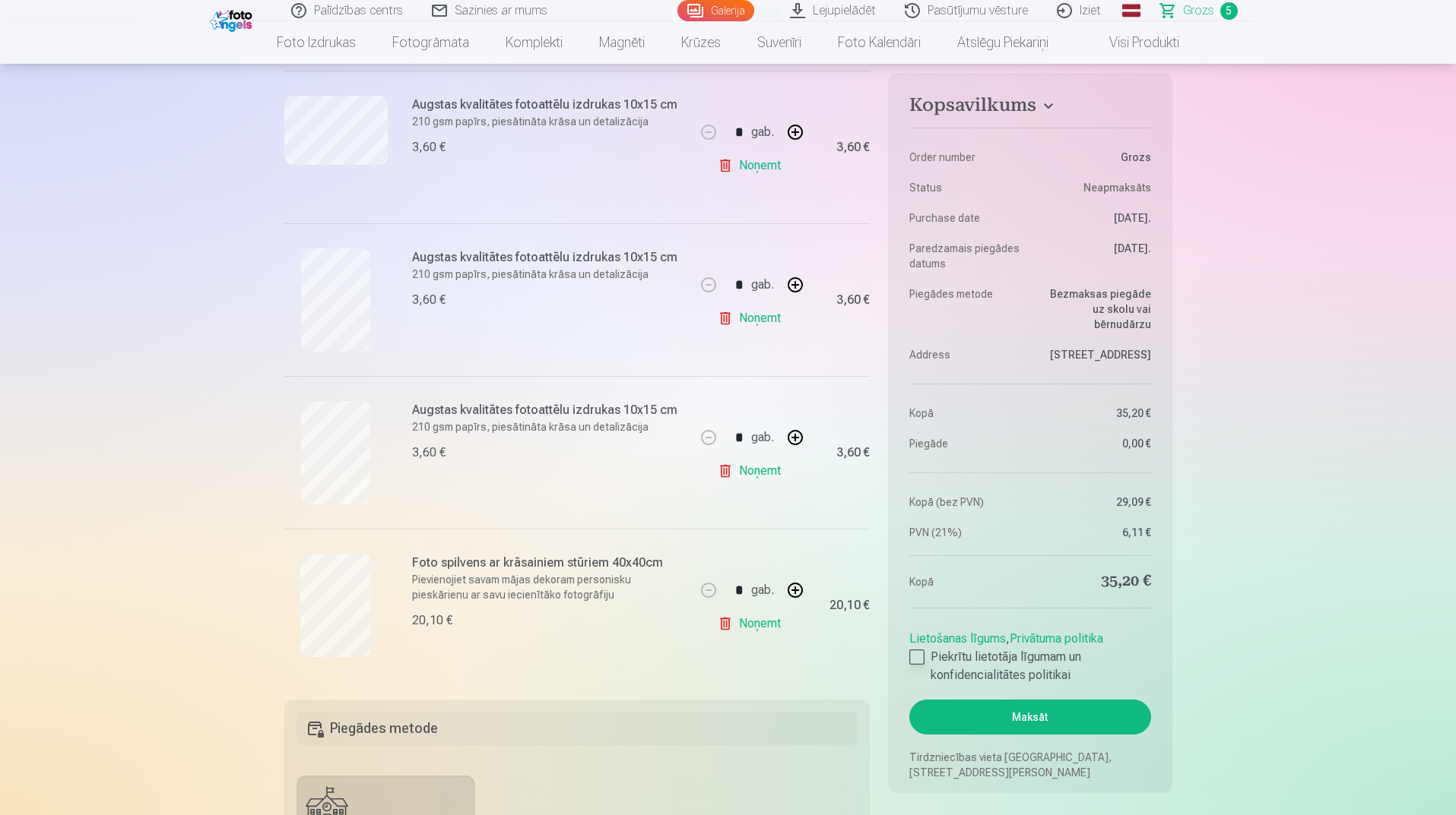
click at [913, 654] on div at bounding box center [916, 657] width 15 height 15
click at [990, 717] on button "Maksāt" at bounding box center [1030, 718] width 241 height 35
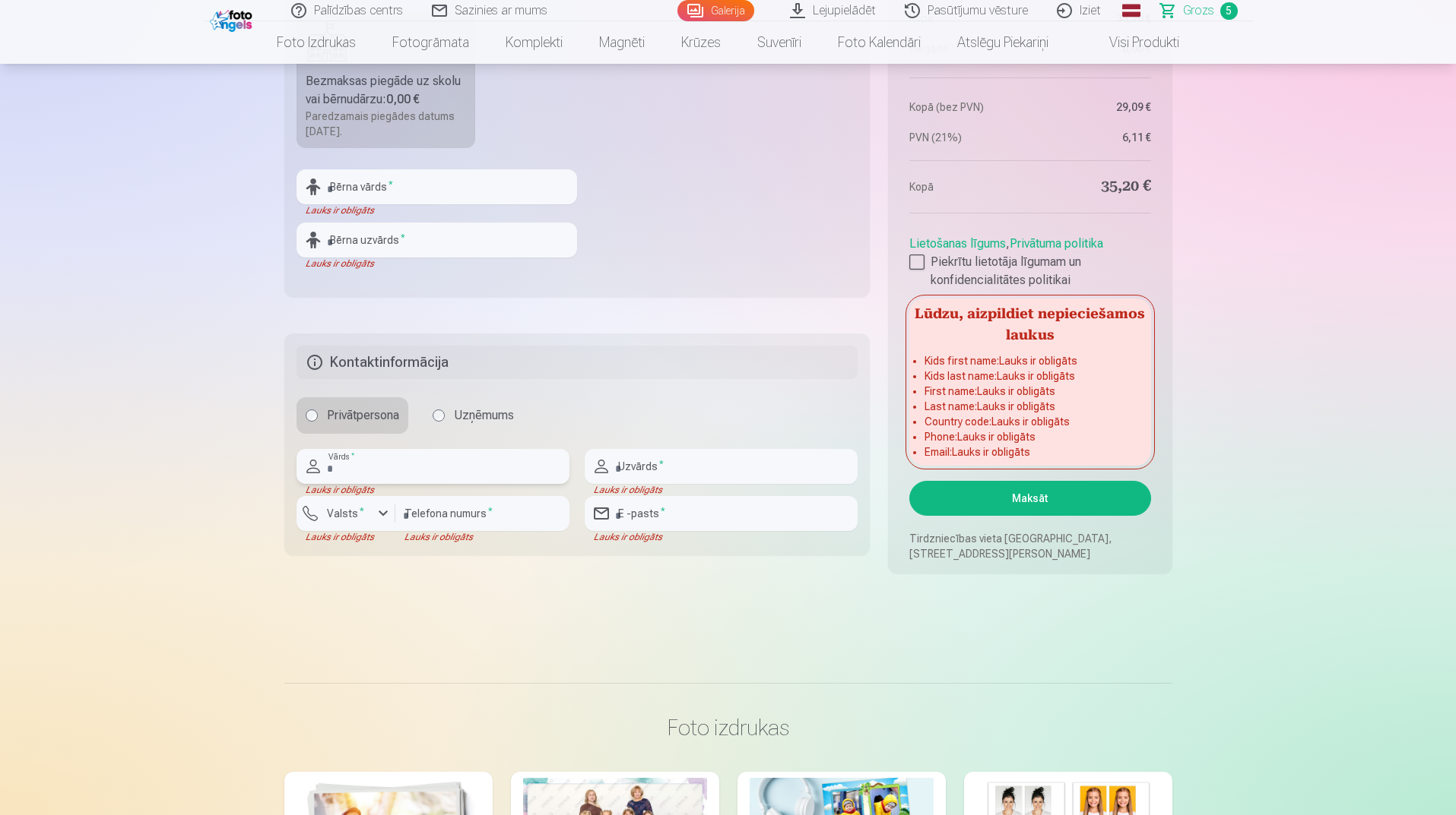
scroll to position [1128, 0]
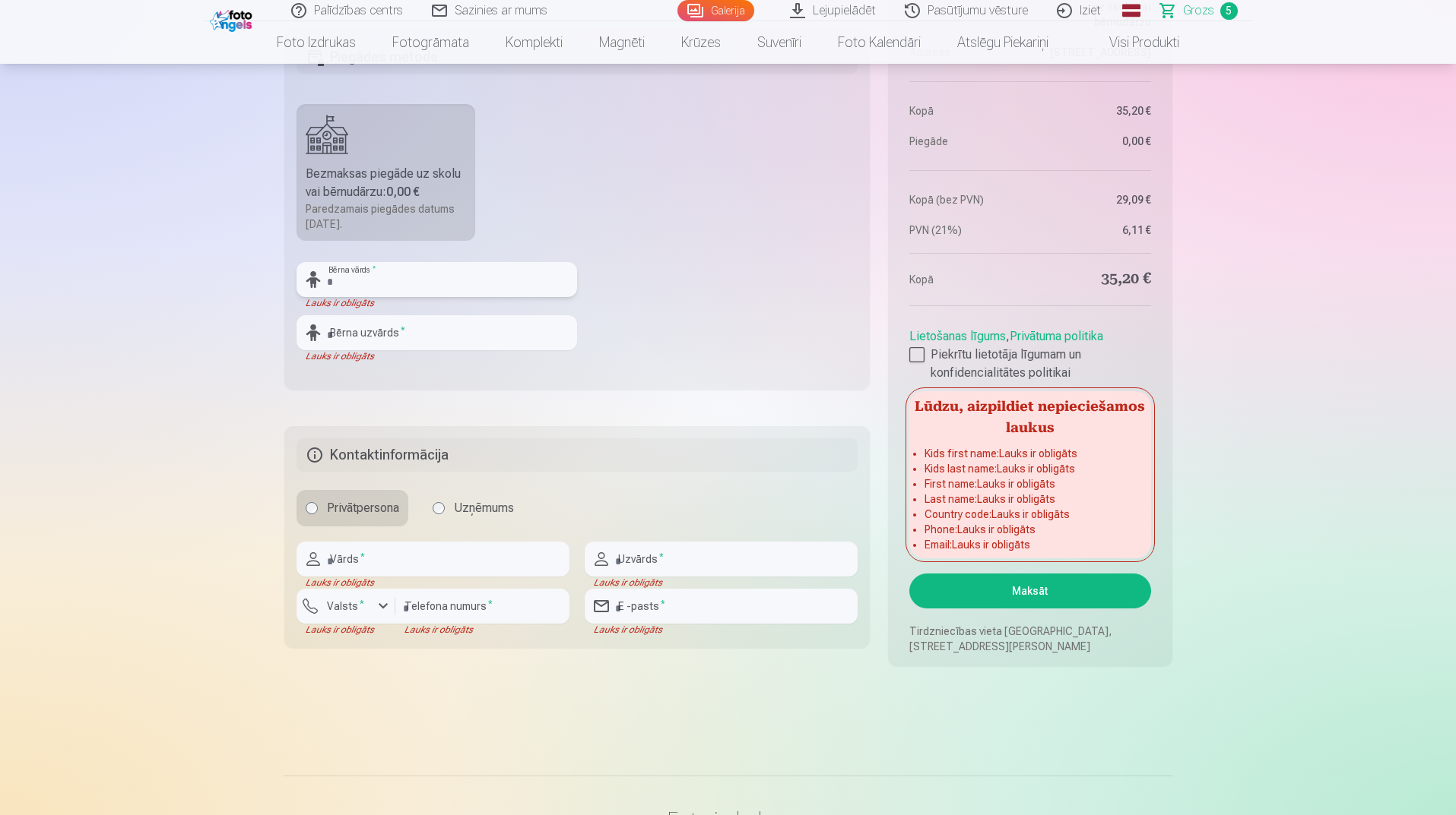
click at [376, 281] on input "text" at bounding box center [437, 280] width 281 height 35
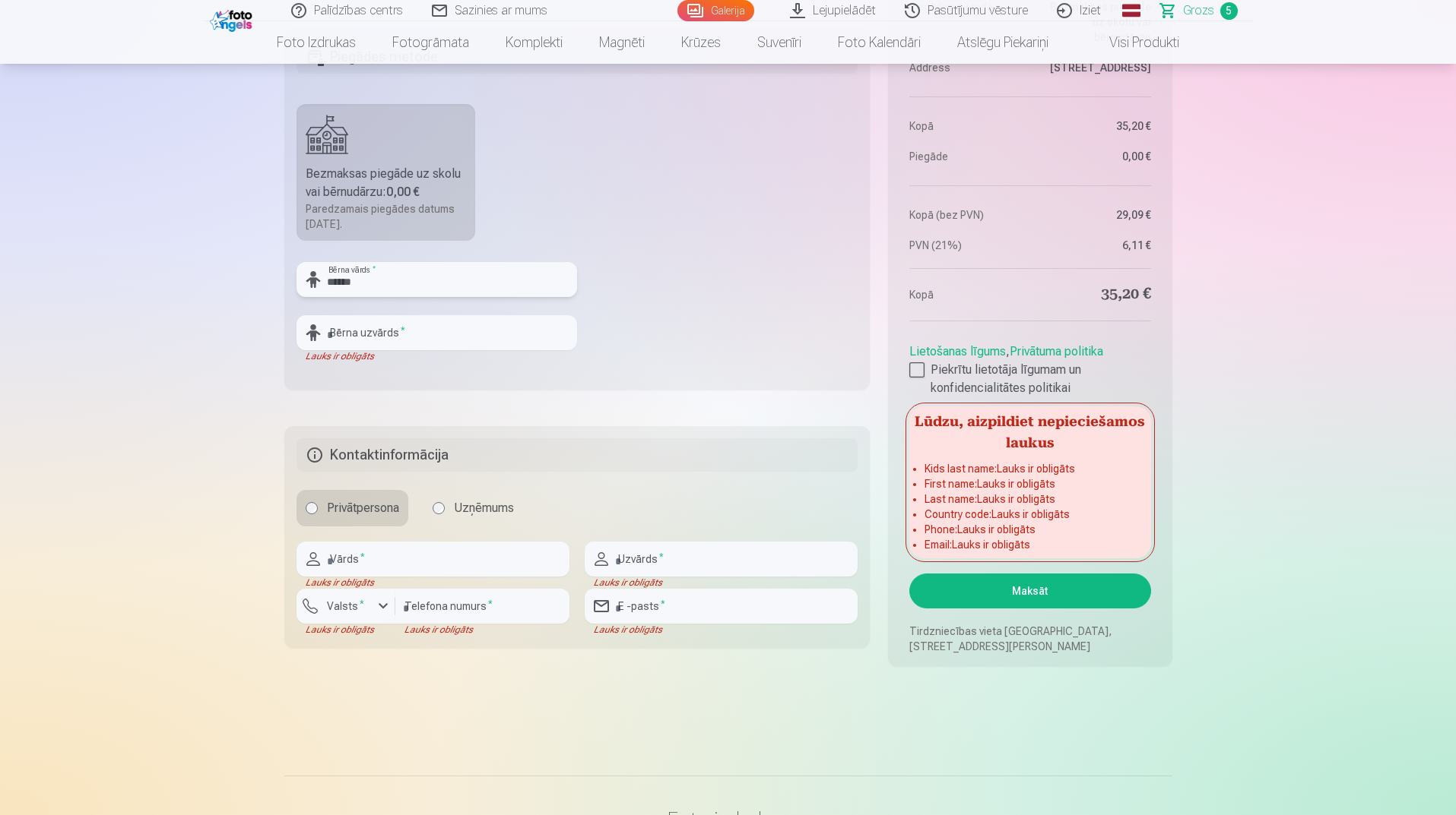
type input "******"
click at [412, 330] on input "text" at bounding box center [437, 333] width 281 height 35
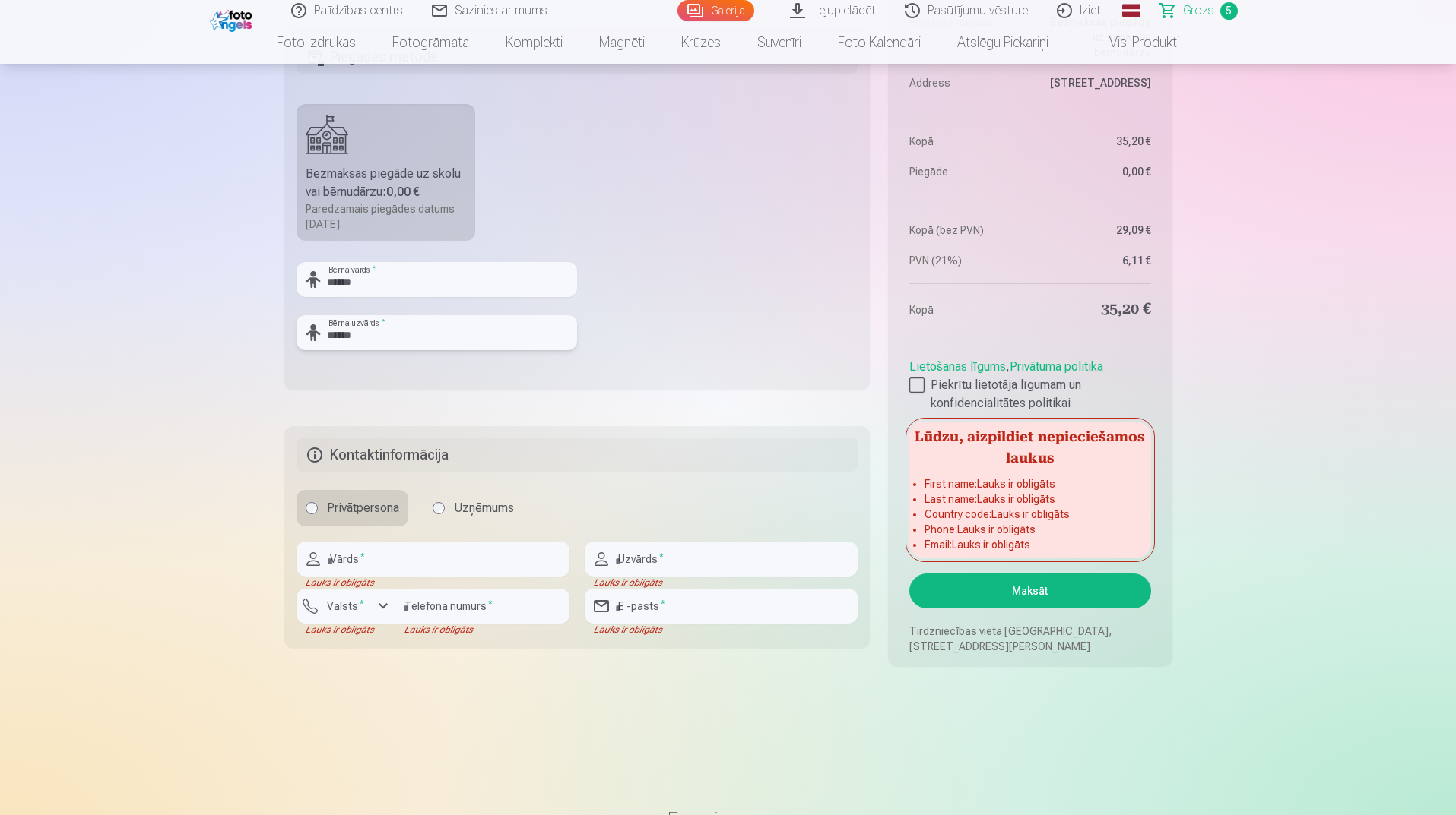
type input "******"
click at [437, 551] on input "text" at bounding box center [433, 559] width 273 height 35
type input "****"
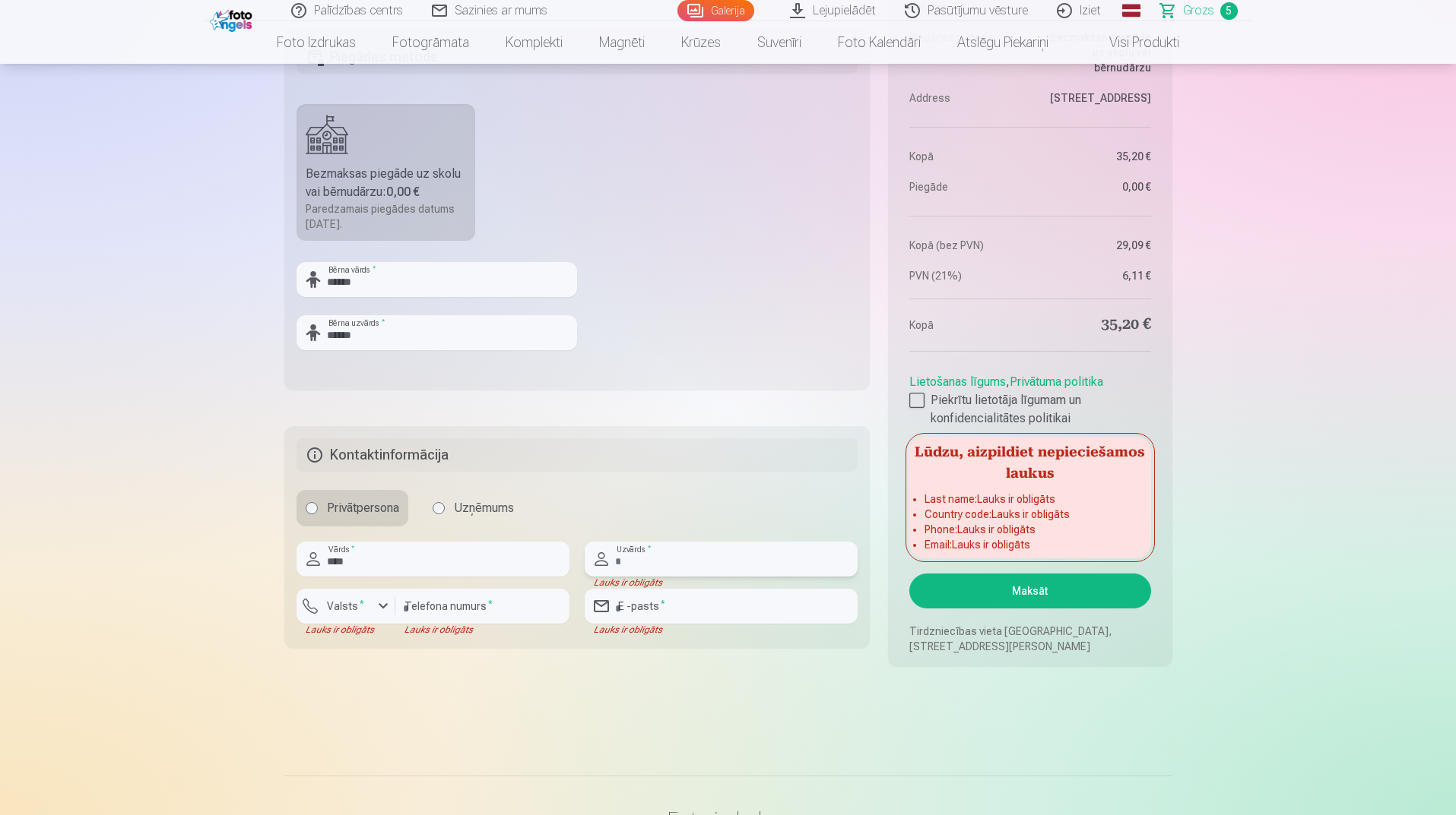
click at [644, 561] on input "text" at bounding box center [721, 559] width 273 height 35
type input "**********"
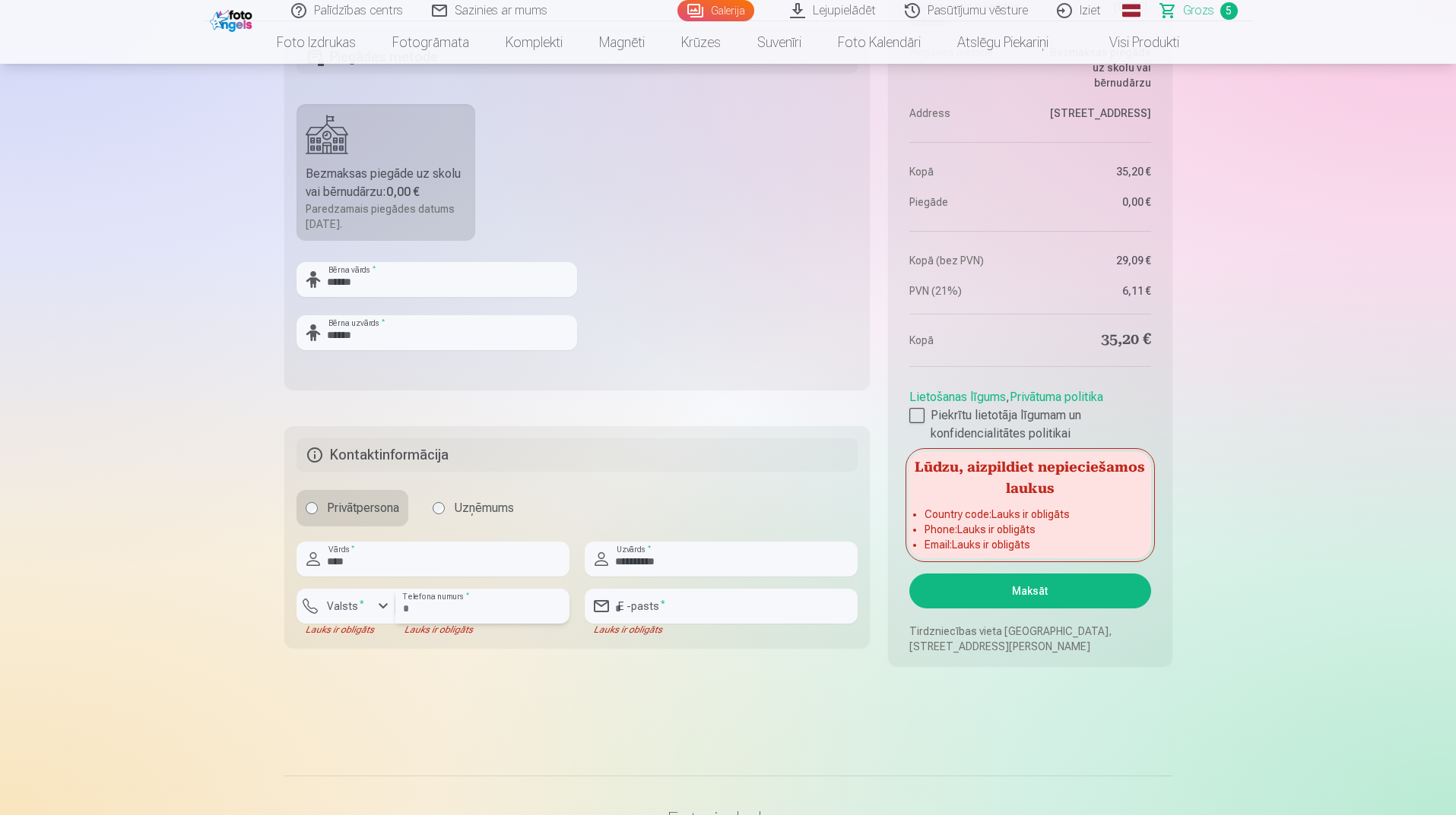
drag, startPoint x: 428, startPoint y: 609, endPoint x: 401, endPoint y: 608, distance: 27.0
click at [428, 609] on input "number" at bounding box center [482, 607] width 174 height 35
click at [353, 607] on label "Valsts *" at bounding box center [345, 606] width 49 height 15
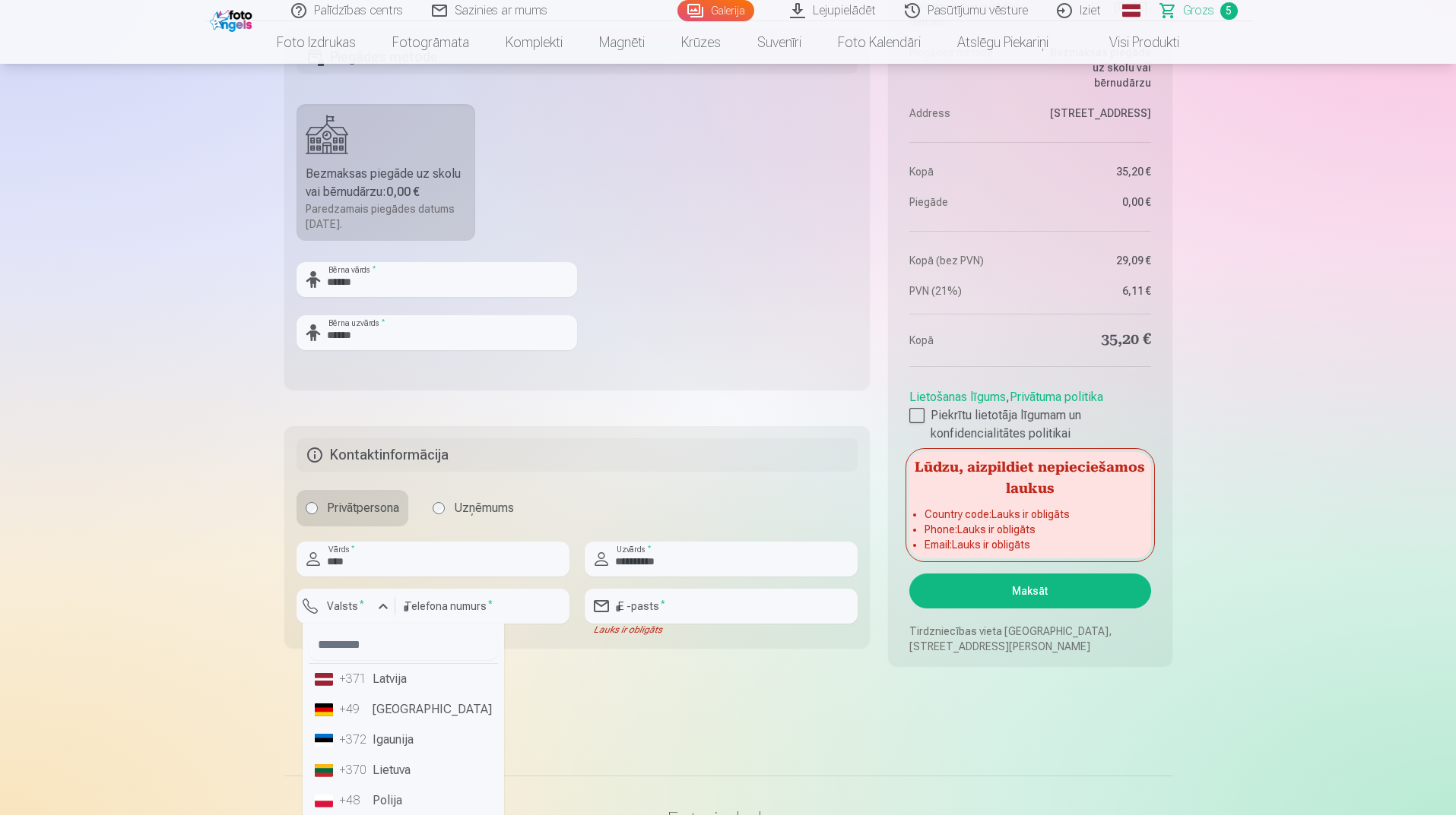
click at [382, 685] on li "+371 Latvija" at bounding box center [403, 679] width 189 height 30
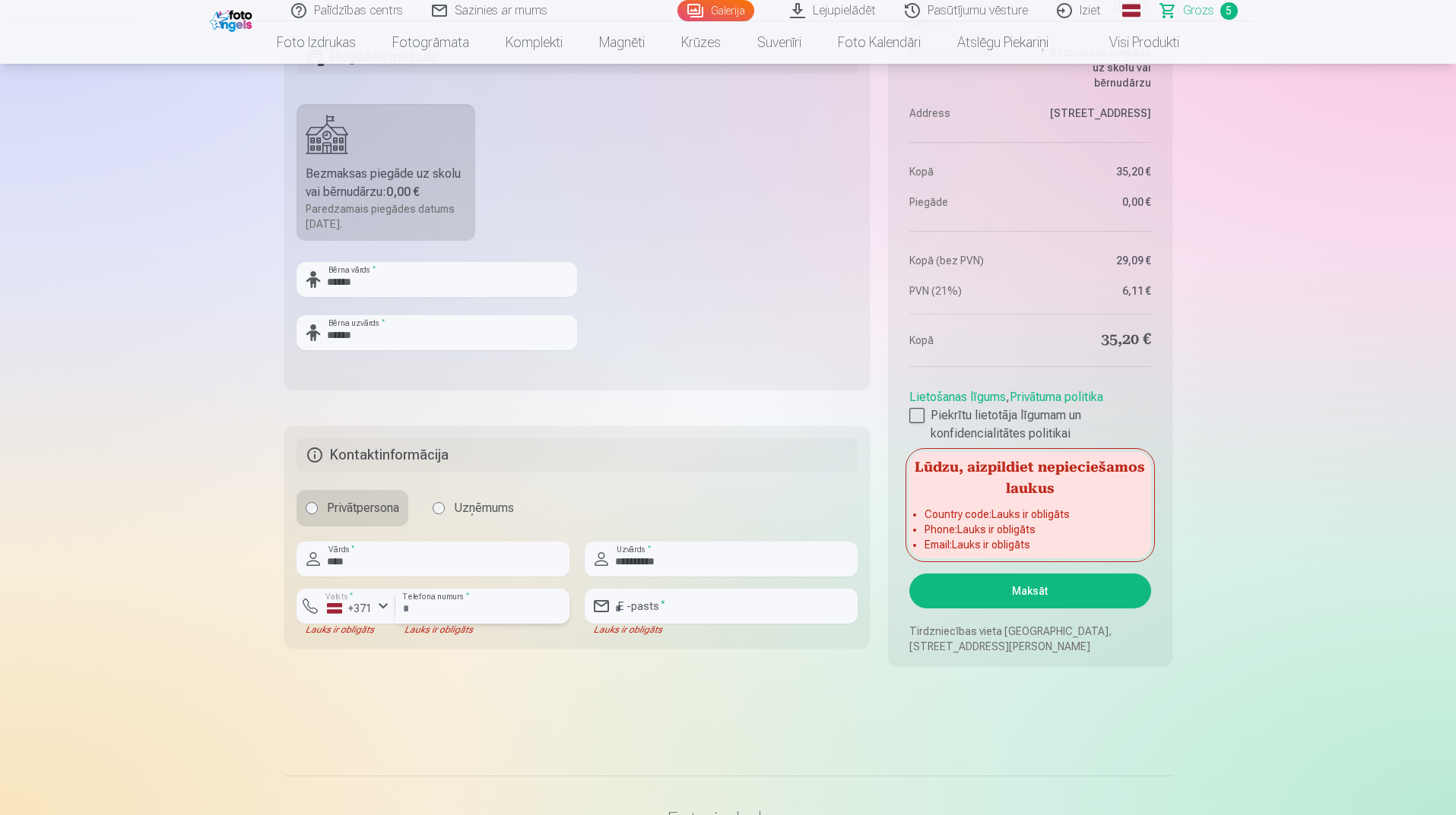
click at [434, 611] on input "number" at bounding box center [482, 607] width 174 height 35
click at [464, 611] on input "number" at bounding box center [482, 607] width 174 height 35
type input "********"
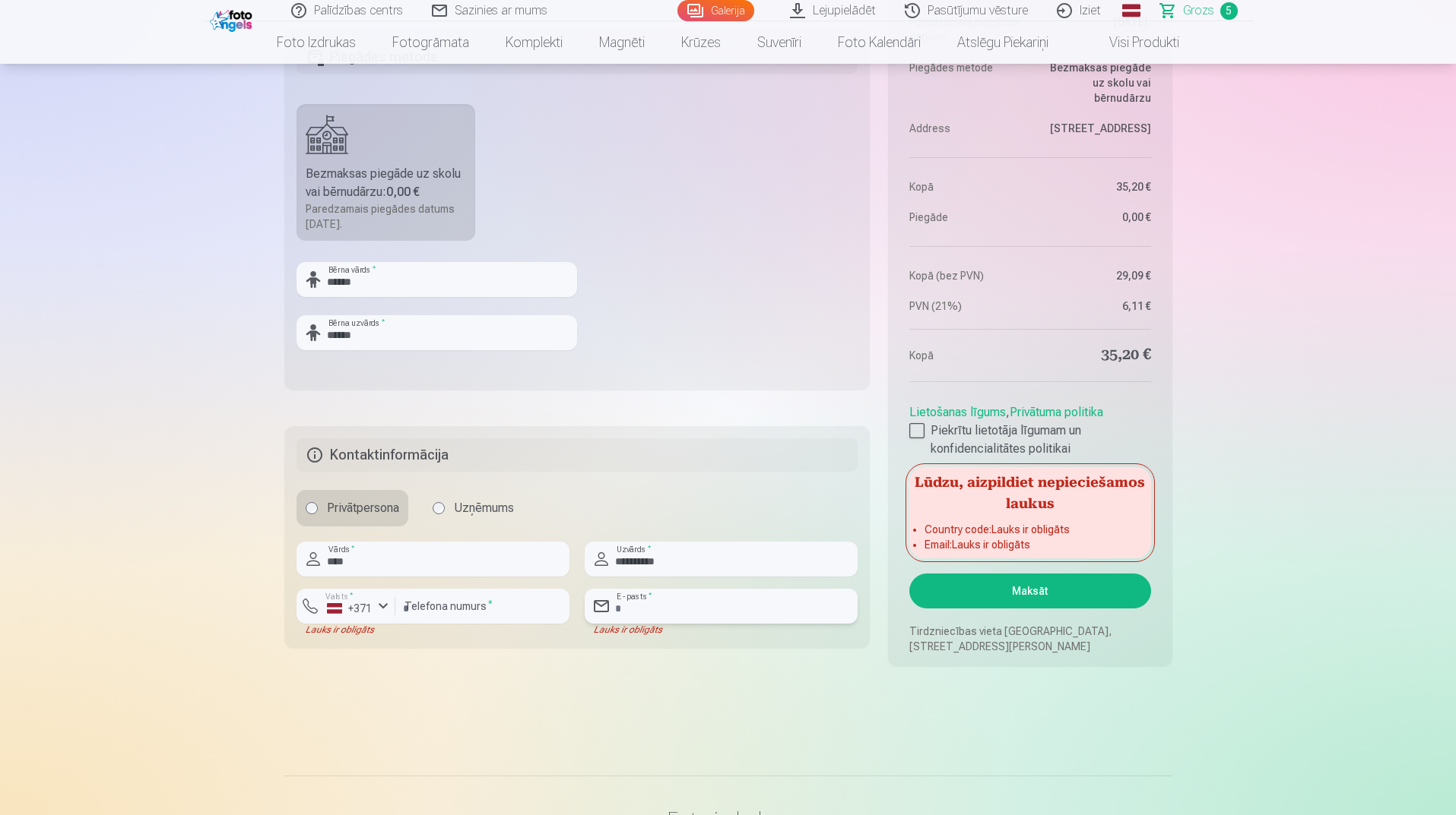
click at [649, 611] on input "email" at bounding box center [721, 607] width 273 height 35
type input "**********"
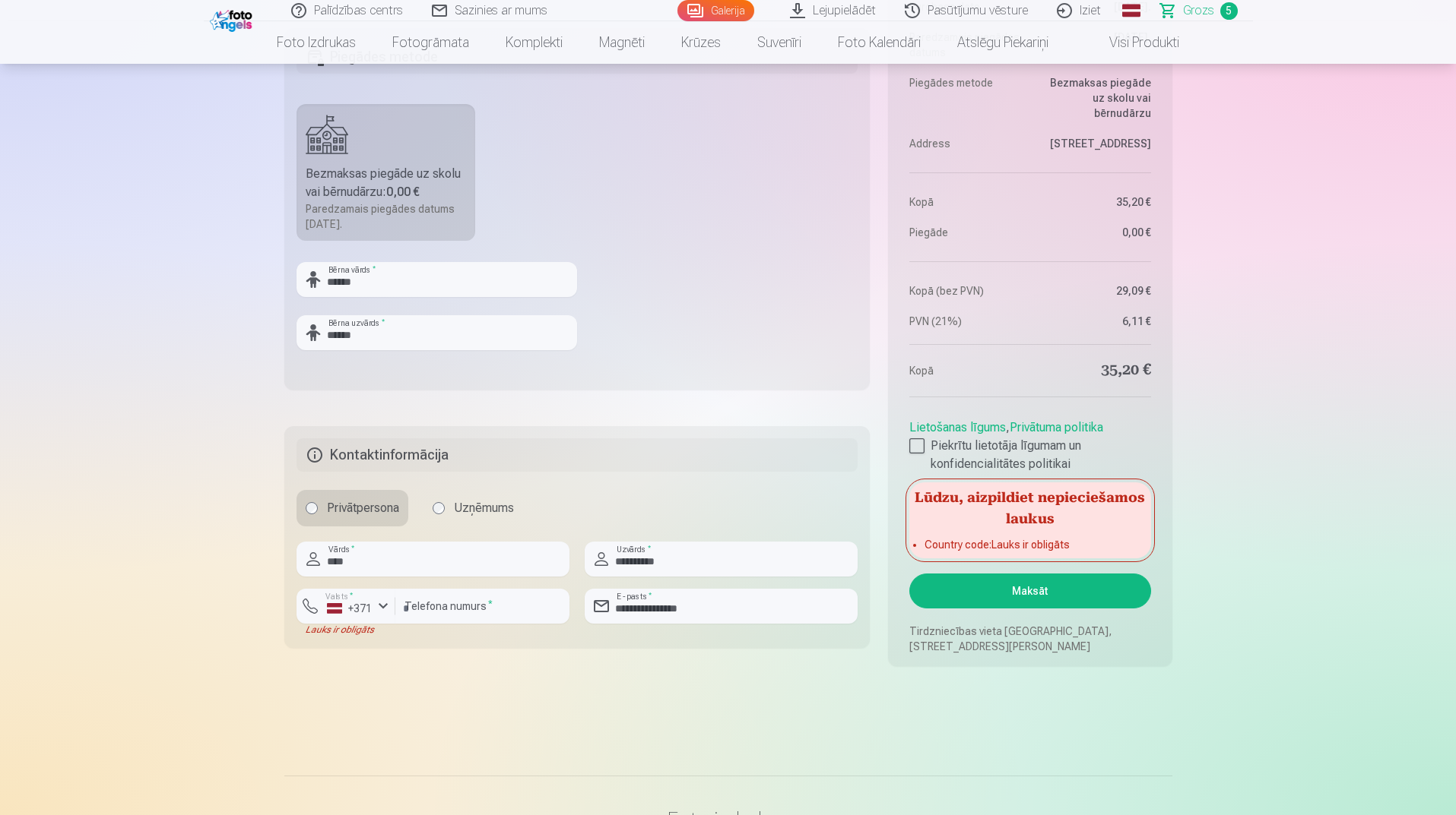
click at [432, 620] on input "********" at bounding box center [482, 607] width 174 height 35
click at [484, 619] on input "********" at bounding box center [482, 607] width 174 height 35
click at [1099, 589] on button "Maksāt" at bounding box center [1030, 591] width 241 height 35
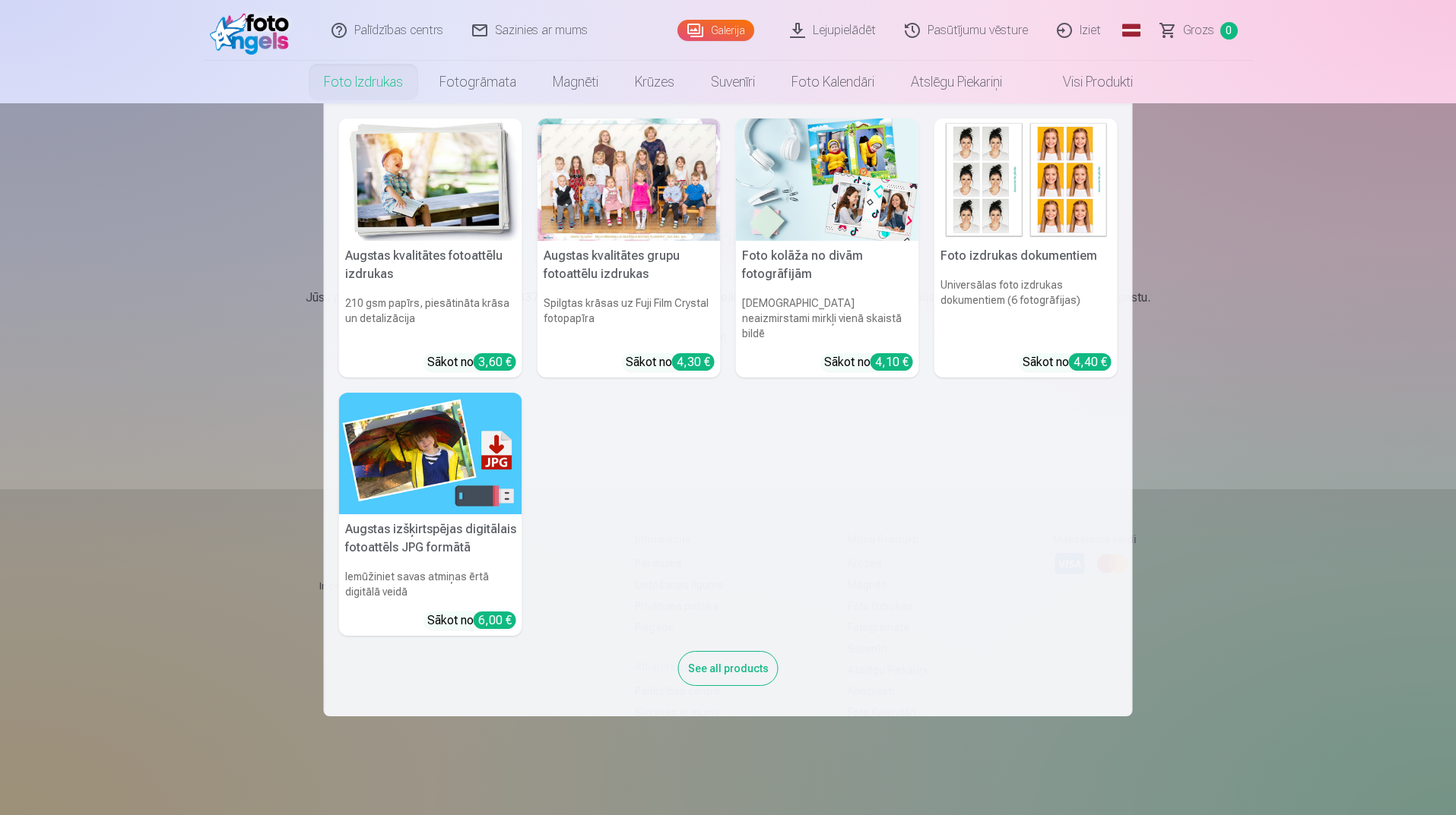
click at [389, 81] on link "Foto izdrukas" at bounding box center [364, 81] width 116 height 42
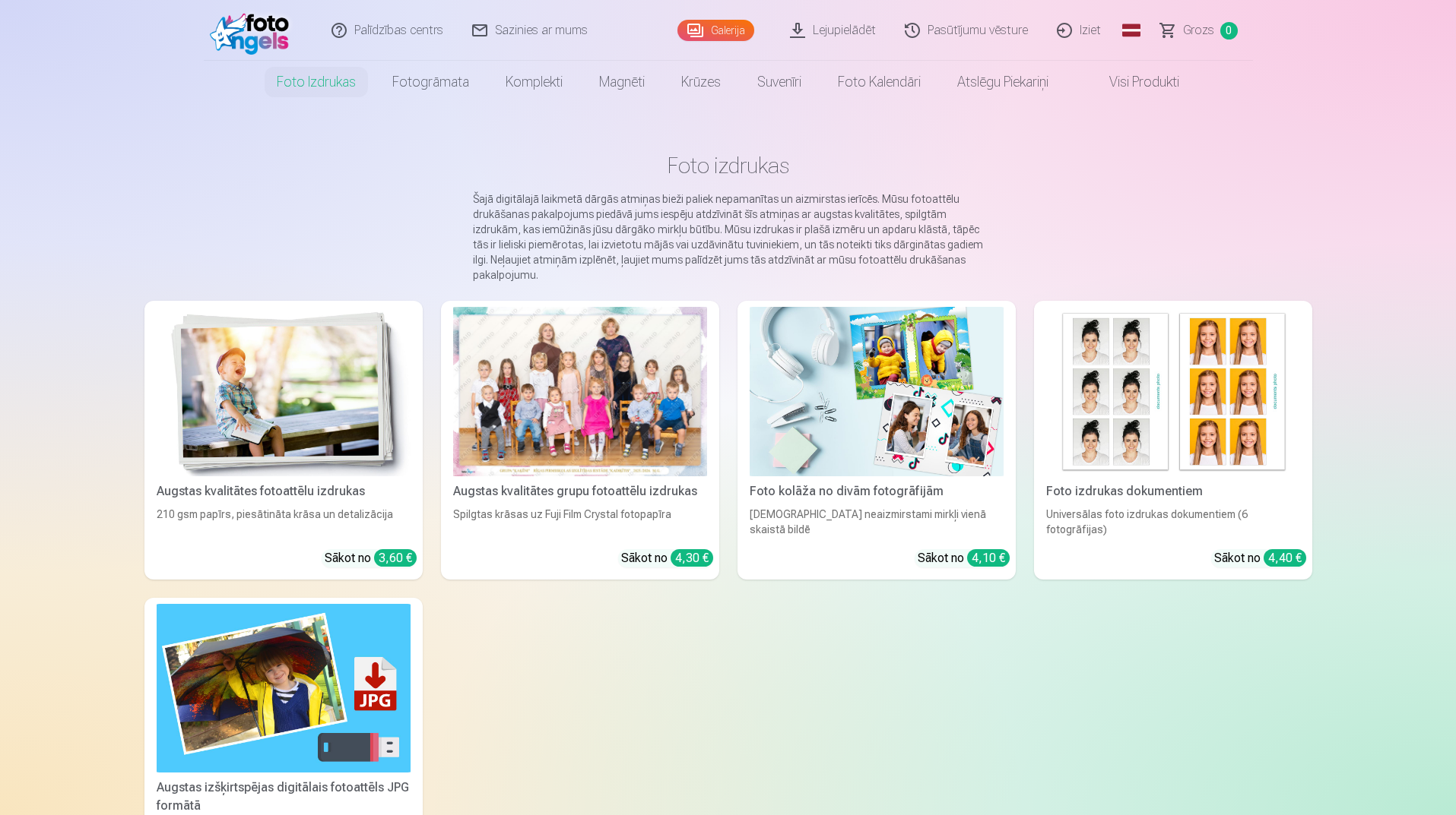
click at [540, 750] on div "Augstas kvalitātes fotoattēlu izdrukas 210 gsm papīrs, piesātināta krāsa un det…" at bounding box center [728, 590] width 1168 height 579
click at [800, 680] on div "Augstas kvalitātes fotoattēlu izdrukas 210 gsm papīrs, piesātināta krāsa un det…" at bounding box center [728, 590] width 1168 height 579
